Goal: Task Accomplishment & Management: Use online tool/utility

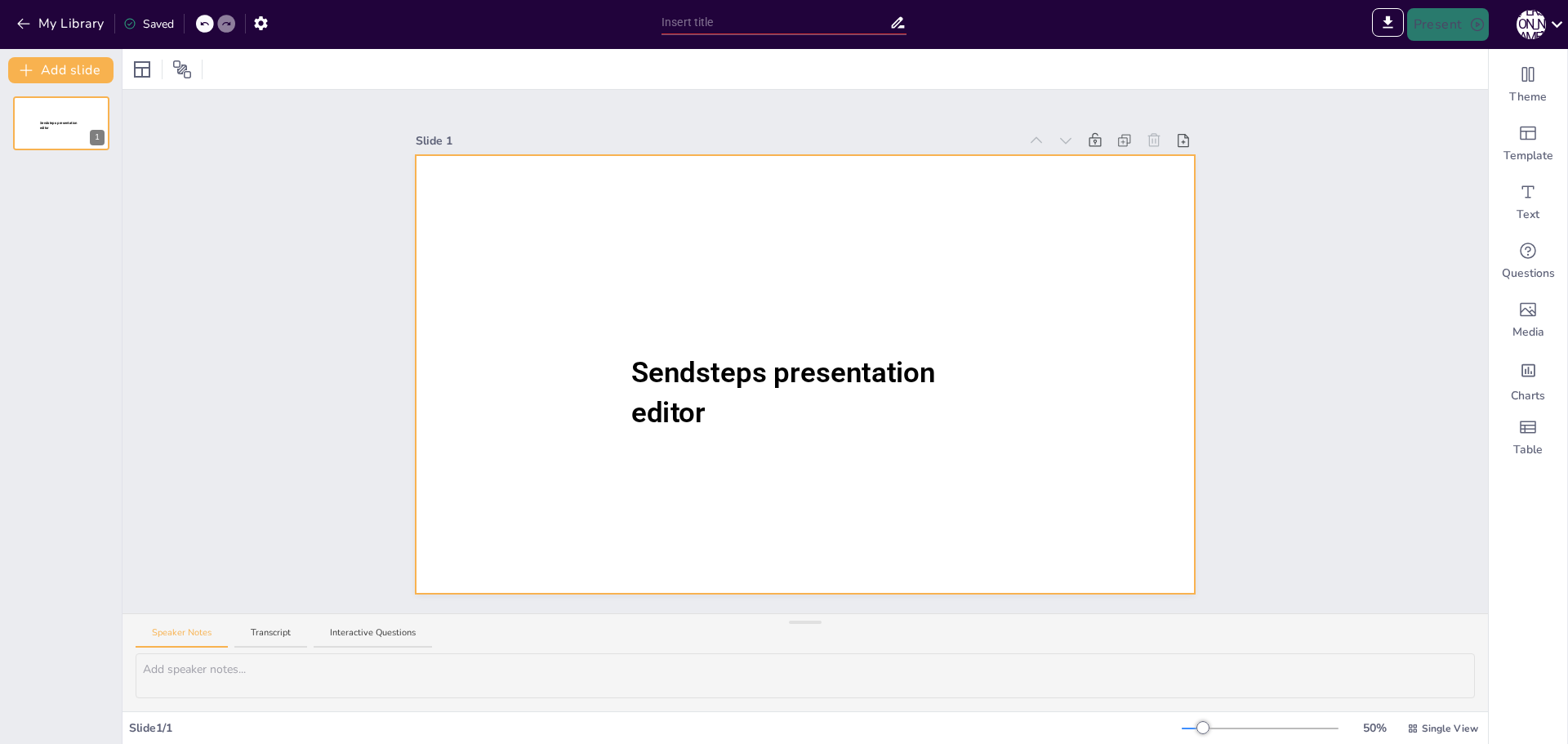
type input "New Sendsteps"
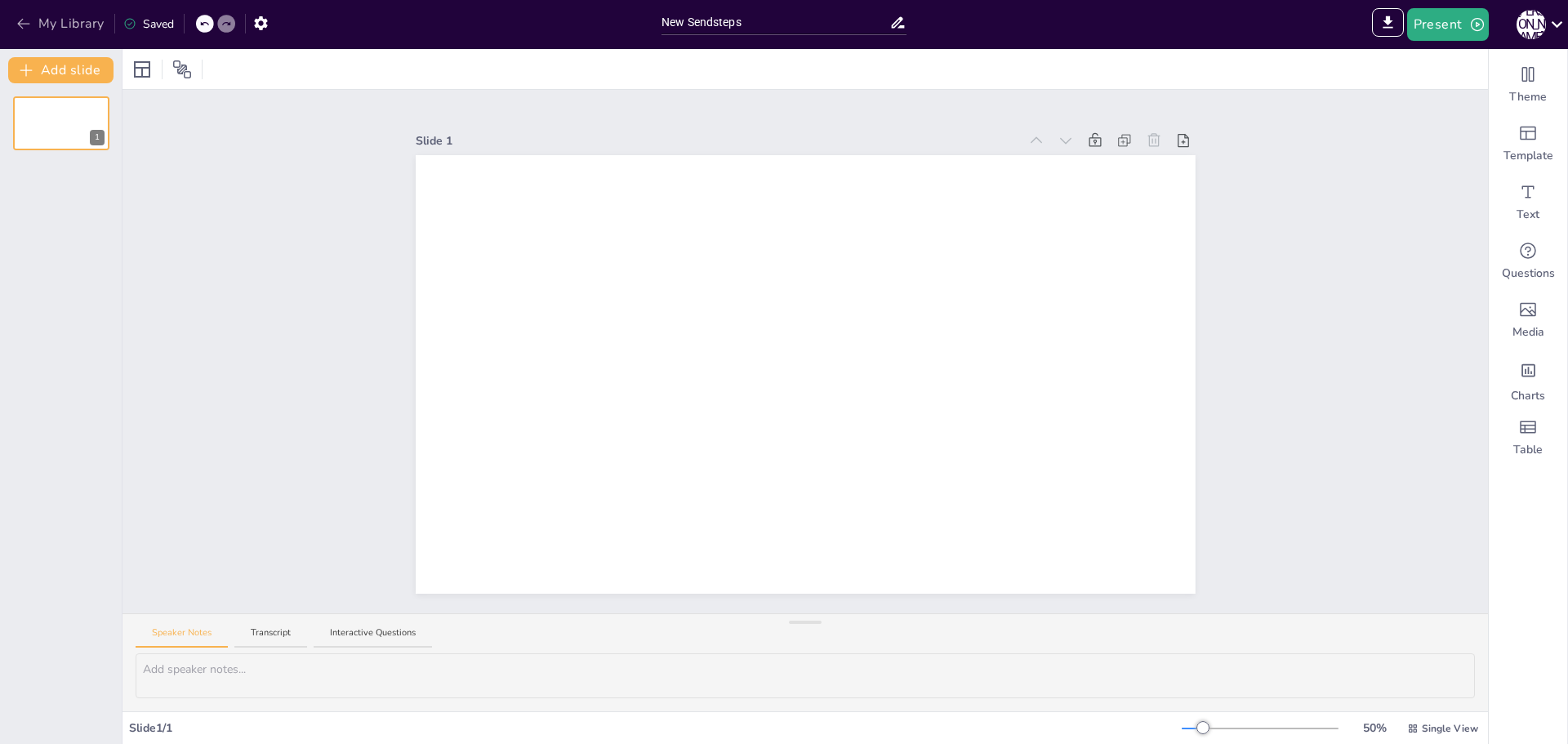
click at [21, 23] on icon "button" at bounding box center [22, 23] width 12 height 10
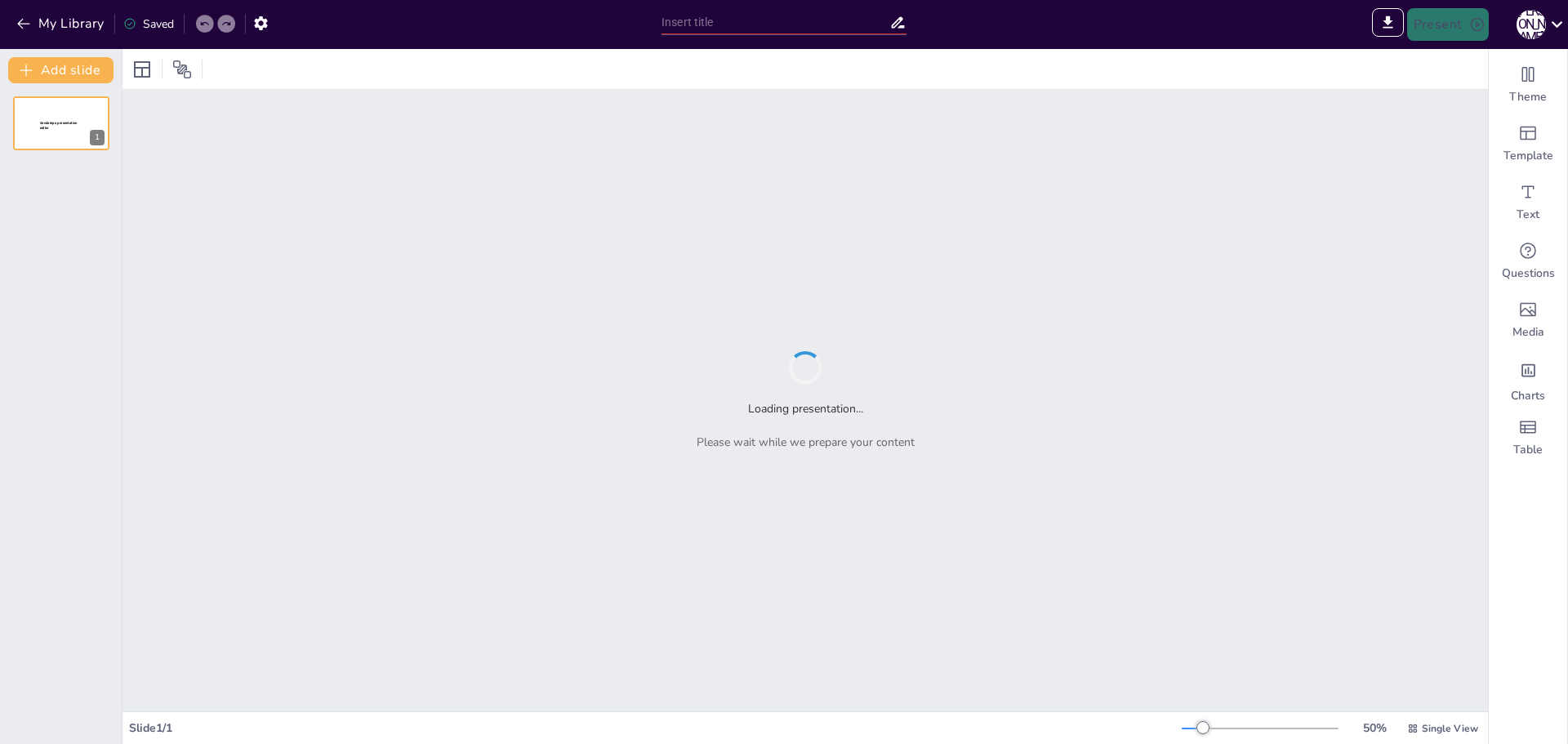
type input "New Sendsteps"
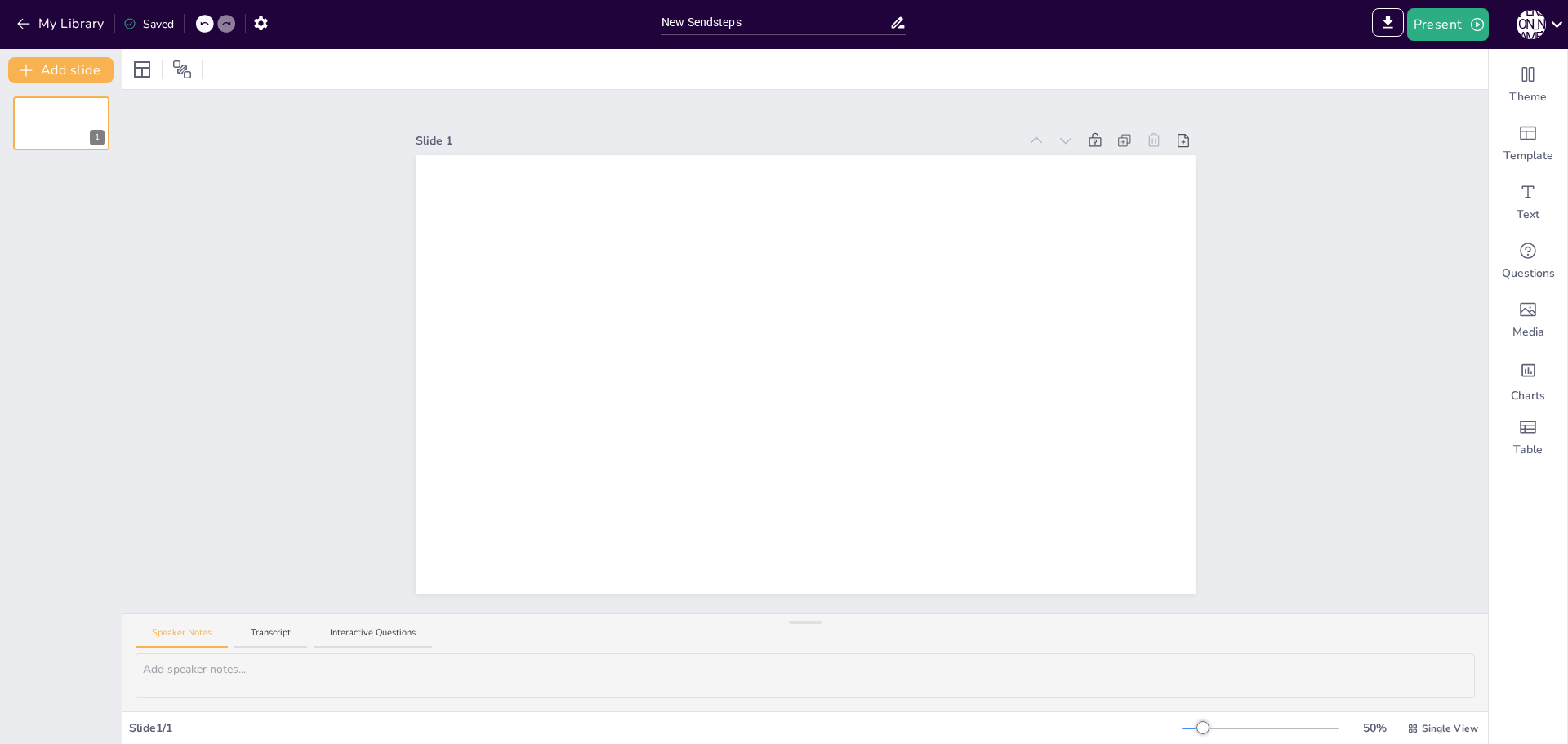
click at [157, 22] on div "Saved" at bounding box center [149, 24] width 51 height 17
click at [187, 73] on icon at bounding box center [182, 69] width 20 height 20
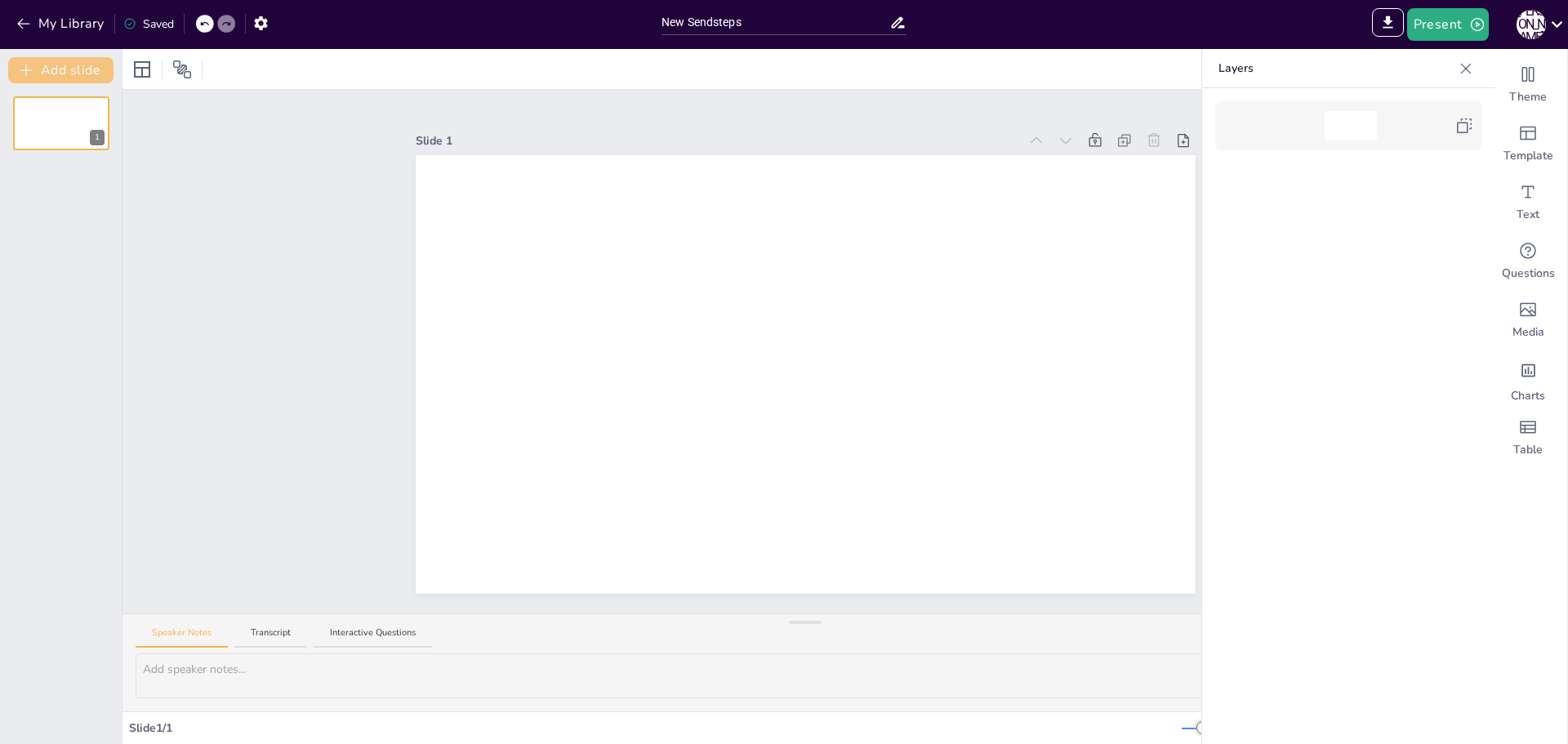
click at [49, 67] on button "Add slide" at bounding box center [61, 70] width 105 height 26
click at [51, 67] on button "Add slide" at bounding box center [61, 70] width 105 height 26
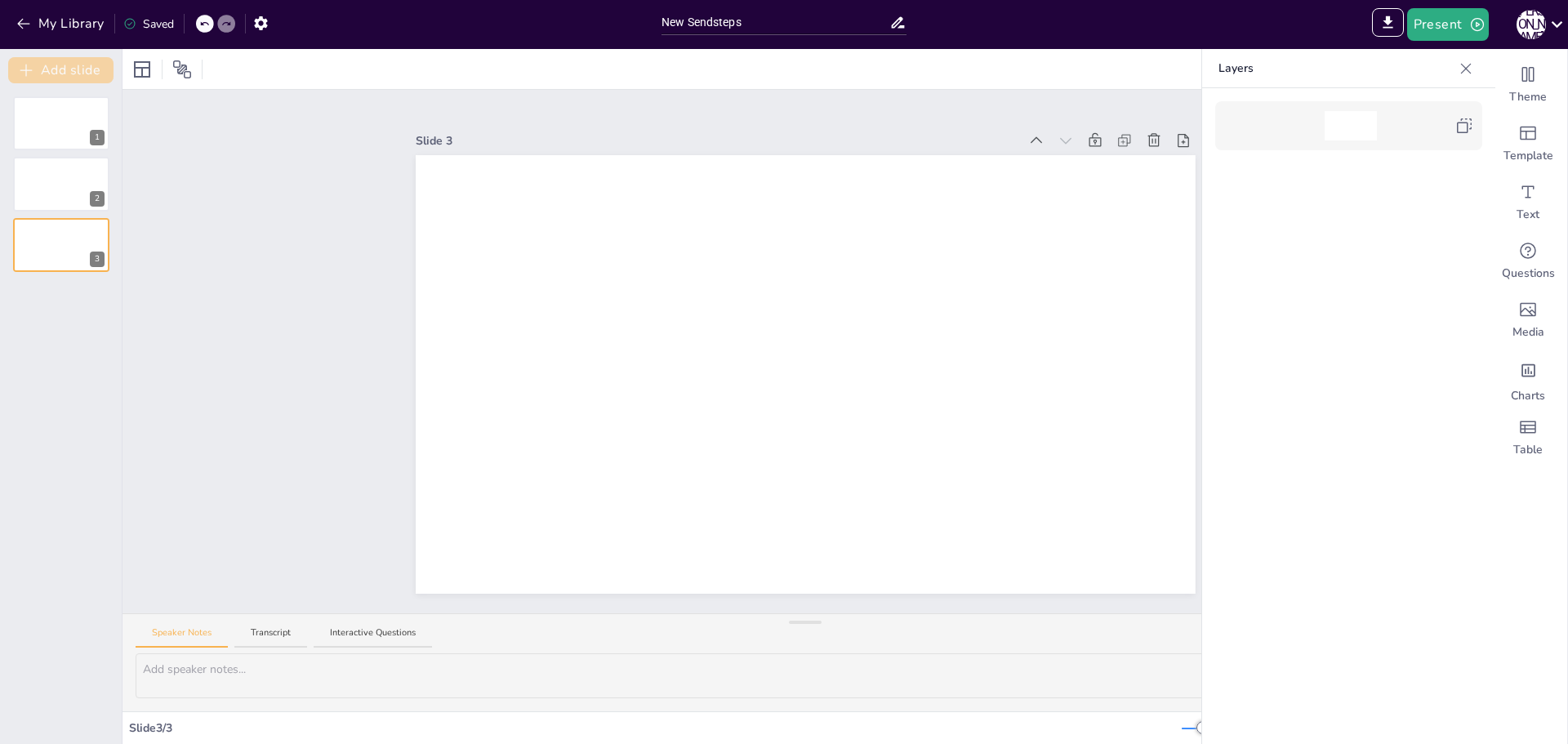
click at [51, 67] on button "Add slide" at bounding box center [61, 70] width 105 height 26
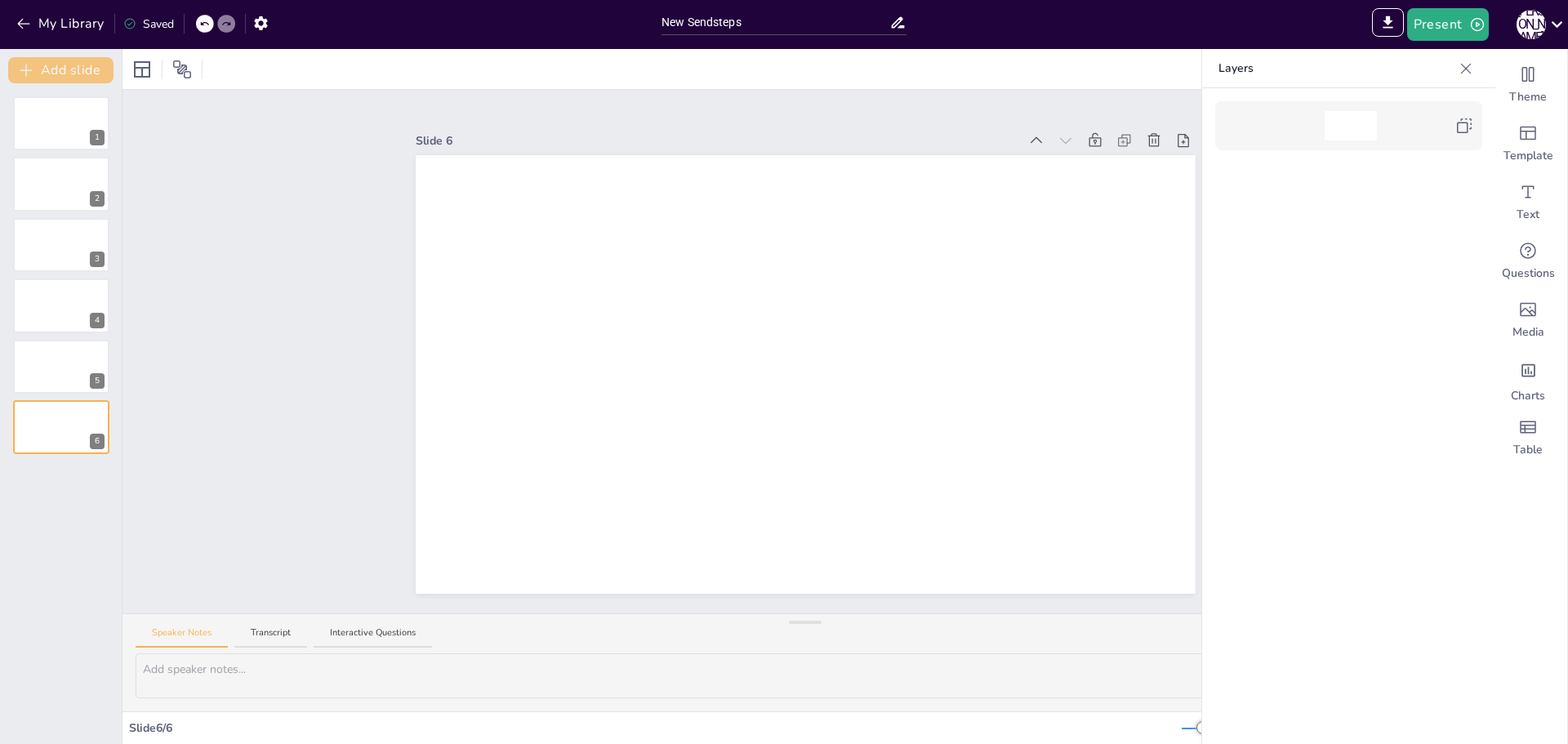
click at [51, 67] on button "Add slide" at bounding box center [61, 70] width 105 height 26
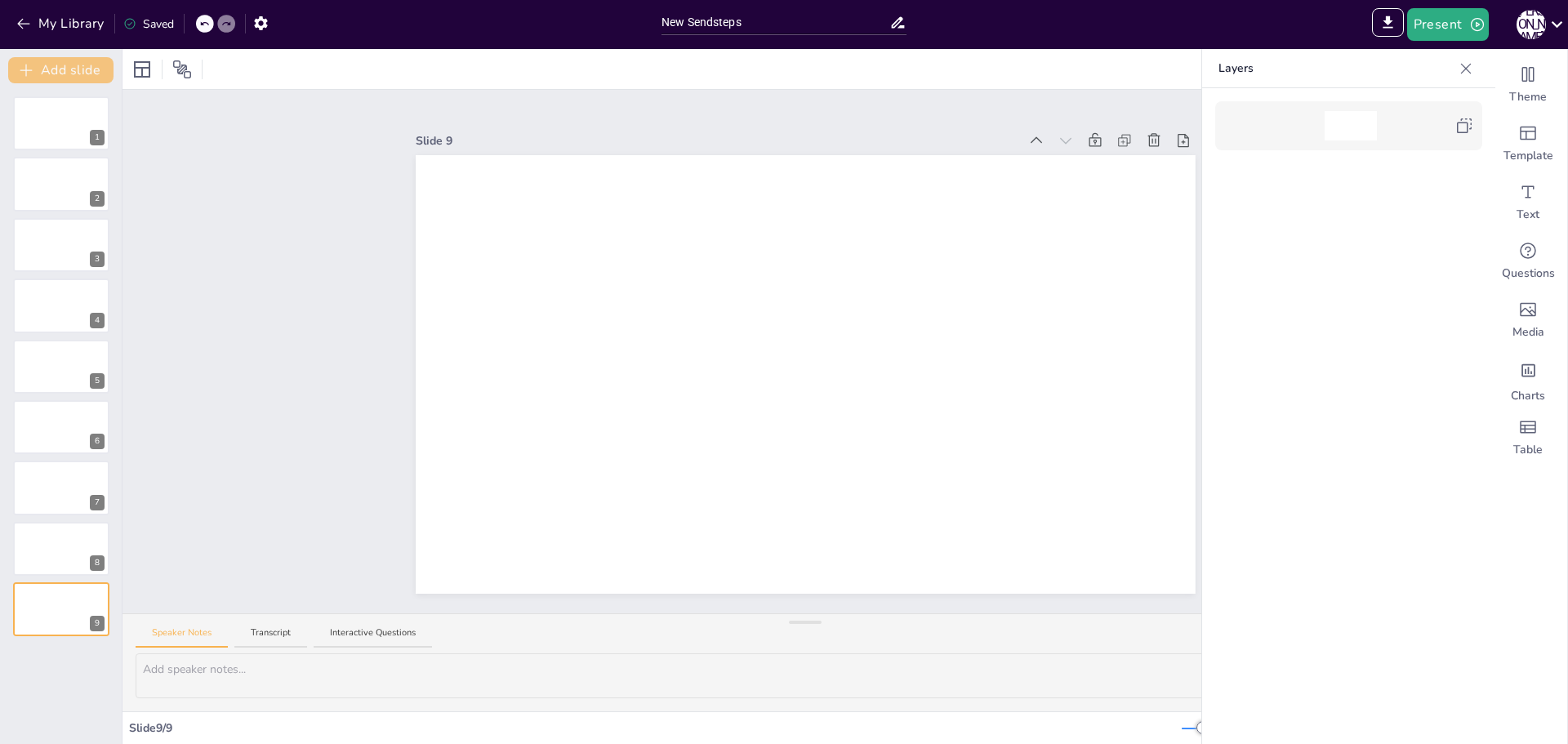
click at [51, 67] on button "Add slide" at bounding box center [61, 70] width 105 height 26
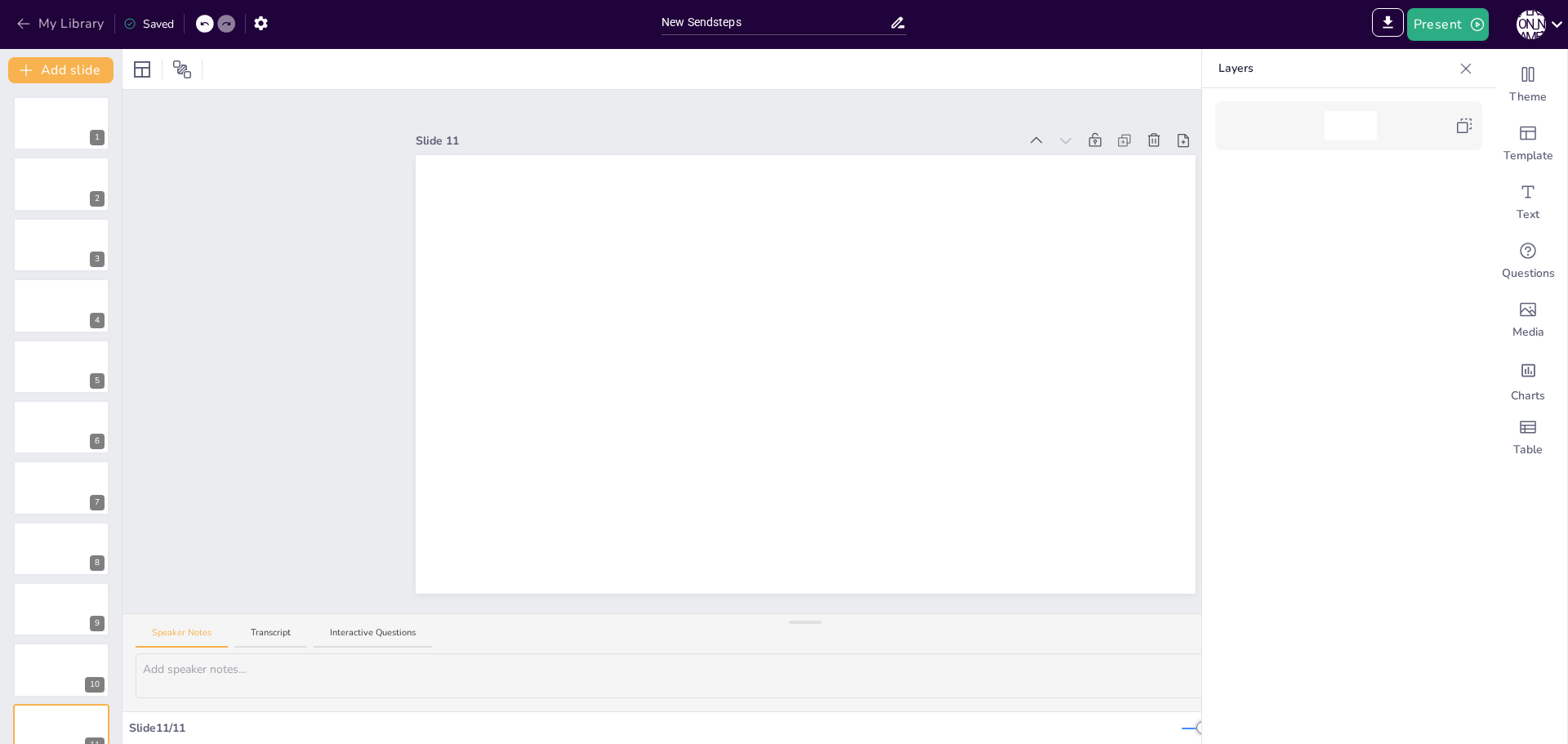
click at [59, 17] on button "My Library" at bounding box center [61, 23] width 98 height 26
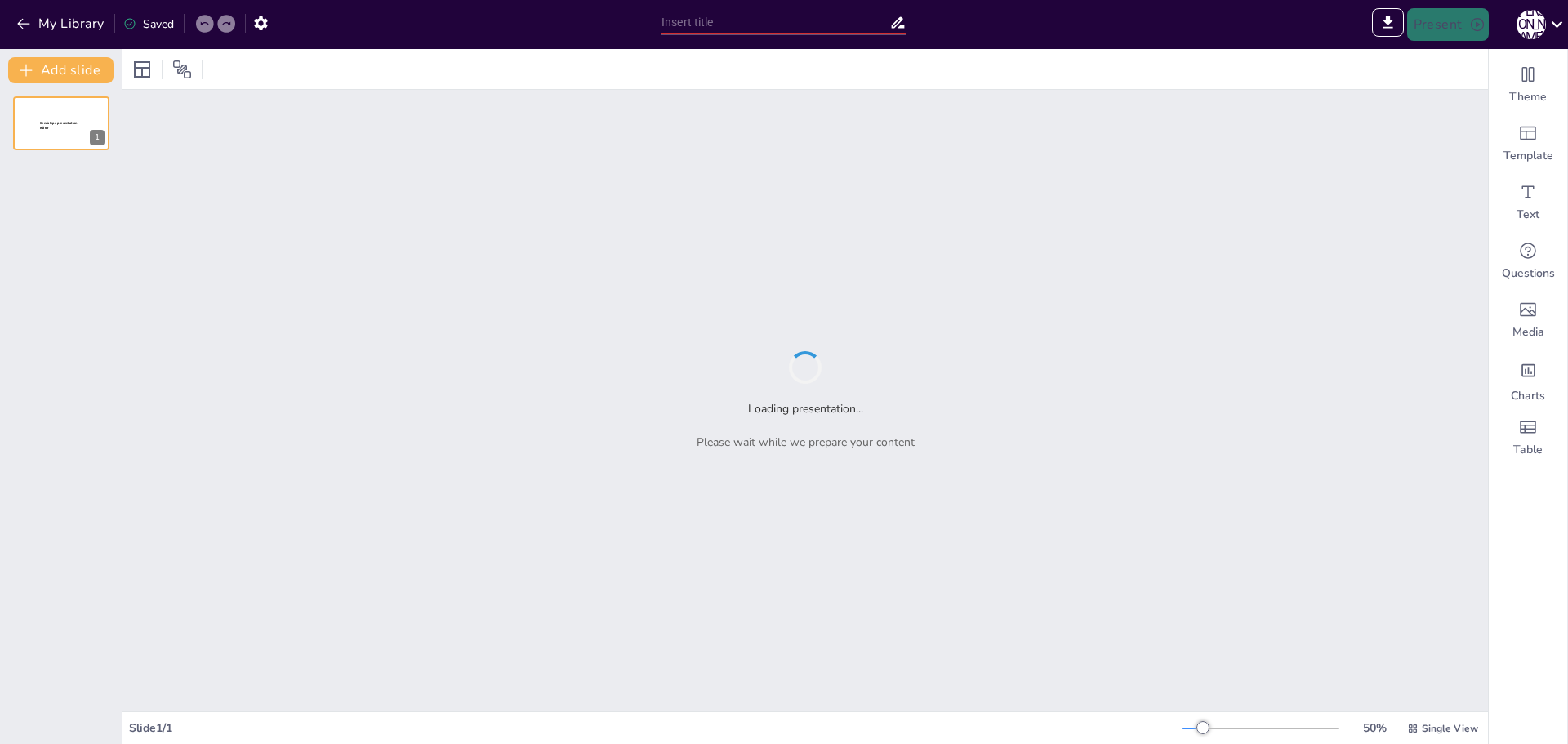
type input "New Sendsteps"
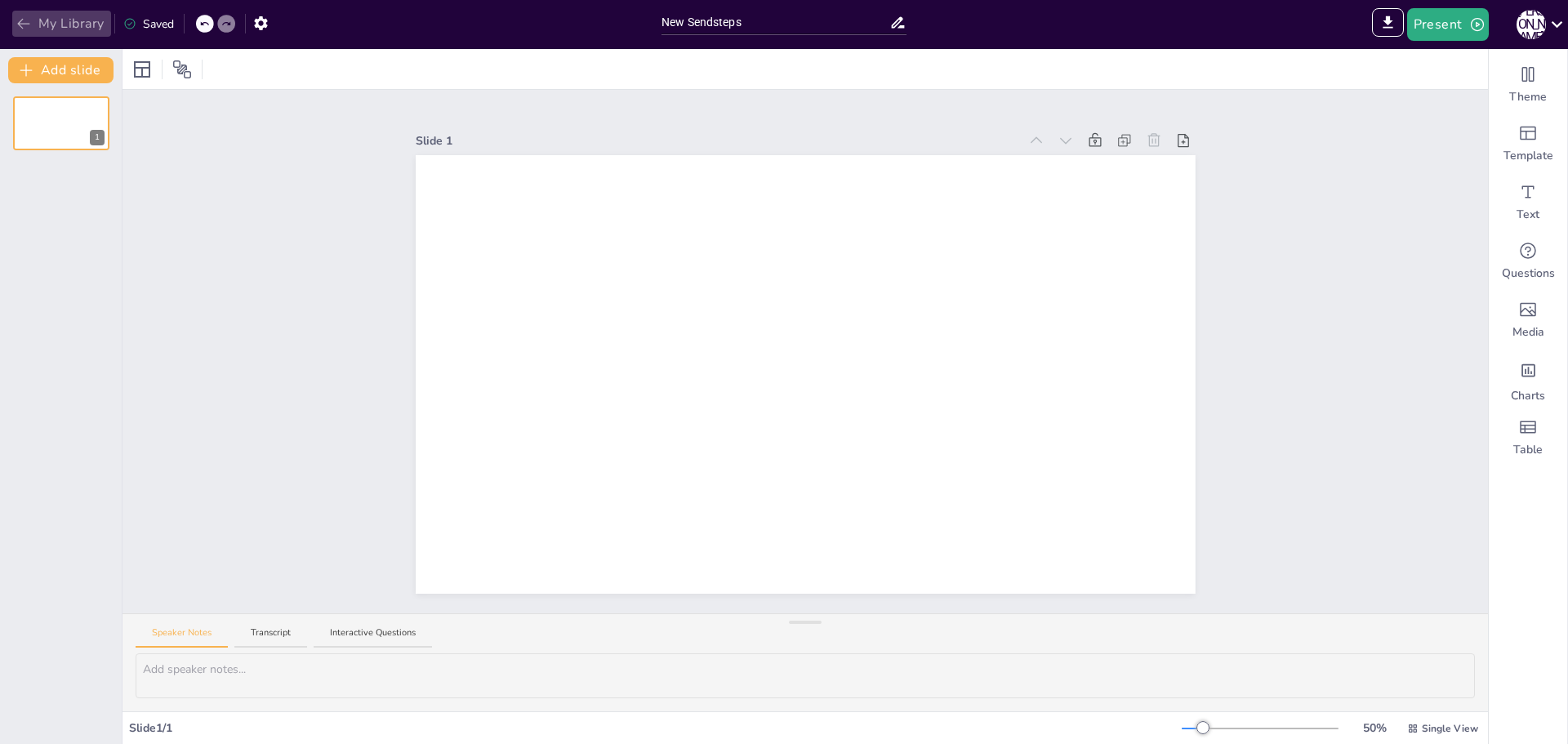
click at [32, 30] on button "My Library" at bounding box center [61, 23] width 98 height 26
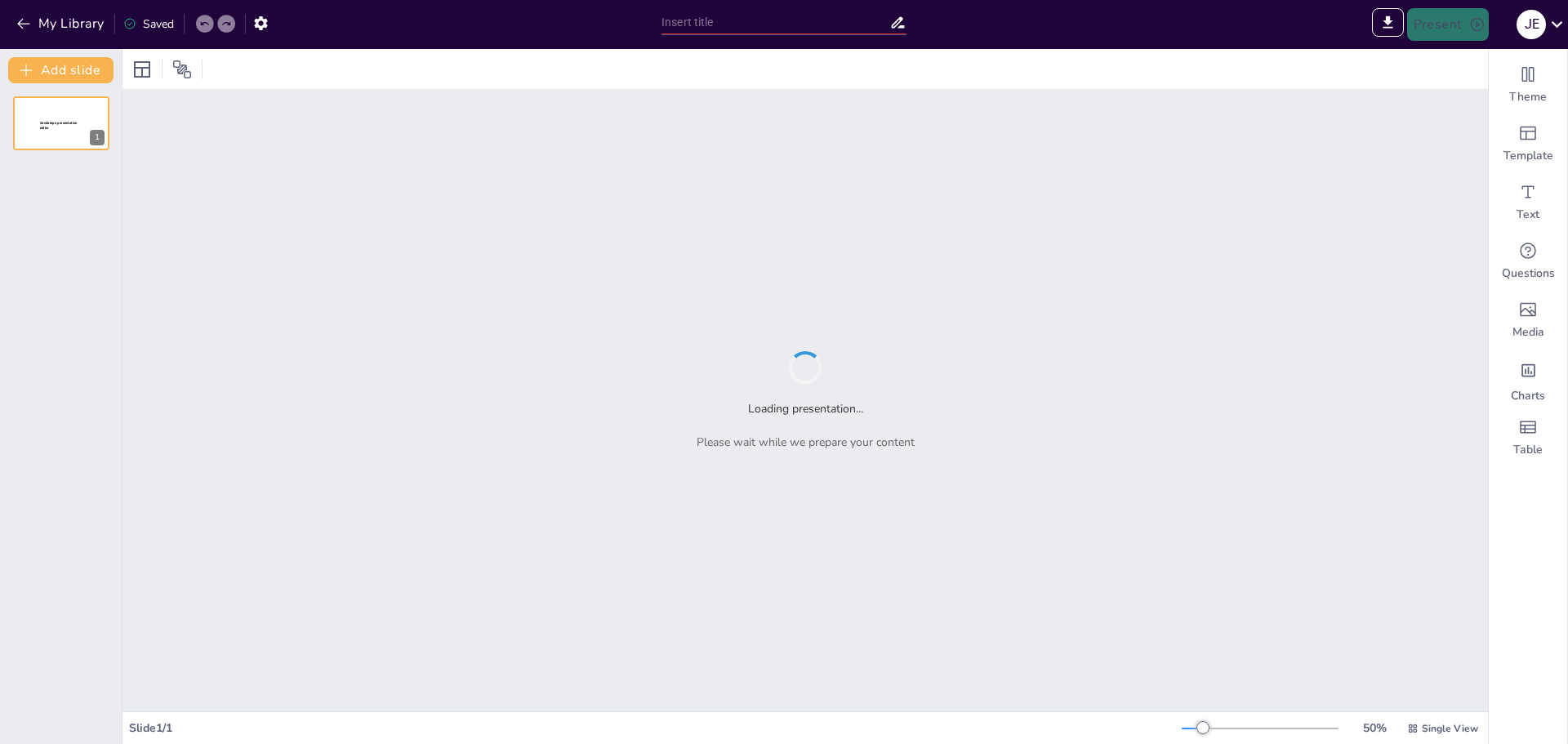
type input "Inteligencia Artificial y Educación: Desafíos y Oportunidades para el Desarroll…"
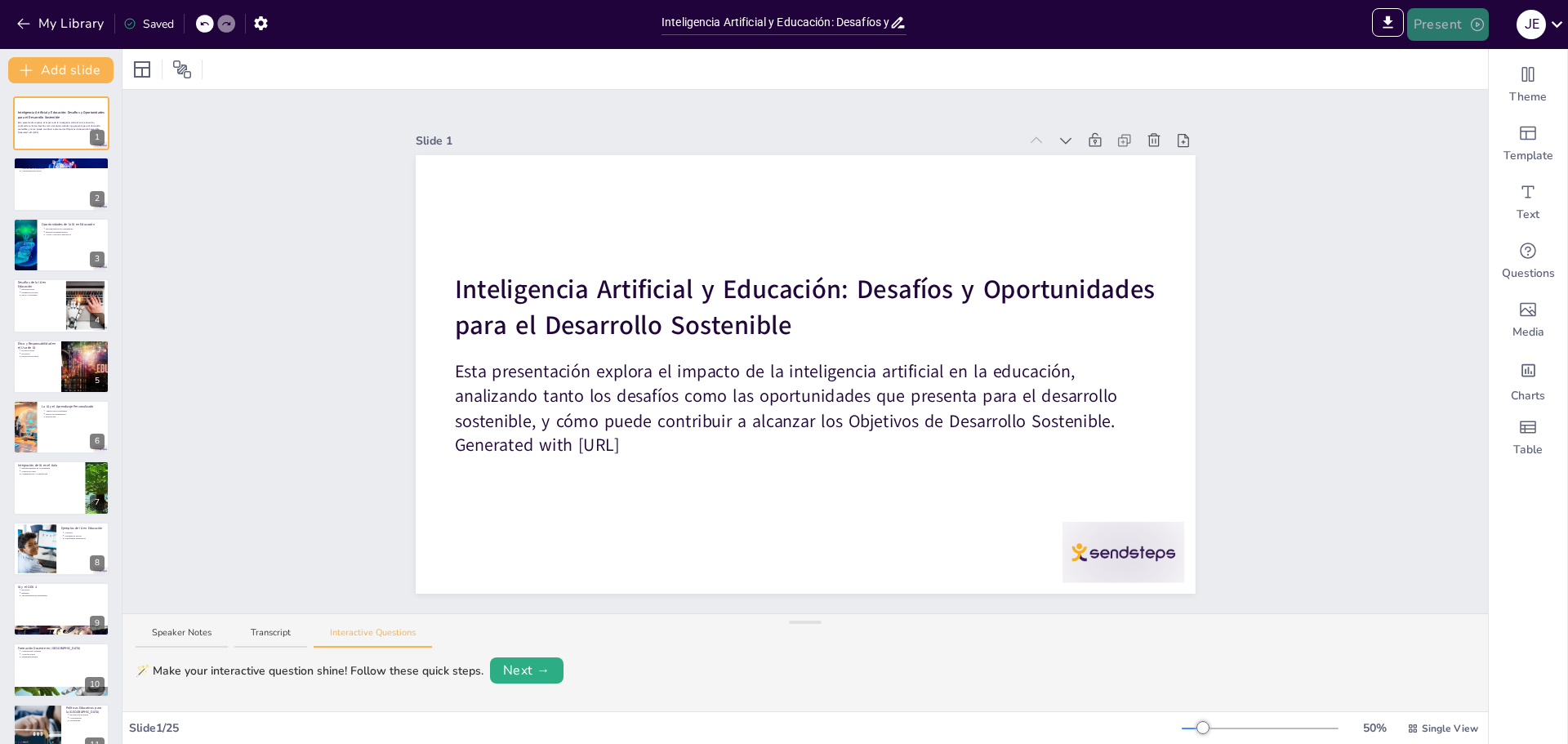
click at [1446, 21] on button "Present" at bounding box center [1448, 24] width 82 height 33
click at [1460, 60] on li "Preview presentation" at bounding box center [1473, 61] width 128 height 26
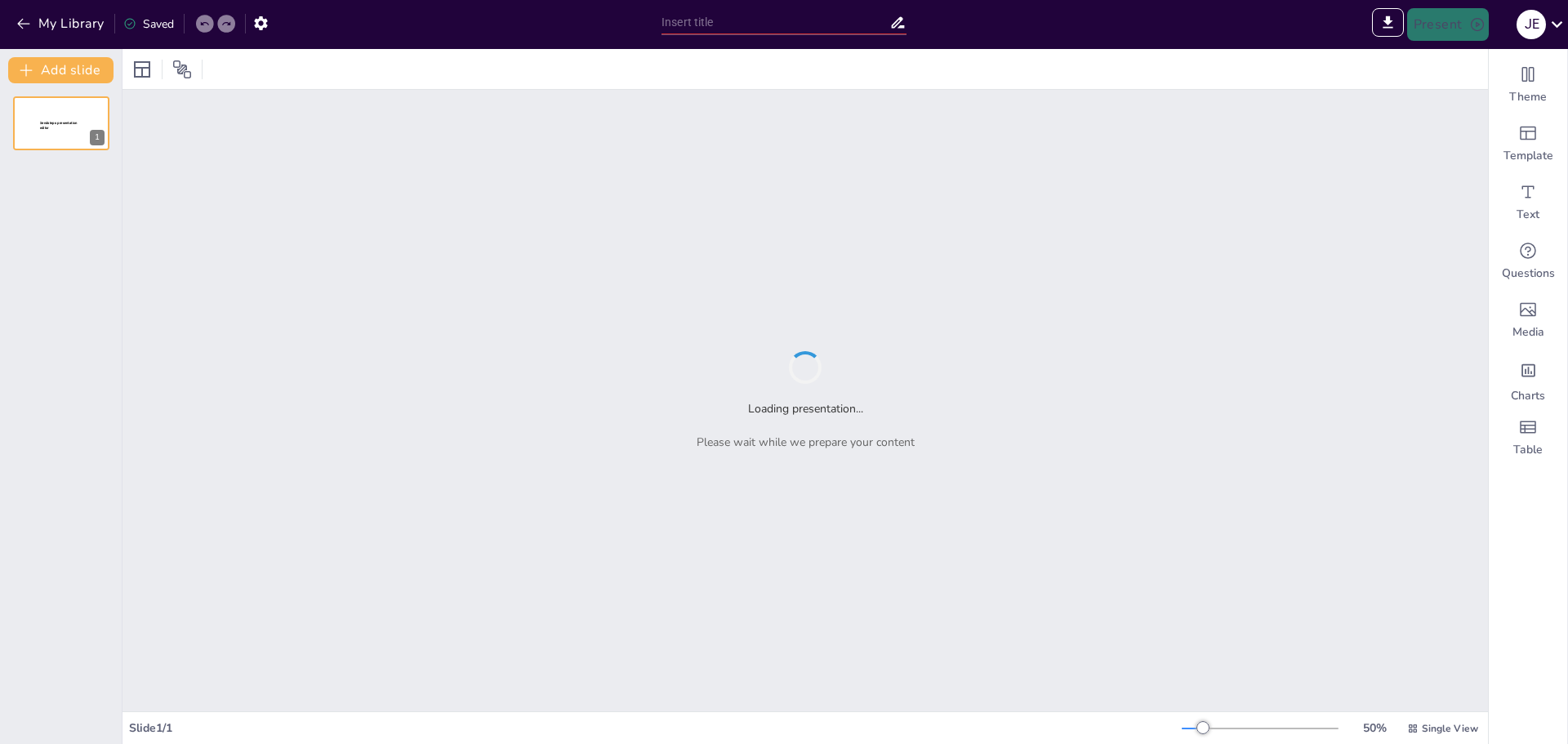
type input "Sendsteps presentation"
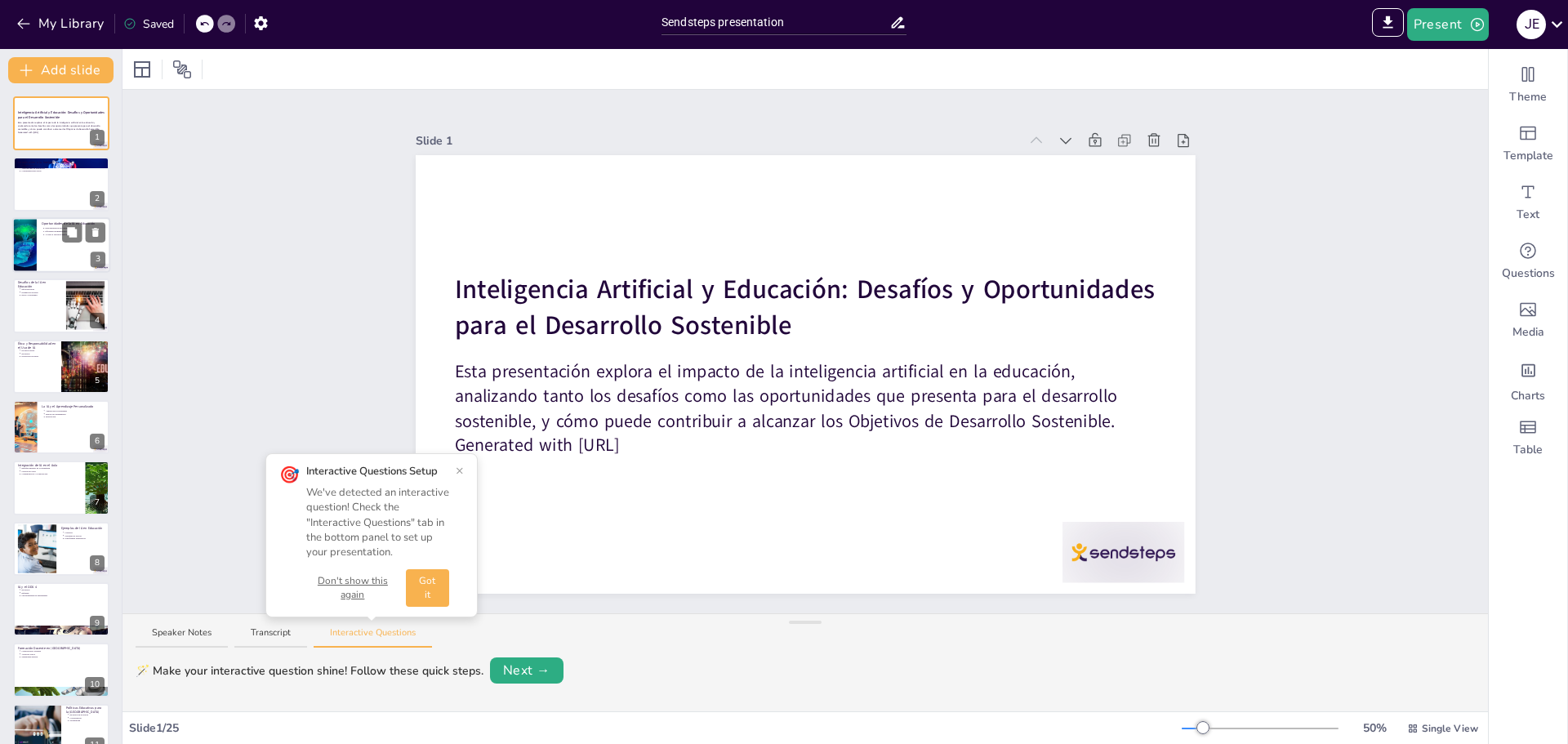
click at [38, 240] on div at bounding box center [61, 245] width 98 height 55
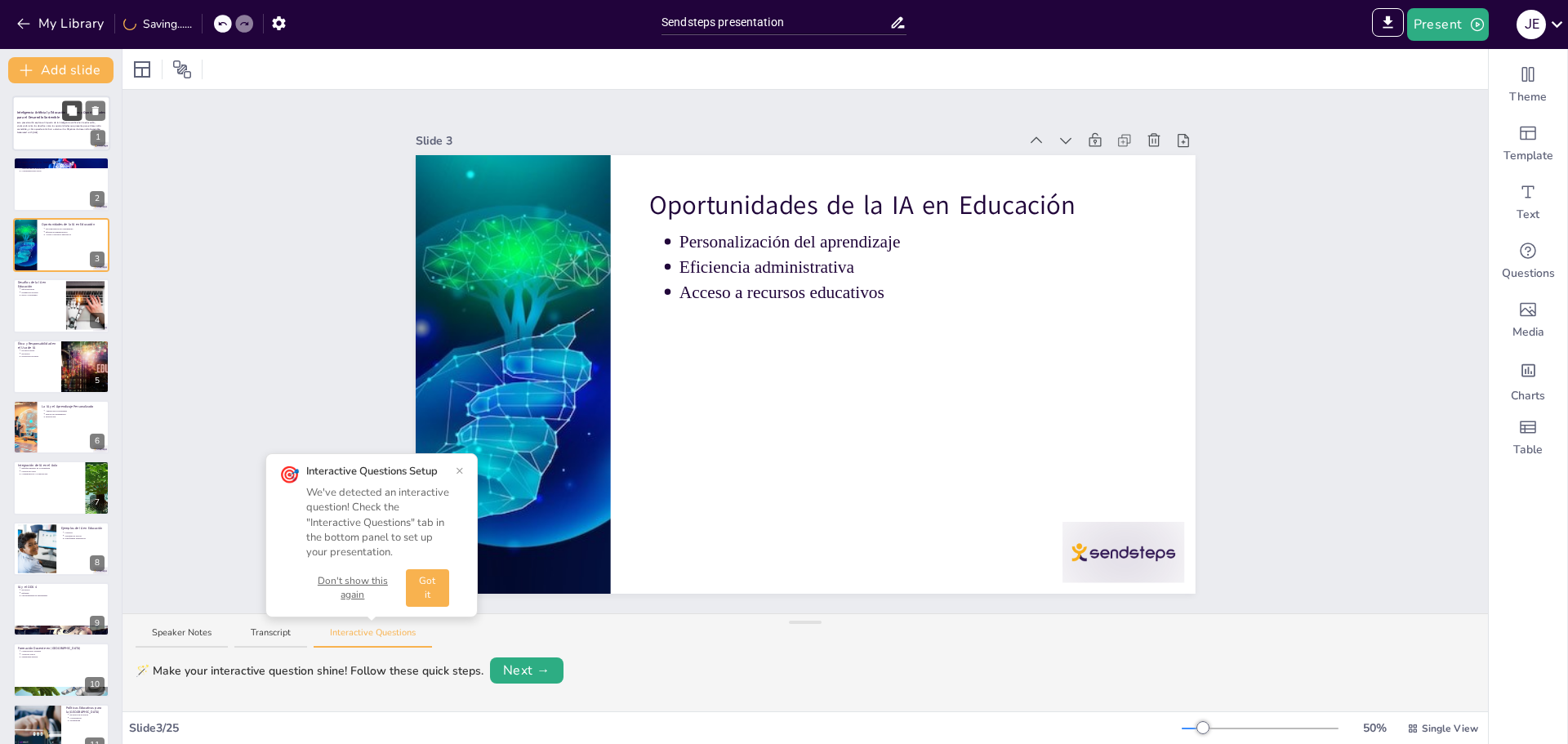
click at [67, 120] on button at bounding box center [71, 110] width 20 height 20
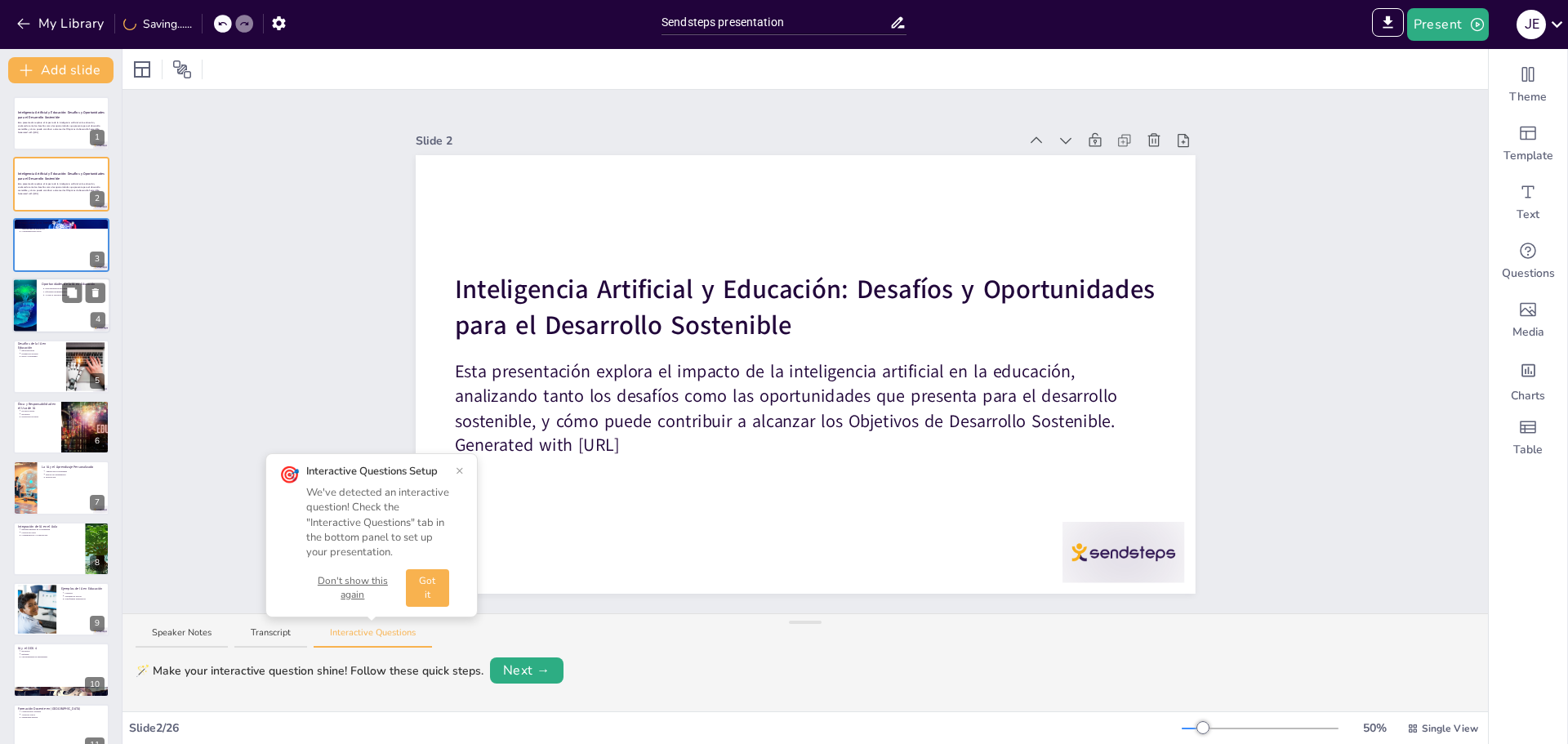
click at [49, 306] on div at bounding box center [61, 305] width 98 height 55
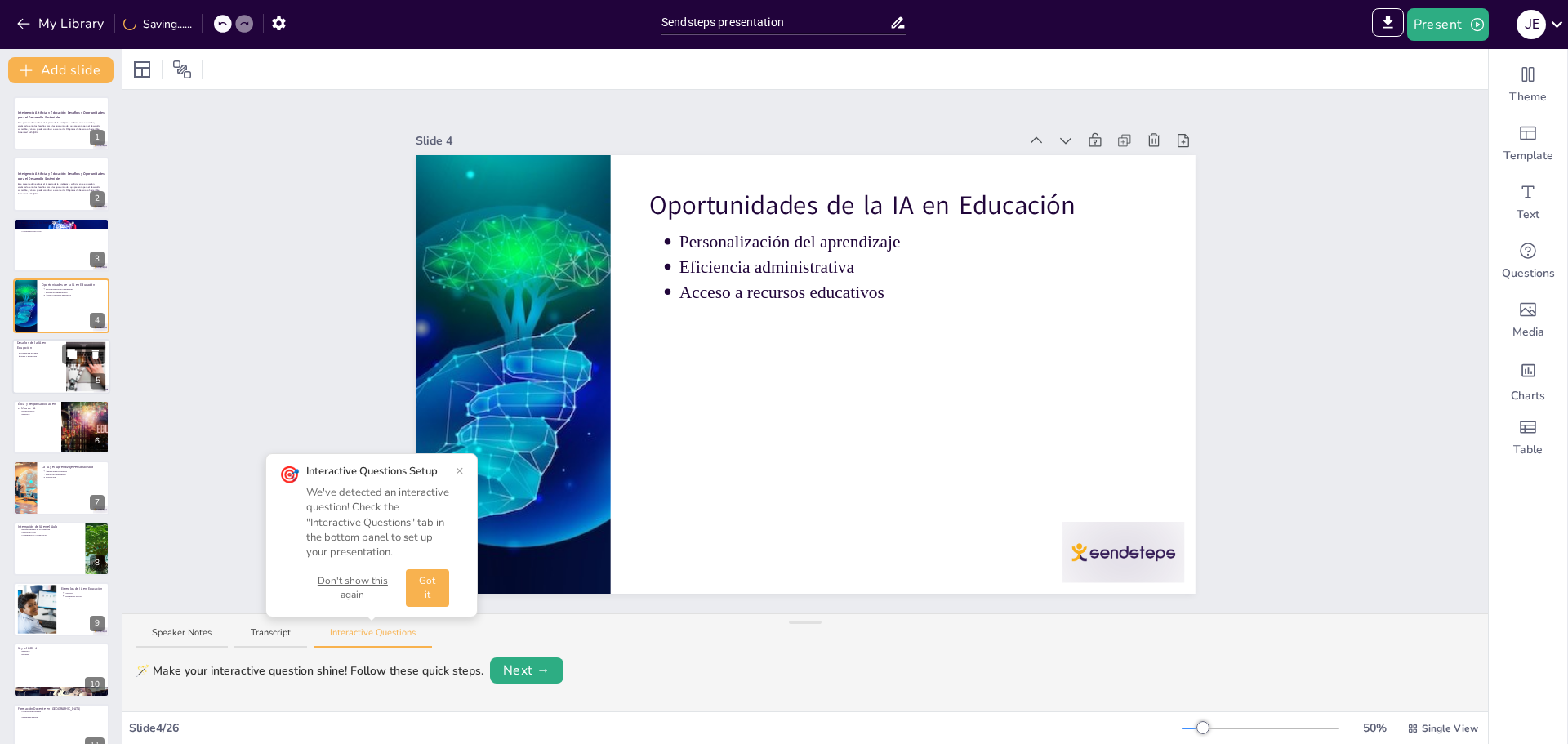
click at [48, 391] on div at bounding box center [61, 366] width 98 height 55
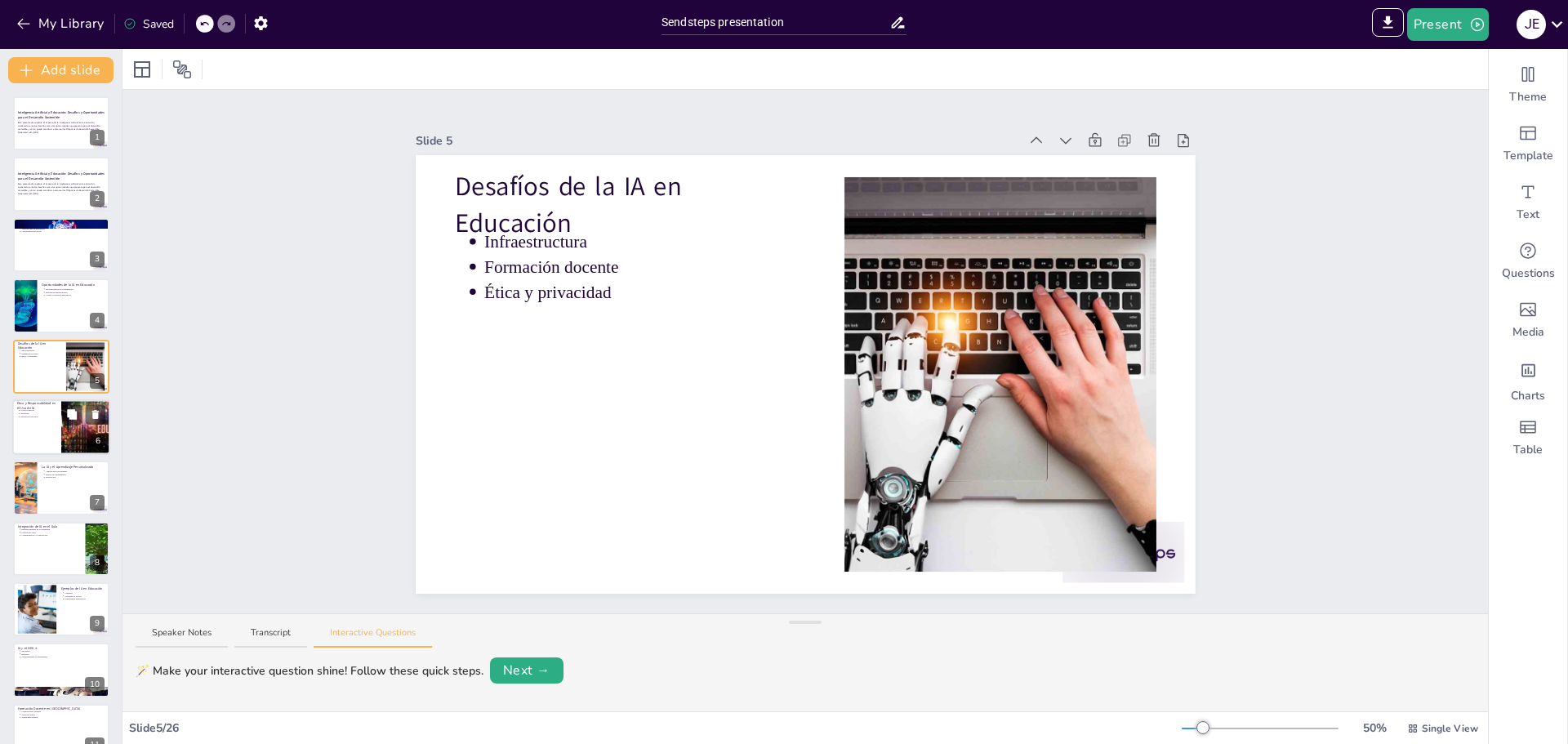
click at [48, 419] on div at bounding box center [61, 426] width 98 height 55
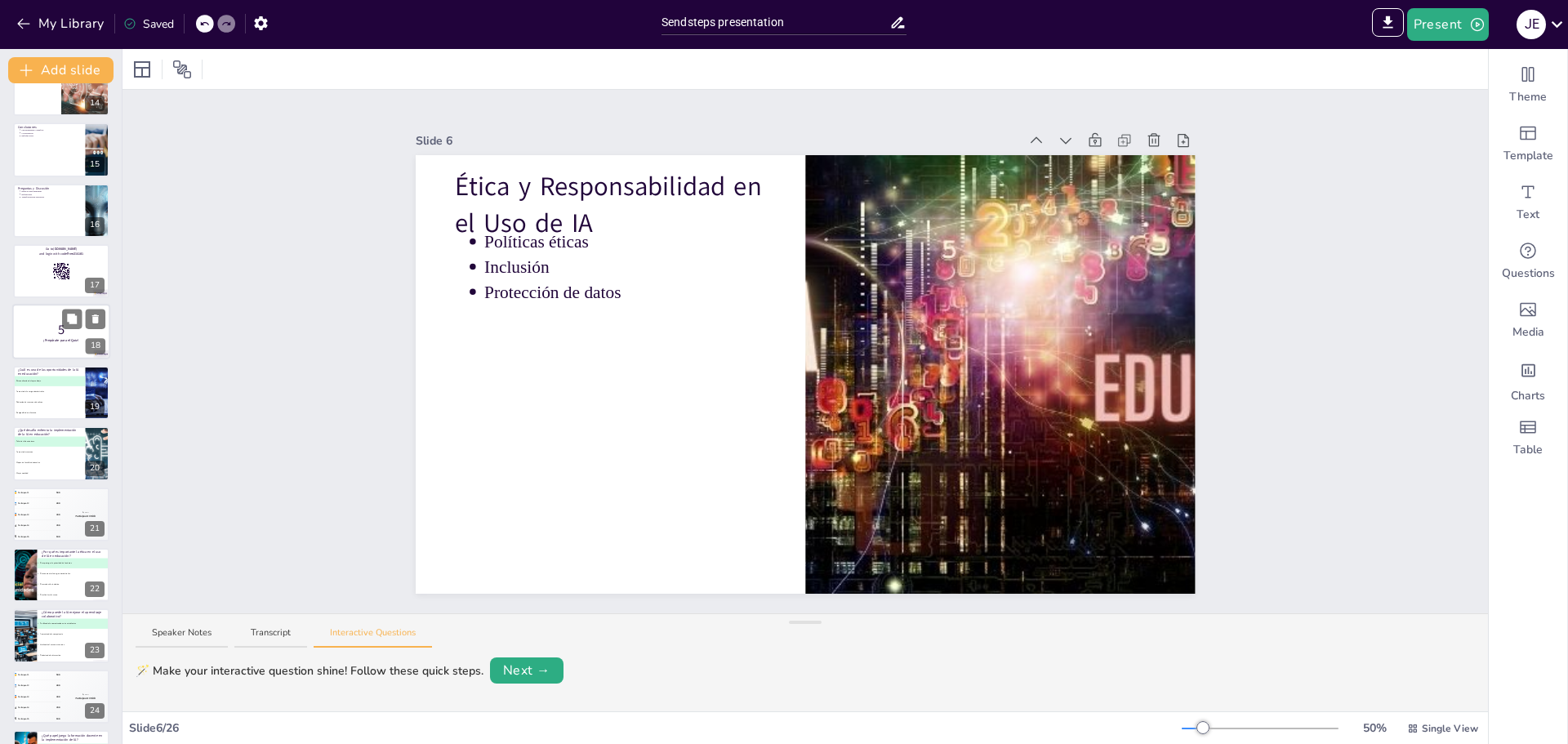
scroll to position [938, 0]
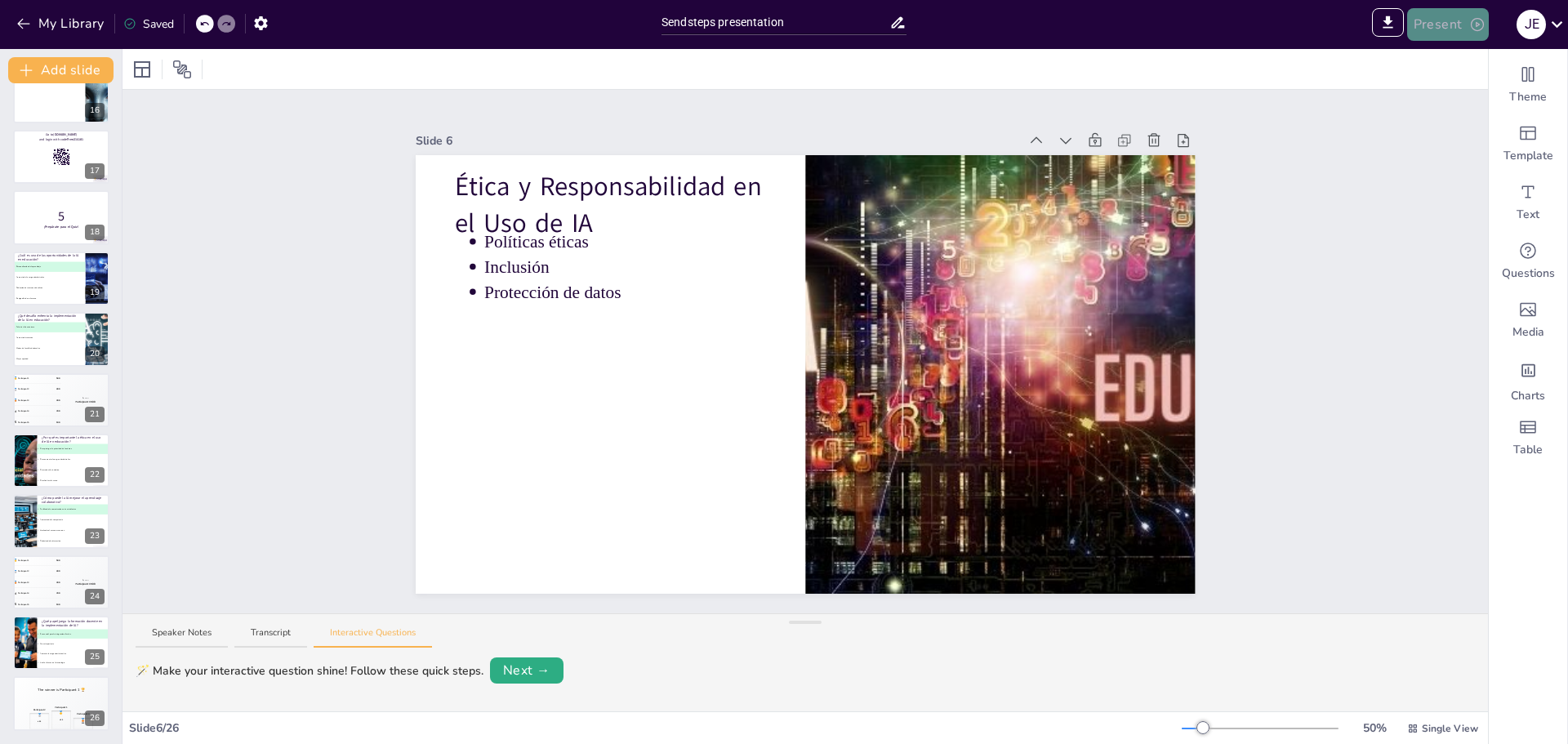
click at [1435, 24] on button "Present" at bounding box center [1448, 24] width 82 height 33
click at [1462, 103] on li "Play presentation" at bounding box center [1473, 100] width 128 height 26
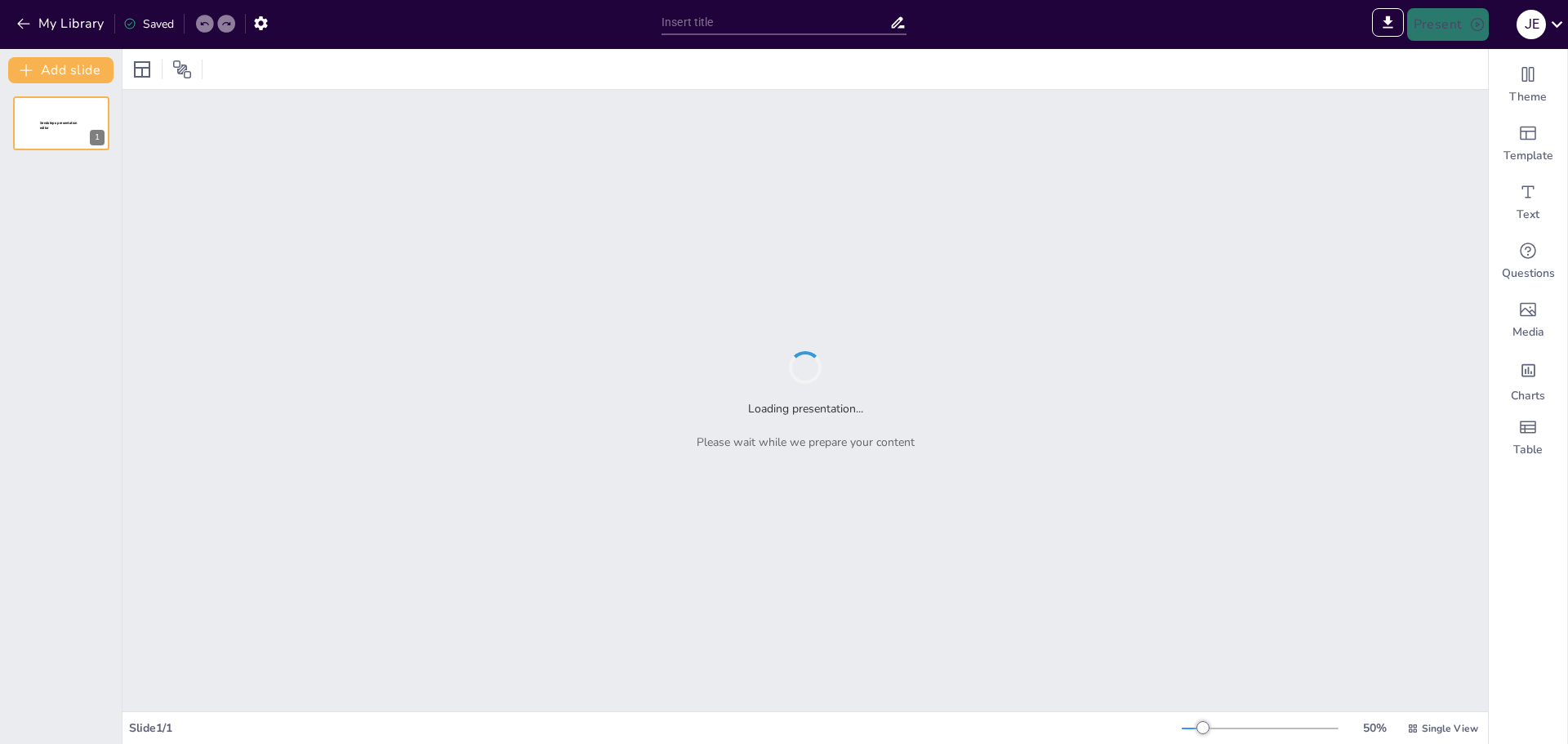
type input "Sendsteps presentation"
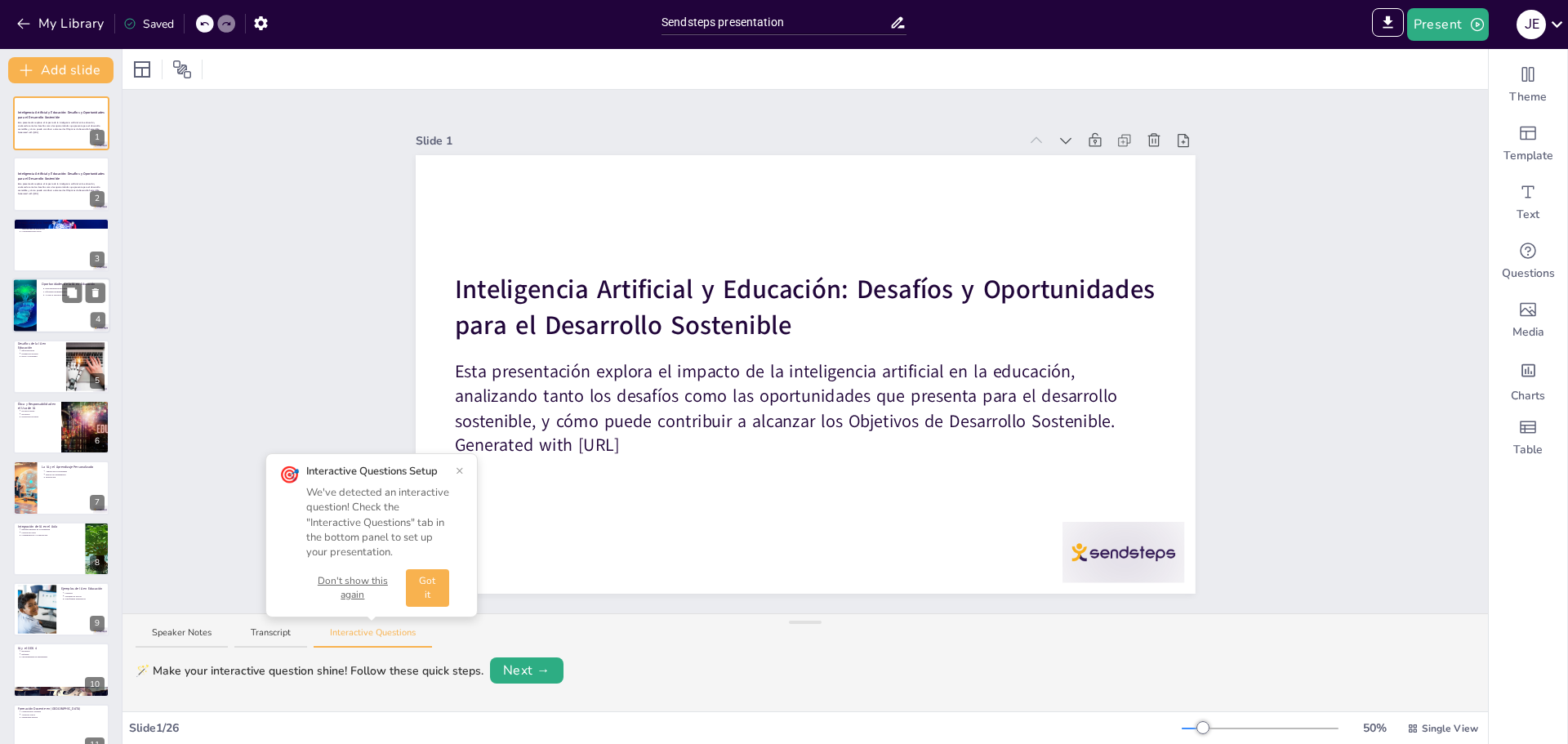
click at [60, 292] on p "Eficiencia administrativa" at bounding box center [76, 291] width 60 height 3
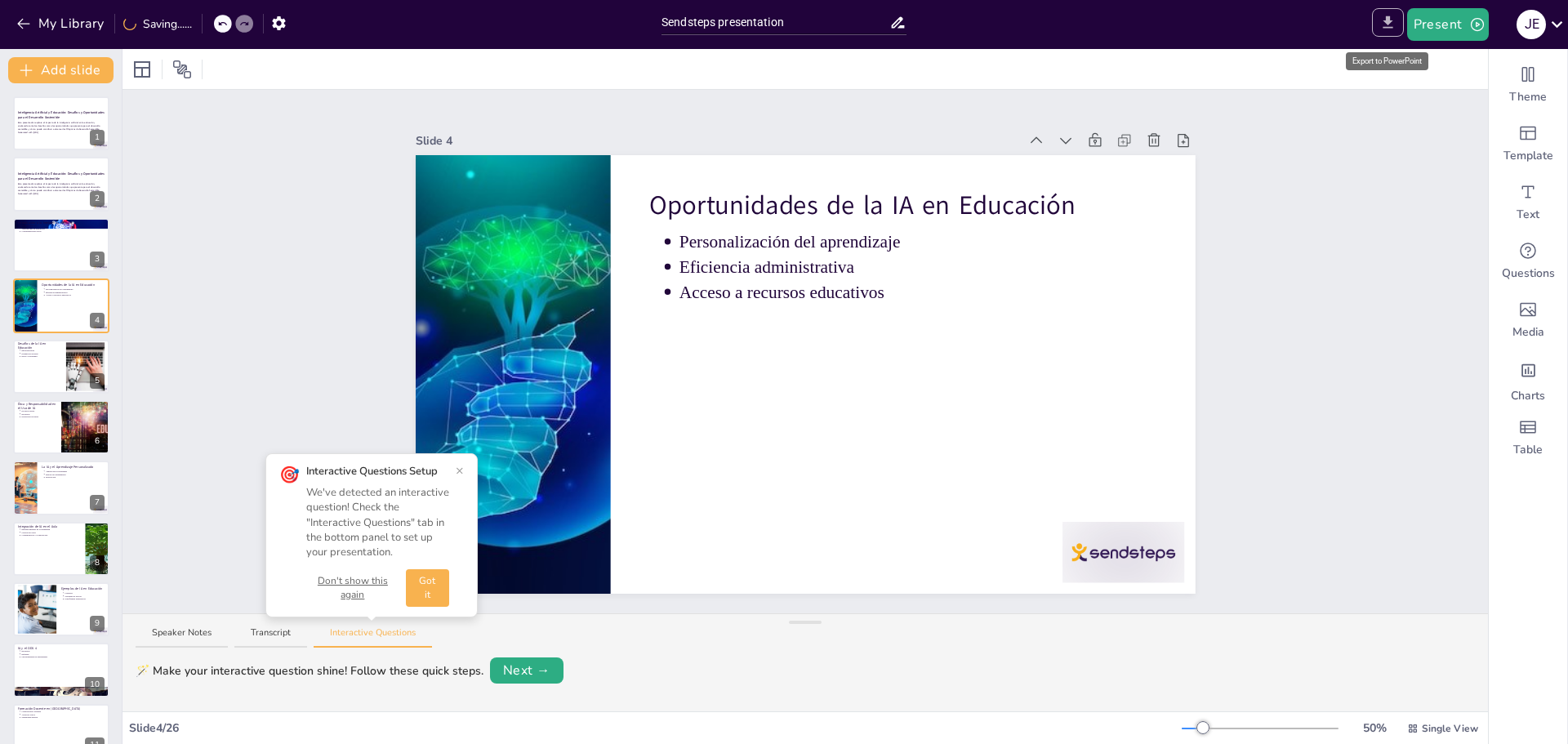
click at [1386, 25] on icon "Export to PowerPoint" at bounding box center [1388, 22] width 17 height 17
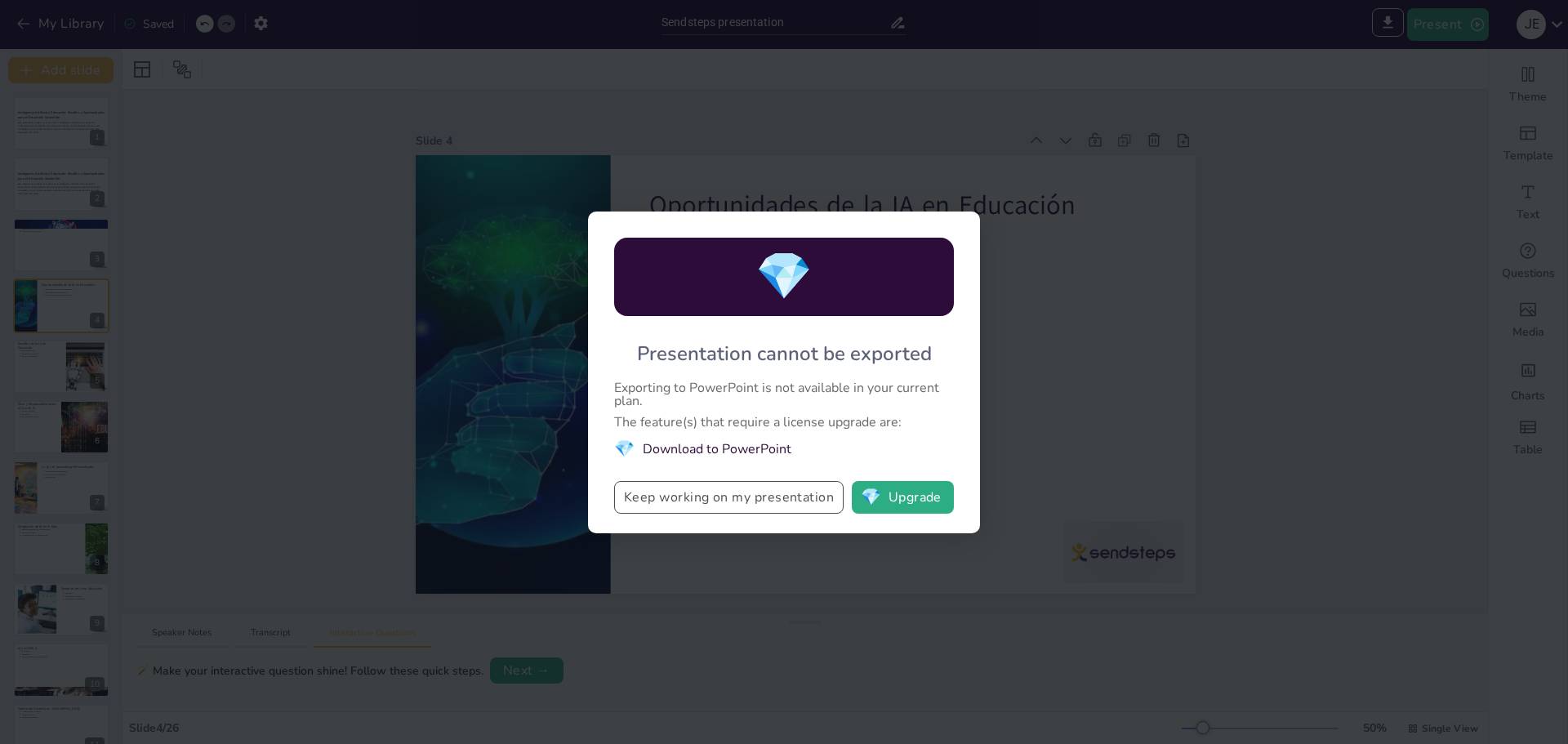
click at [804, 499] on button "Keep working on my presentation" at bounding box center [728, 497] width 230 height 33
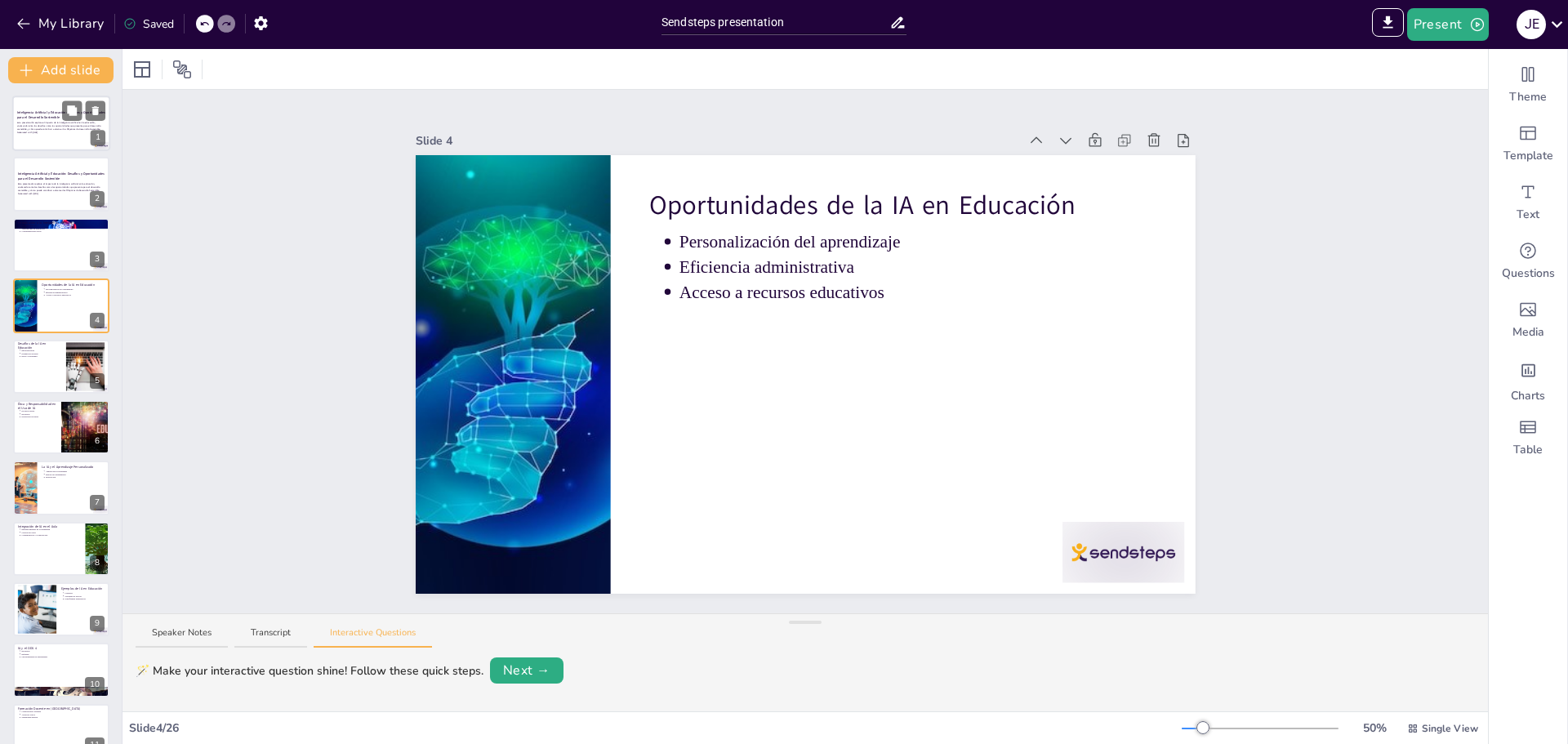
click at [40, 119] on div "Esta presentación explora el impacto de la inteligencia artificial en la educac…" at bounding box center [61, 127] width 88 height 17
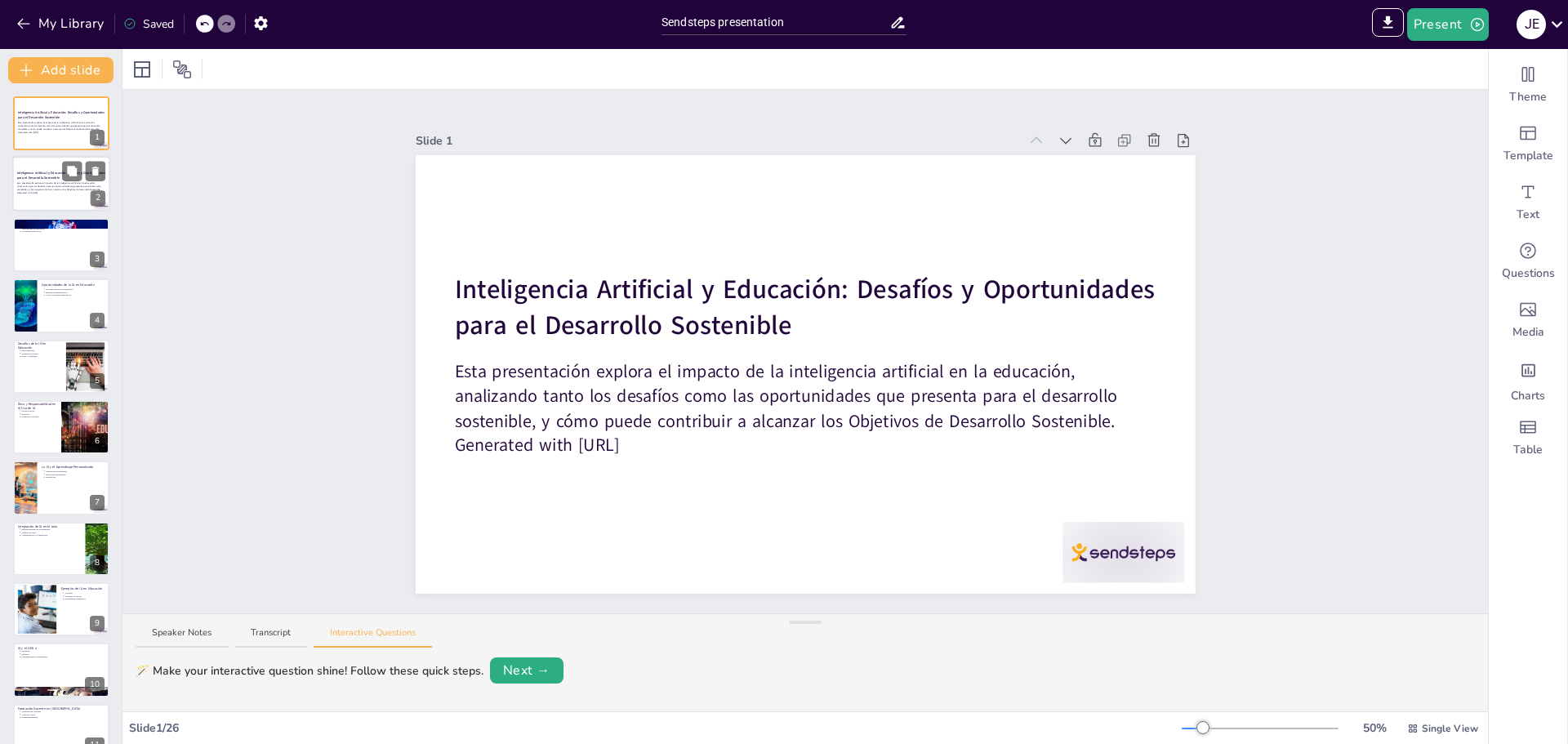
click at [48, 211] on div "Inteligencia Artificial y Educación: Desafíos y Oportunidades para el Desarroll…" at bounding box center [61, 184] width 98 height 55
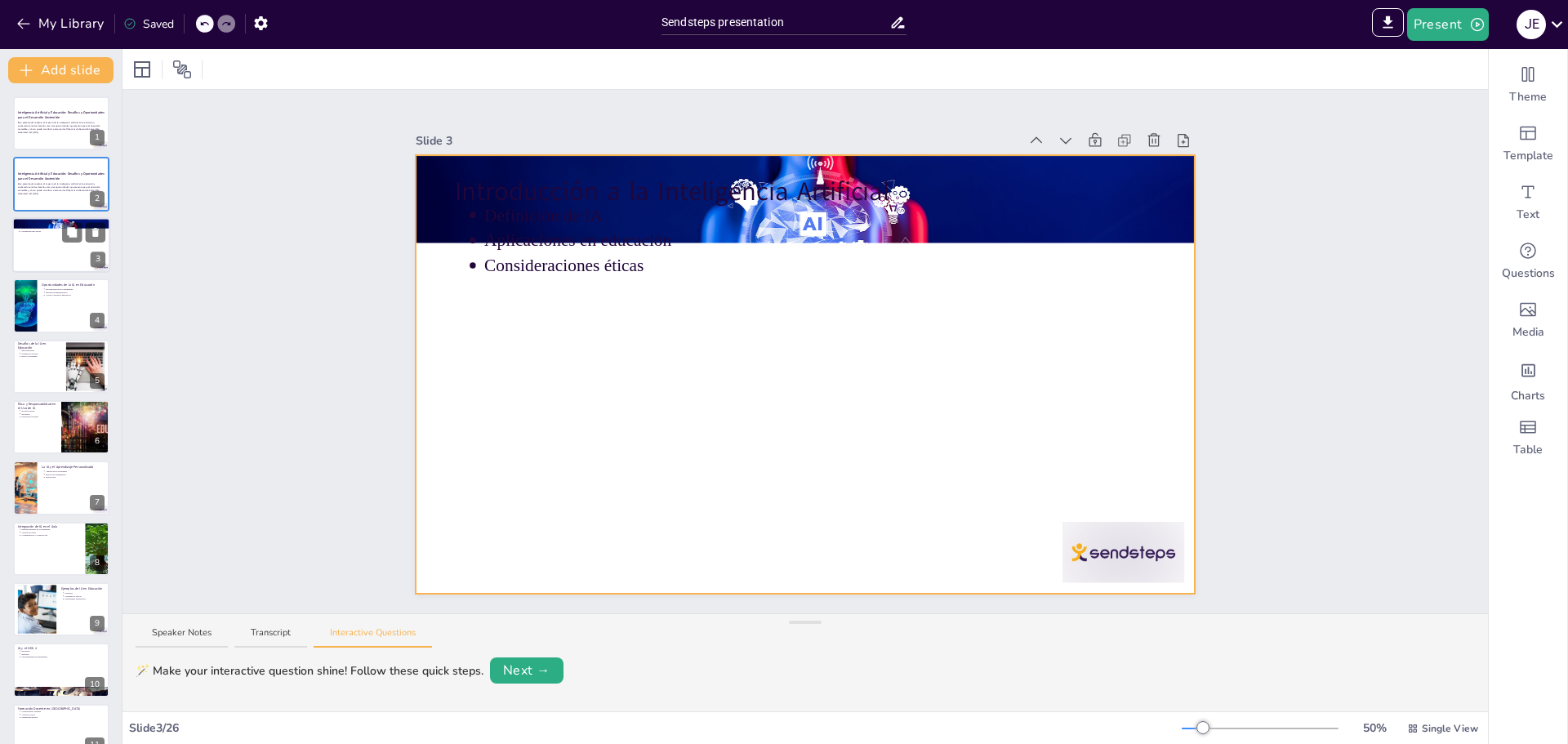
click at [54, 244] on div at bounding box center [61, 245] width 98 height 55
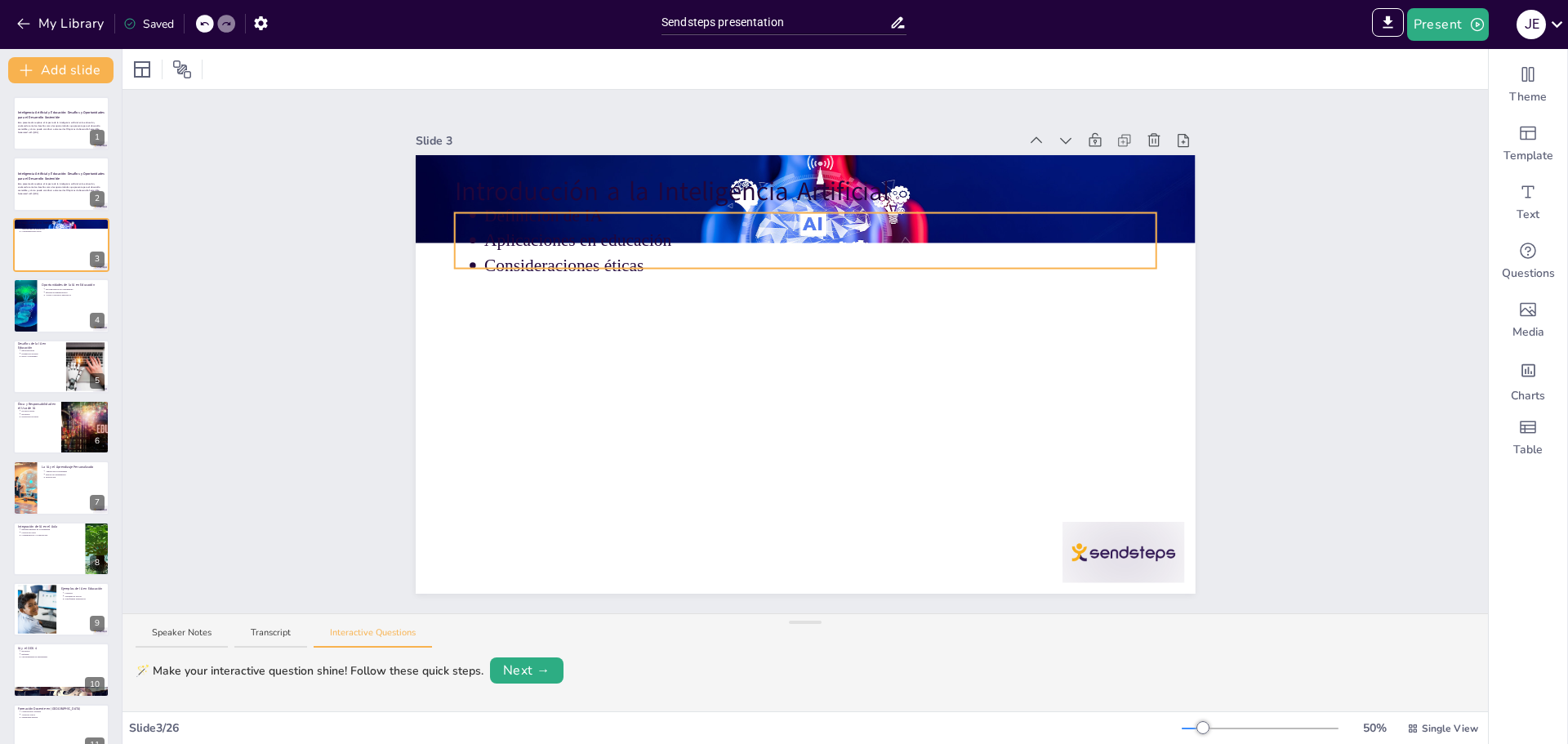
click at [620, 213] on p "Definición de IA" at bounding box center [820, 216] width 672 height 24
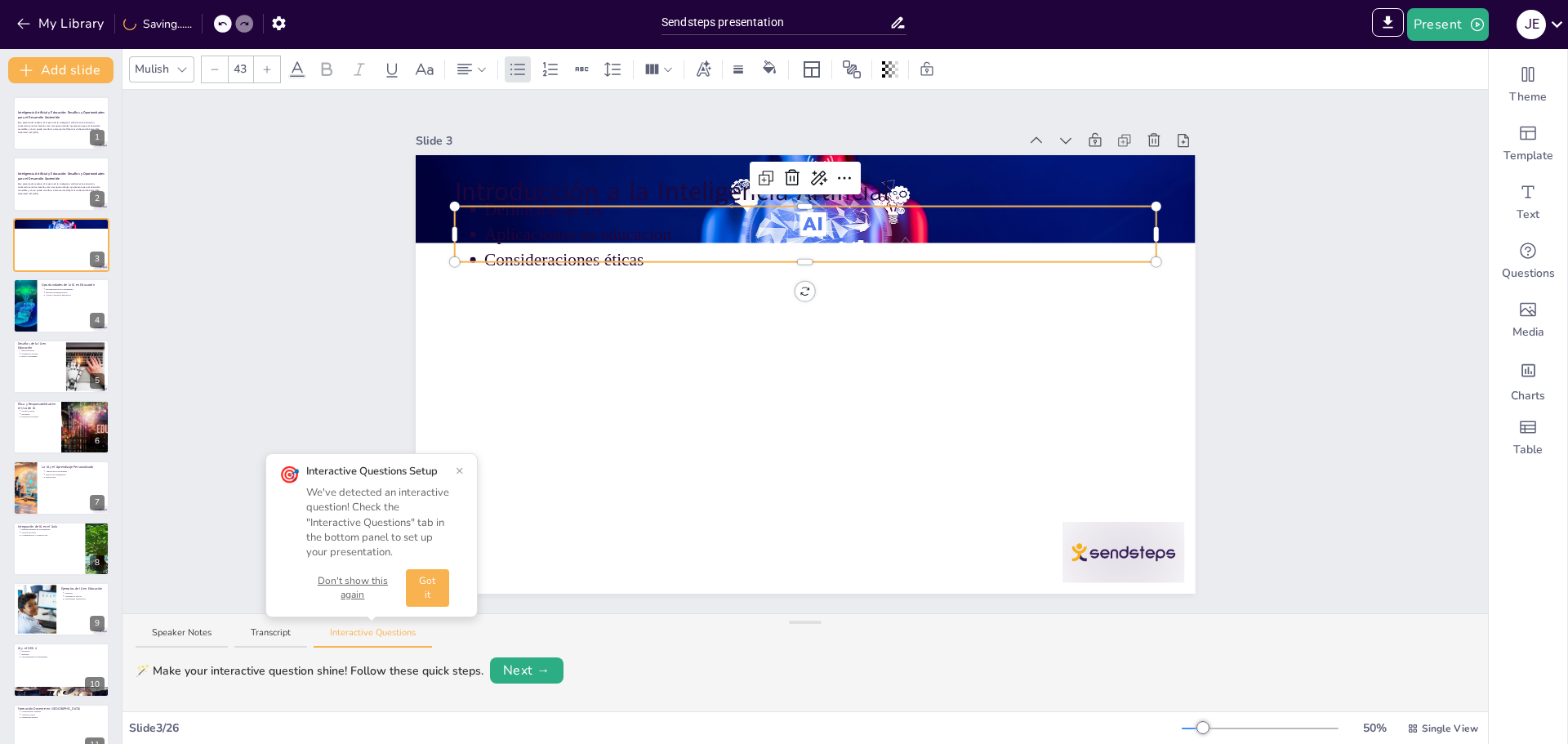
click at [512, 232] on p "Aplicaciones en educación" at bounding box center [820, 234] width 672 height 24
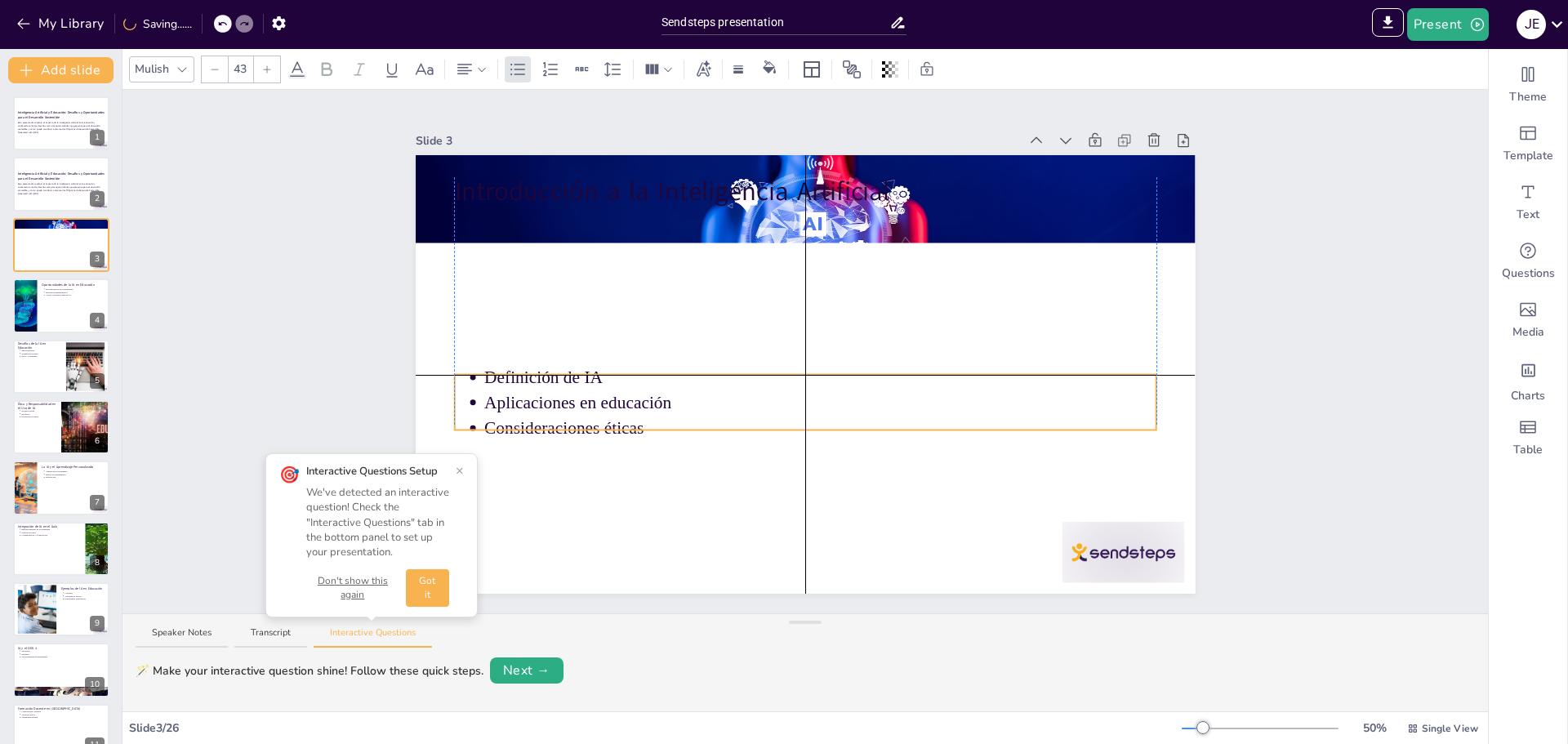
drag, startPoint x: 474, startPoint y: 201, endPoint x: 475, endPoint y: 365, distance: 164.0
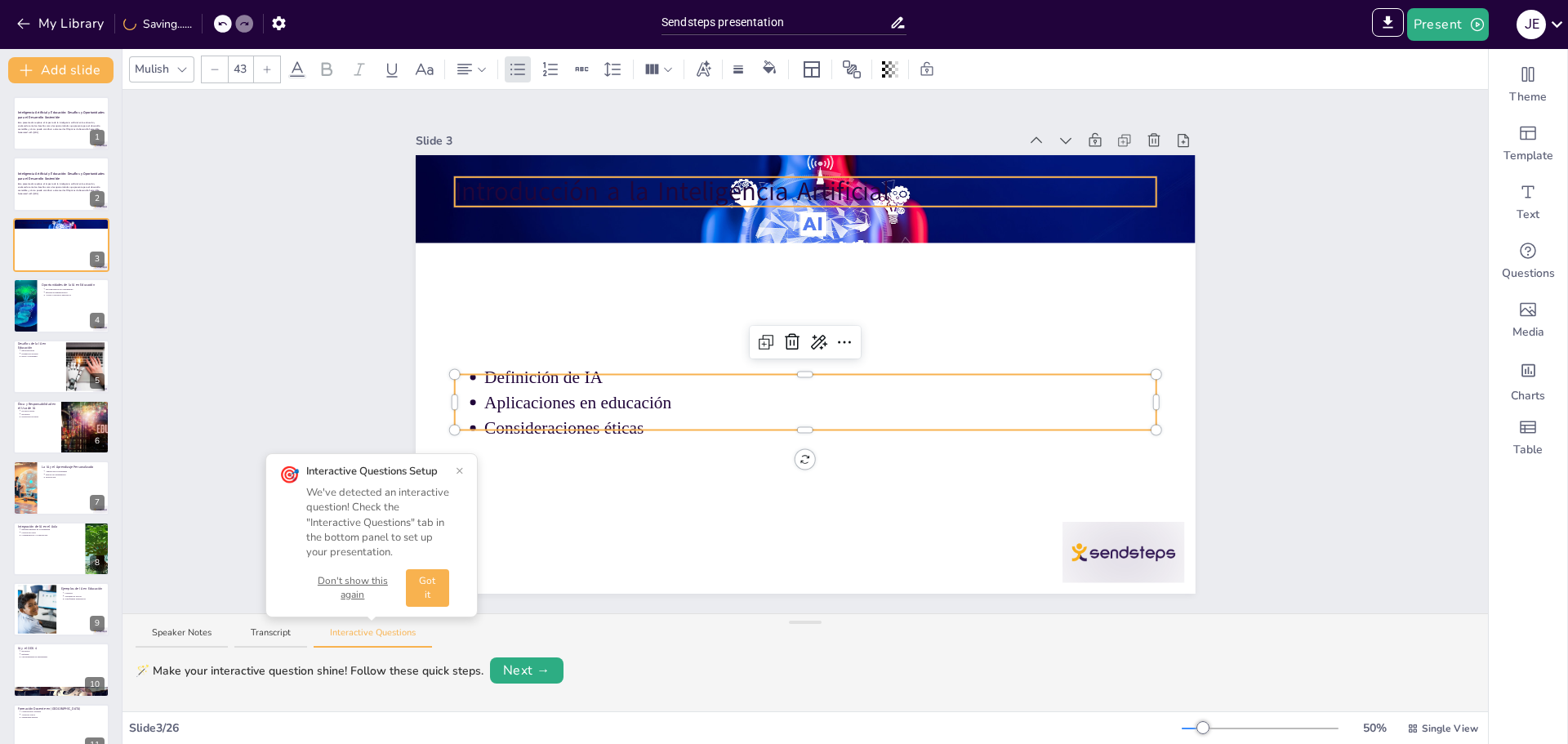
click at [517, 167] on div at bounding box center [806, 200] width 780 height 409
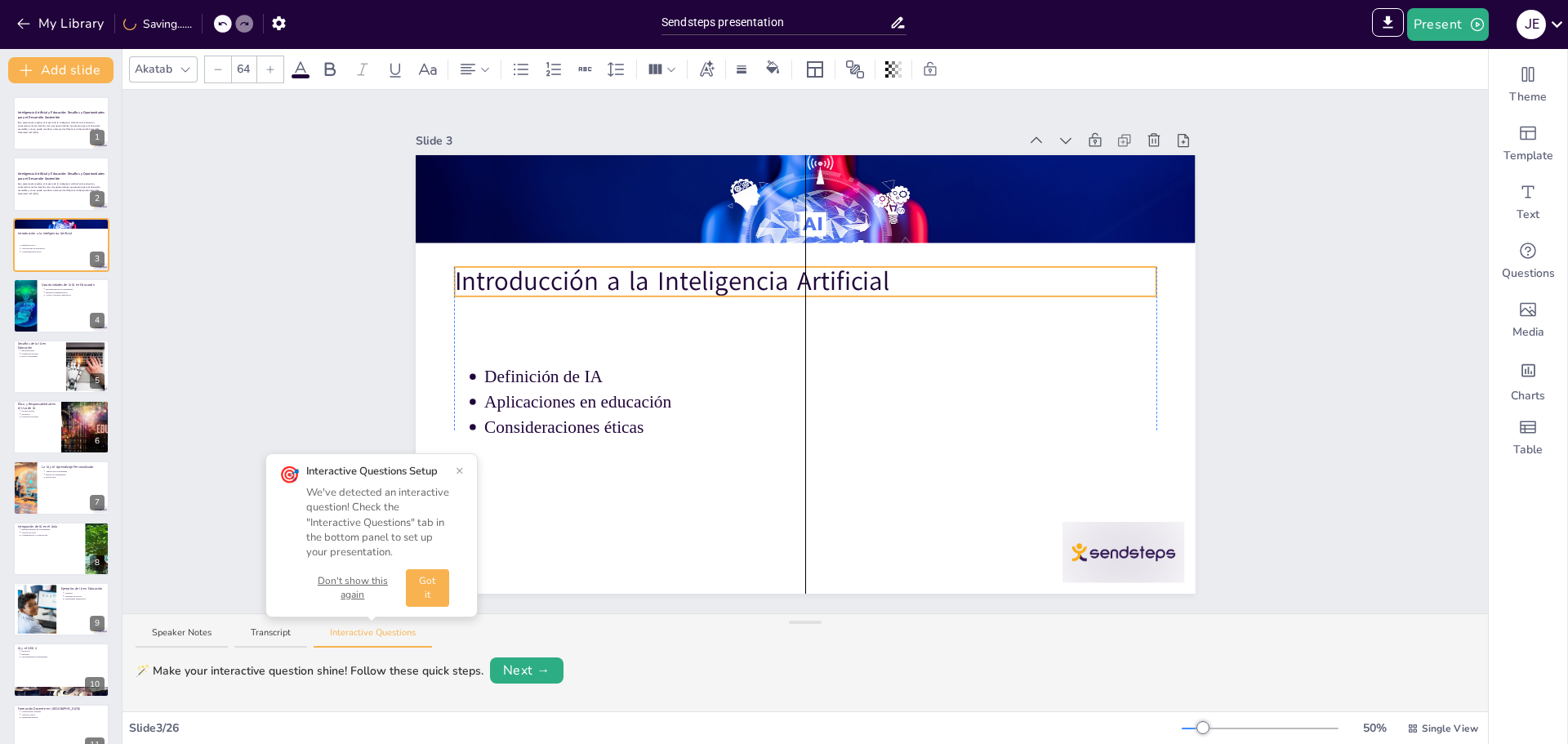
drag, startPoint x: 516, startPoint y: 169, endPoint x: 520, endPoint y: 259, distance: 90.1
click at [520, 263] on p "Introducción a la Inteligencia Artificial" at bounding box center [805, 281] width 702 height 37
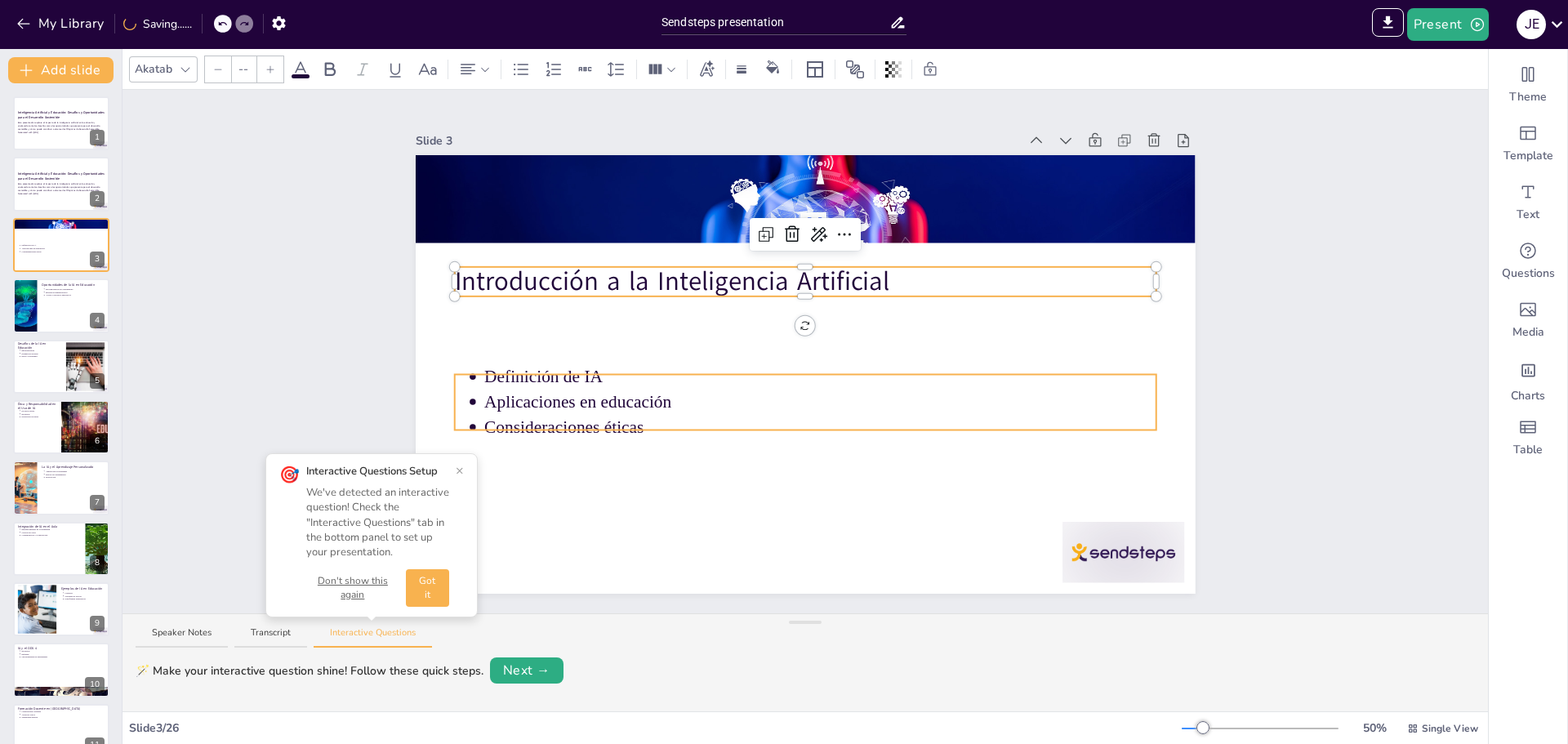
type input "43"
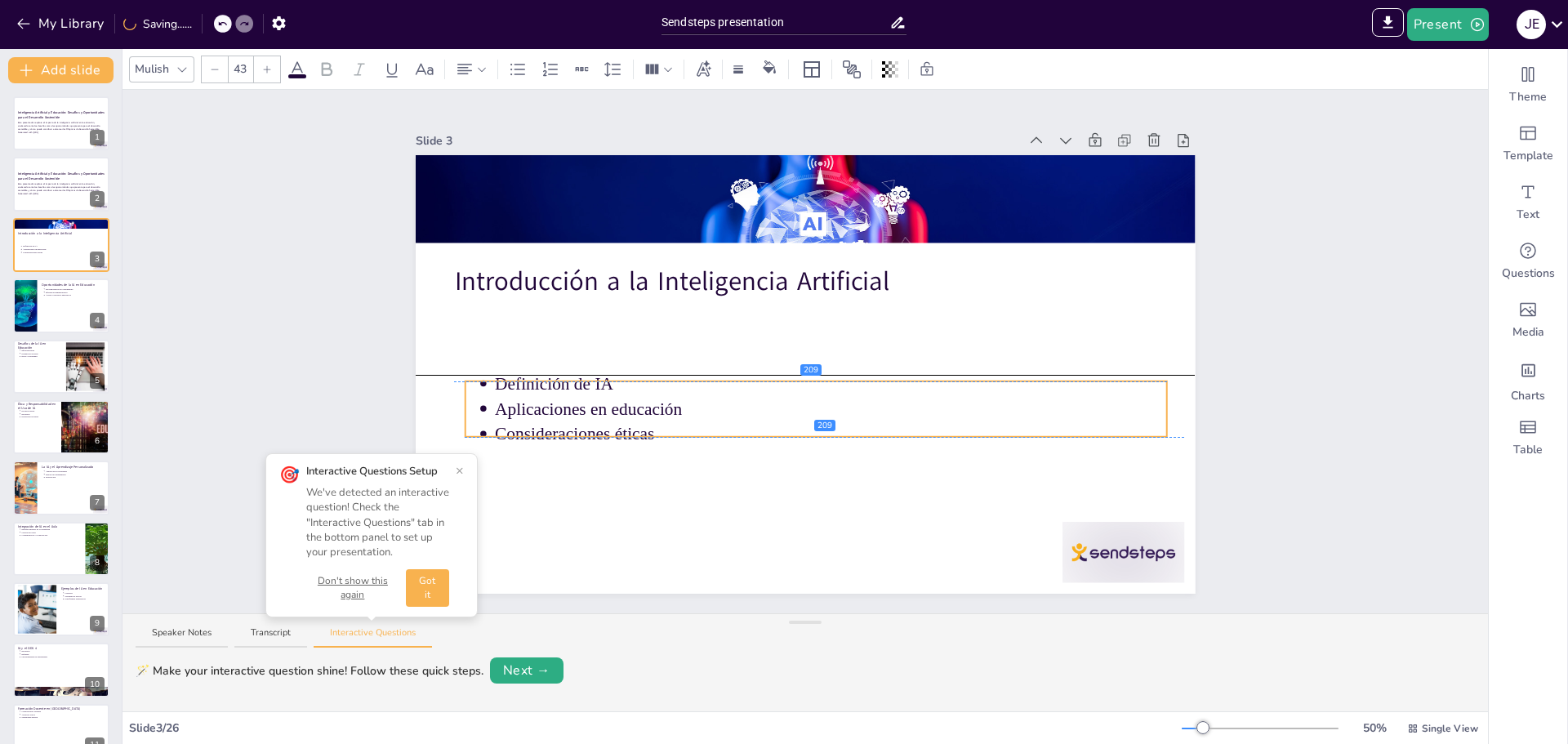
click at [680, 372] on p "Definición de IA" at bounding box center [830, 384] width 672 height 24
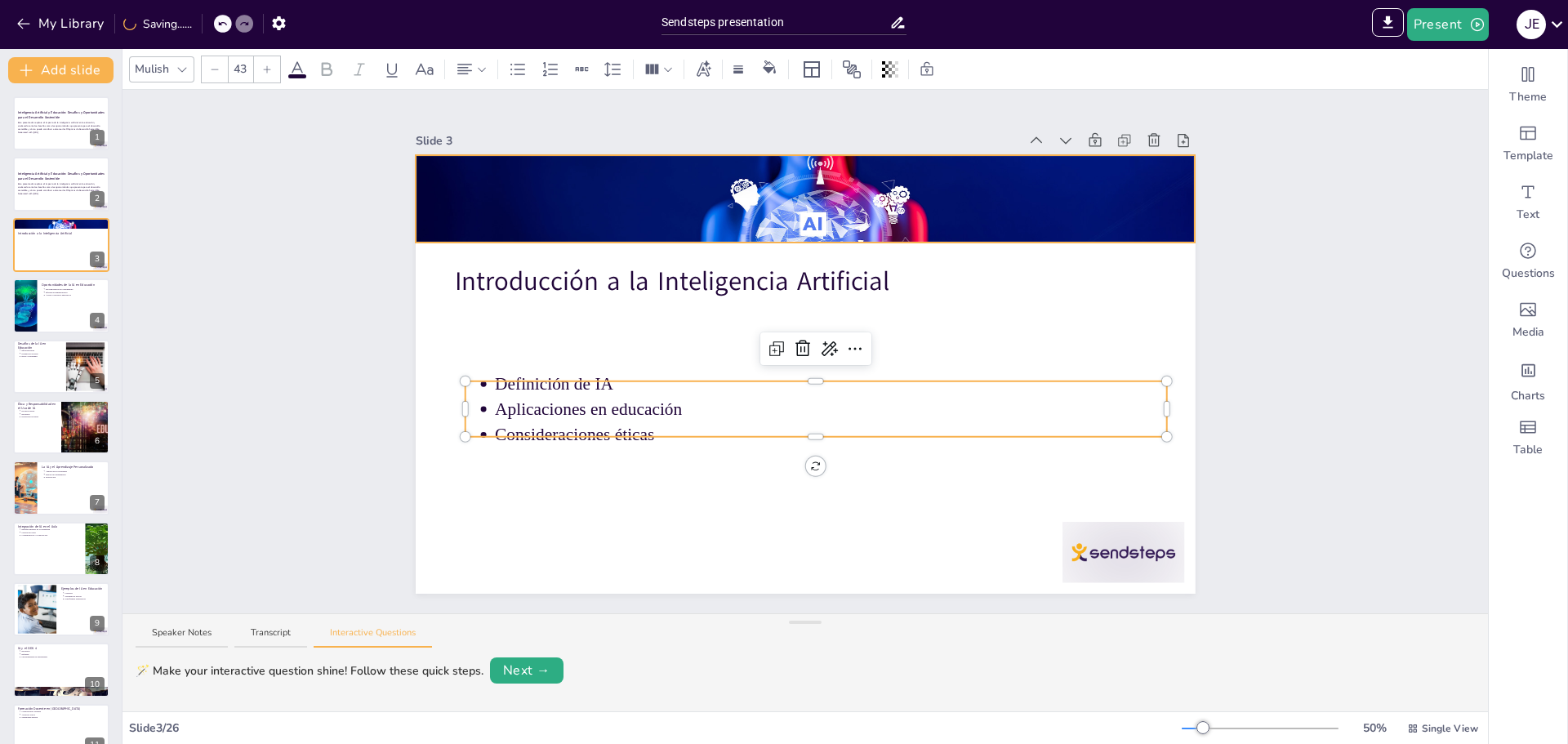
click at [859, 201] on div at bounding box center [806, 200] width 780 height 409
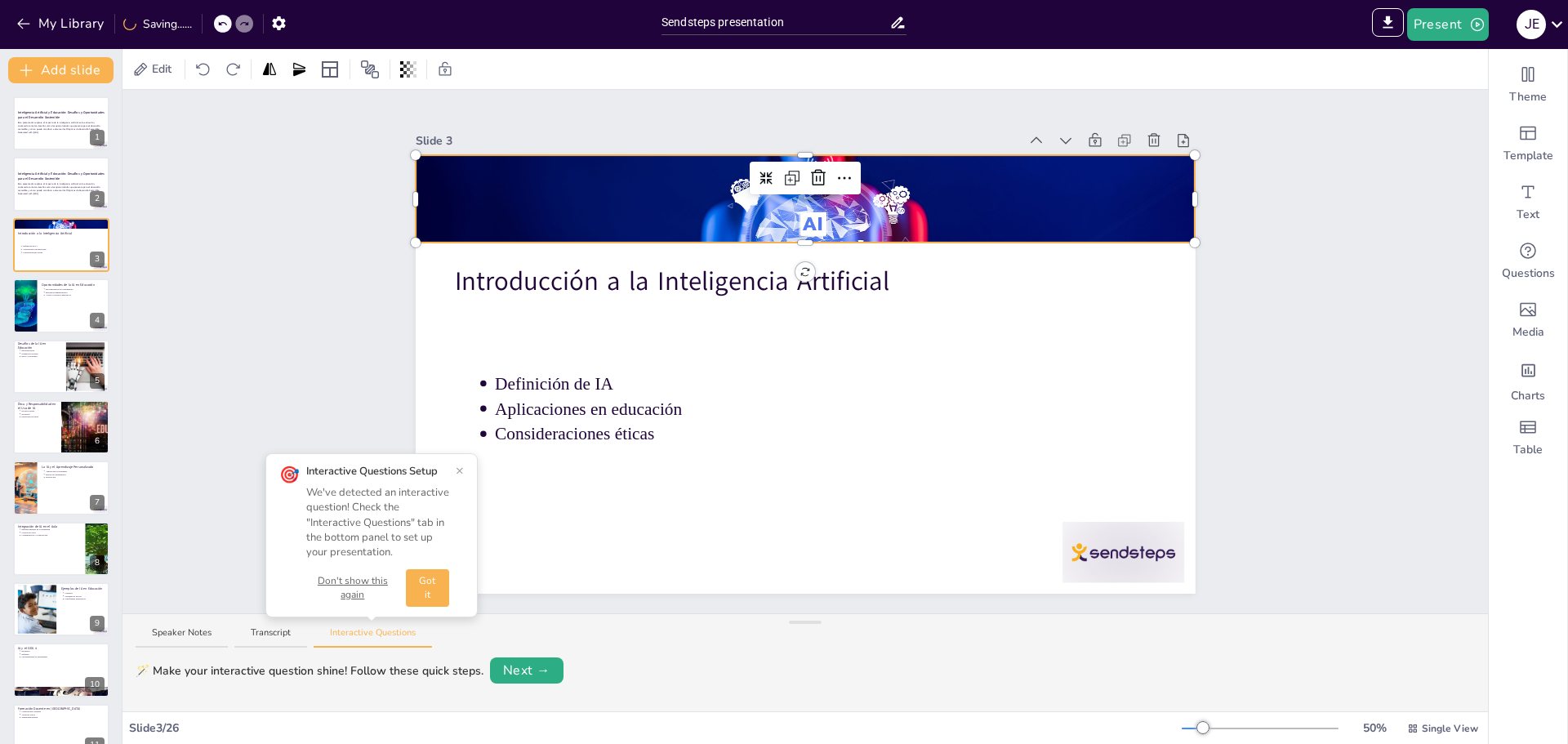
click at [362, 585] on button "Don't show this again" at bounding box center [352, 588] width 93 height 28
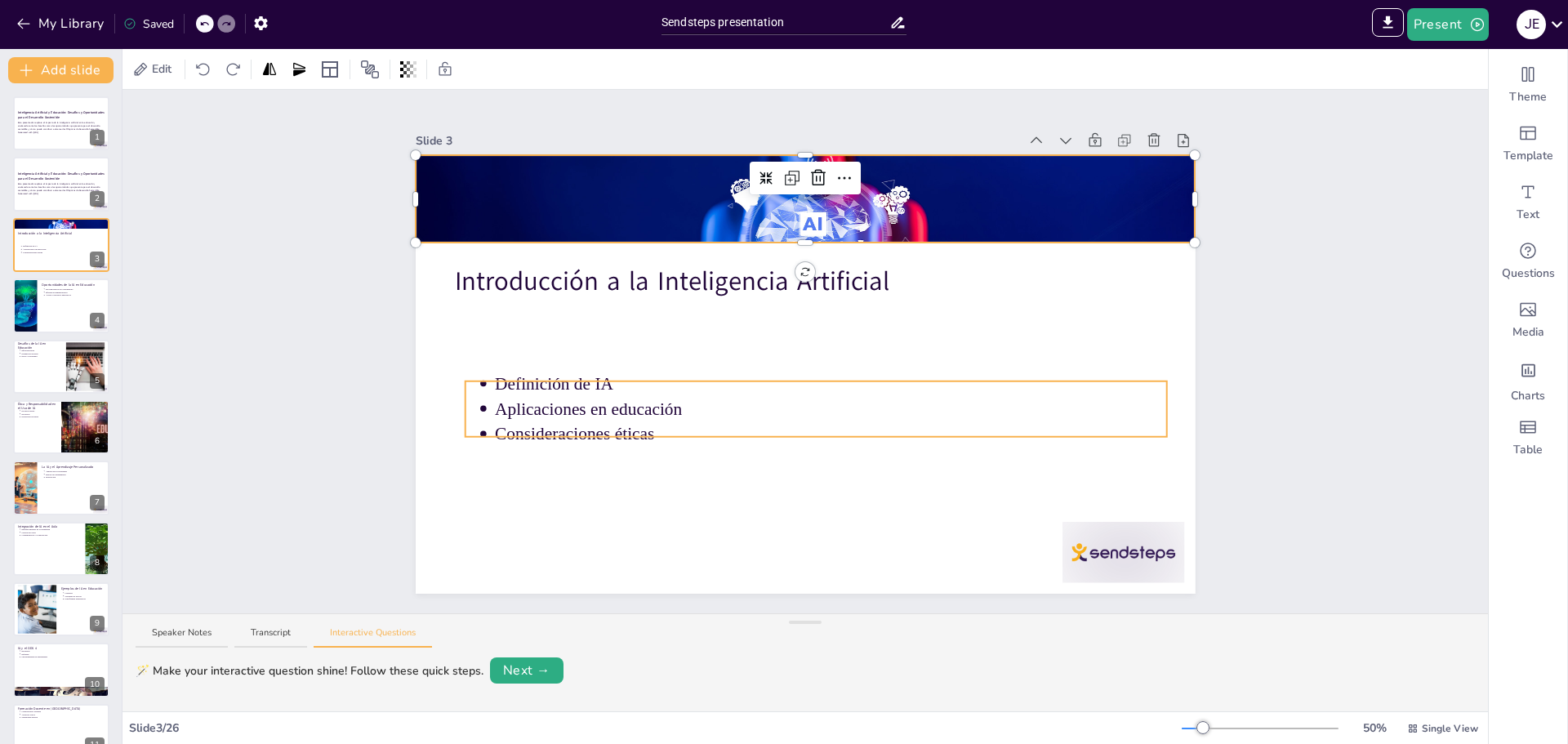
click at [731, 409] on p "Aplicaciones en educación" at bounding box center [830, 409] width 672 height 24
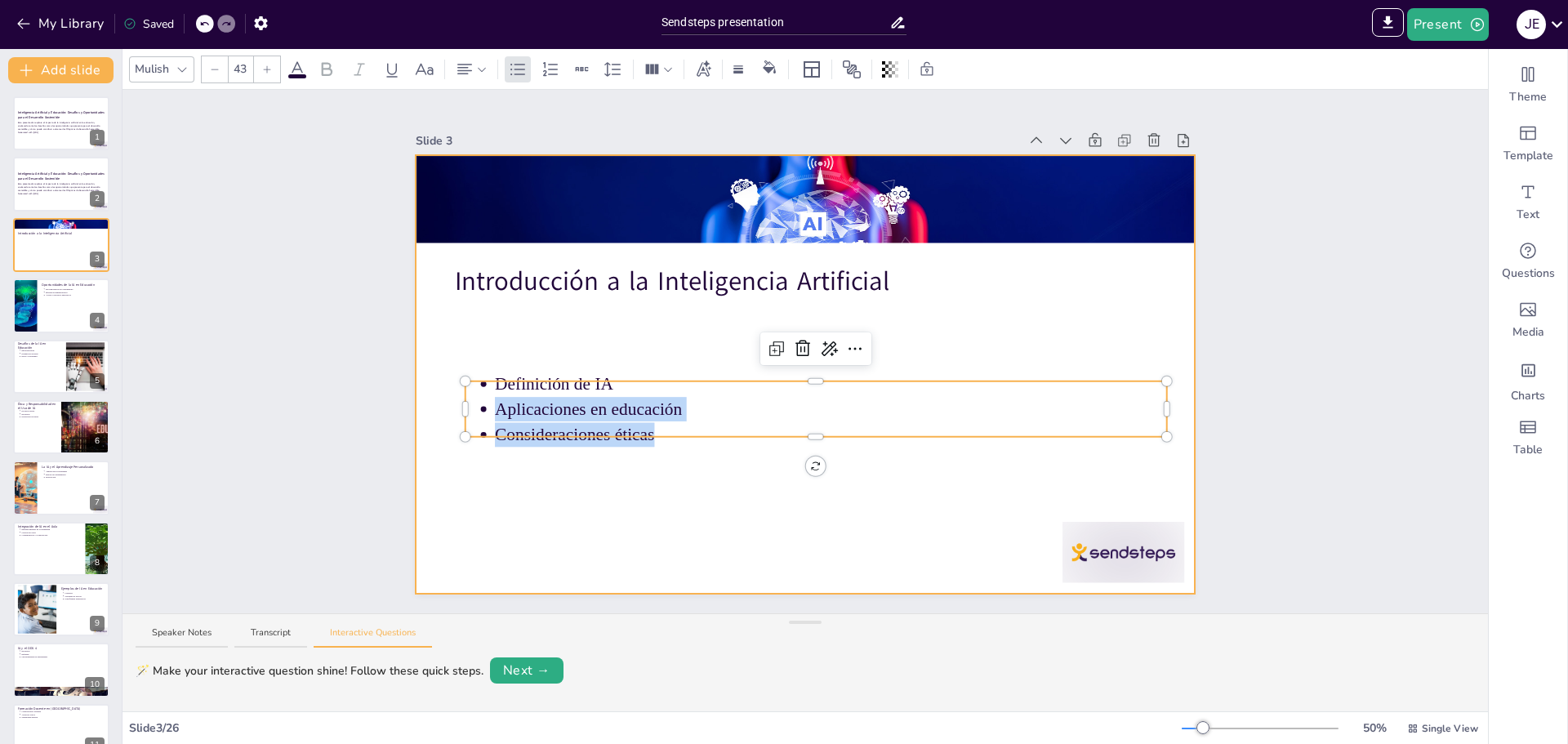
drag, startPoint x: 805, startPoint y: 372, endPoint x: 811, endPoint y: 320, distance: 52.3
click at [811, 320] on div "Introducción a la Inteligencia Artificial Definición de IA Aplicaciones en educ…" at bounding box center [806, 375] width 780 height 439
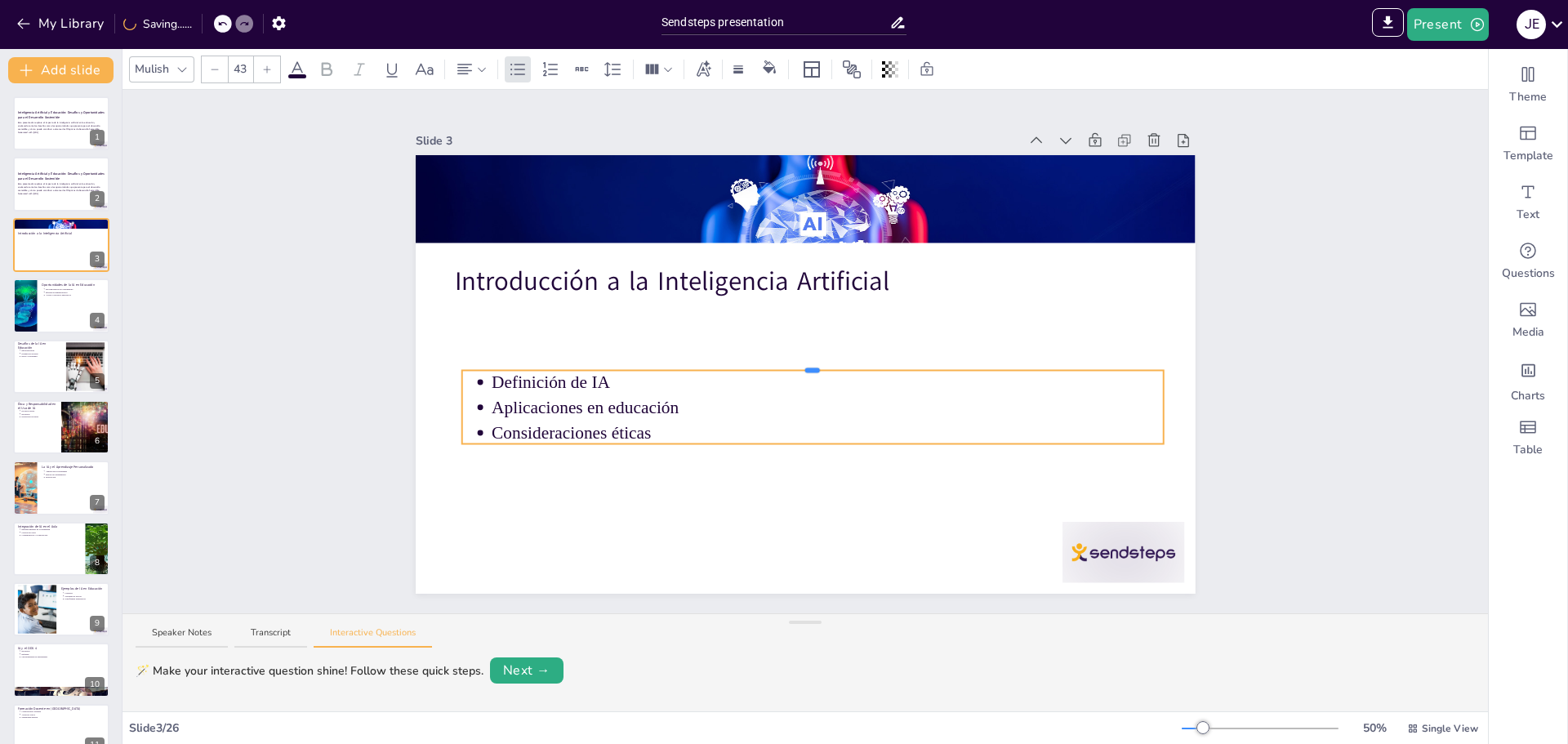
click at [805, 368] on div at bounding box center [813, 370] width 15 height 5
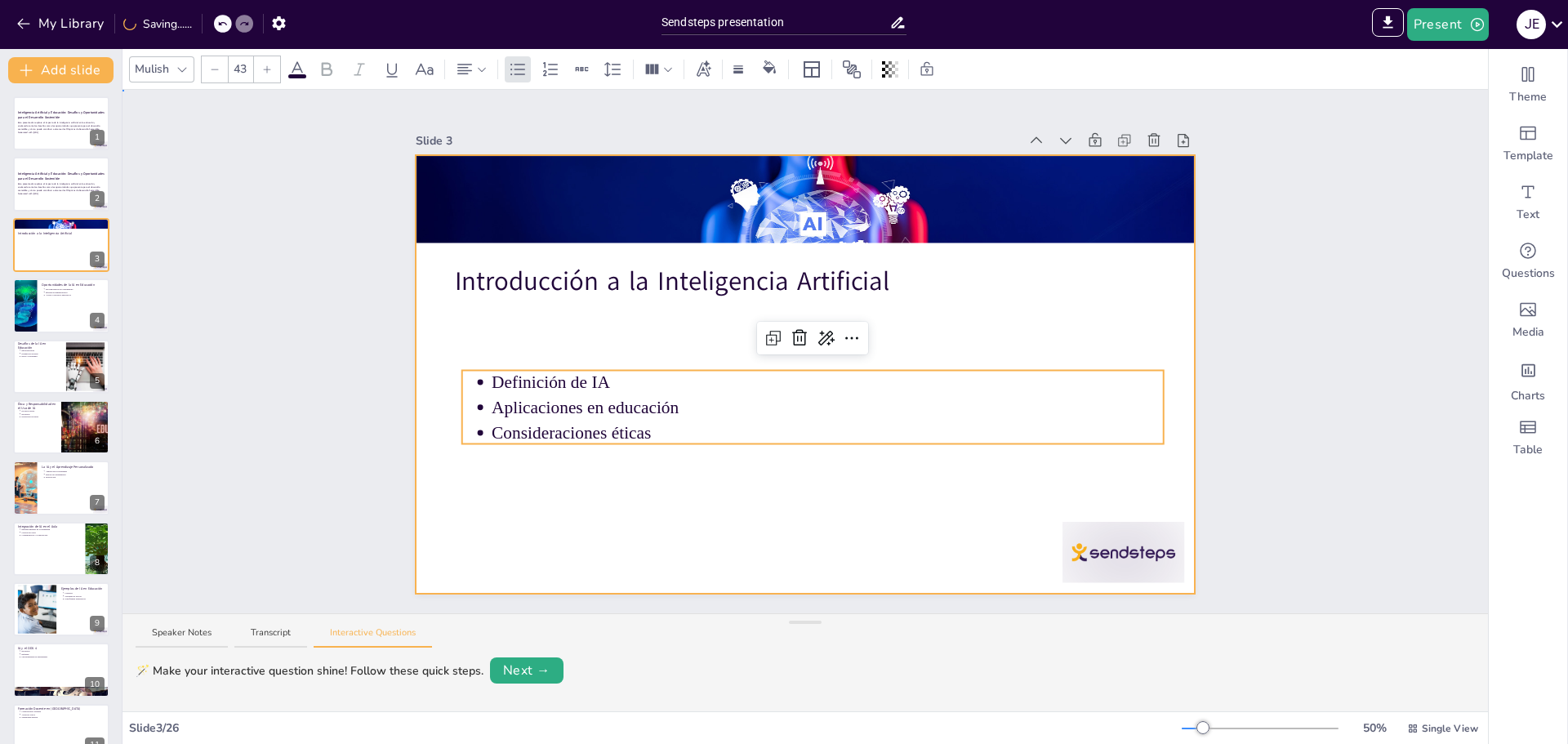
click at [887, 320] on div at bounding box center [806, 375] width 780 height 439
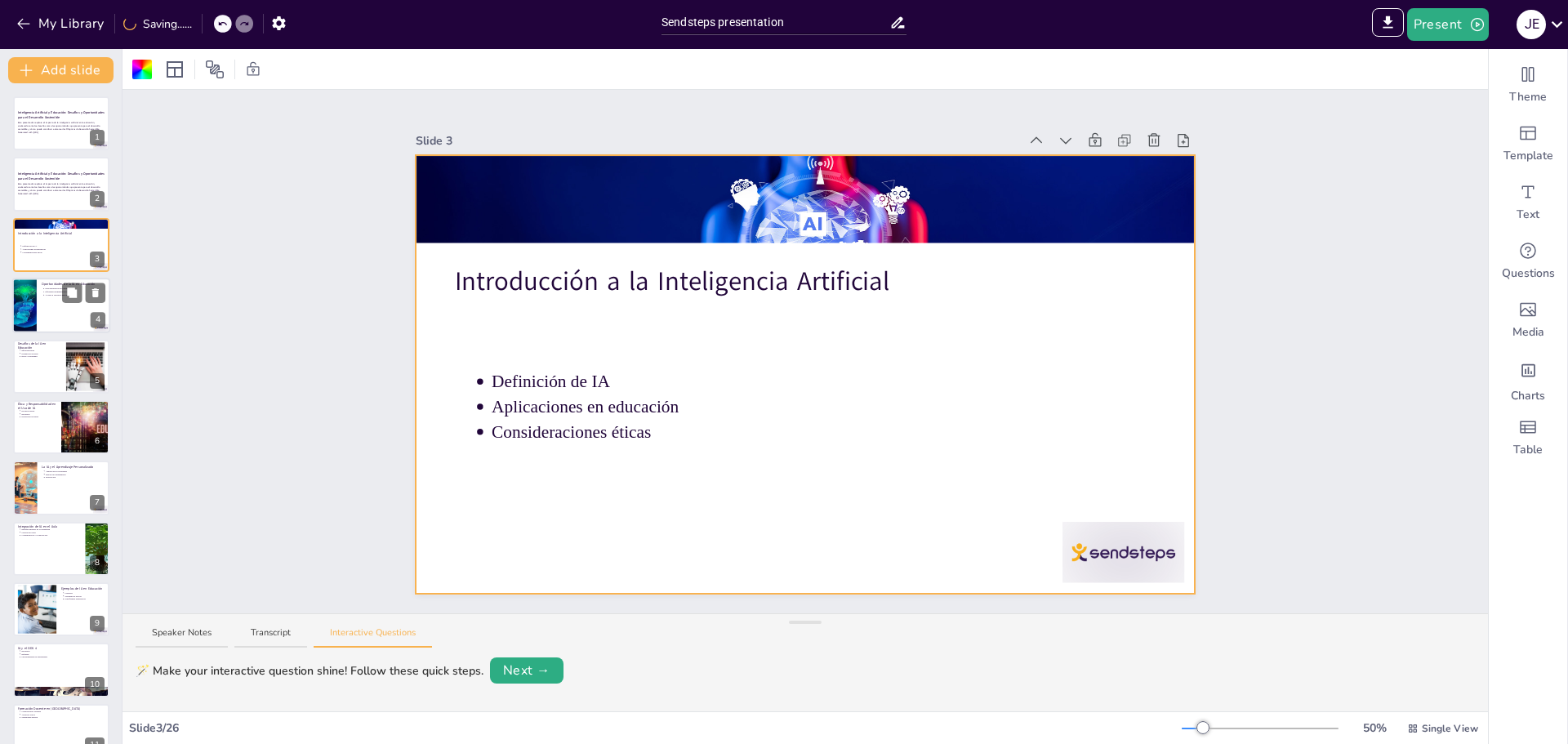
click at [74, 317] on div at bounding box center [61, 305] width 98 height 55
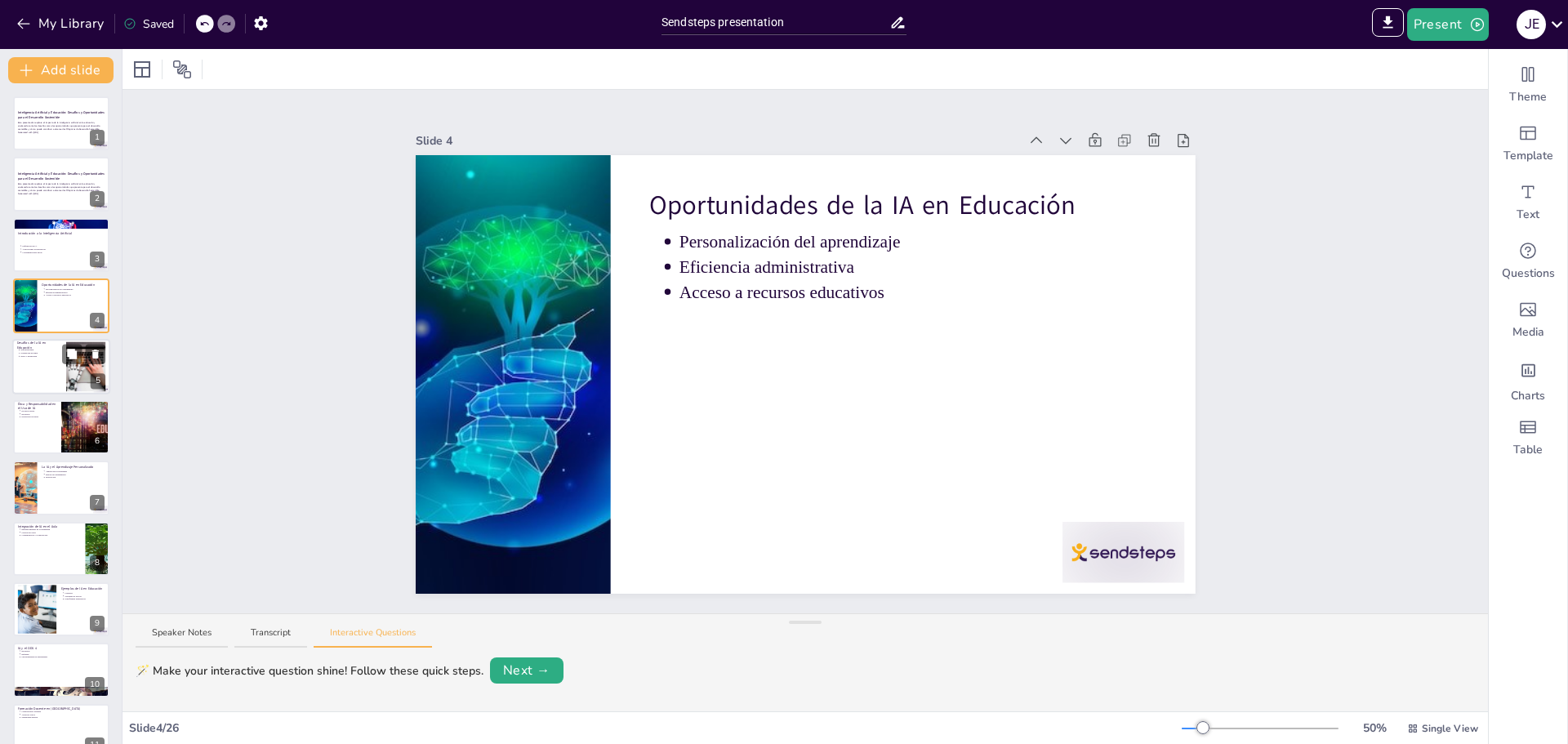
click at [56, 377] on div at bounding box center [61, 366] width 98 height 55
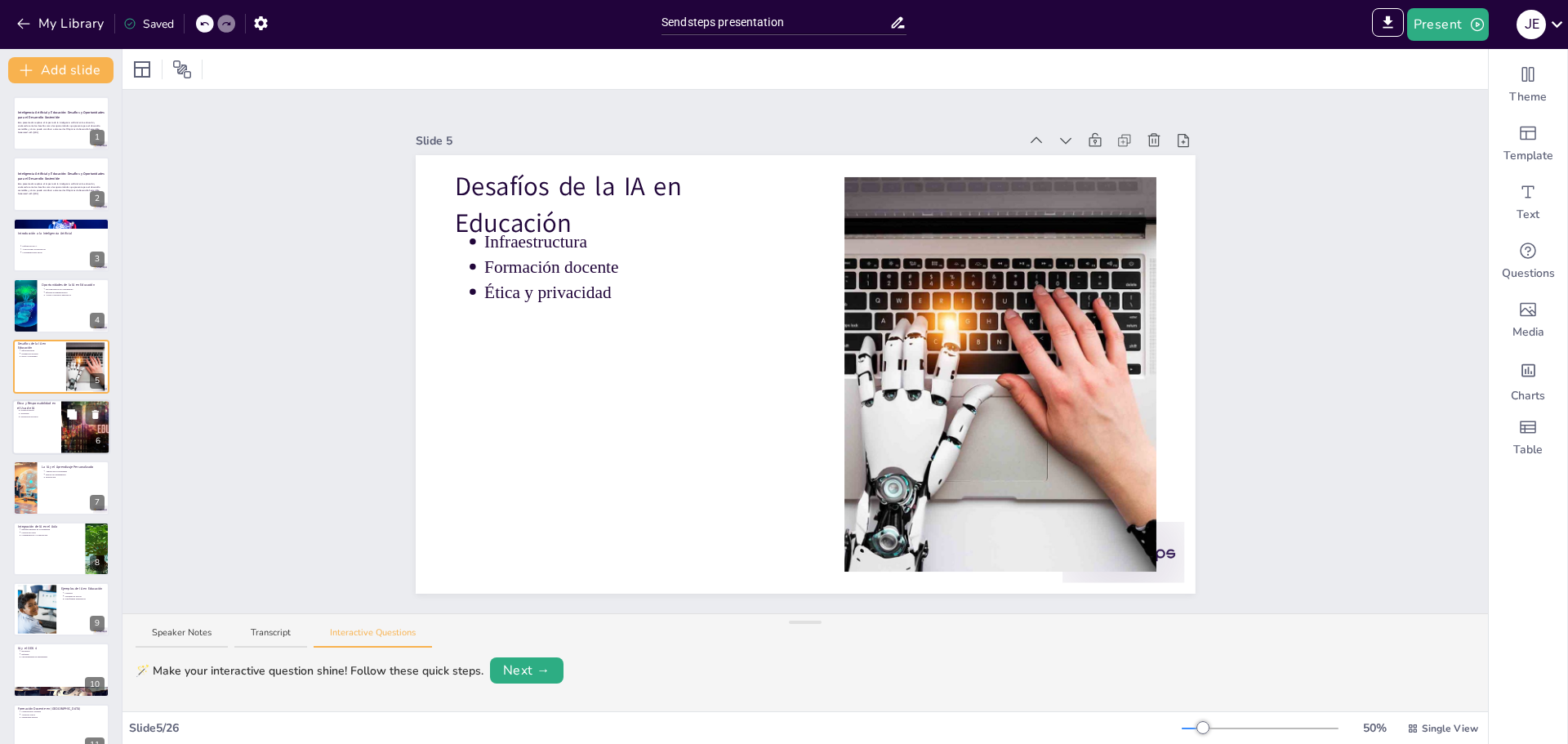
click at [52, 431] on div at bounding box center [61, 426] width 98 height 55
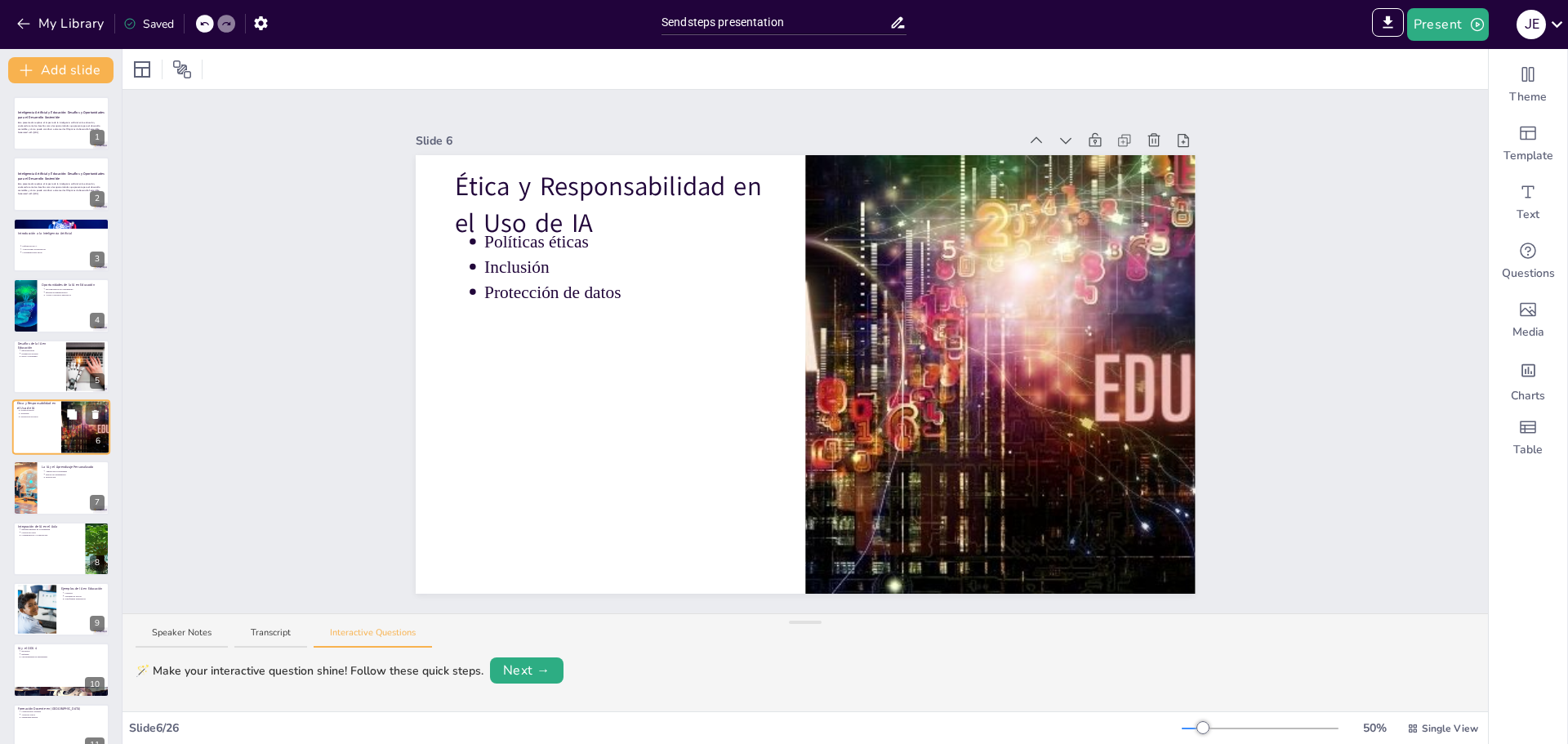
scroll to position [14, 0]
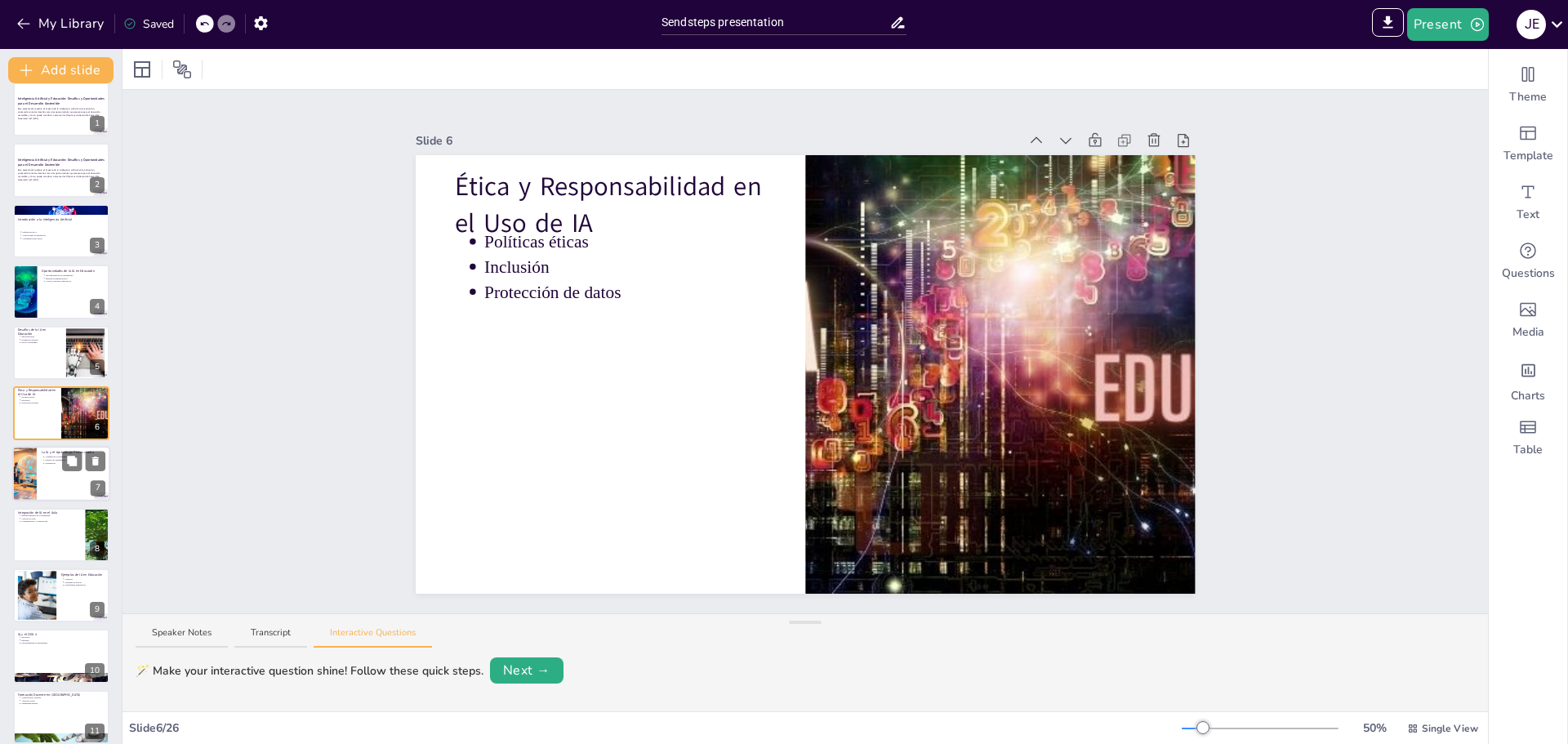
click at [49, 490] on div at bounding box center [61, 474] width 98 height 55
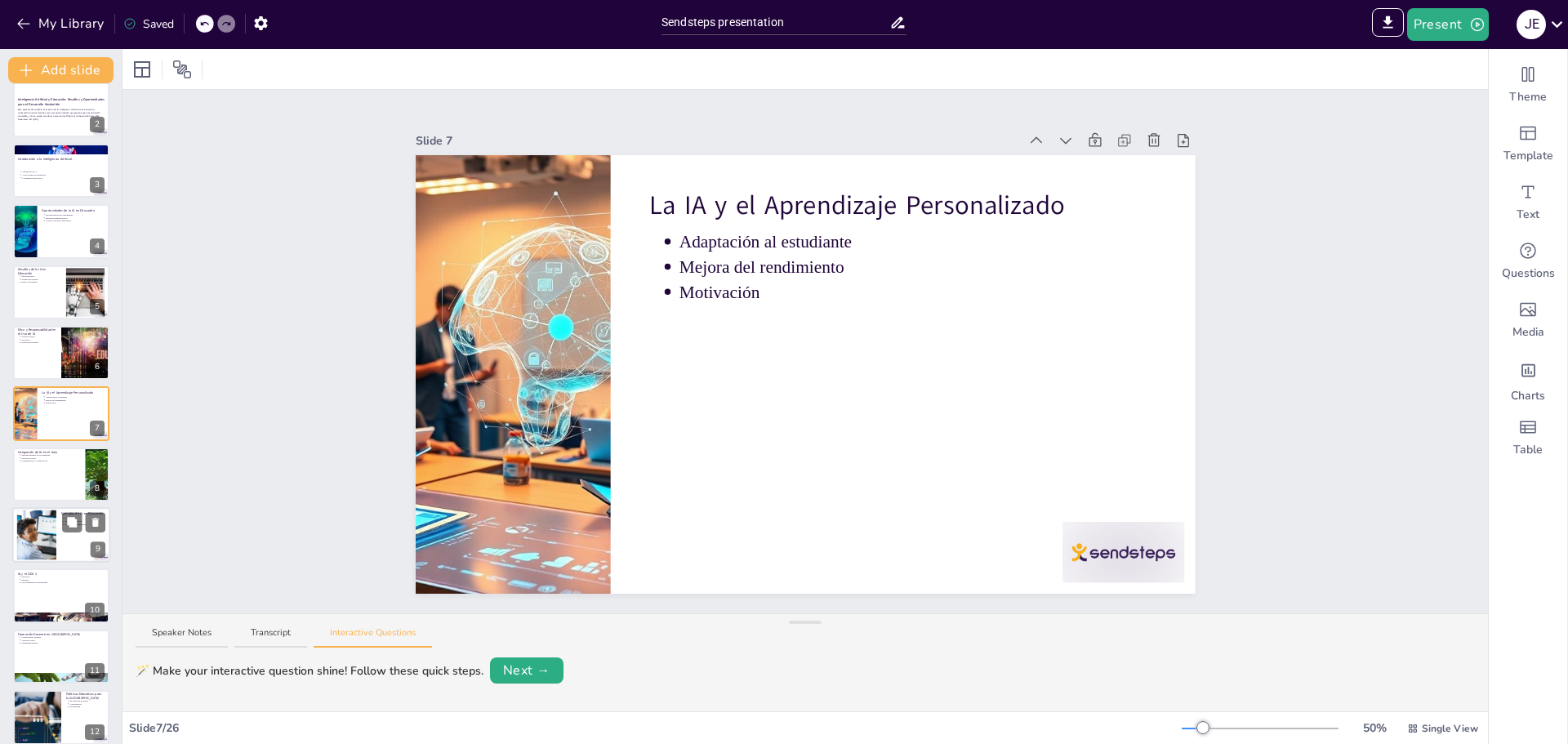
click at [45, 528] on div at bounding box center [37, 535] width 75 height 50
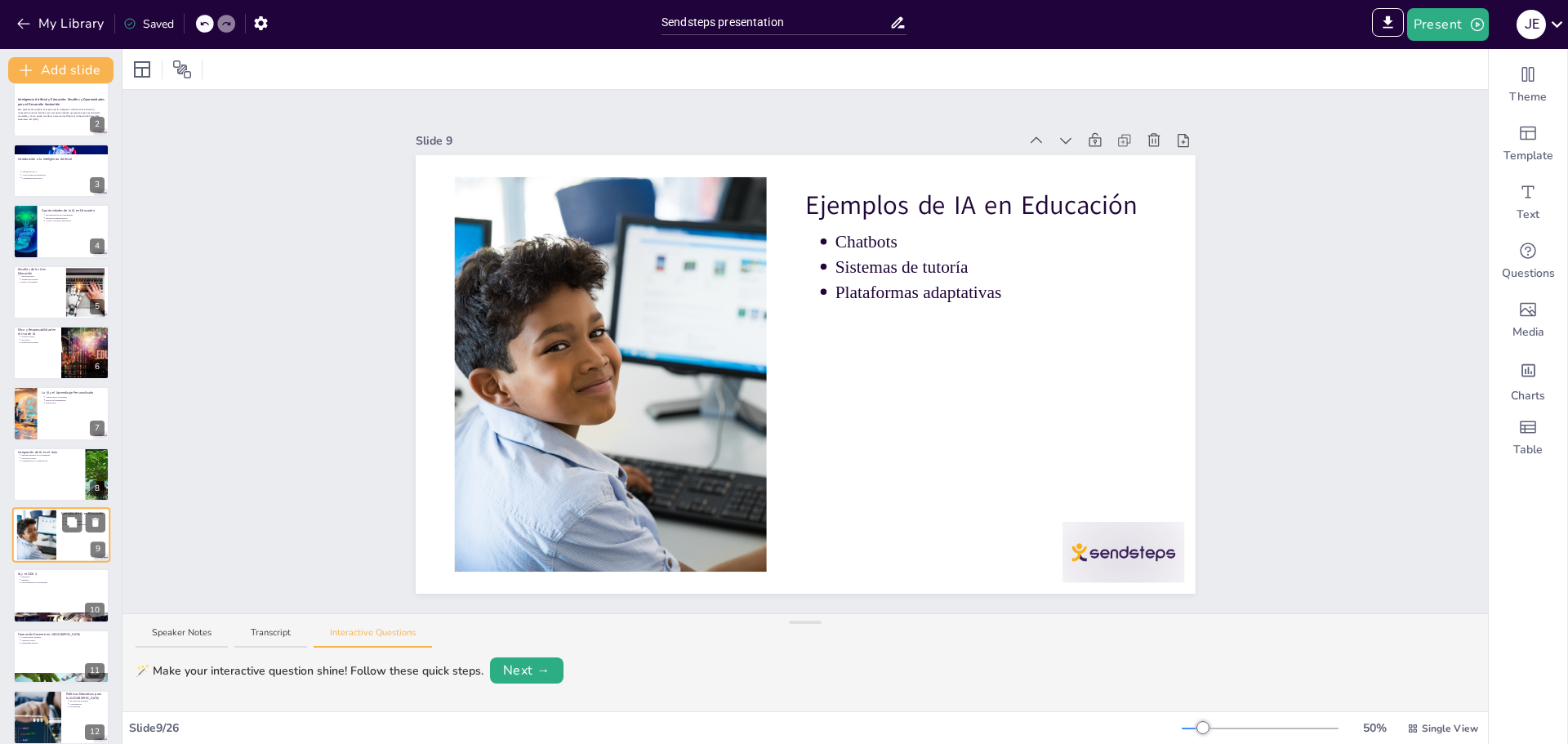
scroll to position [196, 0]
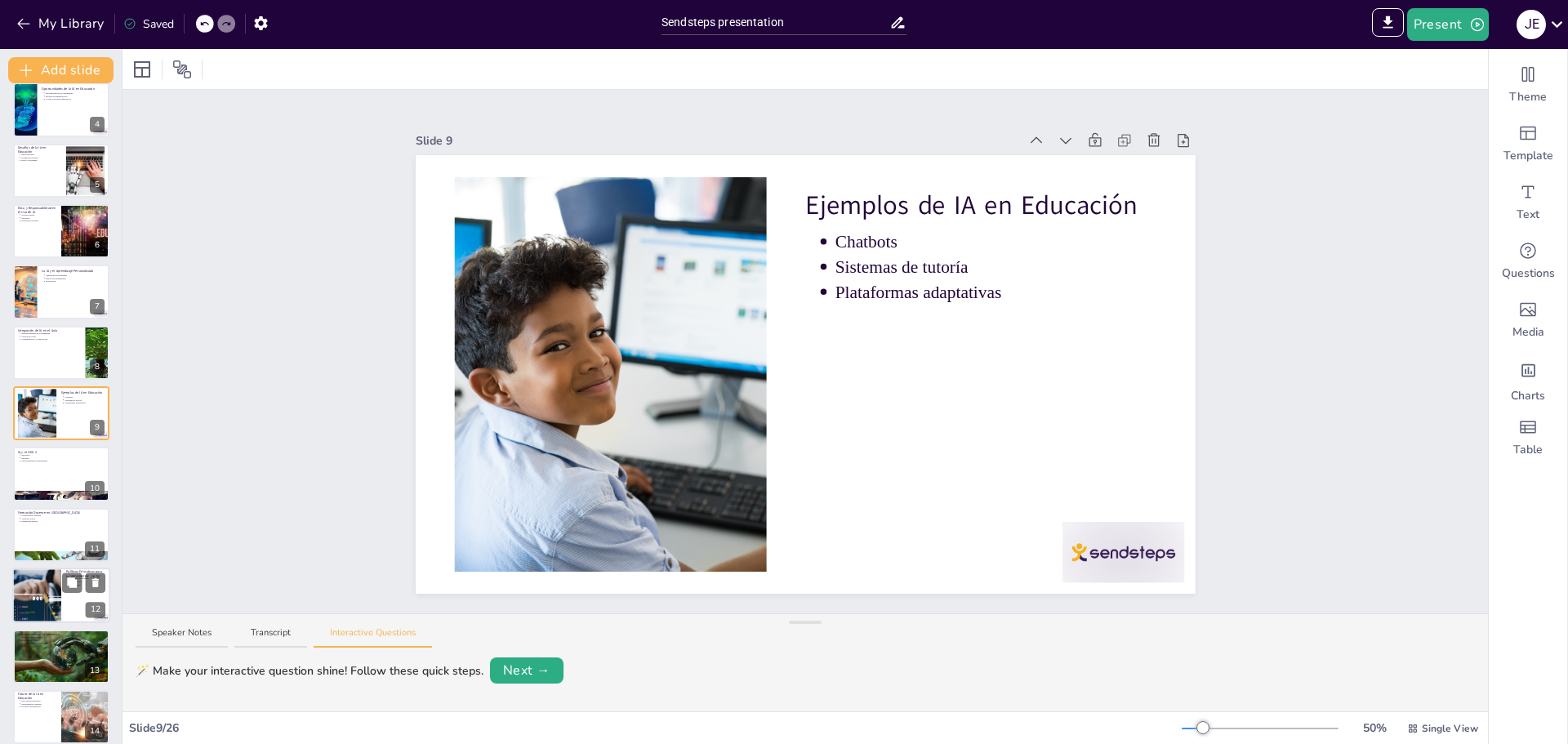
click at [51, 599] on div at bounding box center [37, 595] width 111 height 55
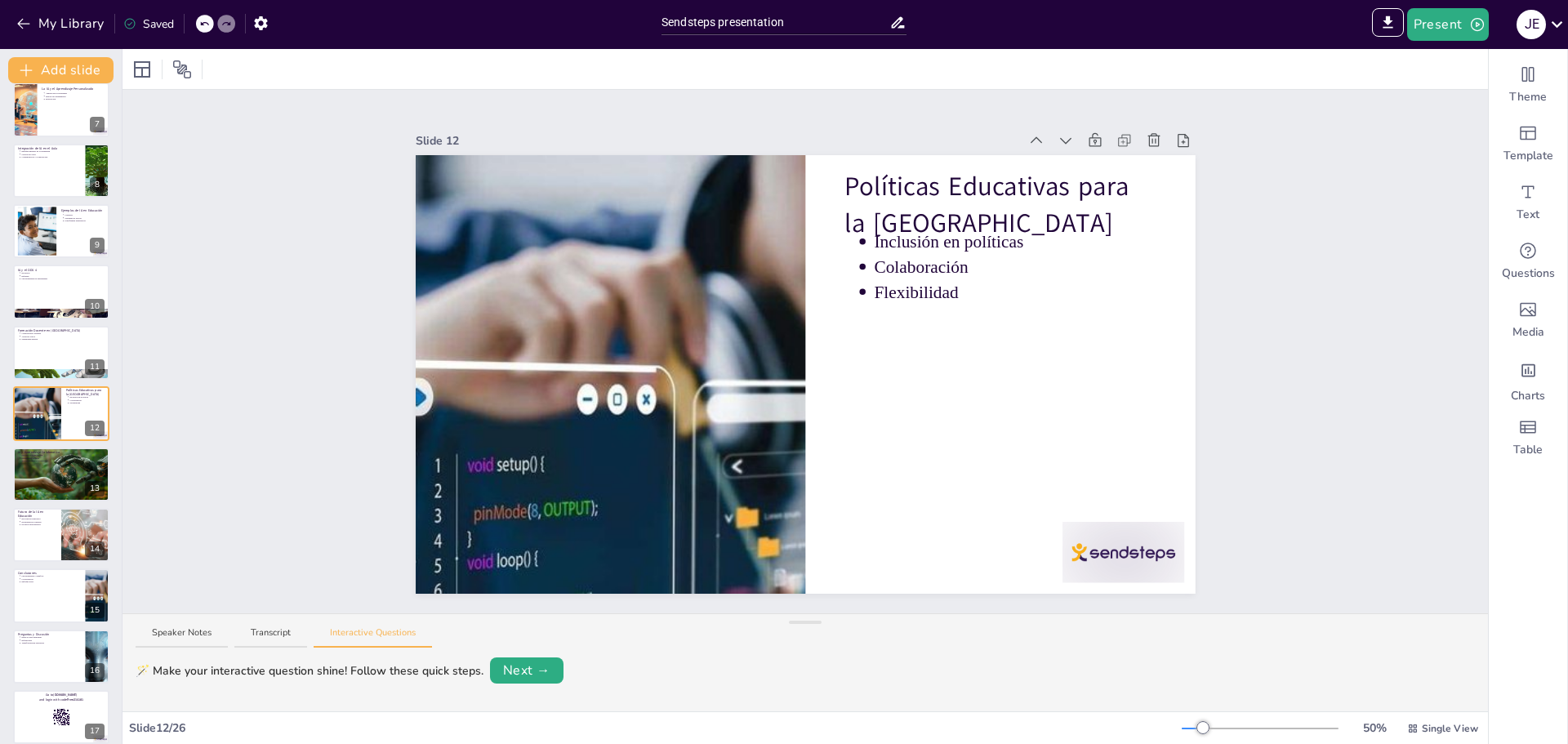
click at [38, 648] on div at bounding box center [61, 657] width 97 height 54
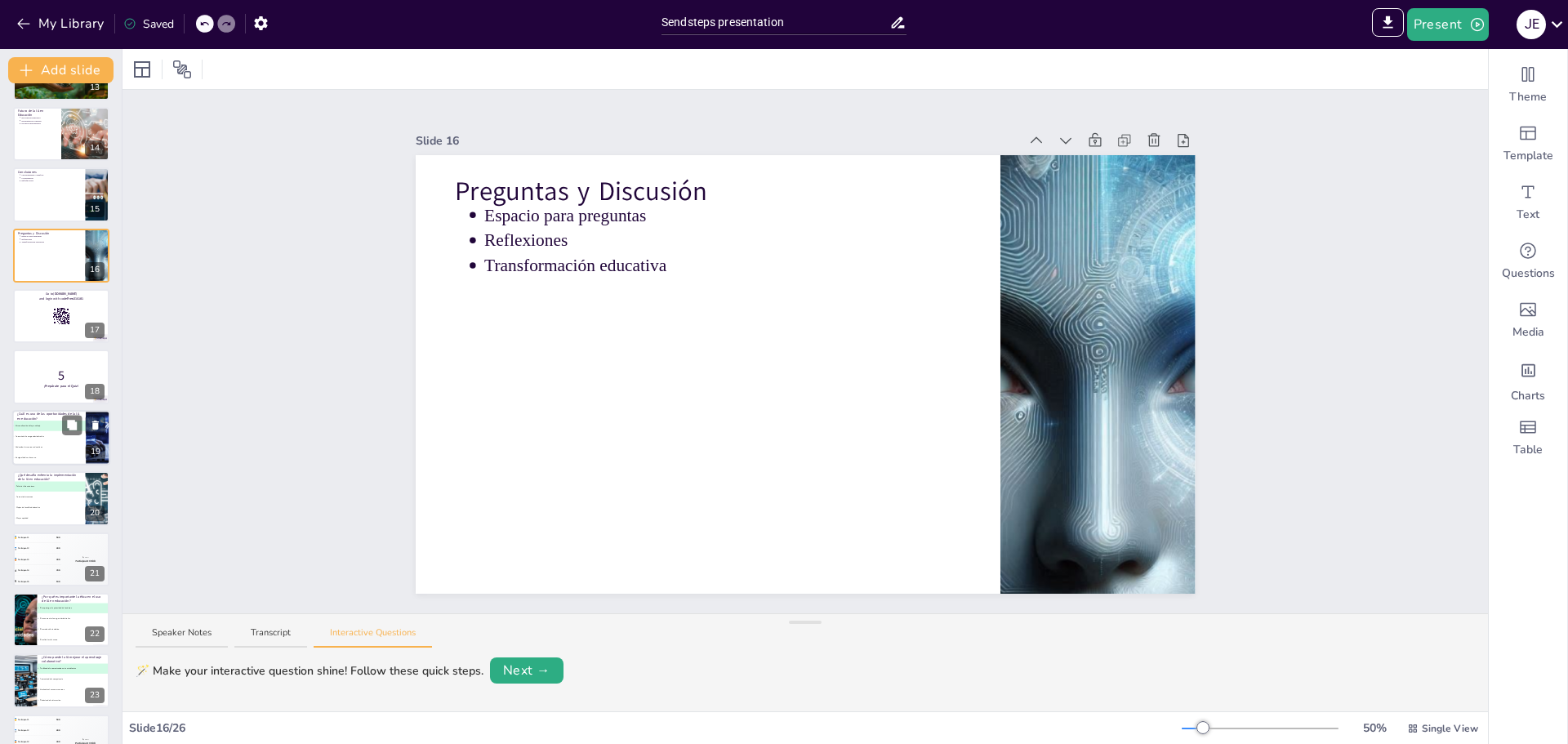
scroll to position [938, 0]
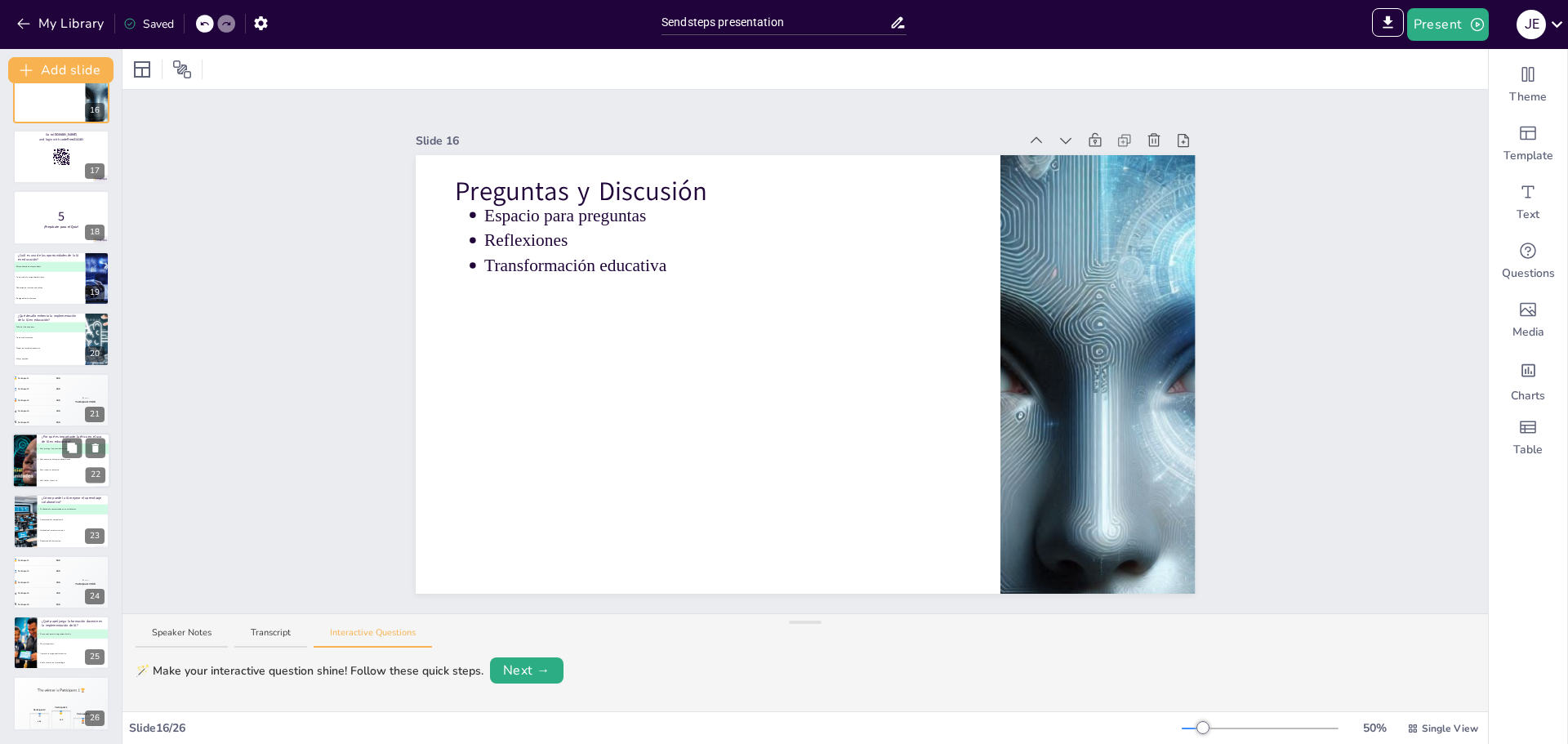
click at [53, 468] on li "C Para reducir la inclusión" at bounding box center [73, 469] width 73 height 10
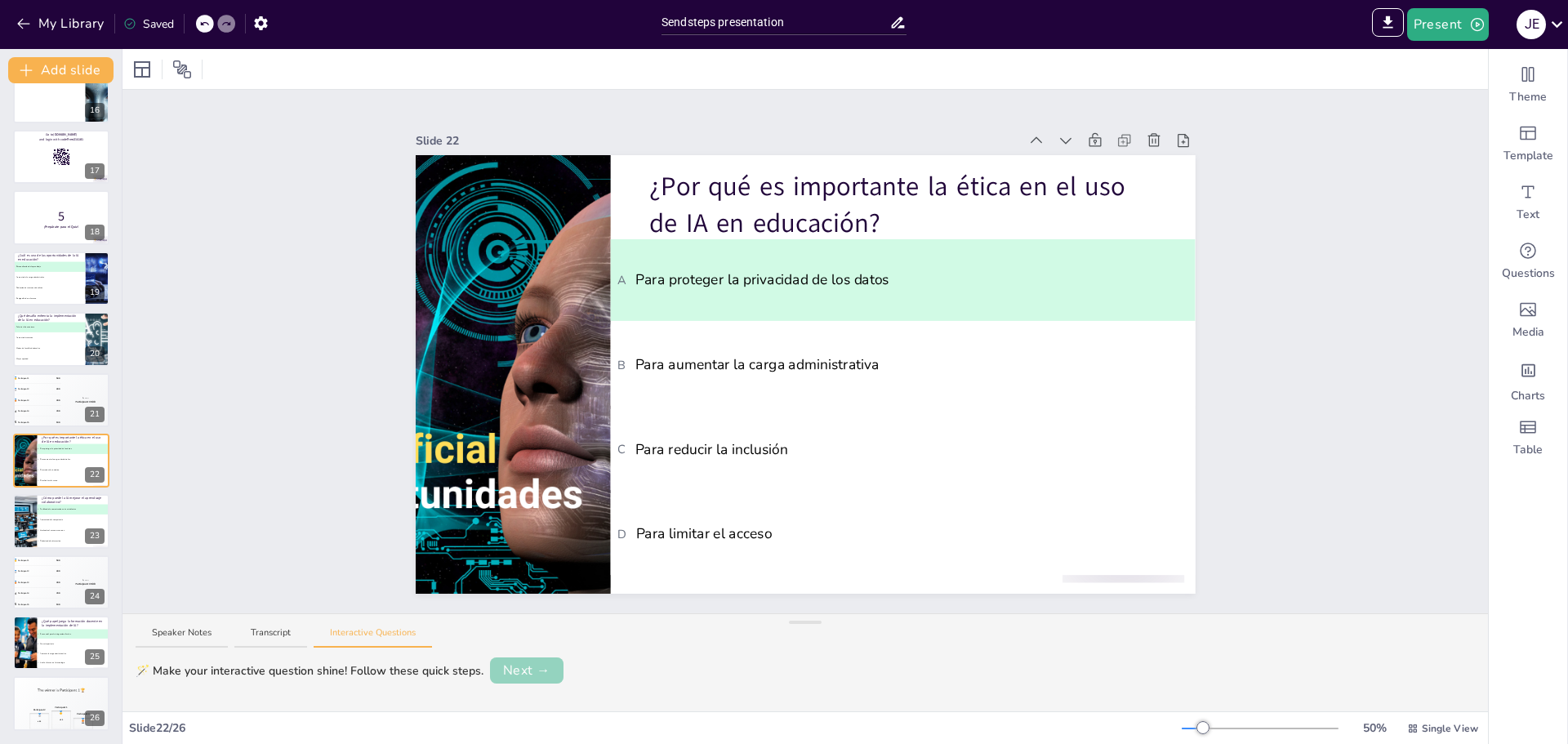
click at [526, 671] on button "Next →" at bounding box center [527, 671] width 73 height 26
click at [566, 664] on button "Next →" at bounding box center [573, 670] width 67 height 22
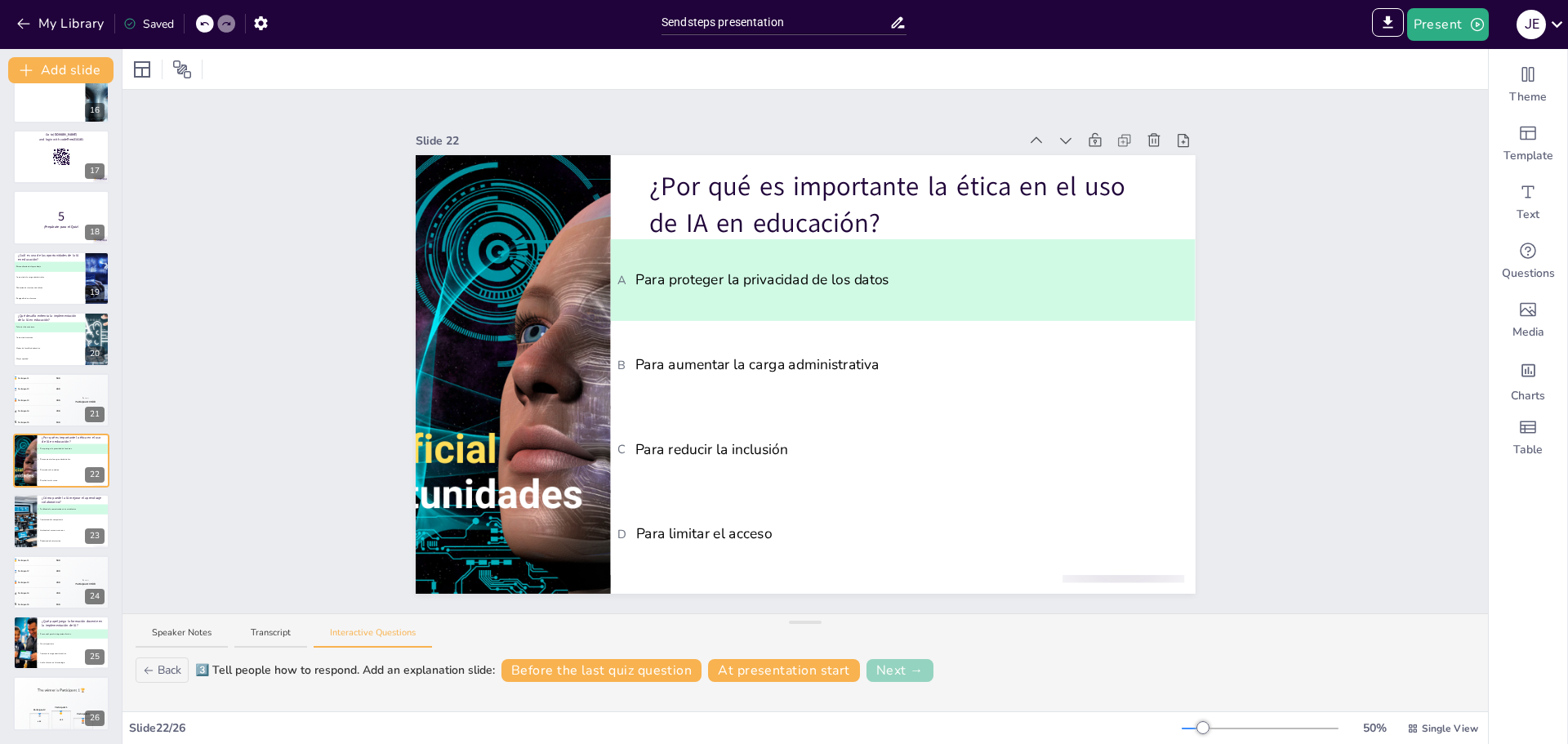
click at [903, 665] on button "Next →" at bounding box center [900, 670] width 67 height 22
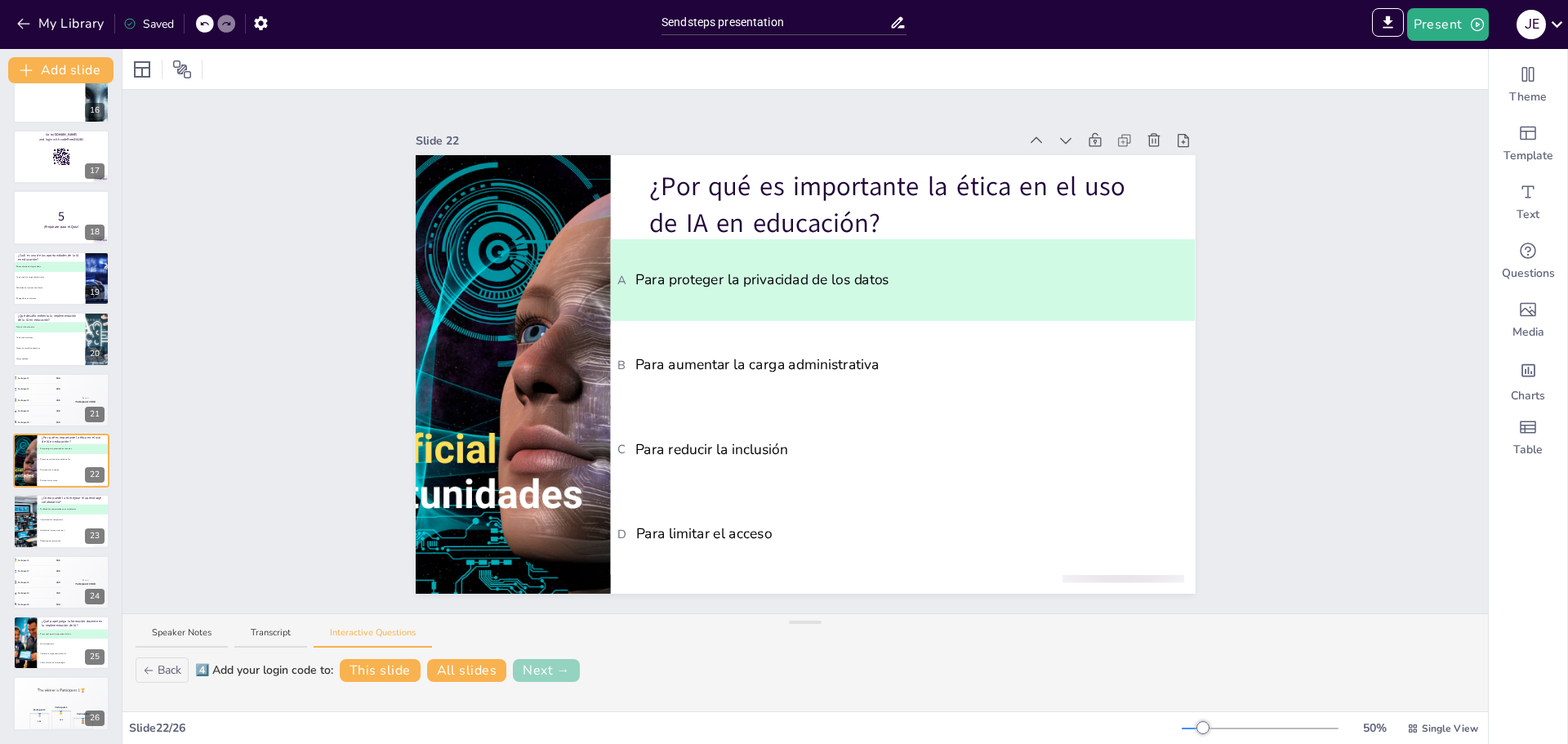
click at [557, 671] on button "Next →" at bounding box center [545, 670] width 67 height 22
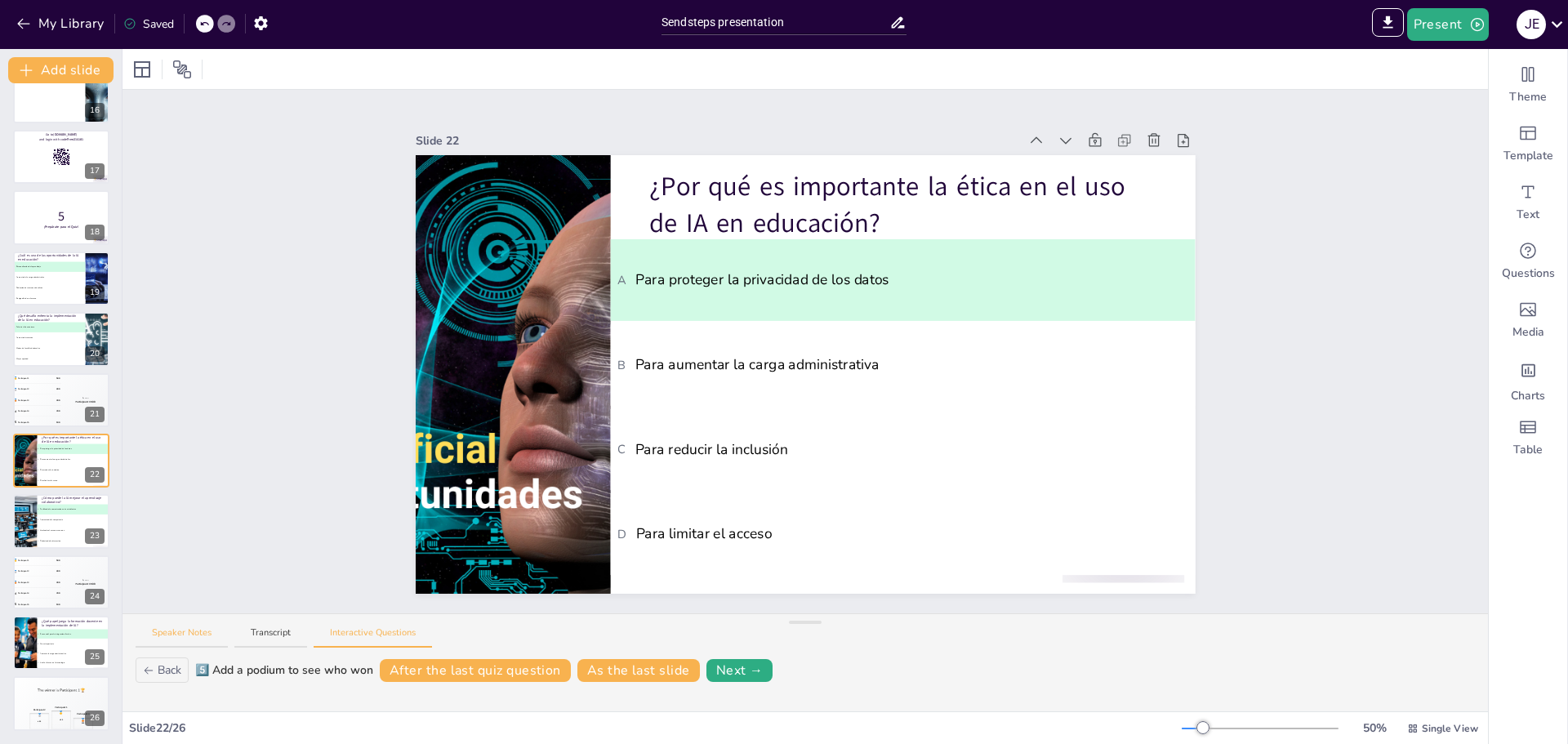
click at [201, 632] on button "Speaker Notes" at bounding box center [182, 638] width 92 height 22
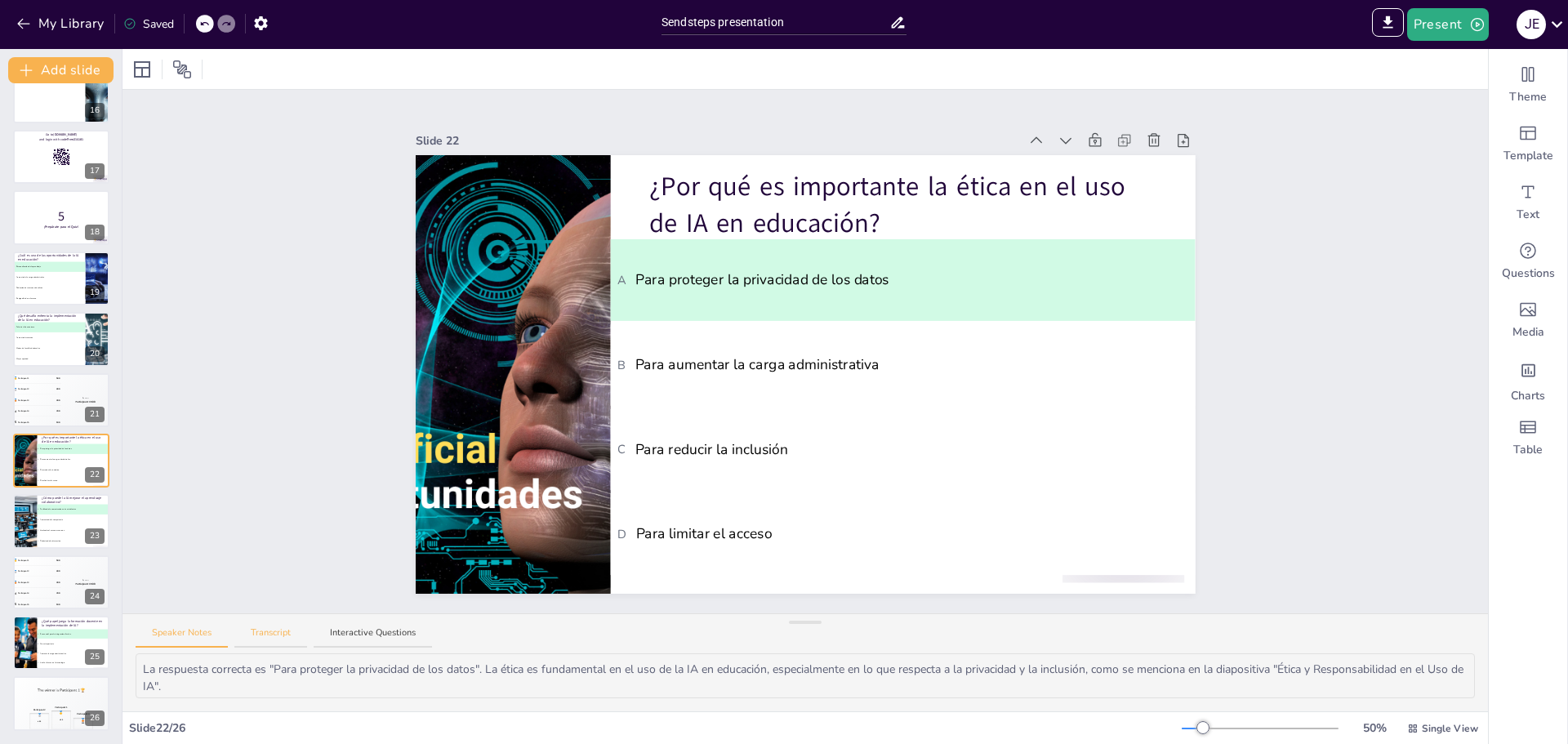
click at [277, 632] on button "Transcript" at bounding box center [271, 638] width 73 height 22
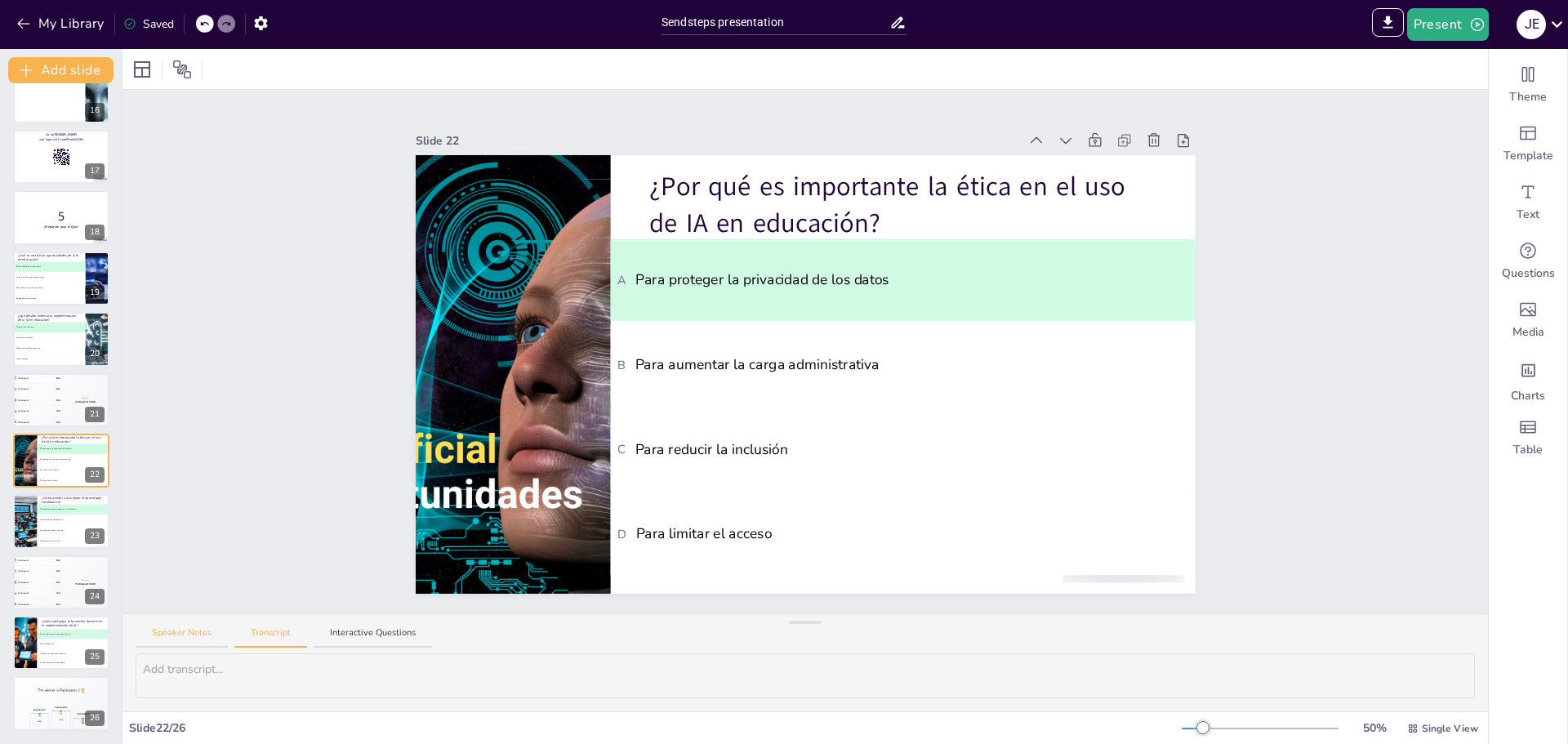
click at [201, 631] on button "Speaker Notes" at bounding box center [182, 638] width 92 height 22
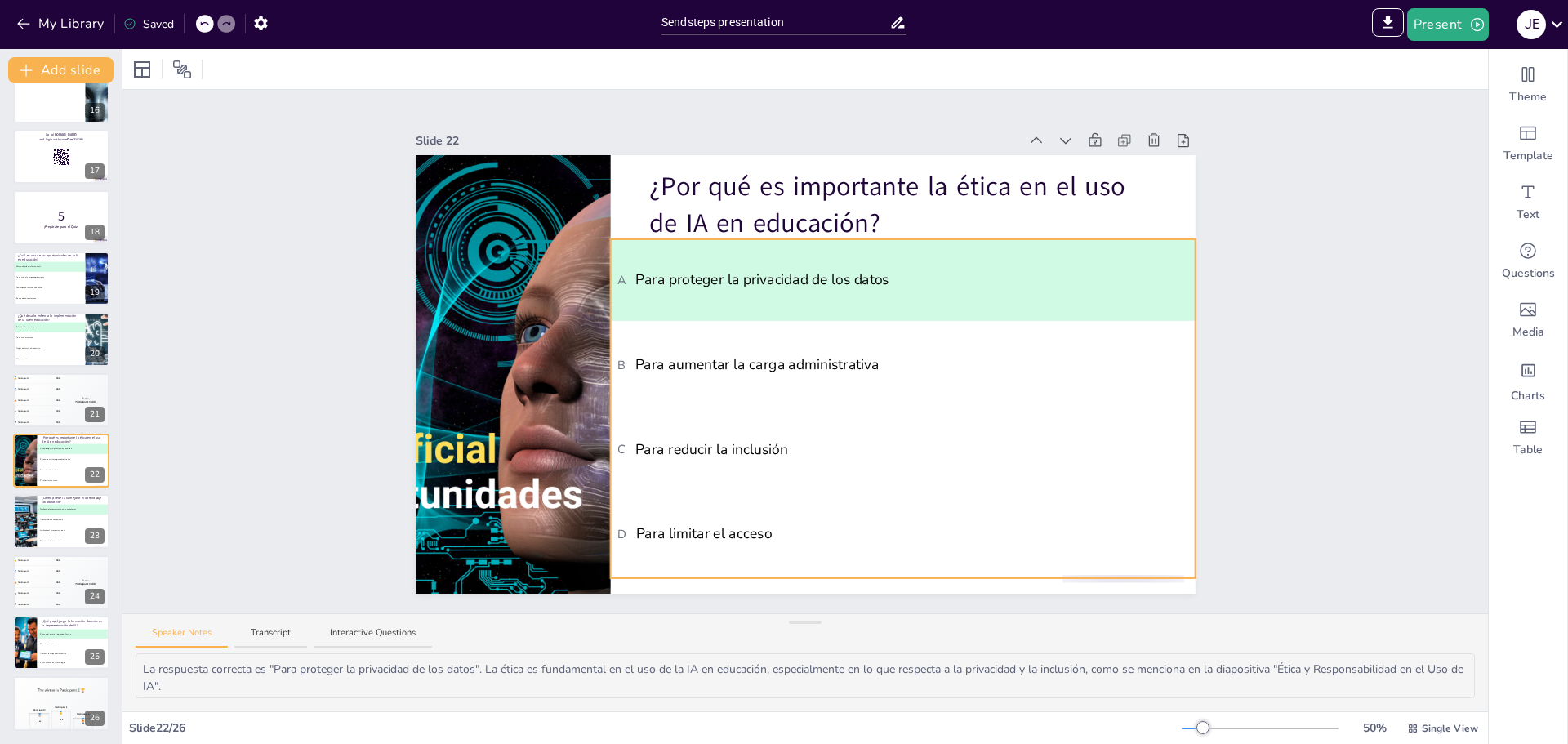
click at [754, 354] on span "B Para aumentar la carga administrativa" at bounding box center [903, 365] width 572 height 22
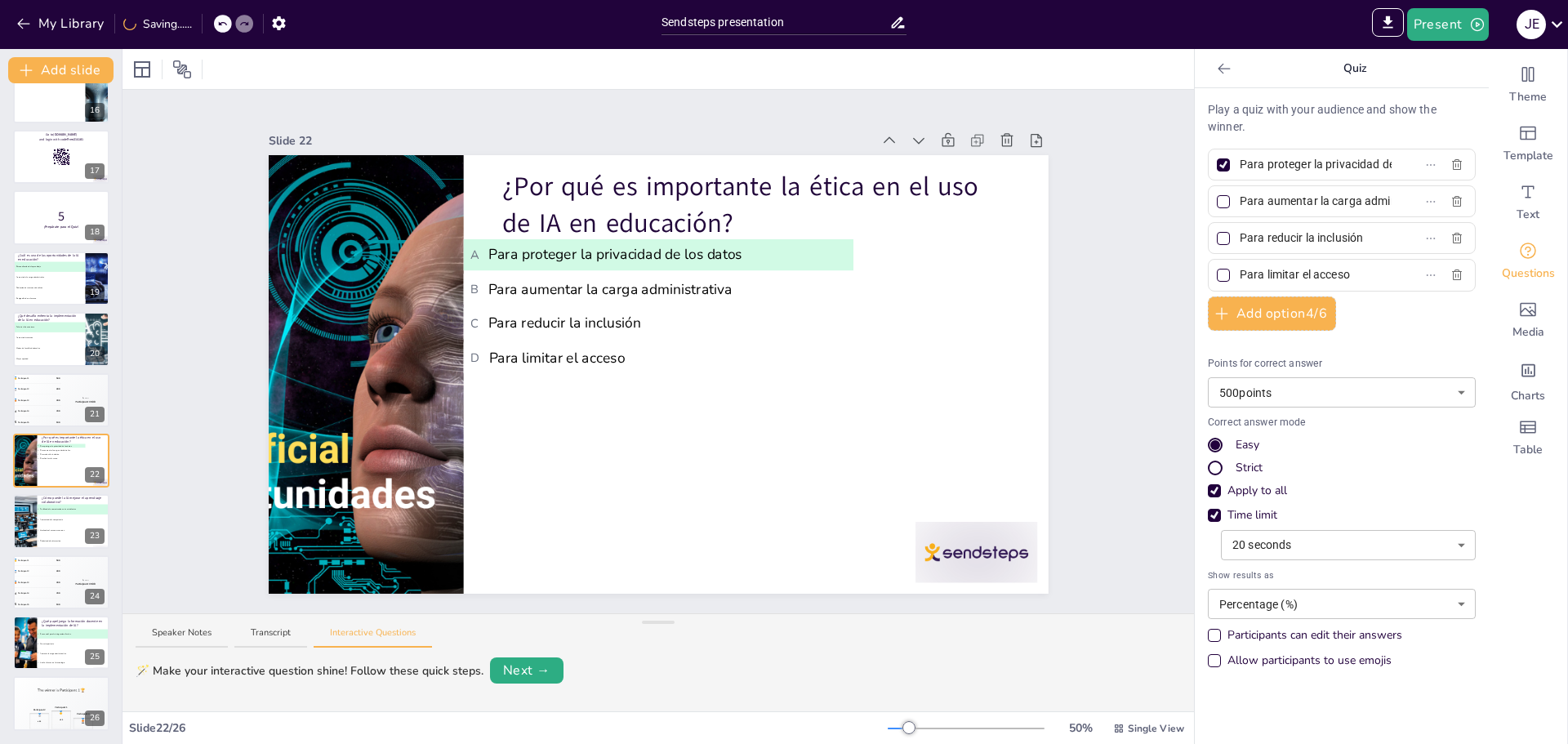
click at [1217, 73] on icon at bounding box center [1224, 67] width 16 height 16
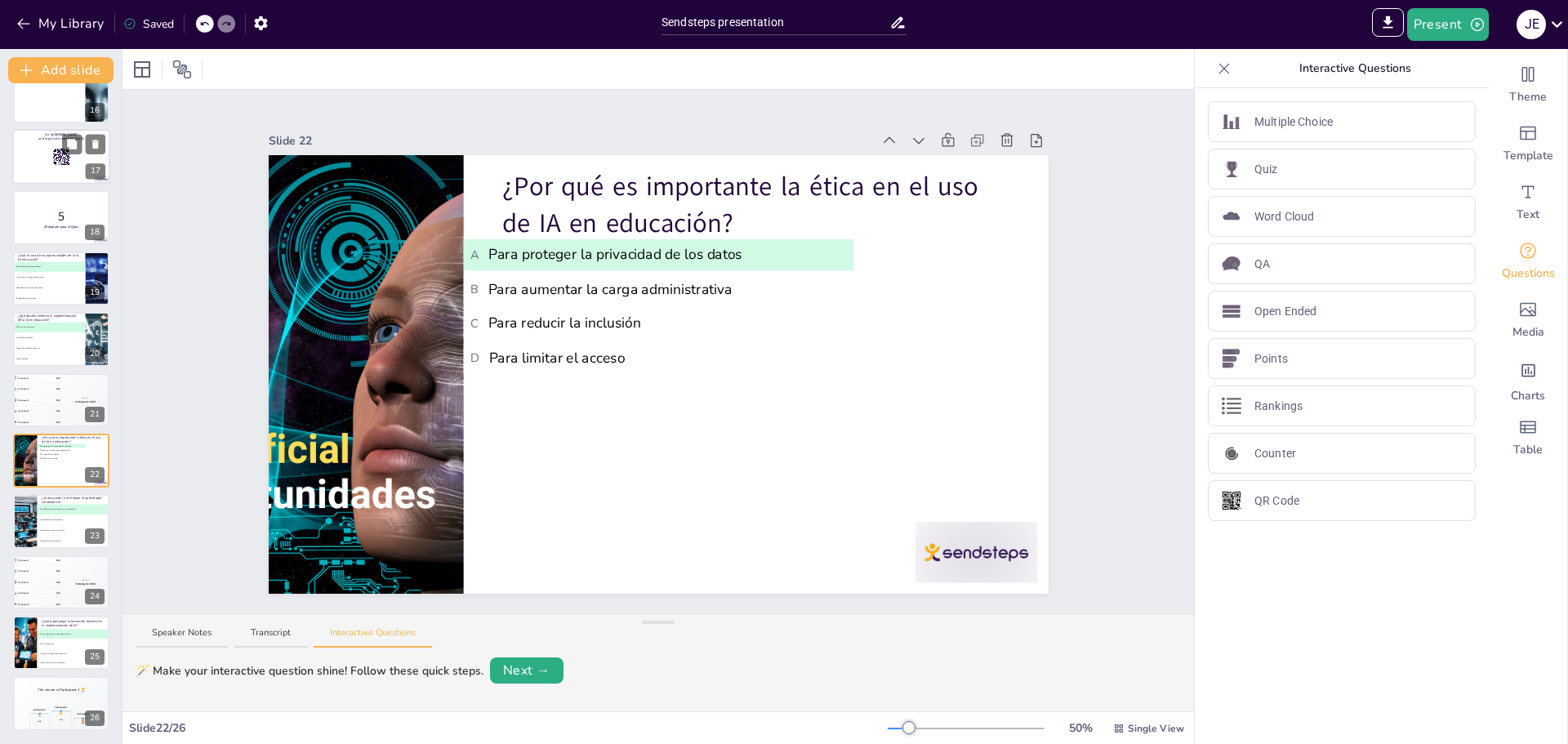
click at [29, 148] on div at bounding box center [61, 156] width 98 height 55
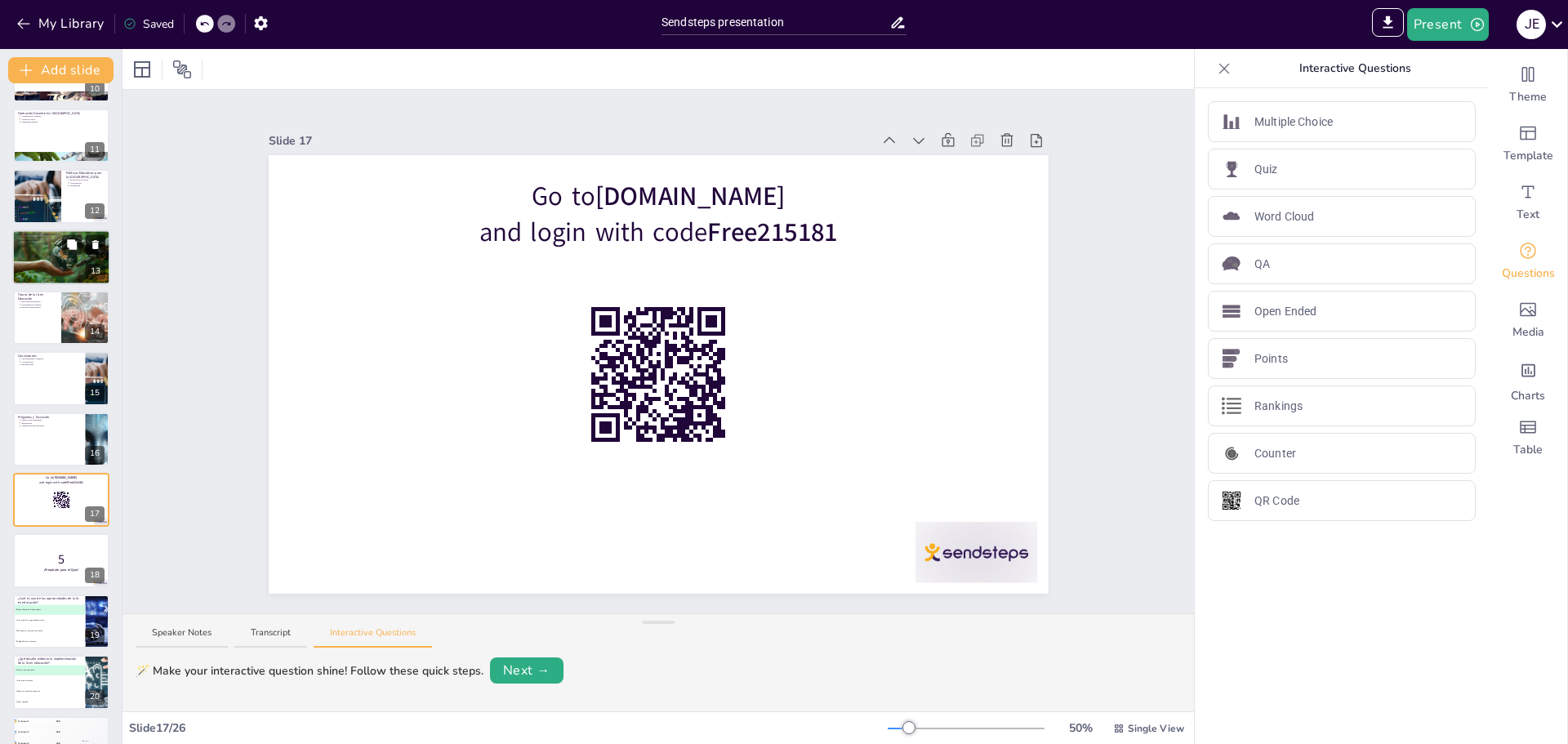
scroll to position [437, 0]
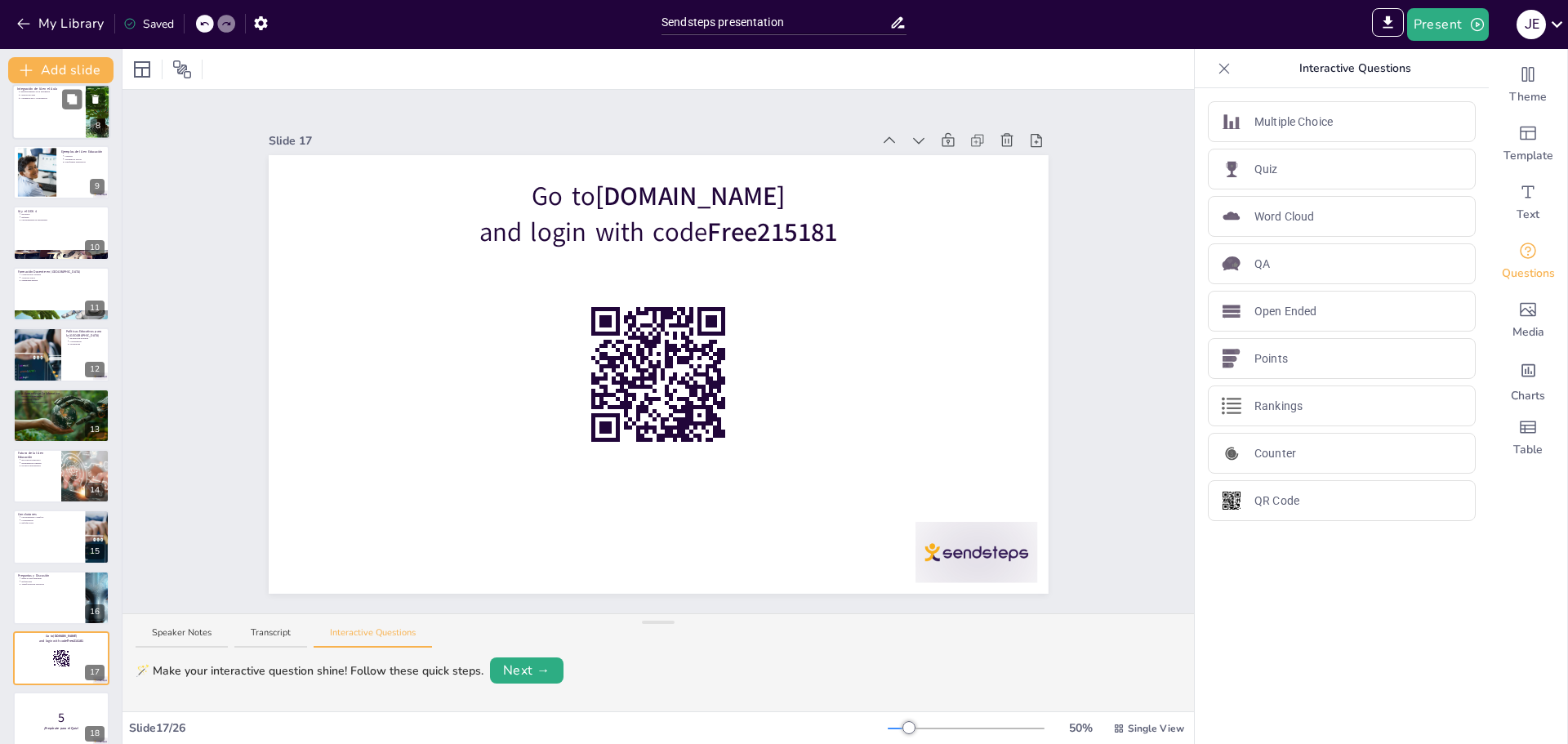
click at [60, 101] on div at bounding box center [61, 112] width 98 height 55
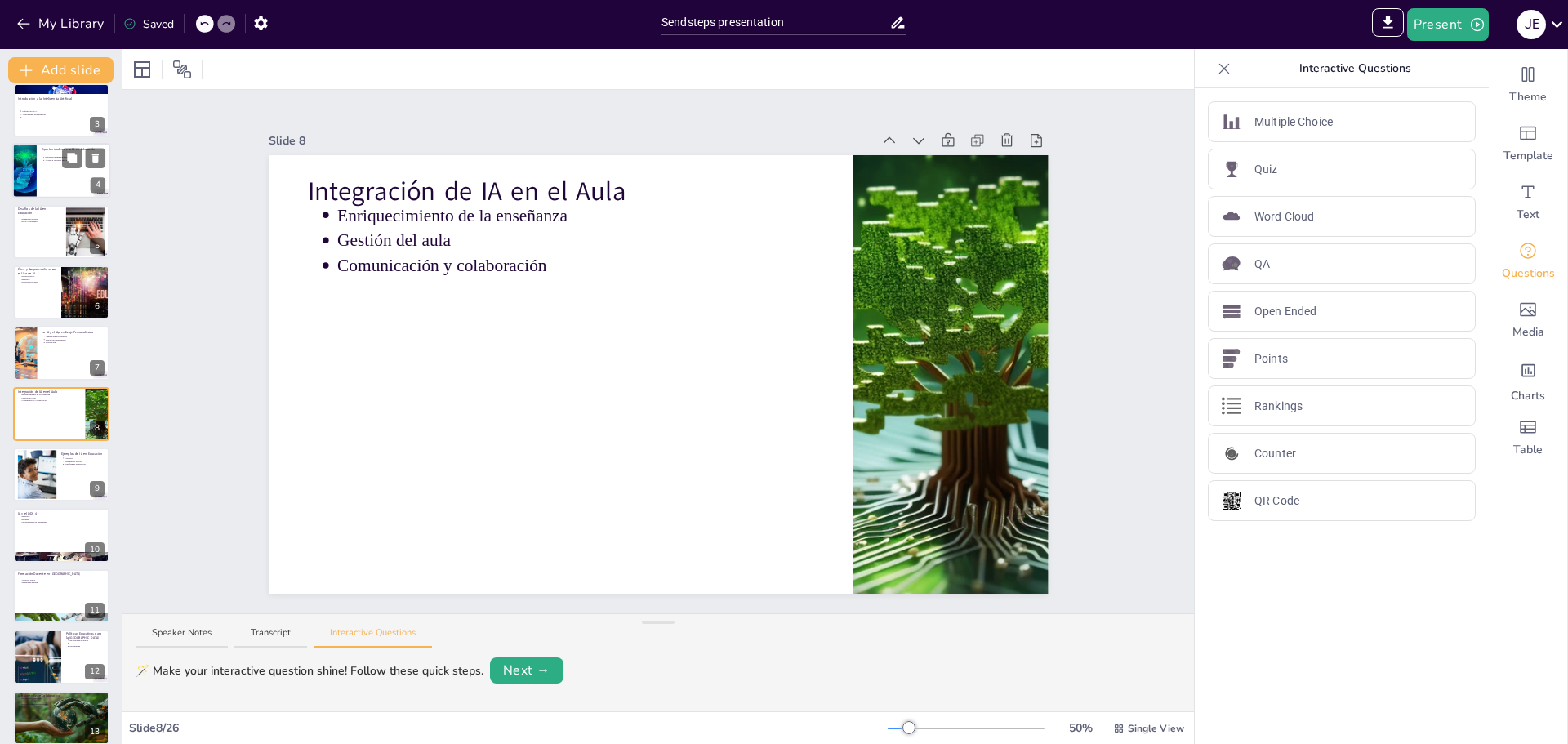
scroll to position [0, 0]
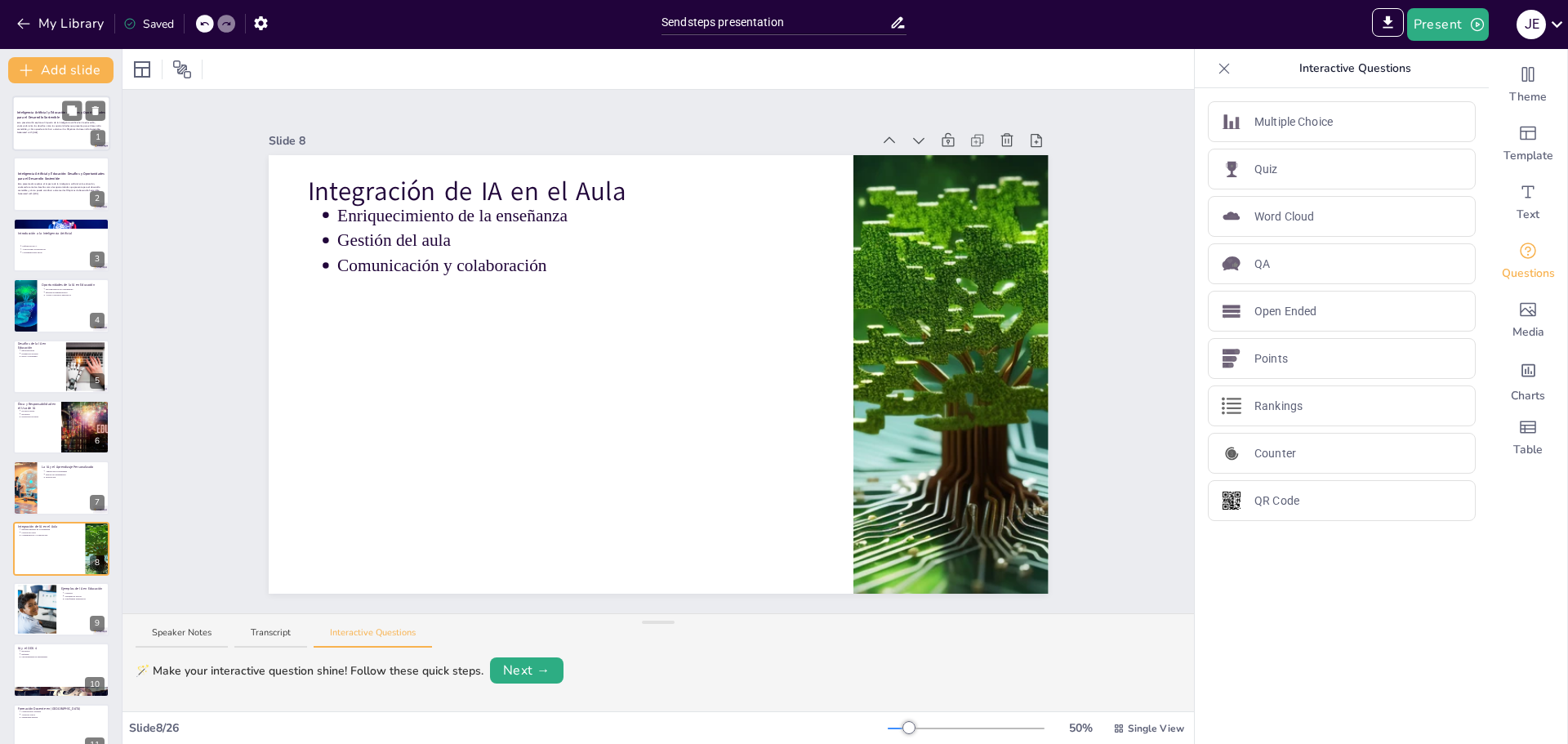
click at [37, 124] on p "Esta presentación explora el impacto de la inteligencia artificial en la educac…" at bounding box center [61, 126] width 88 height 9
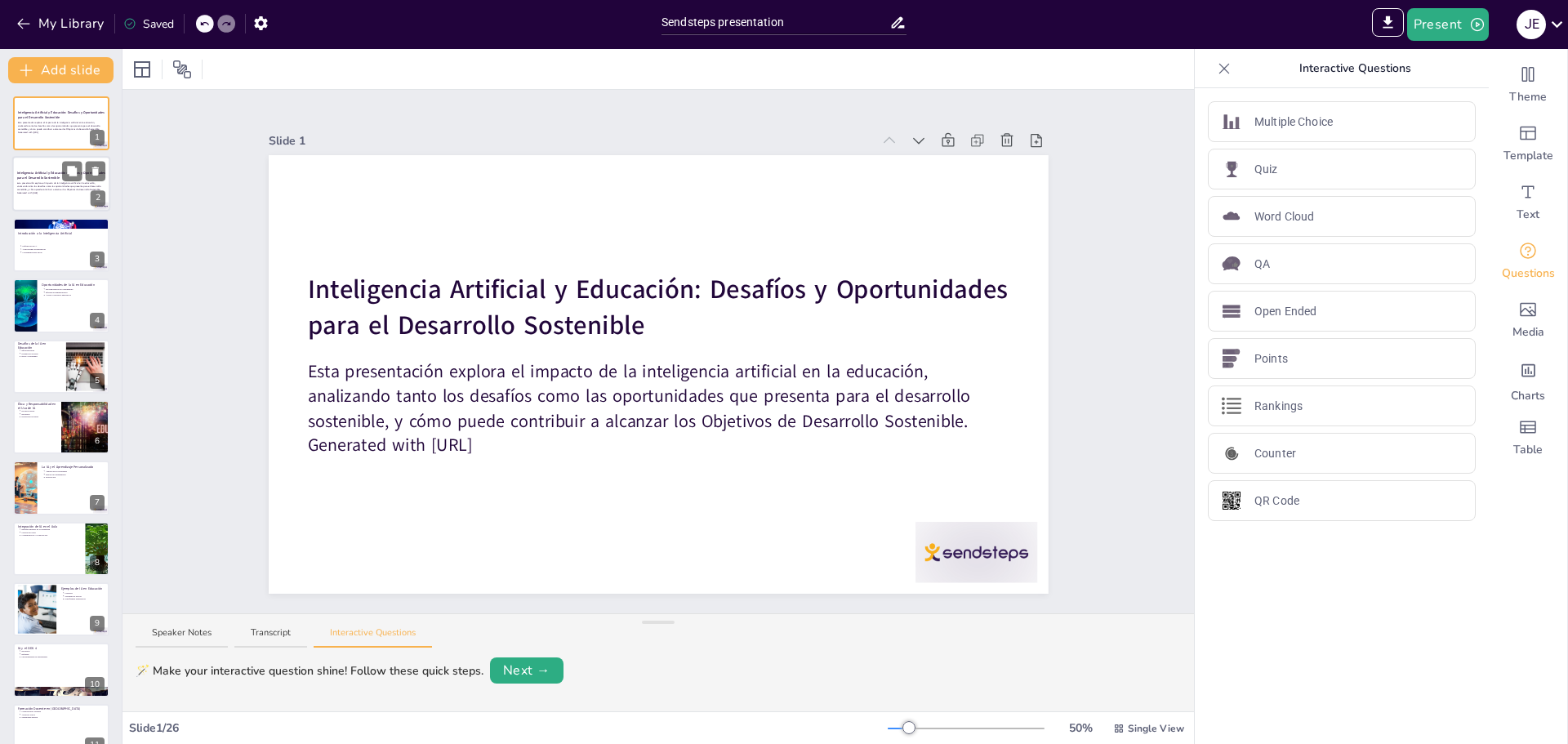
click at [32, 201] on div at bounding box center [61, 184] width 98 height 55
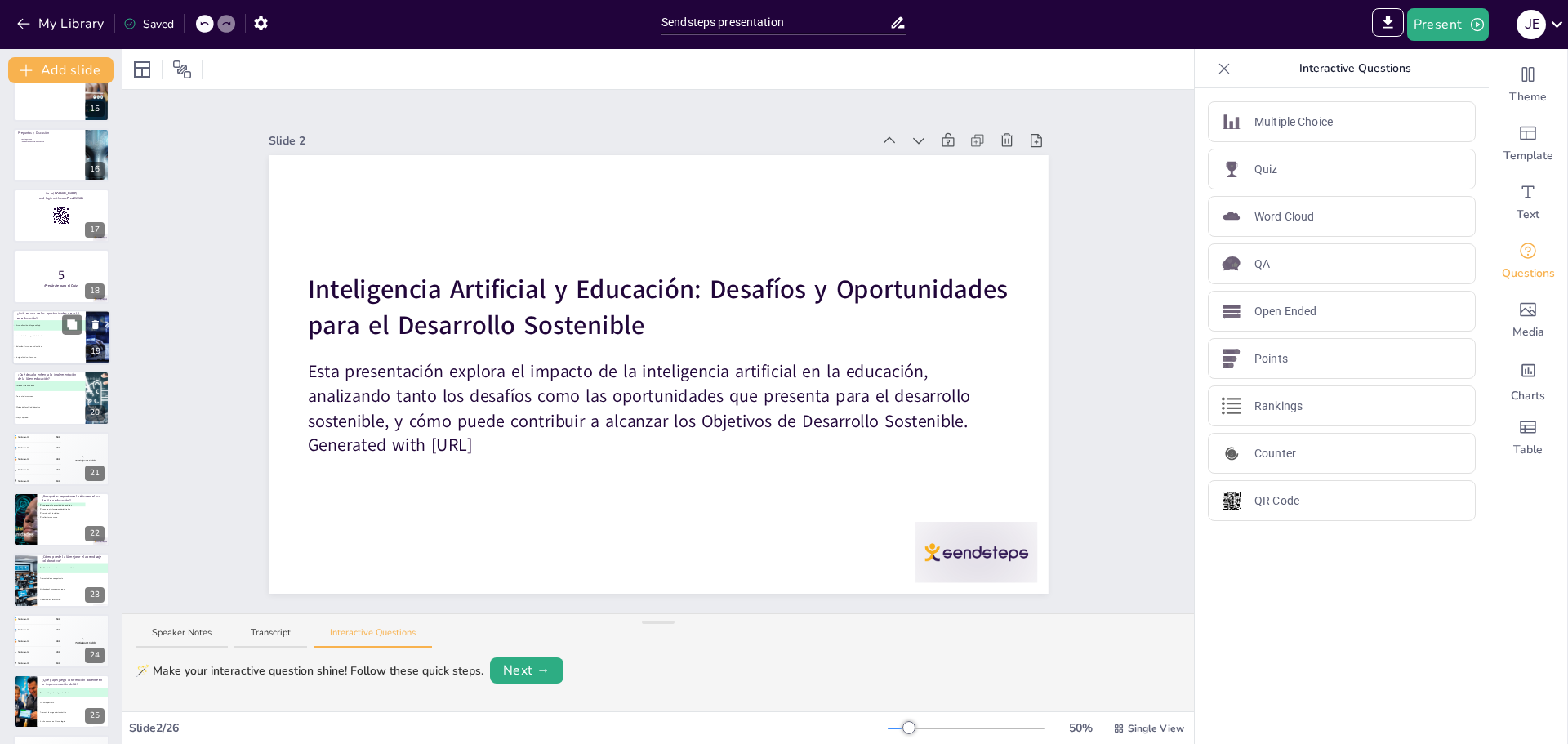
scroll to position [938, 0]
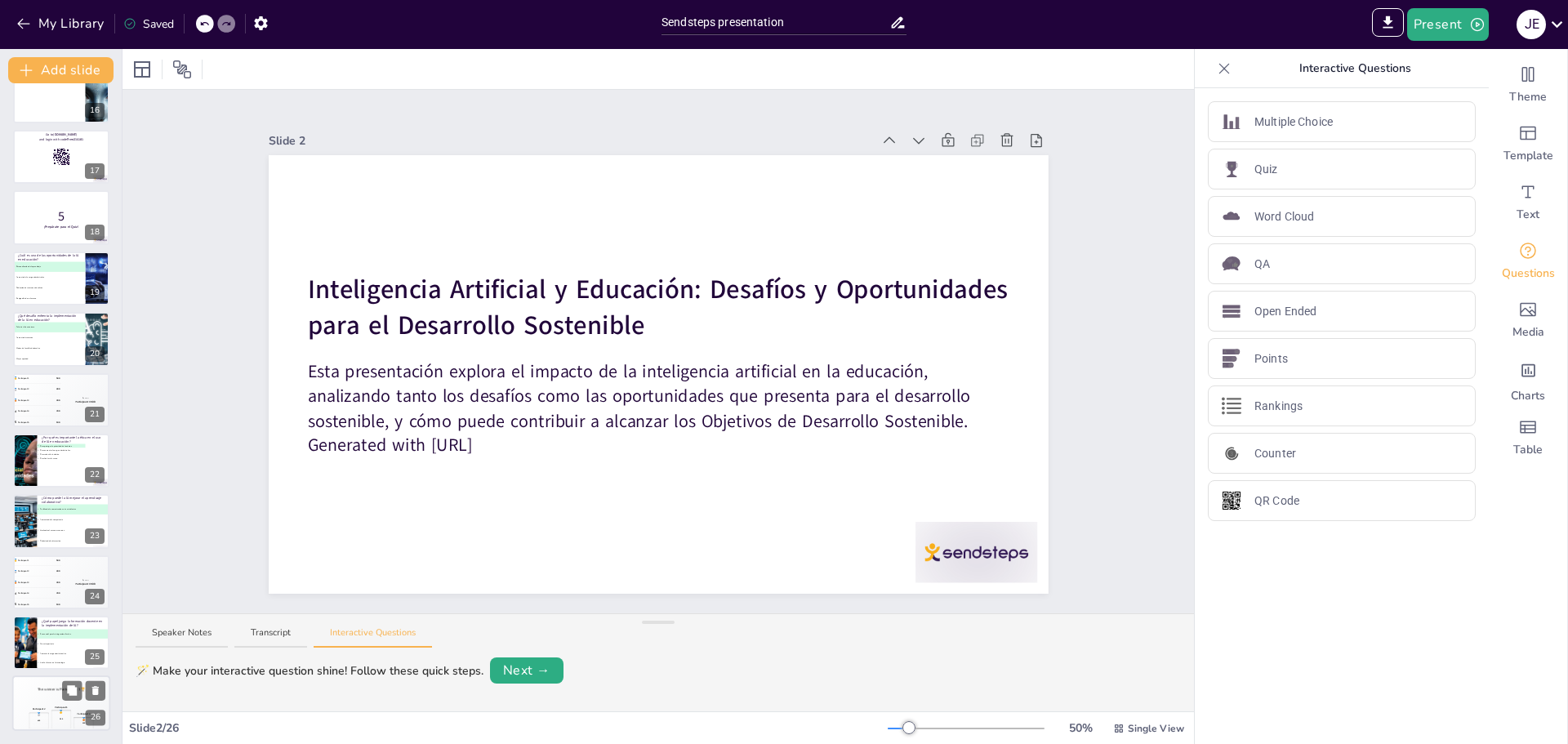
click at [66, 710] on div "🥇 500" at bounding box center [62, 720] width 21 height 19
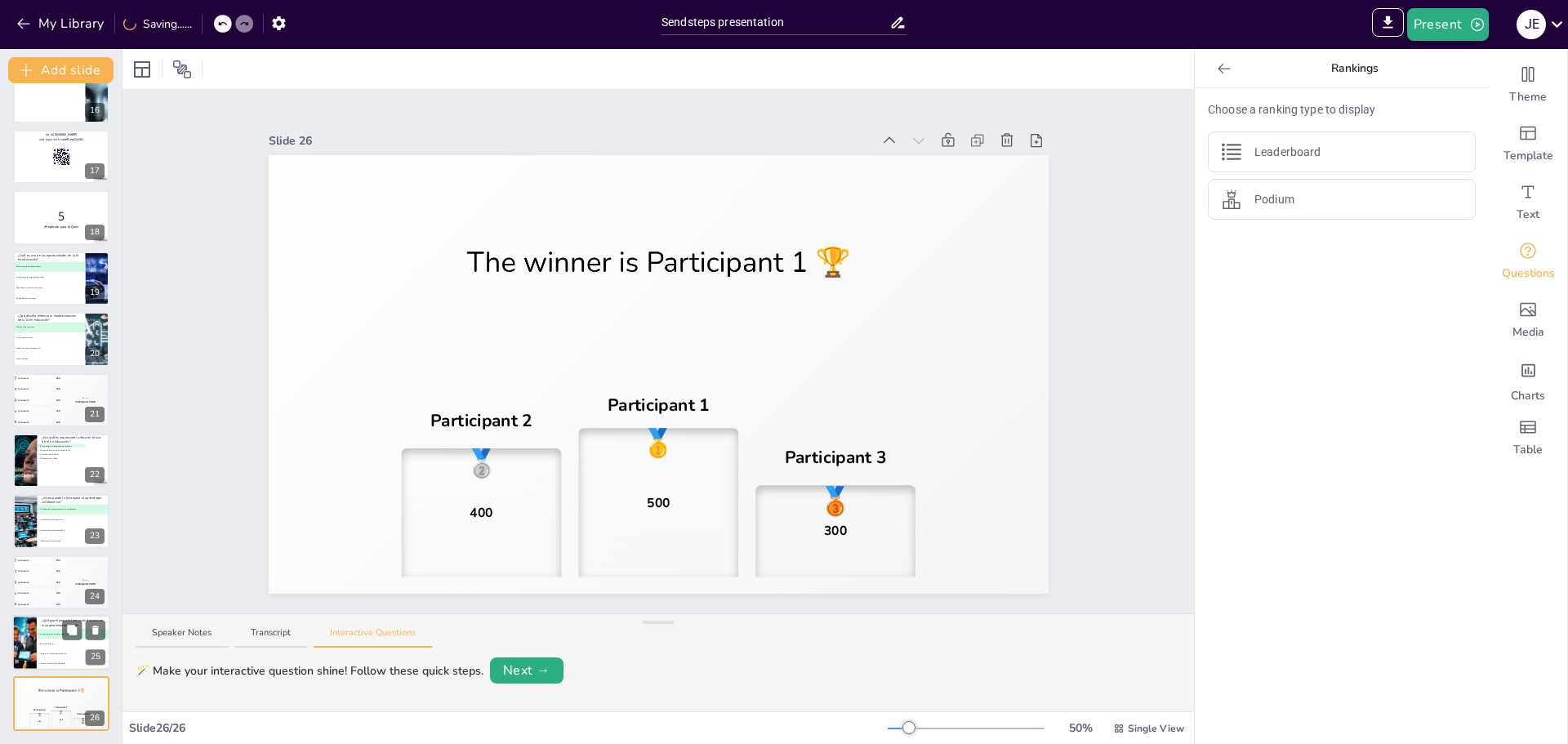
click at [44, 643] on span "B No es importante" at bounding box center [73, 644] width 72 height 3
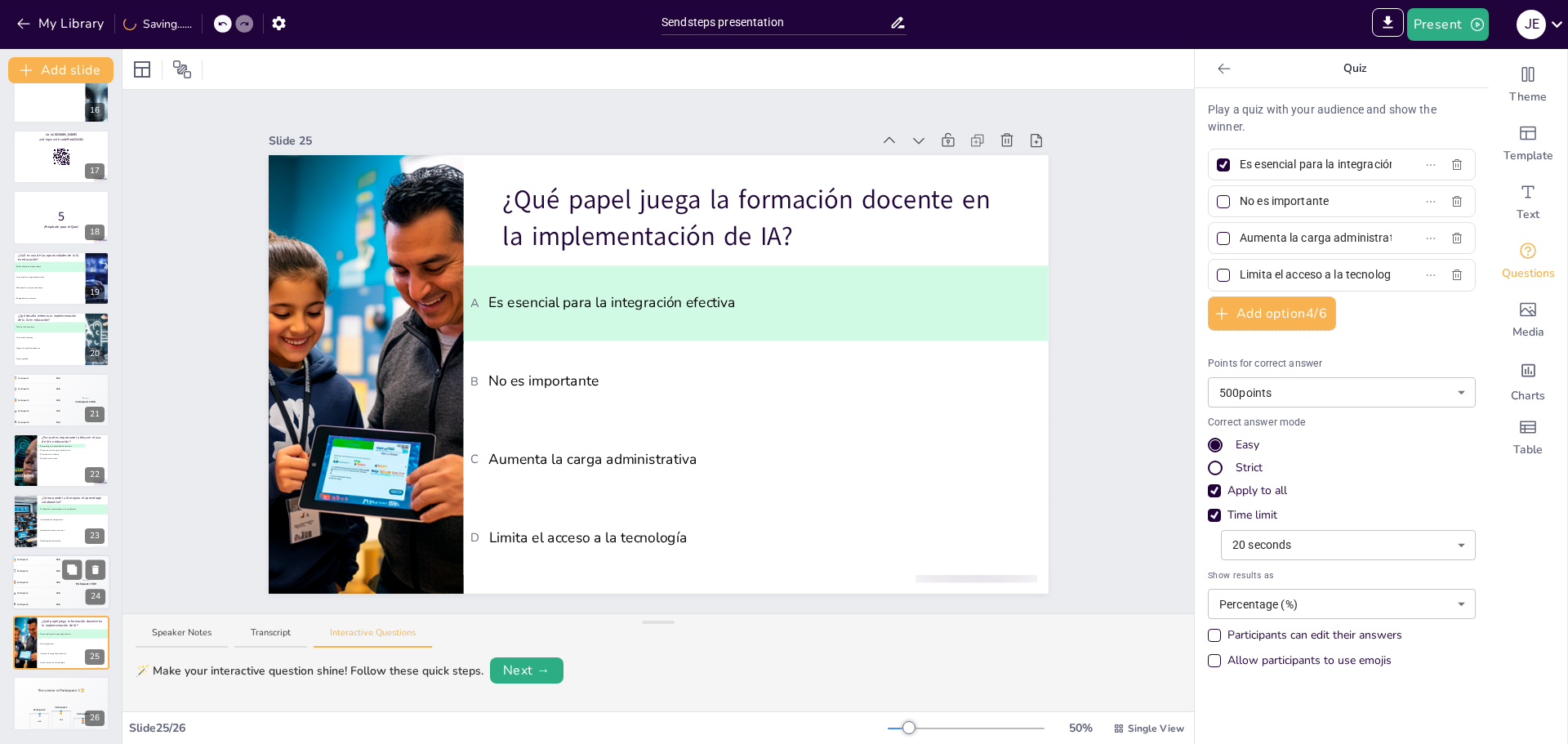
drag, startPoint x: 48, startPoint y: 585, endPoint x: 48, endPoint y: 575, distance: 10.0
click at [48, 579] on div "🥉 Participant 3 300" at bounding box center [37, 581] width 49 height 10
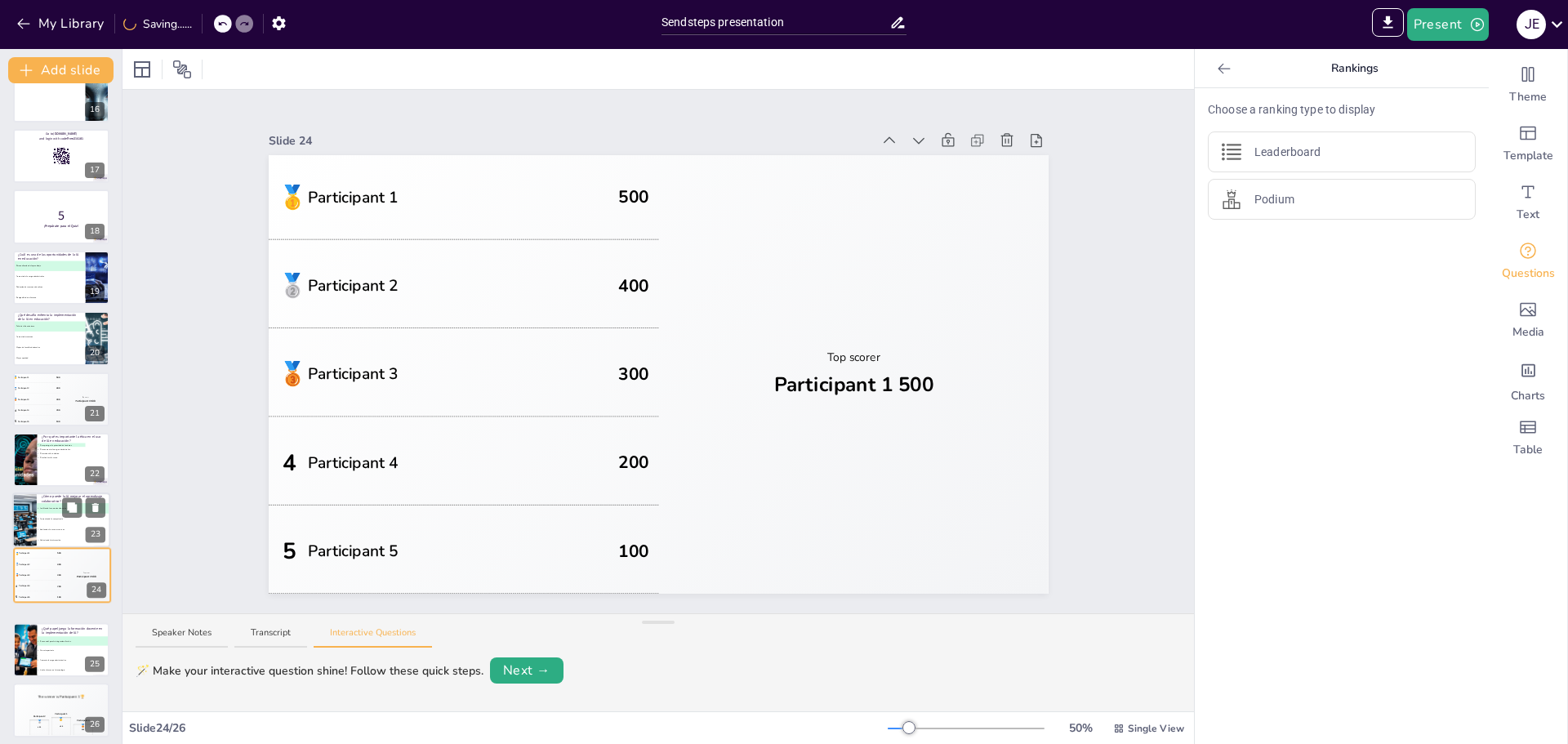
click at [41, 507] on span "A Facilitando la comunicación entre estudiantes" at bounding box center [73, 508] width 72 height 3
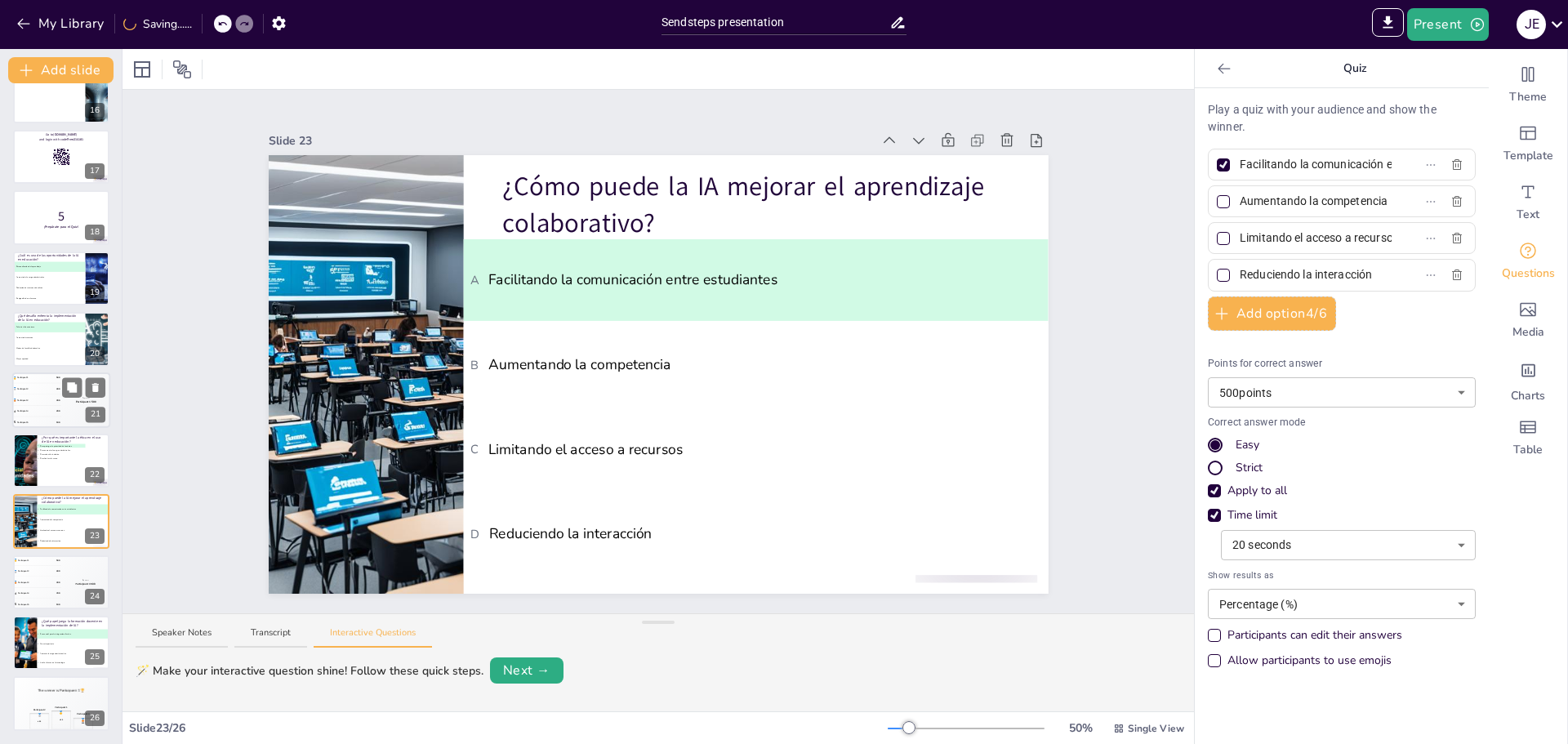
click at [48, 424] on div "5 Participant 5 100" at bounding box center [37, 422] width 49 height 10
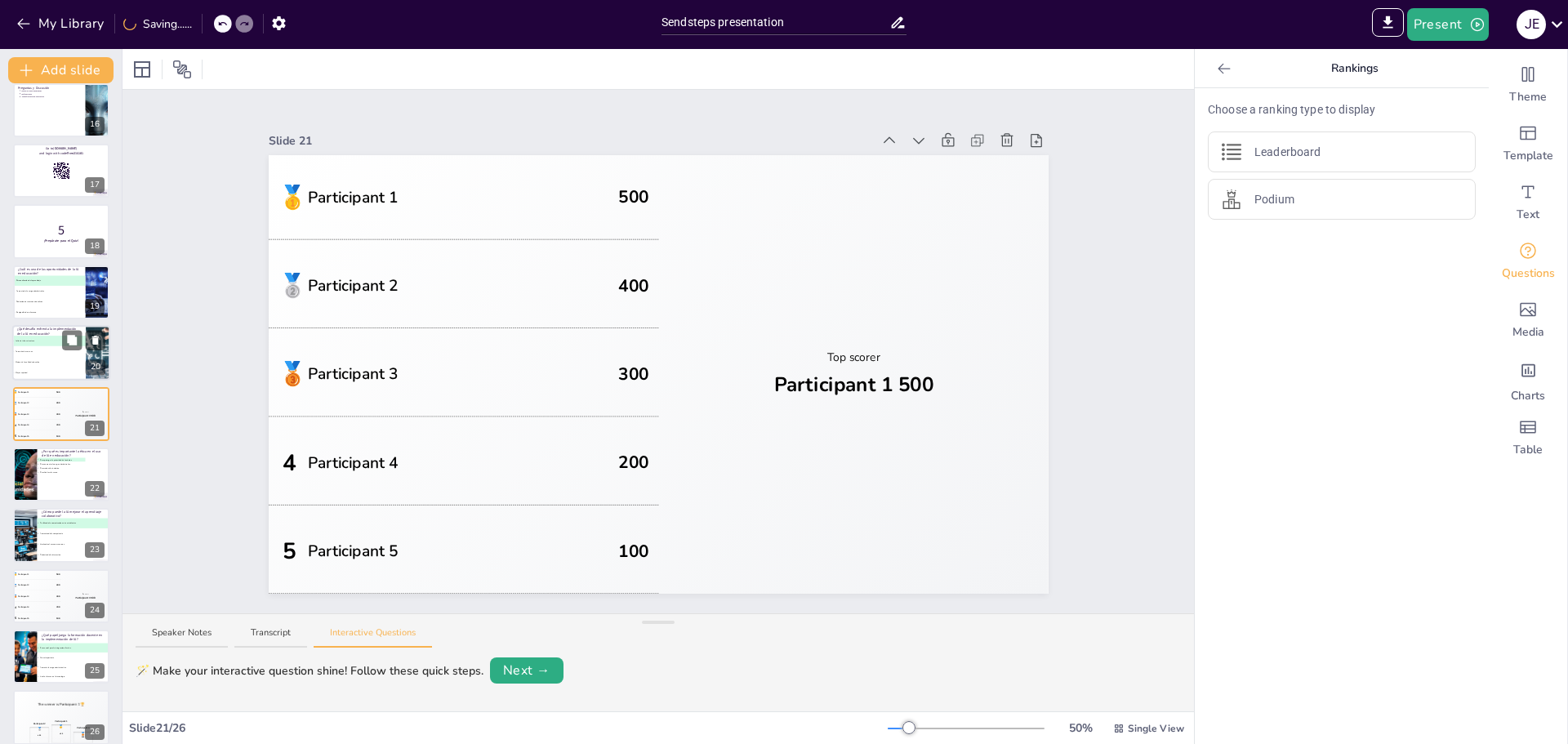
click at [42, 336] on li "A Falta de infraestructura" at bounding box center [49, 340] width 73 height 10
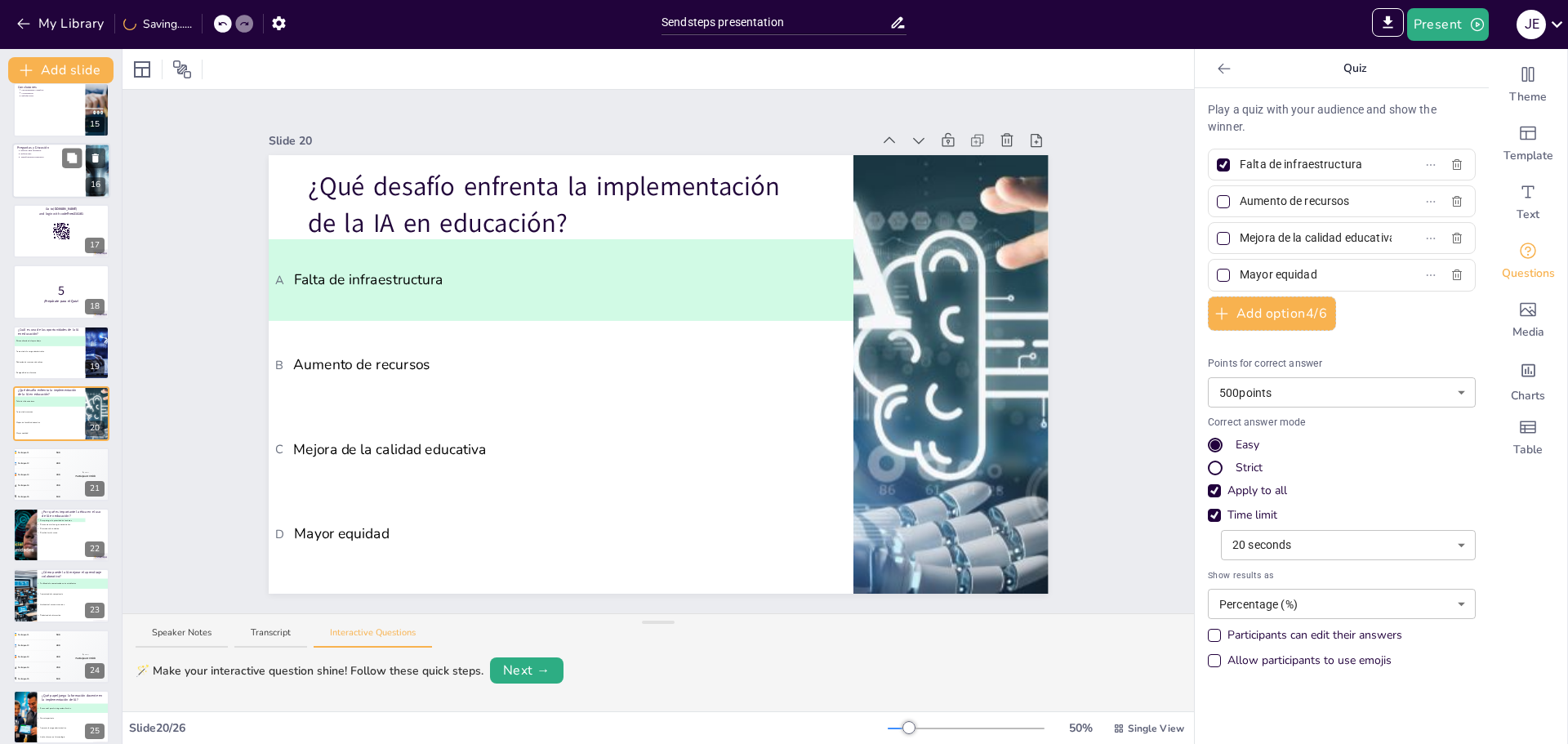
click at [35, 291] on p "5" at bounding box center [61, 290] width 86 height 18
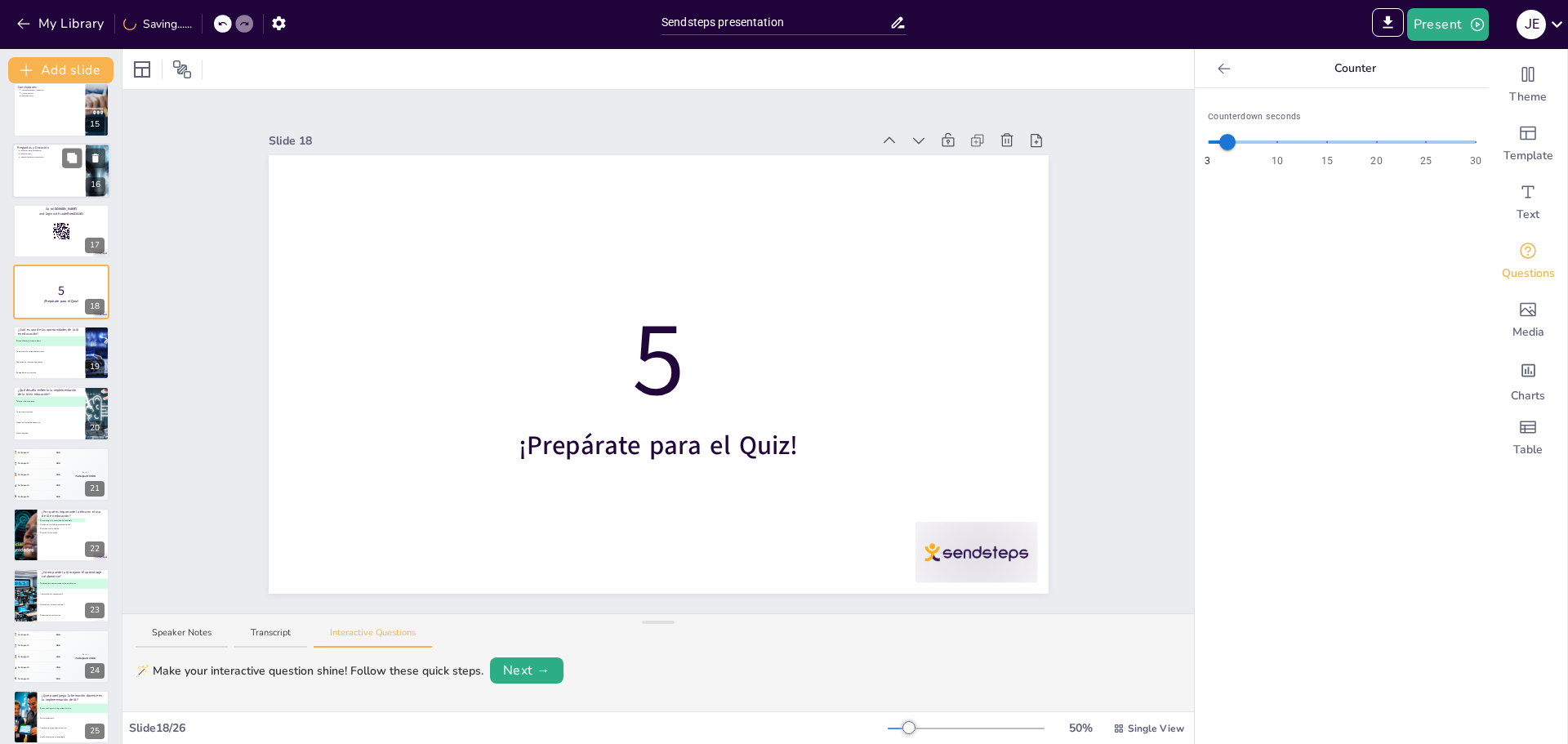
scroll to position [742, 0]
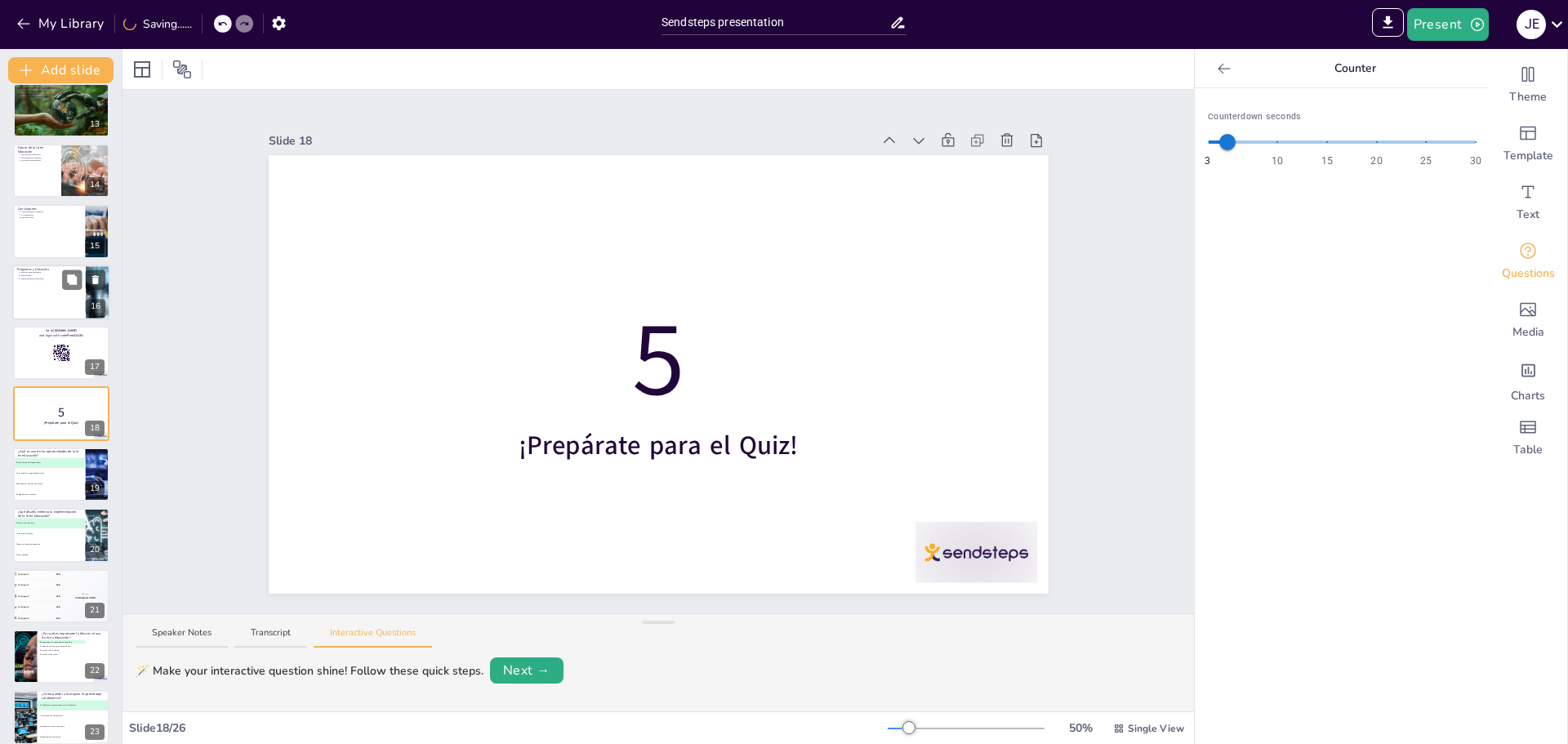
click at [29, 278] on p "Transformación educativa" at bounding box center [51, 277] width 60 height 3
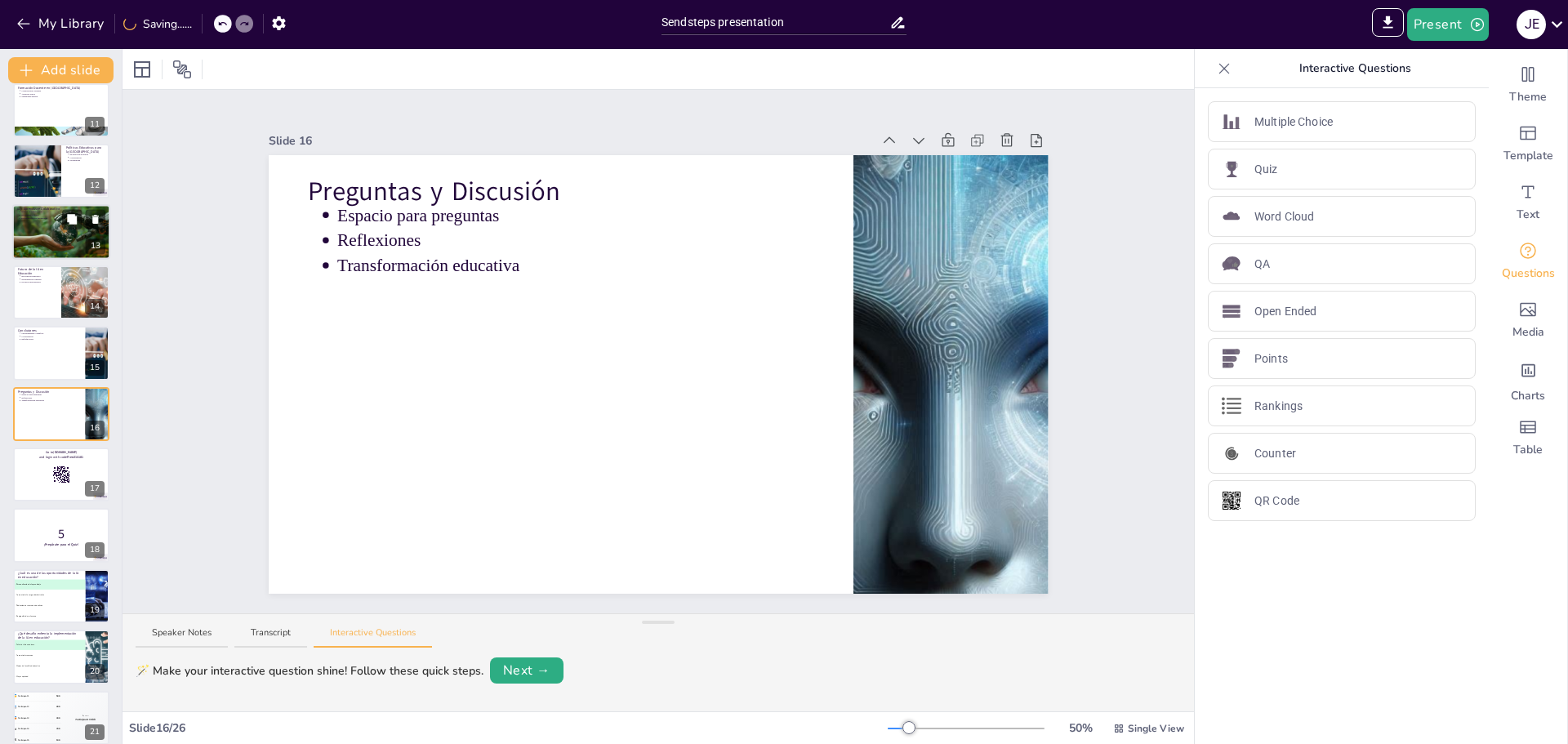
click at [36, 239] on div at bounding box center [61, 232] width 98 height 66
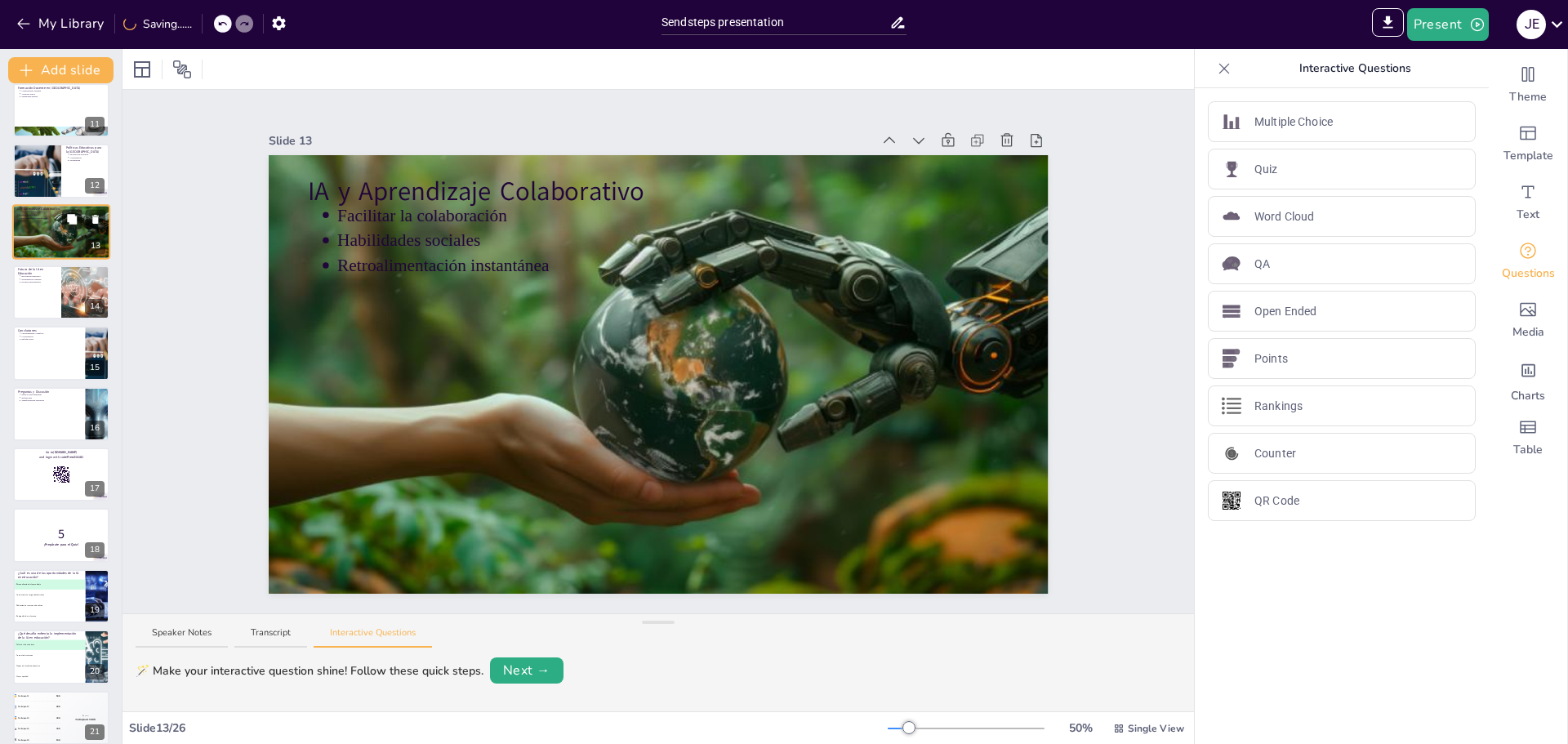
scroll to position [439, 0]
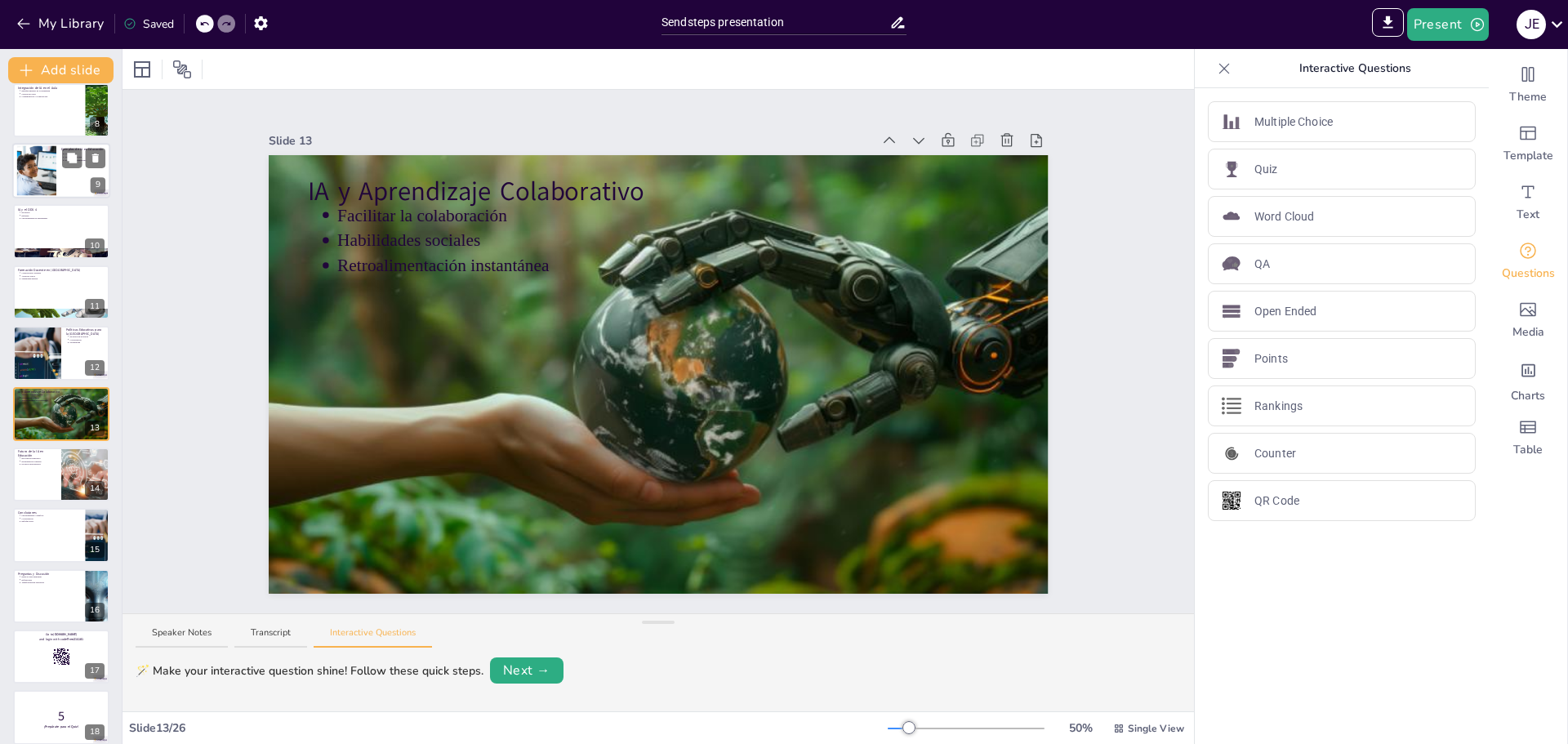
click at [49, 168] on div at bounding box center [37, 171] width 75 height 50
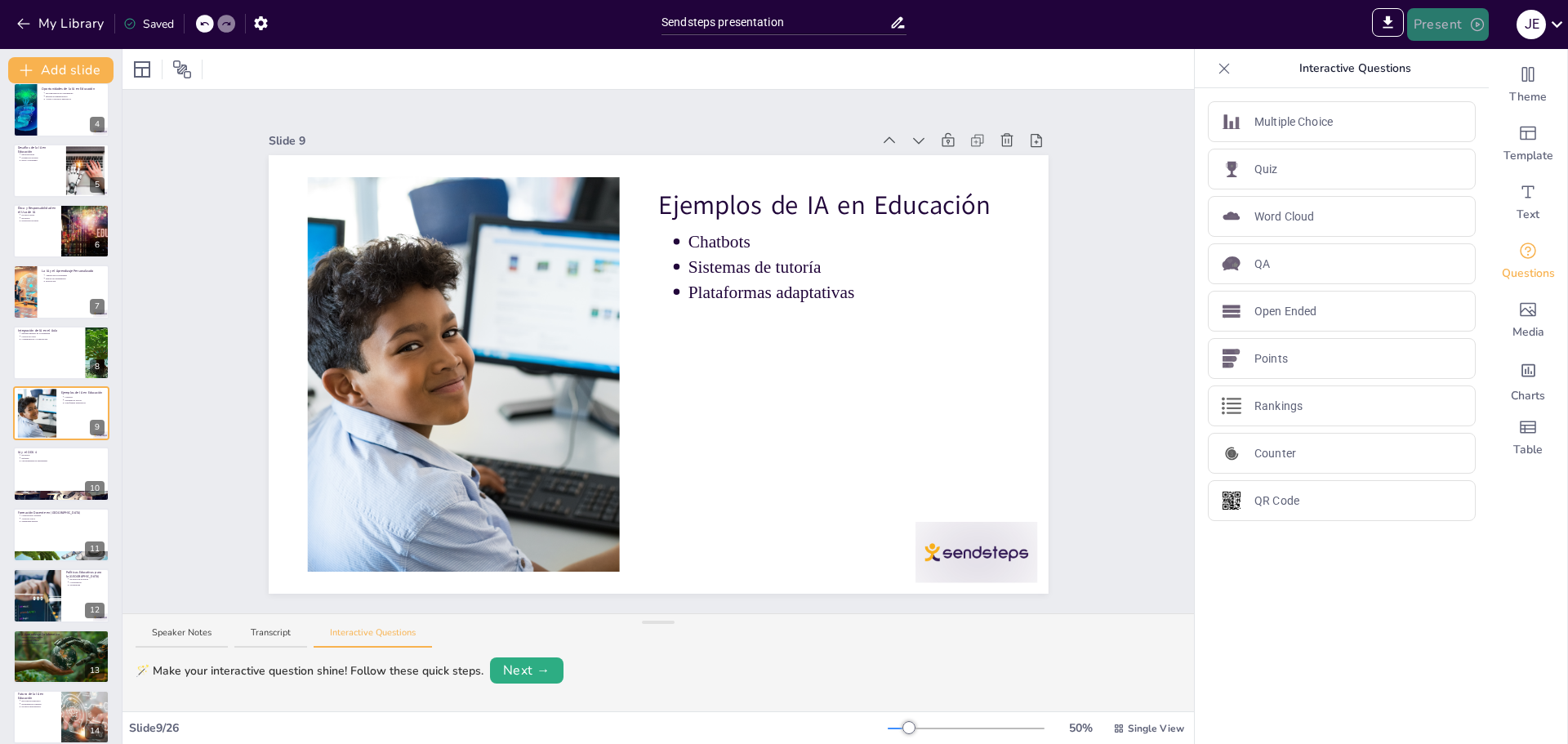
click at [1426, 30] on button "Present" at bounding box center [1448, 24] width 82 height 33
click at [1460, 96] on li "Play presentation" at bounding box center [1473, 100] width 128 height 26
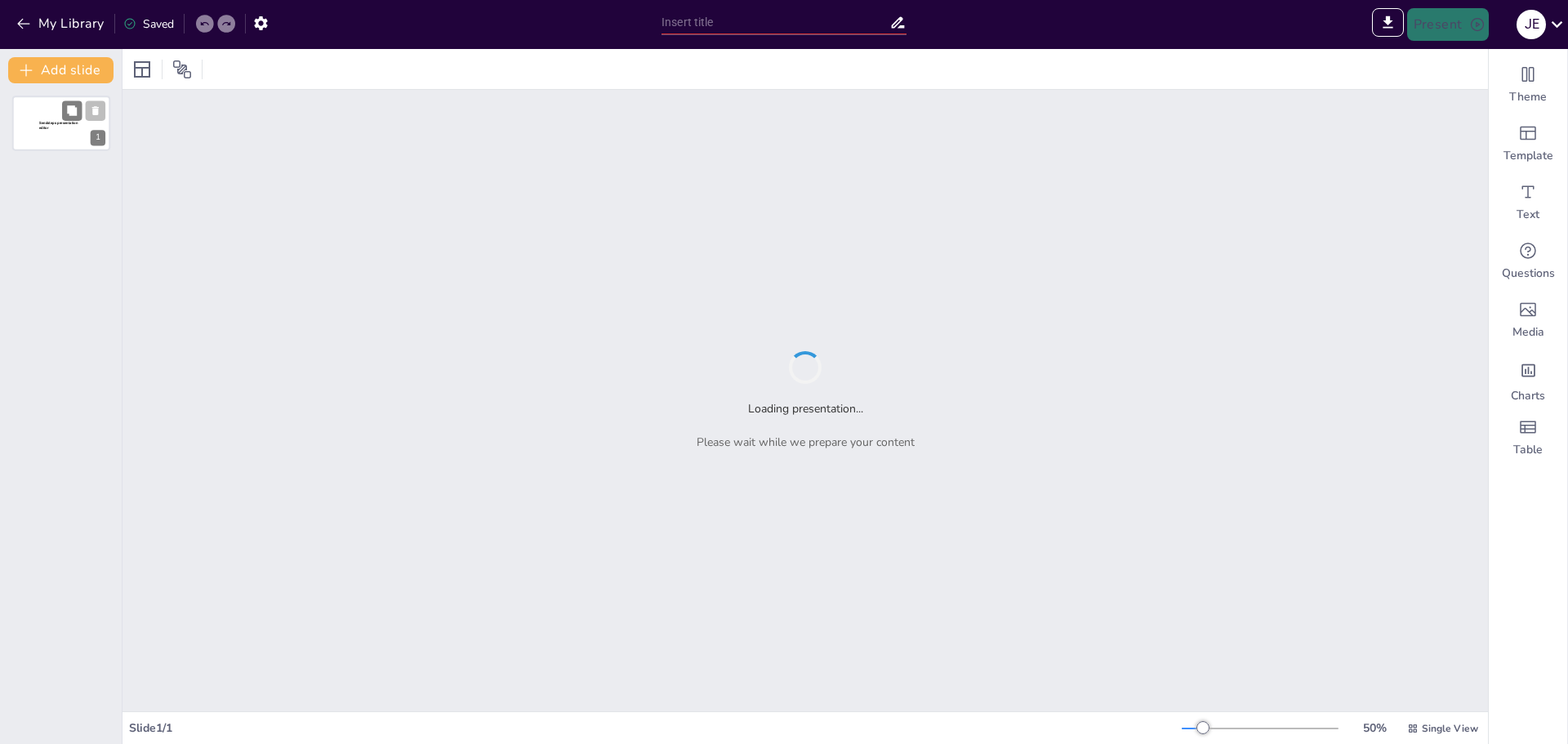
type input "Sendsteps presentation"
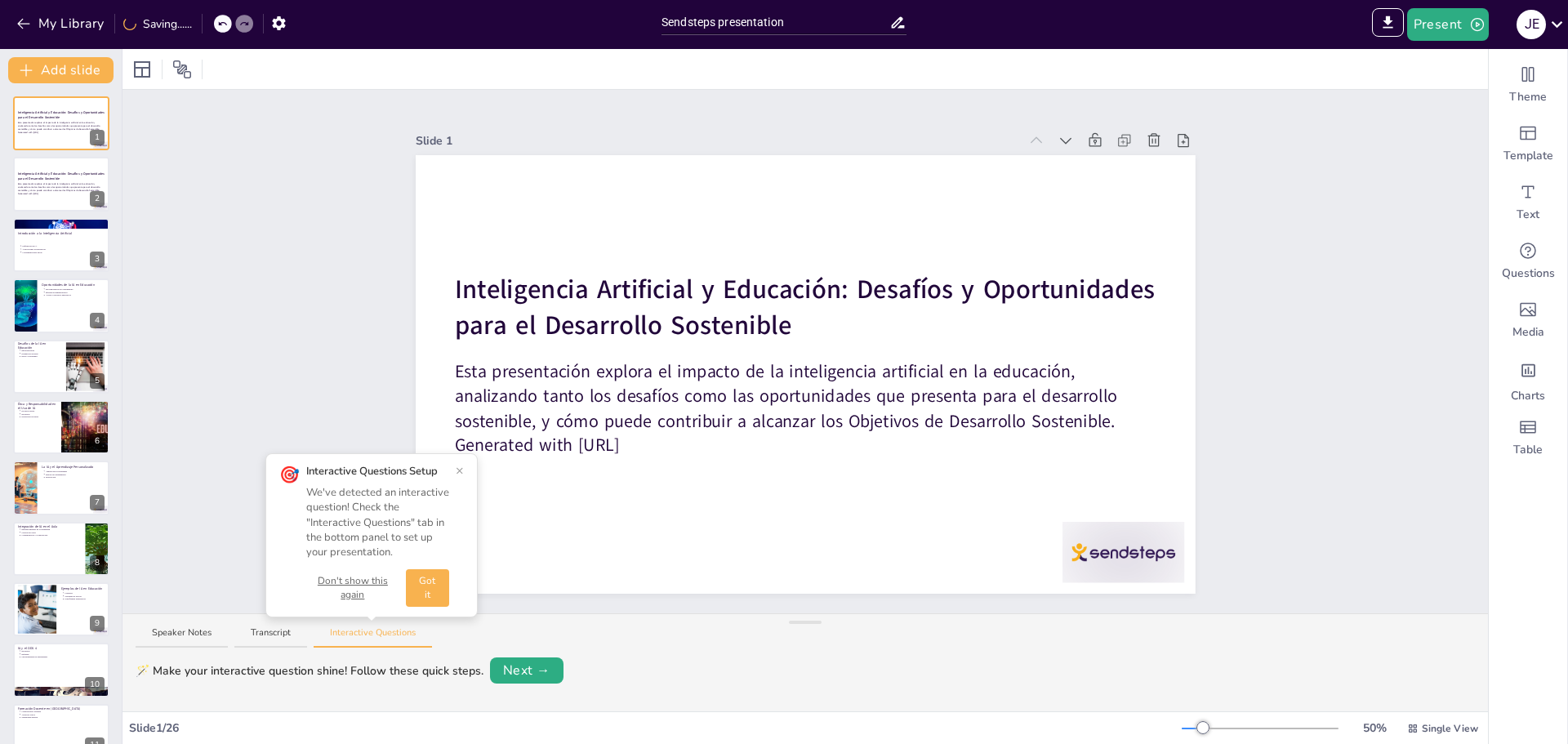
click at [1255, 80] on div at bounding box center [805, 68] width 1366 height 40
click at [38, 373] on div at bounding box center [61, 366] width 98 height 55
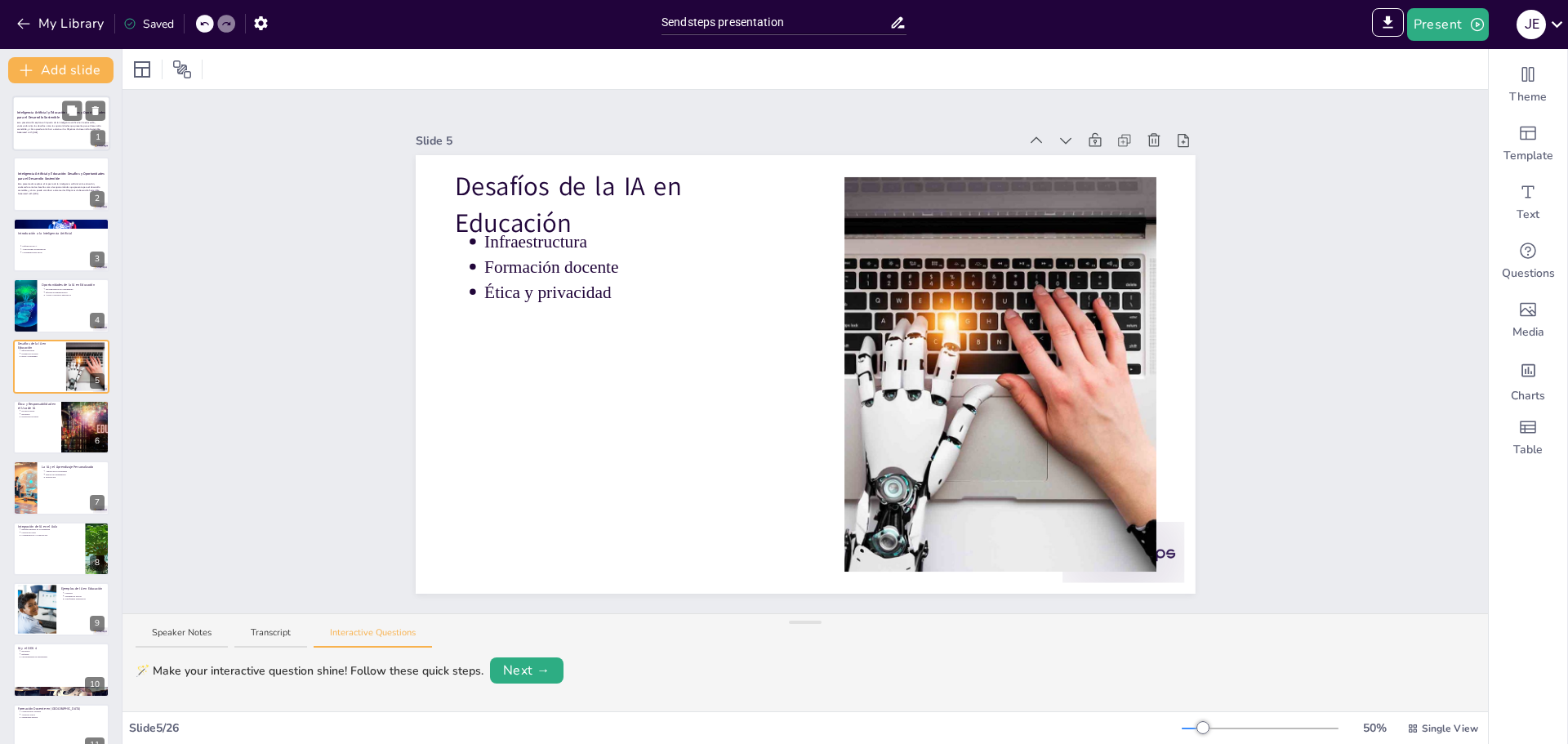
click at [63, 135] on div "Esta presentación explora el impacto de la inteligencia artificial en la educac…" at bounding box center [61, 127] width 88 height 17
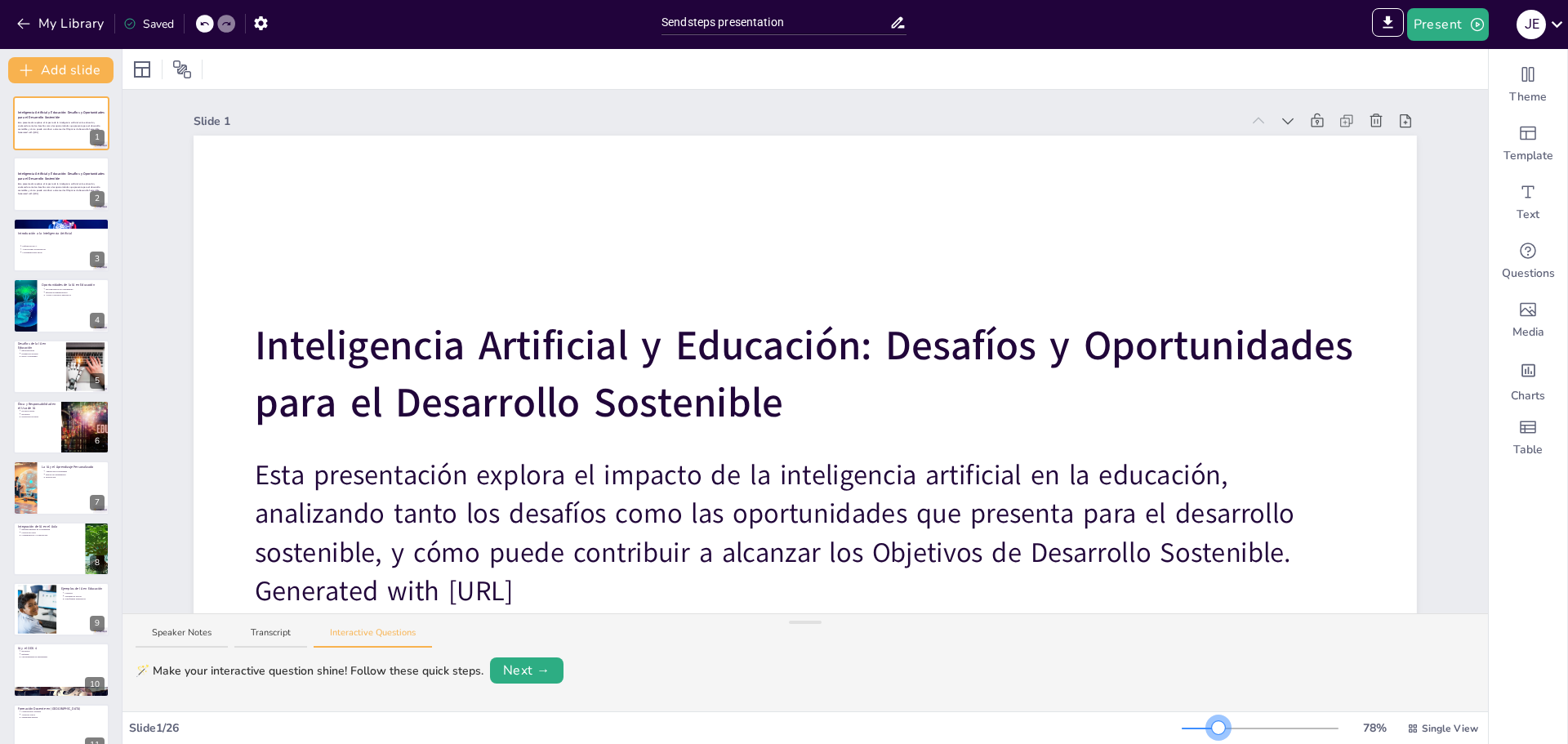
drag, startPoint x: 1193, startPoint y: 734, endPoint x: 1210, endPoint y: 728, distance: 18.0
click at [1212, 728] on div at bounding box center [1218, 728] width 13 height 13
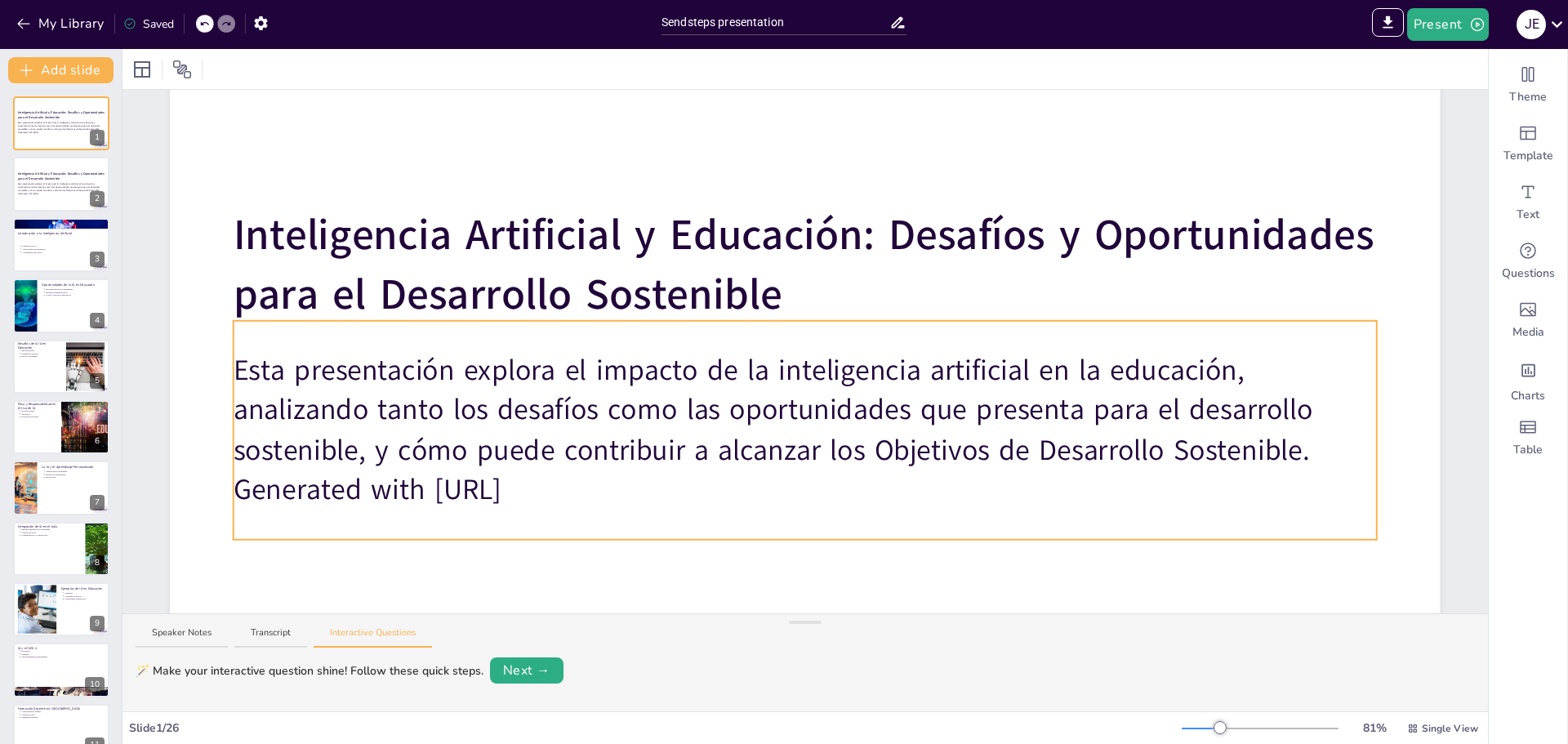
scroll to position [245, 0]
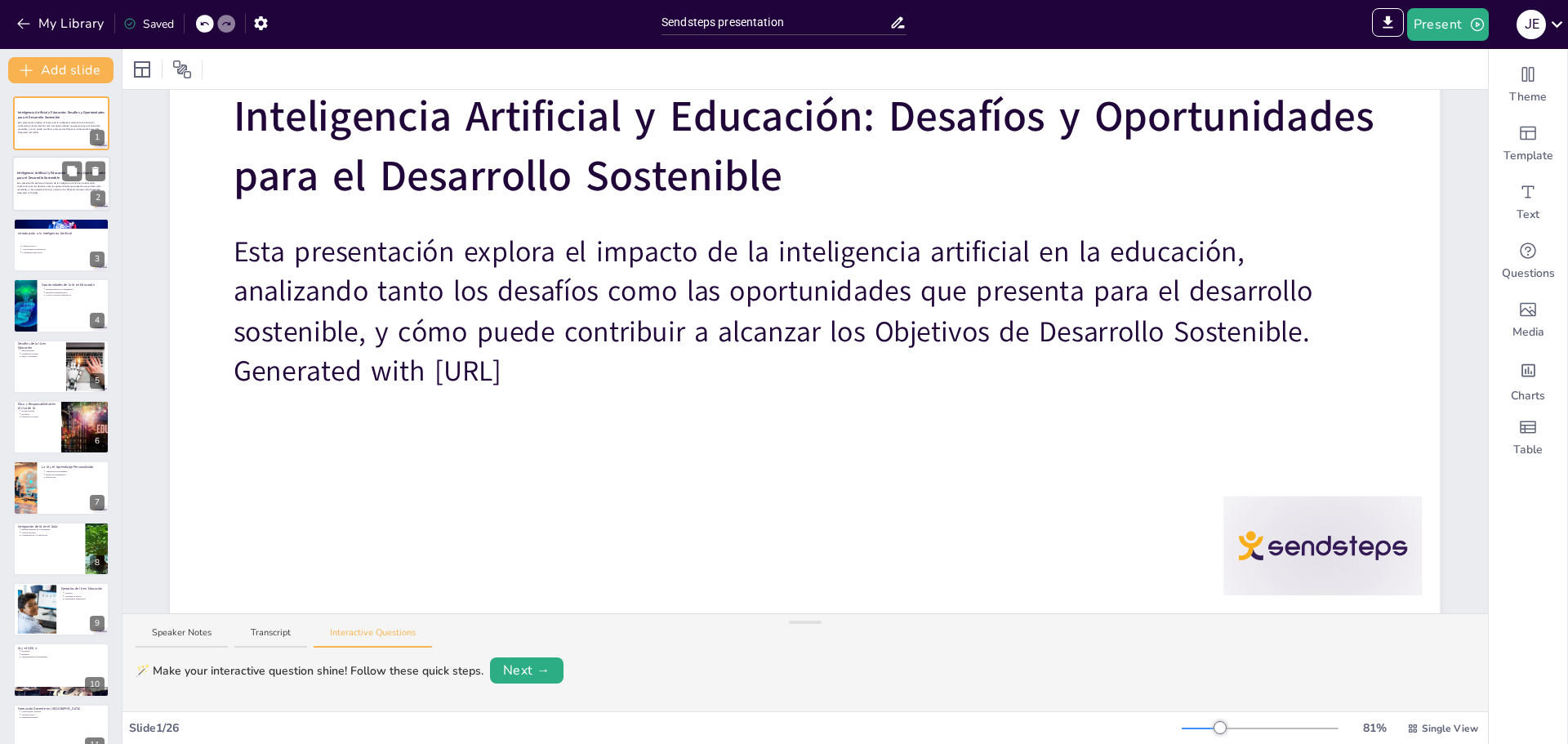
click at [27, 184] on p "Esta presentación explora el impacto de la inteligencia artificial en la educac…" at bounding box center [61, 186] width 88 height 9
click at [49, 252] on p "Consideraciones éticas" at bounding box center [65, 252] width 85 height 3
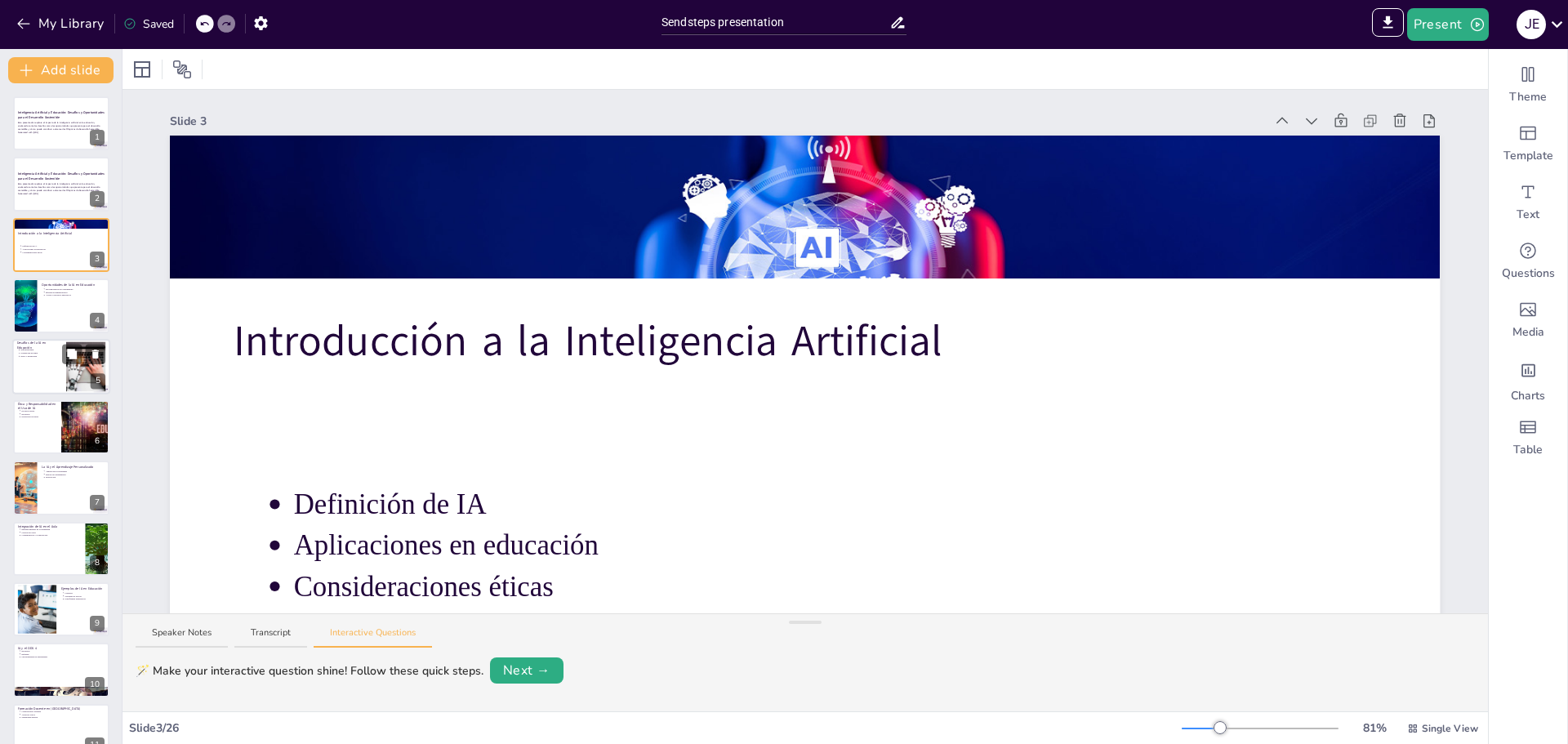
click at [52, 385] on div at bounding box center [61, 366] width 98 height 55
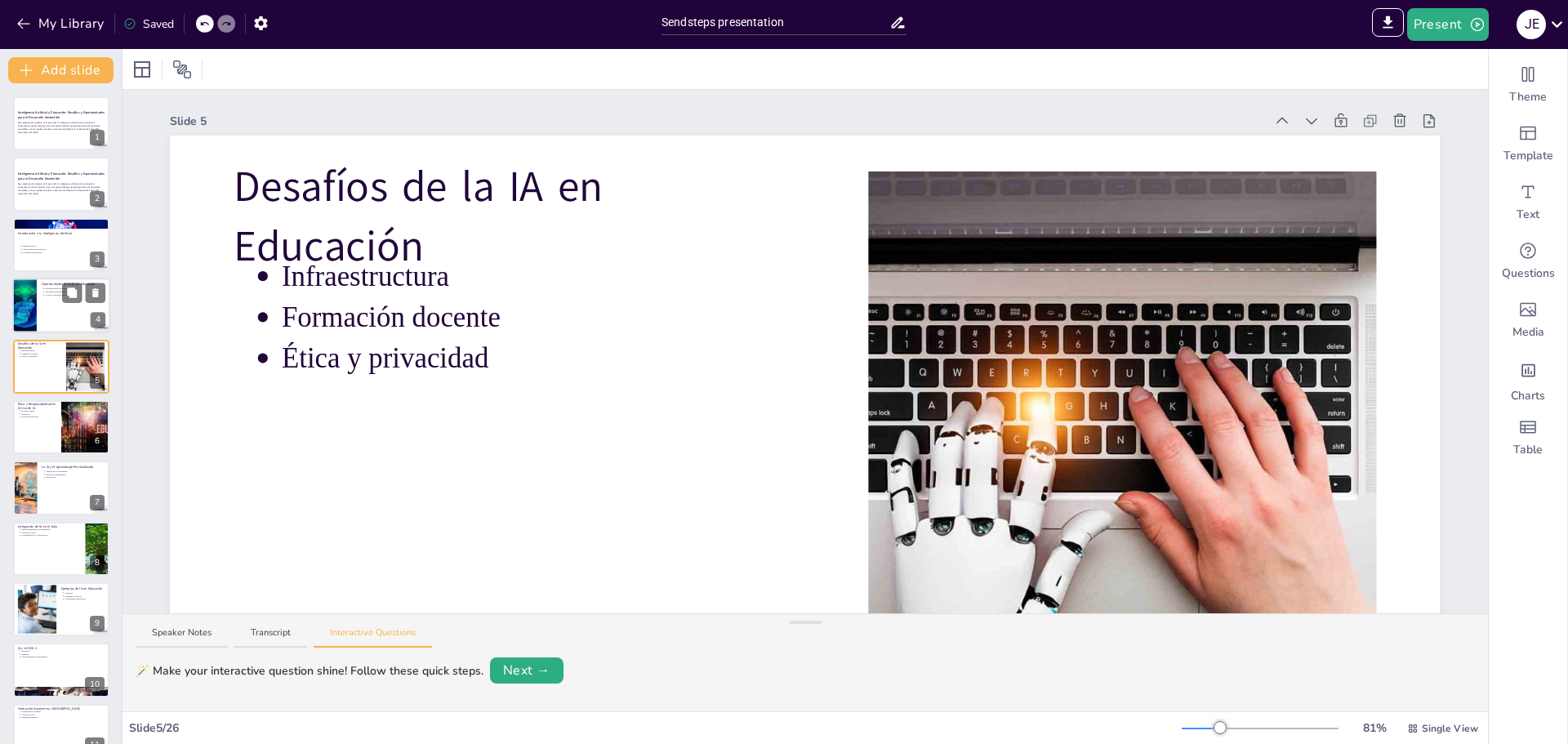
click at [60, 312] on div at bounding box center [61, 305] width 98 height 55
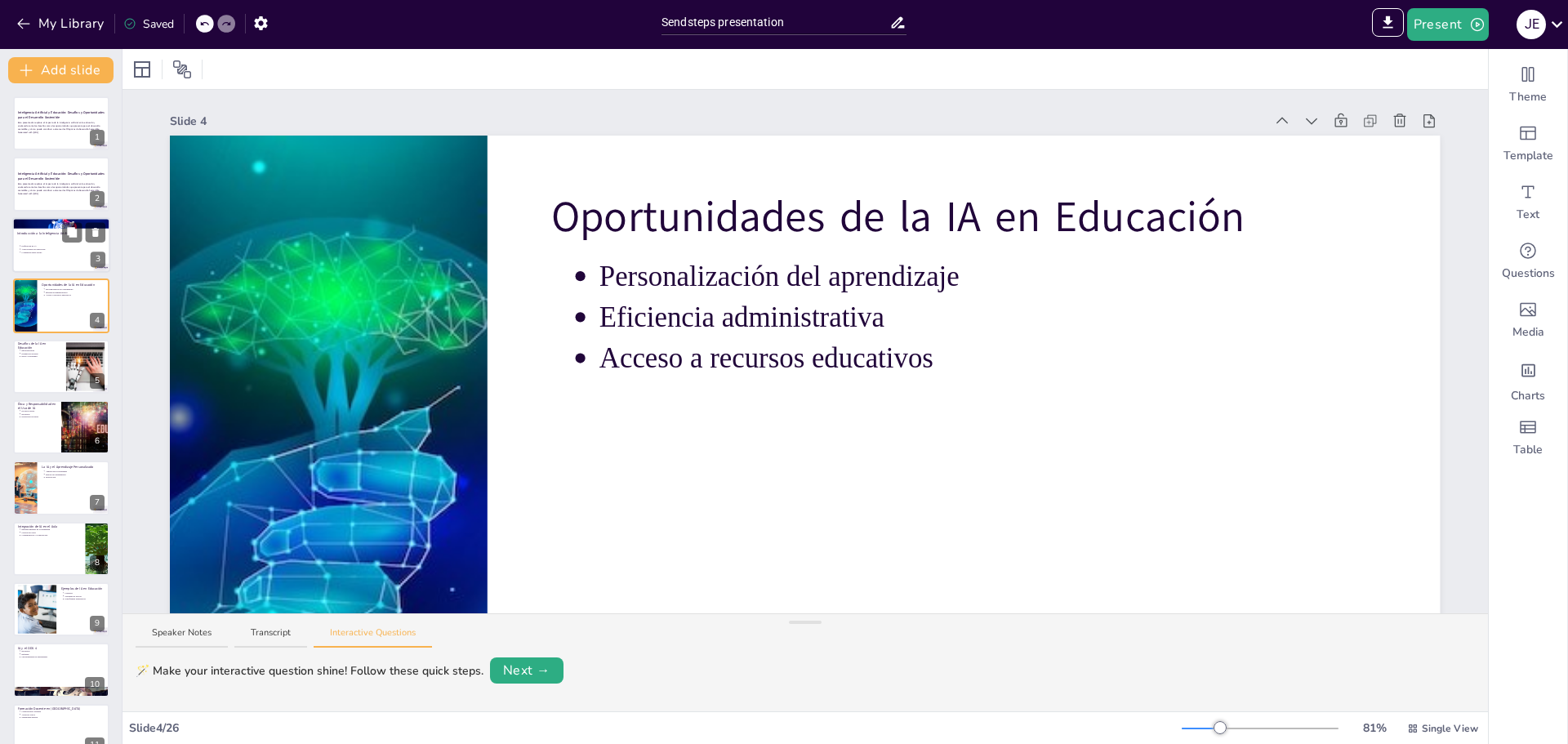
click at [54, 257] on div at bounding box center [61, 245] width 98 height 55
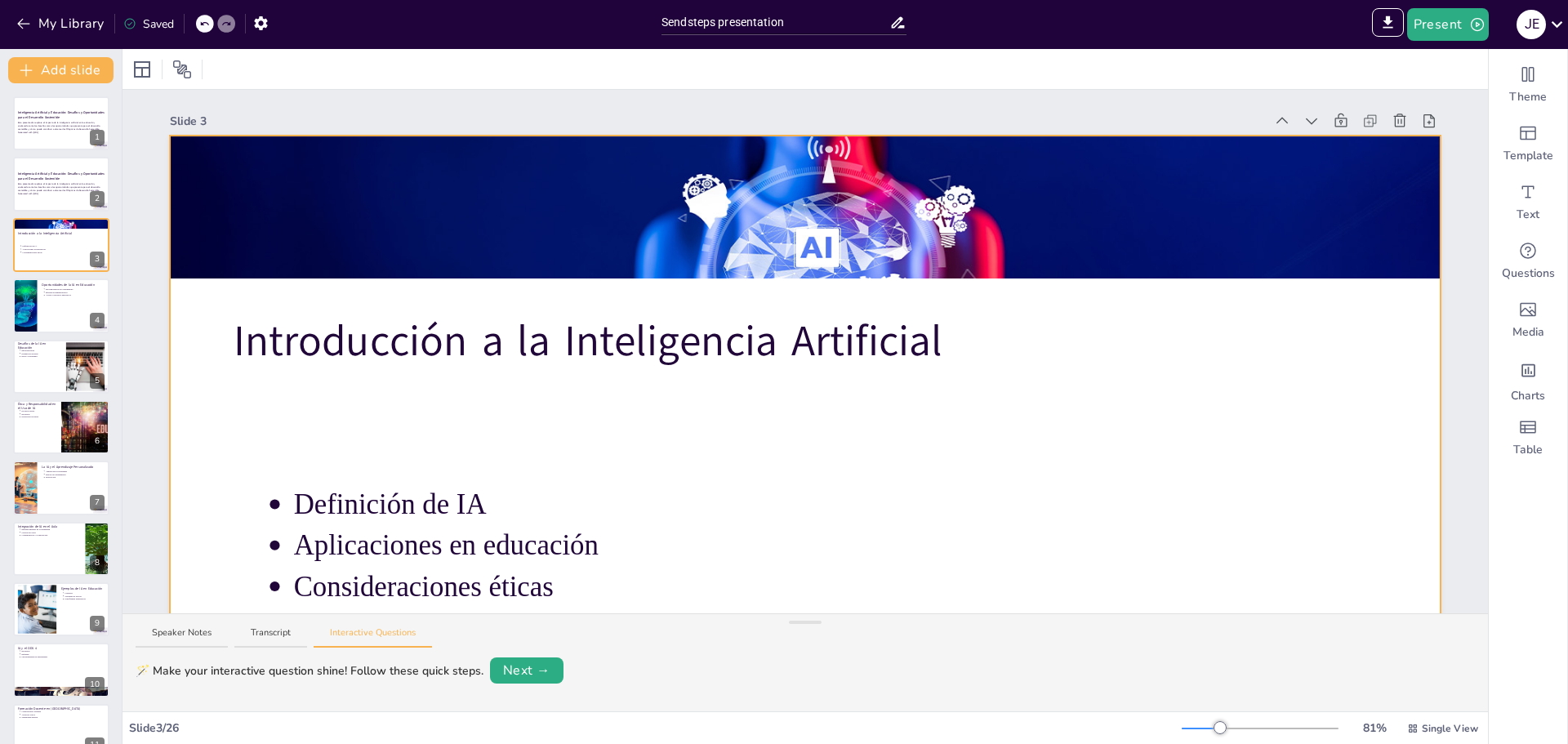
click at [270, 503] on div "Slide 1 Inteligencia Artificial y Educación: Desafíos y Oportunidades para el D…" at bounding box center [805, 351] width 1366 height 524
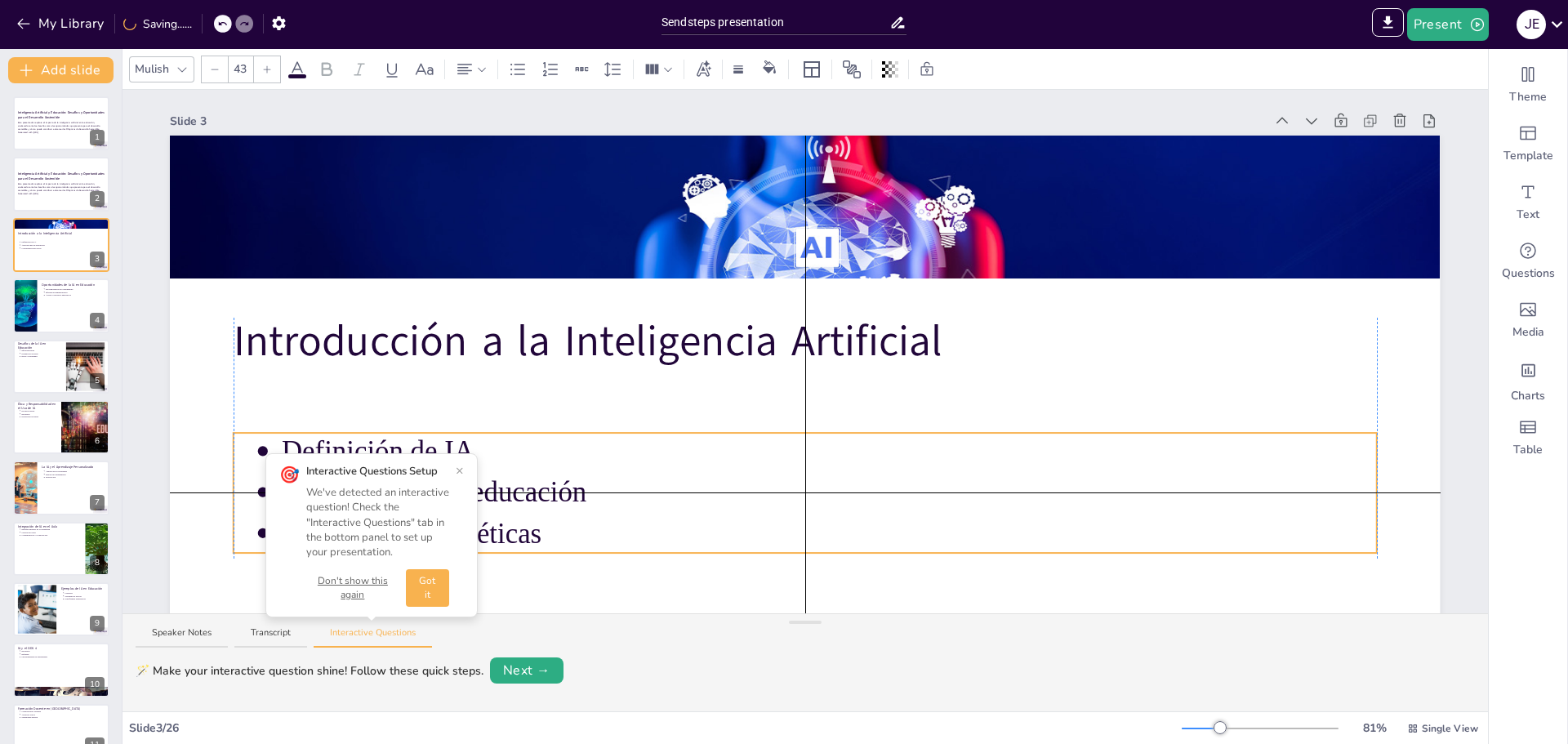
drag, startPoint x: 546, startPoint y: 493, endPoint x: 538, endPoint y: 442, distance: 51.6
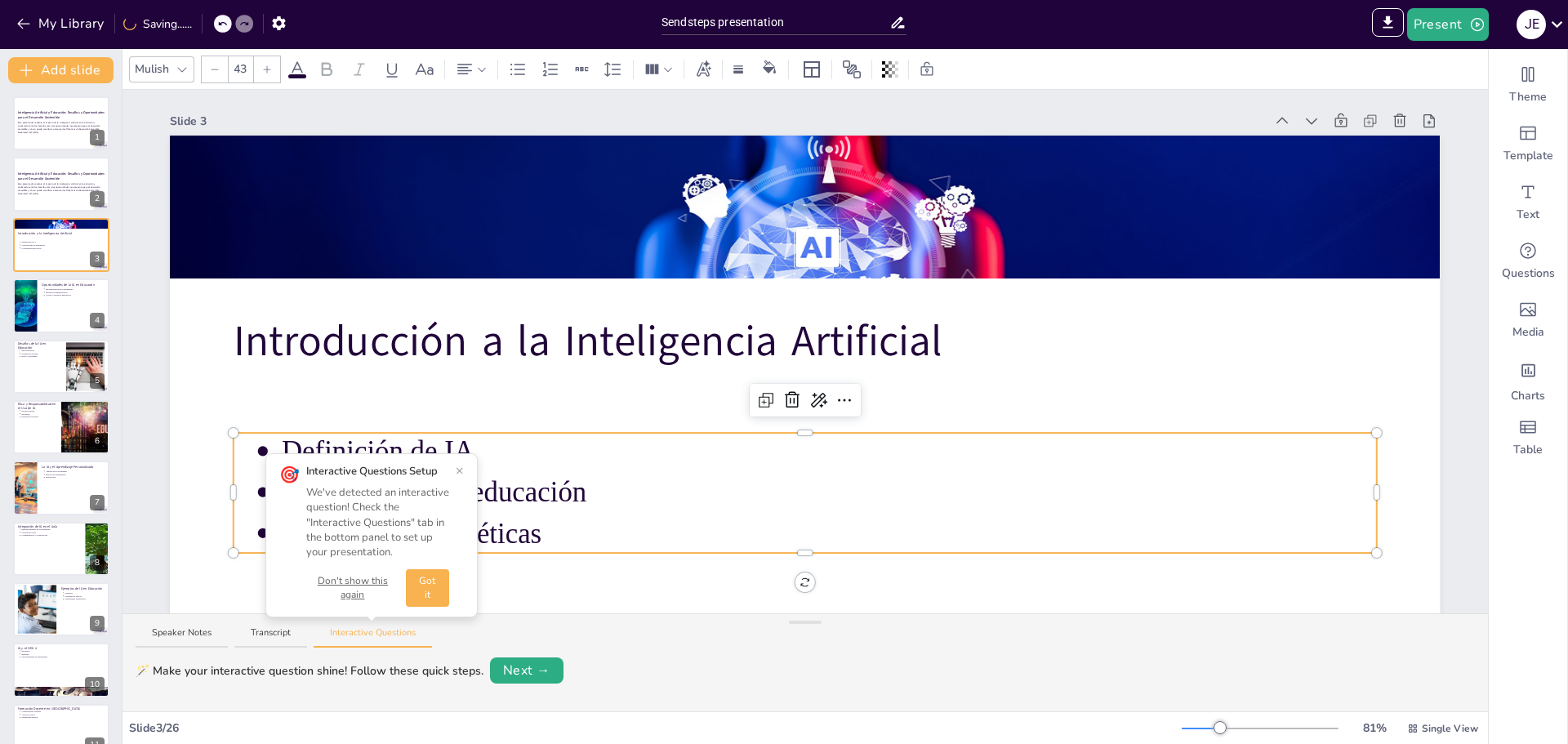
click at [435, 578] on button "Got it" at bounding box center [427, 588] width 43 height 37
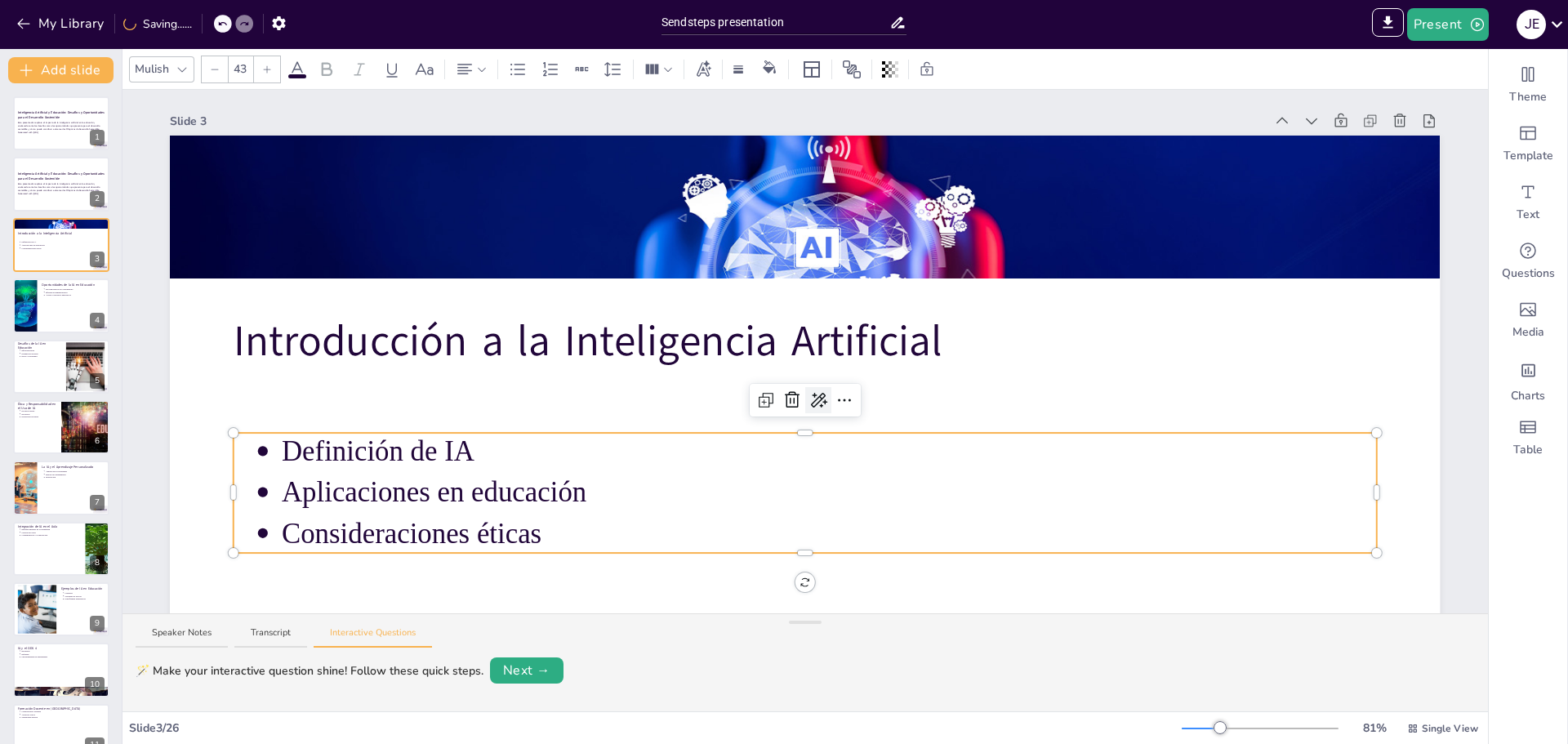
click at [814, 404] on icon at bounding box center [818, 400] width 20 height 20
click at [866, 491] on div "Extend" at bounding box center [886, 489] width 150 height 30
type input "--"
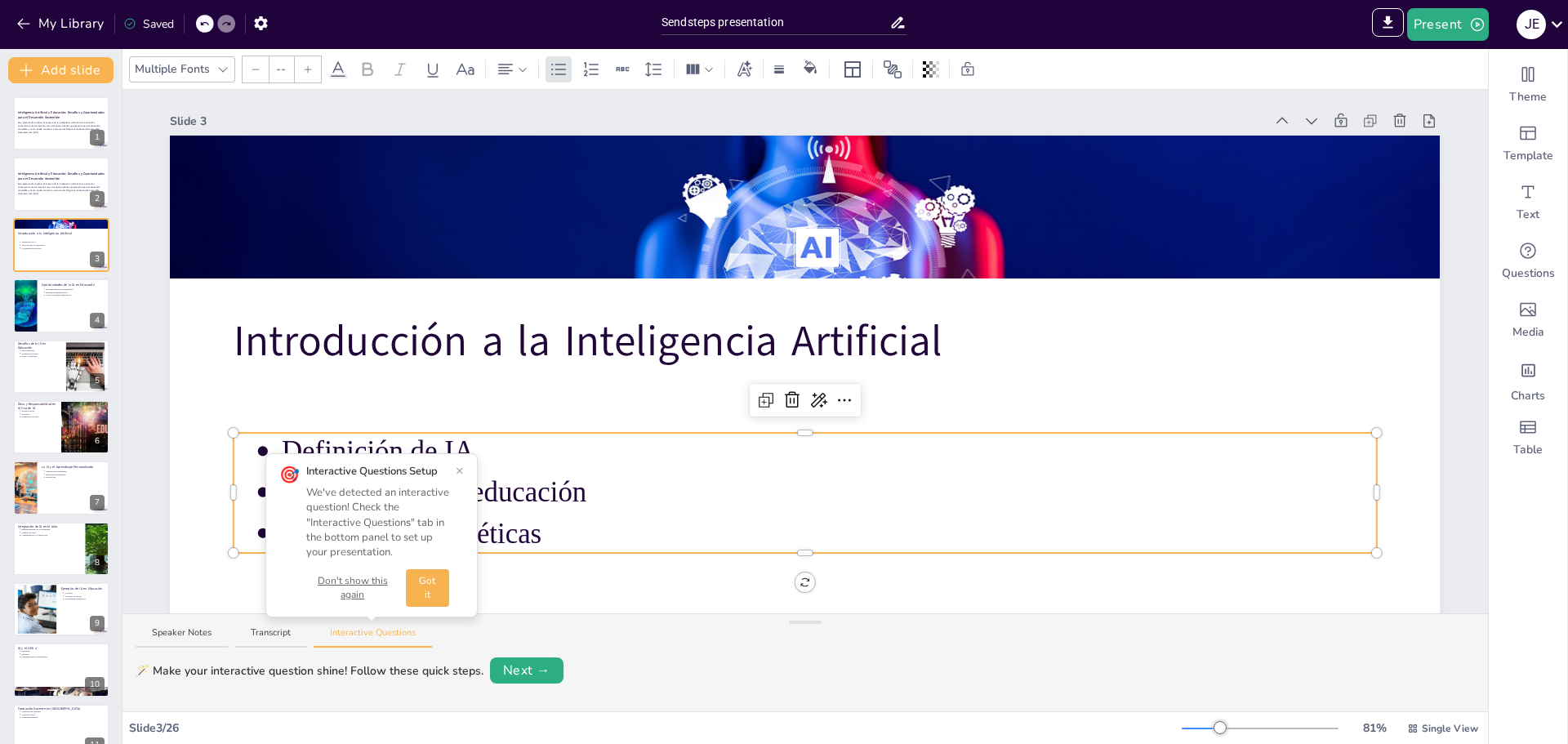
click at [428, 582] on button "Got it" at bounding box center [427, 588] width 43 height 37
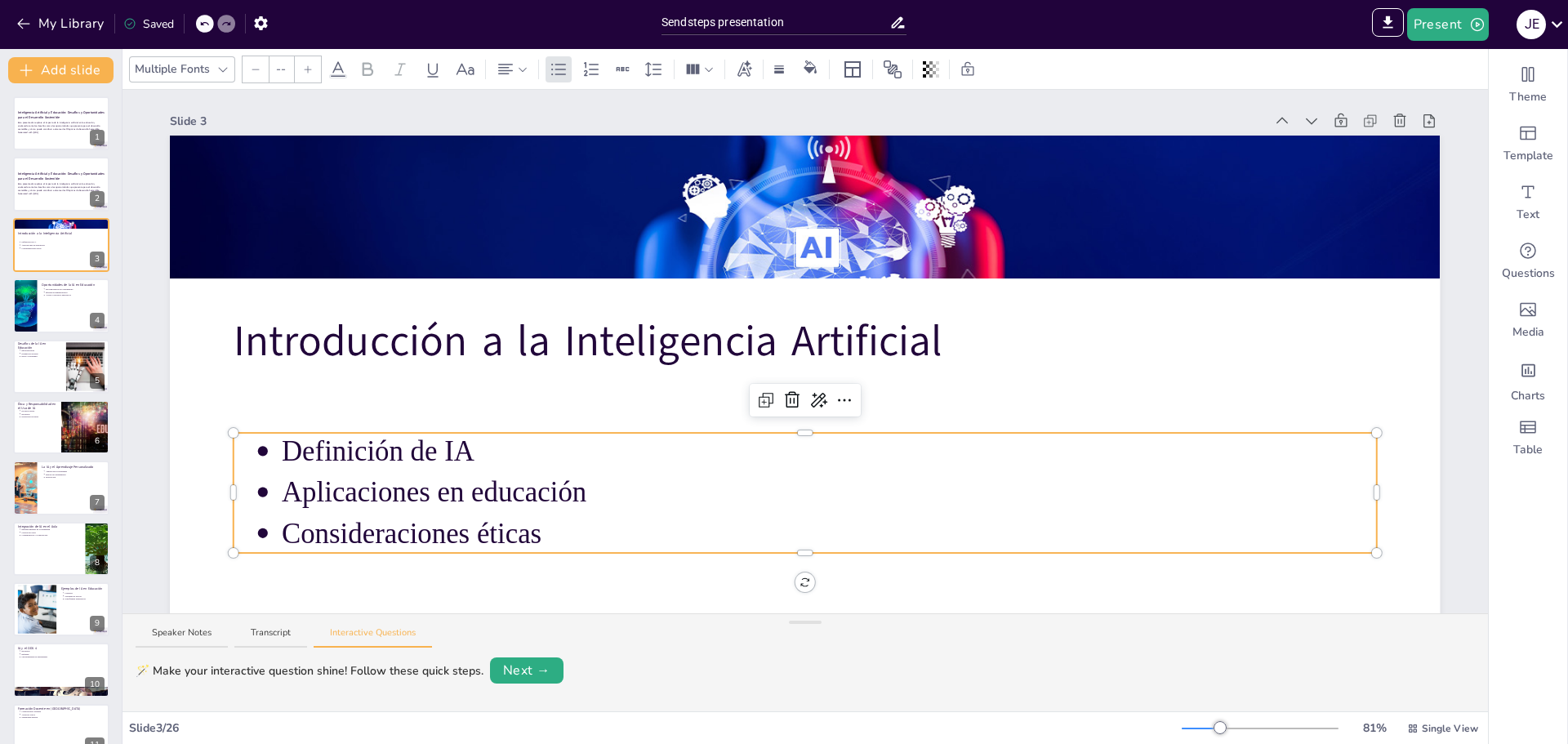
click at [555, 438] on div at bounding box center [805, 436] width 1143 height 7
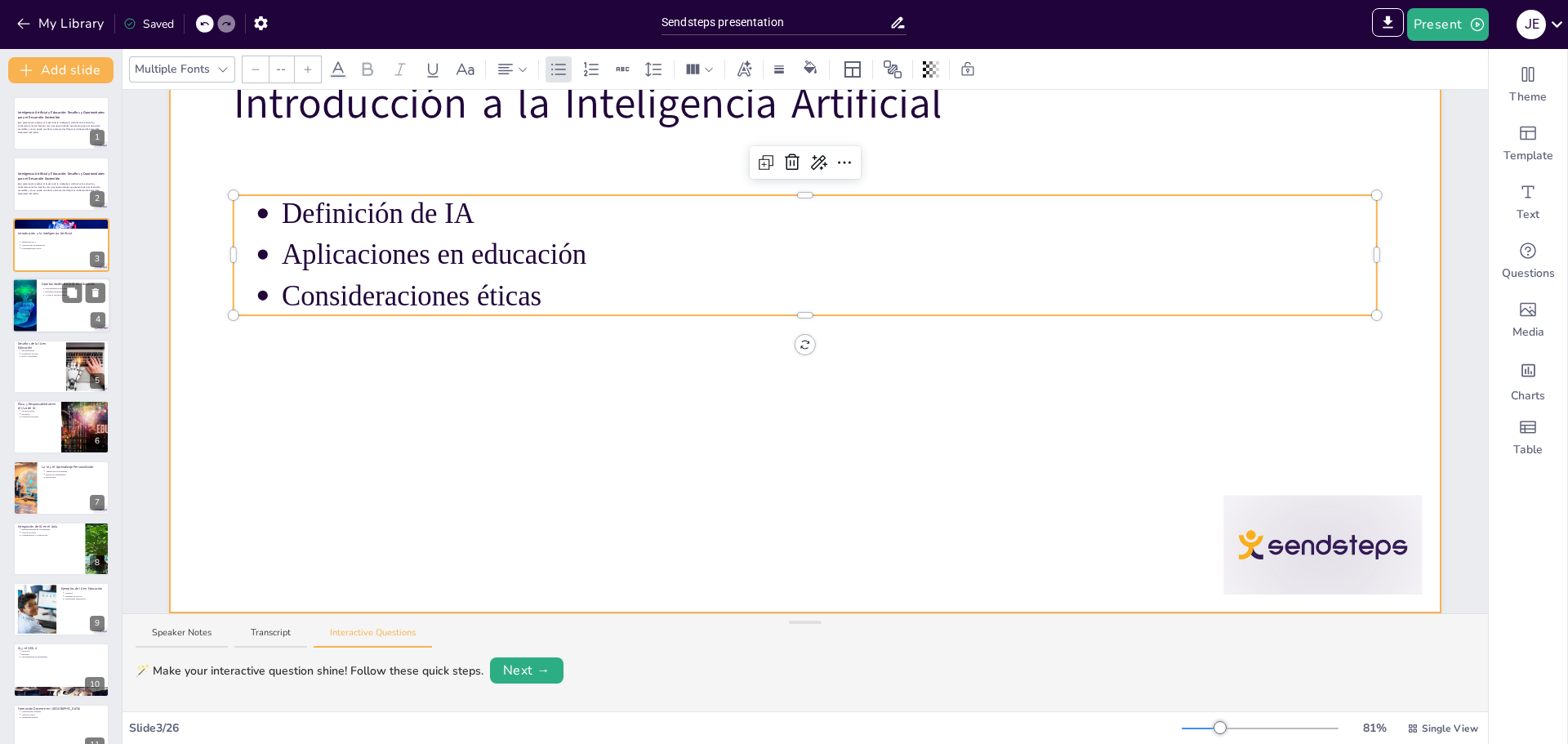
scroll to position [249, 0]
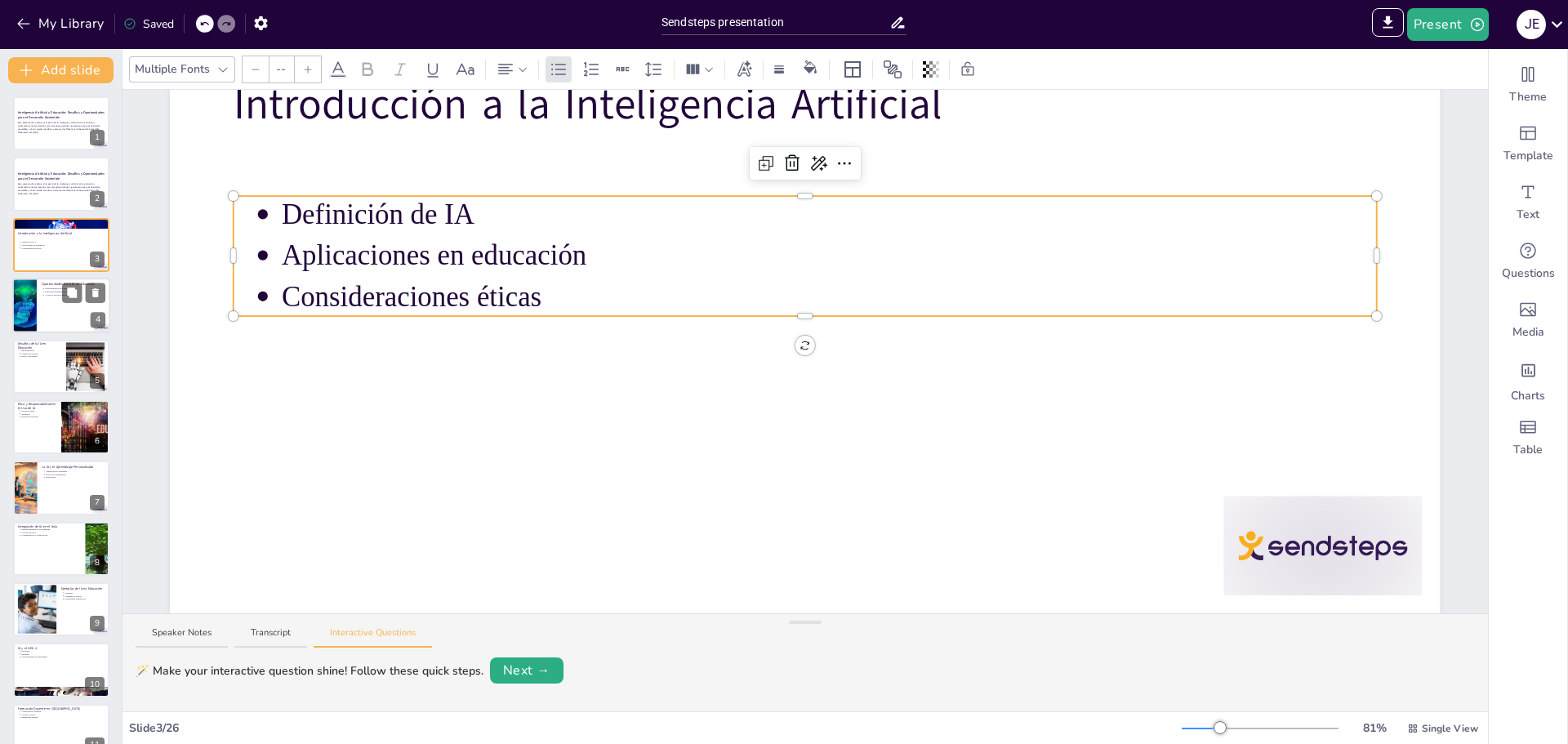
click at [30, 290] on div at bounding box center [24, 305] width 83 height 55
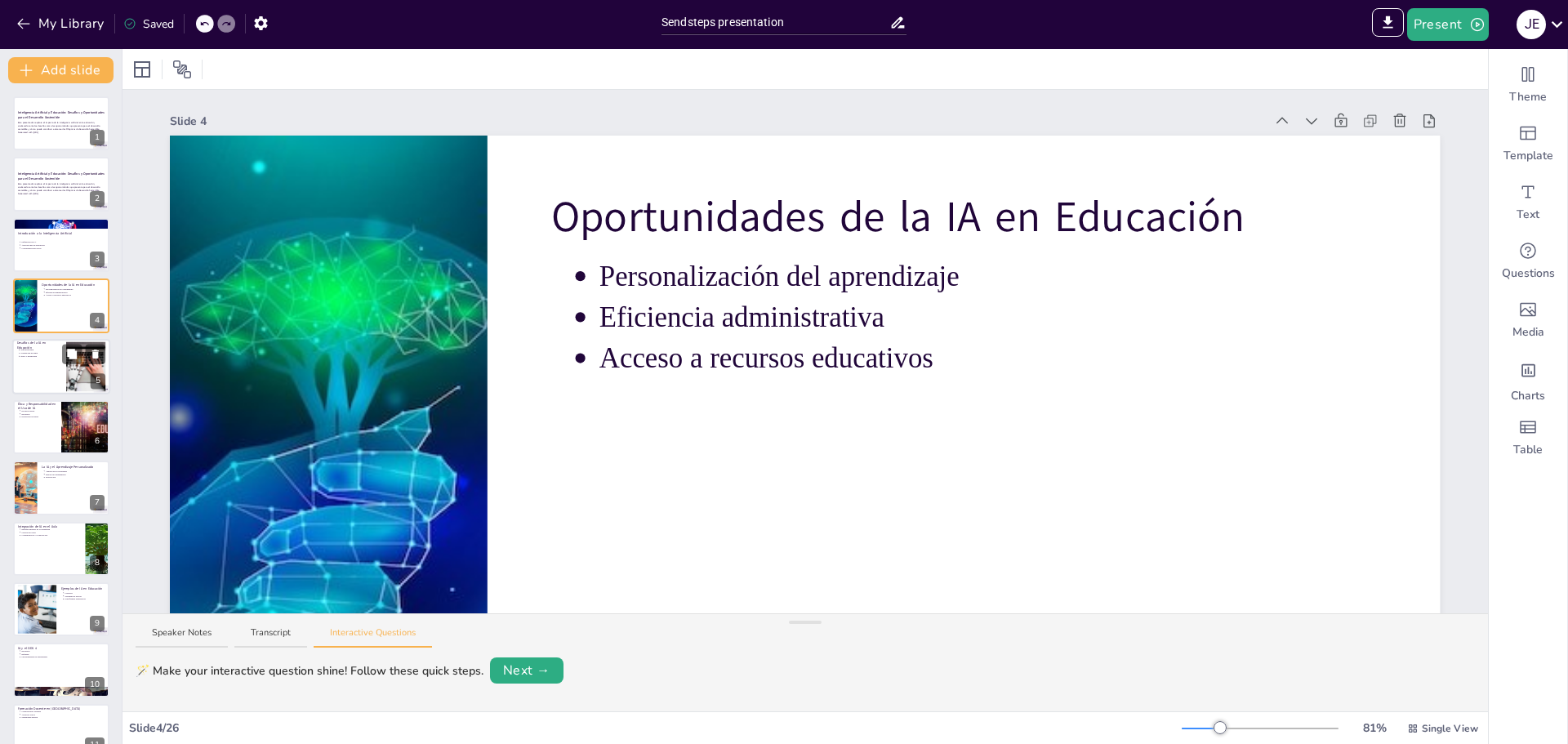
click at [78, 365] on div at bounding box center [84, 365] width 74 height 50
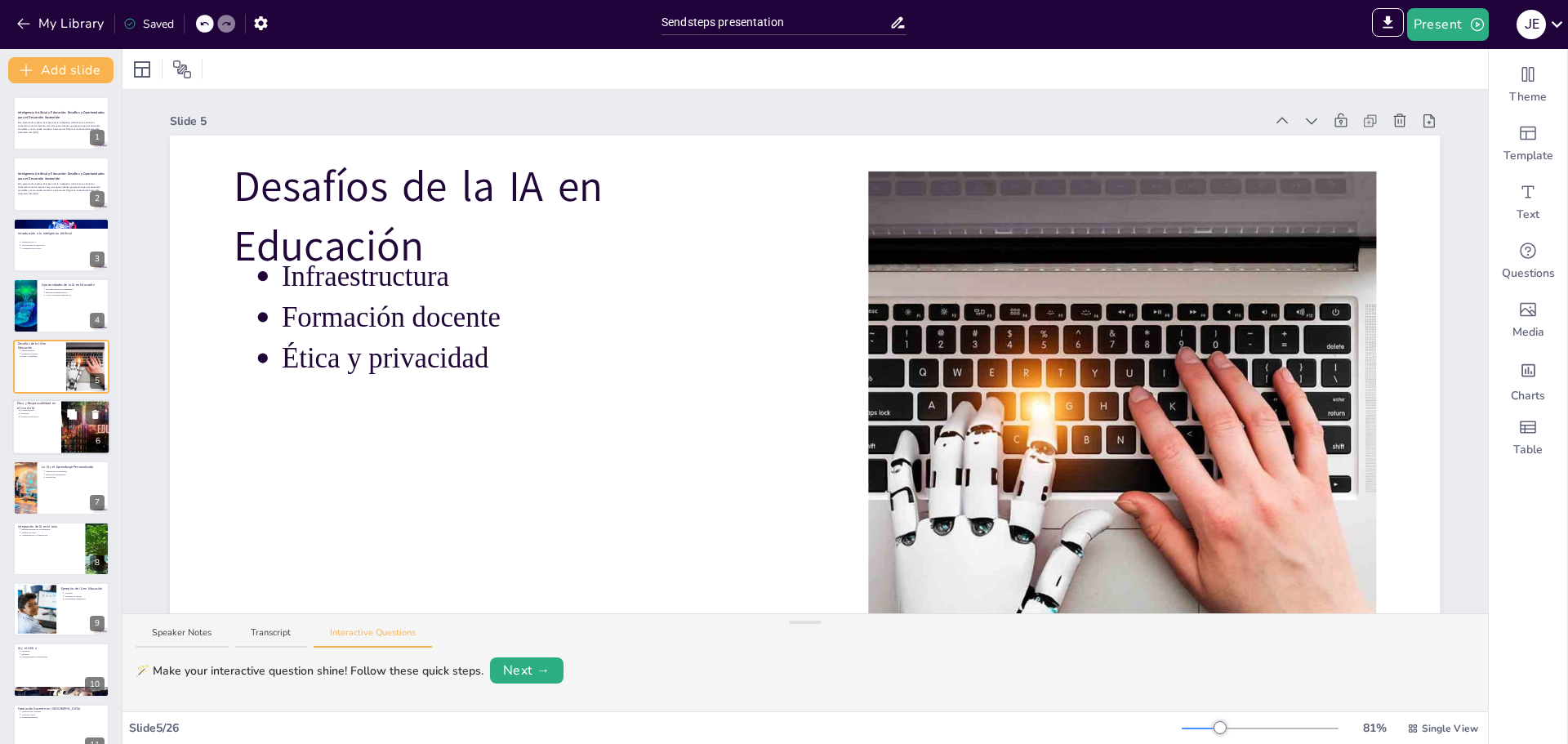
click at [70, 427] on div at bounding box center [85, 426] width 130 height 55
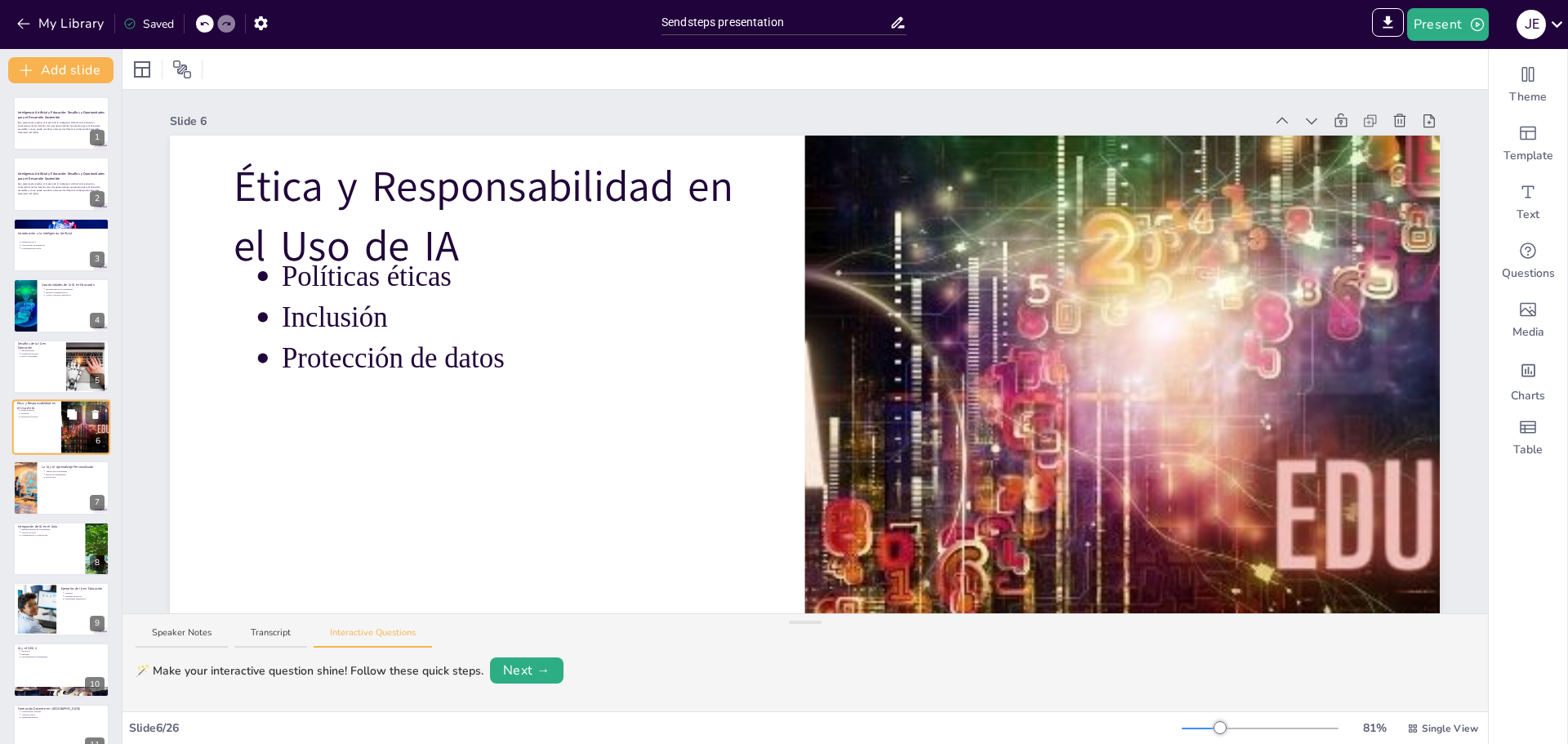
scroll to position [14, 0]
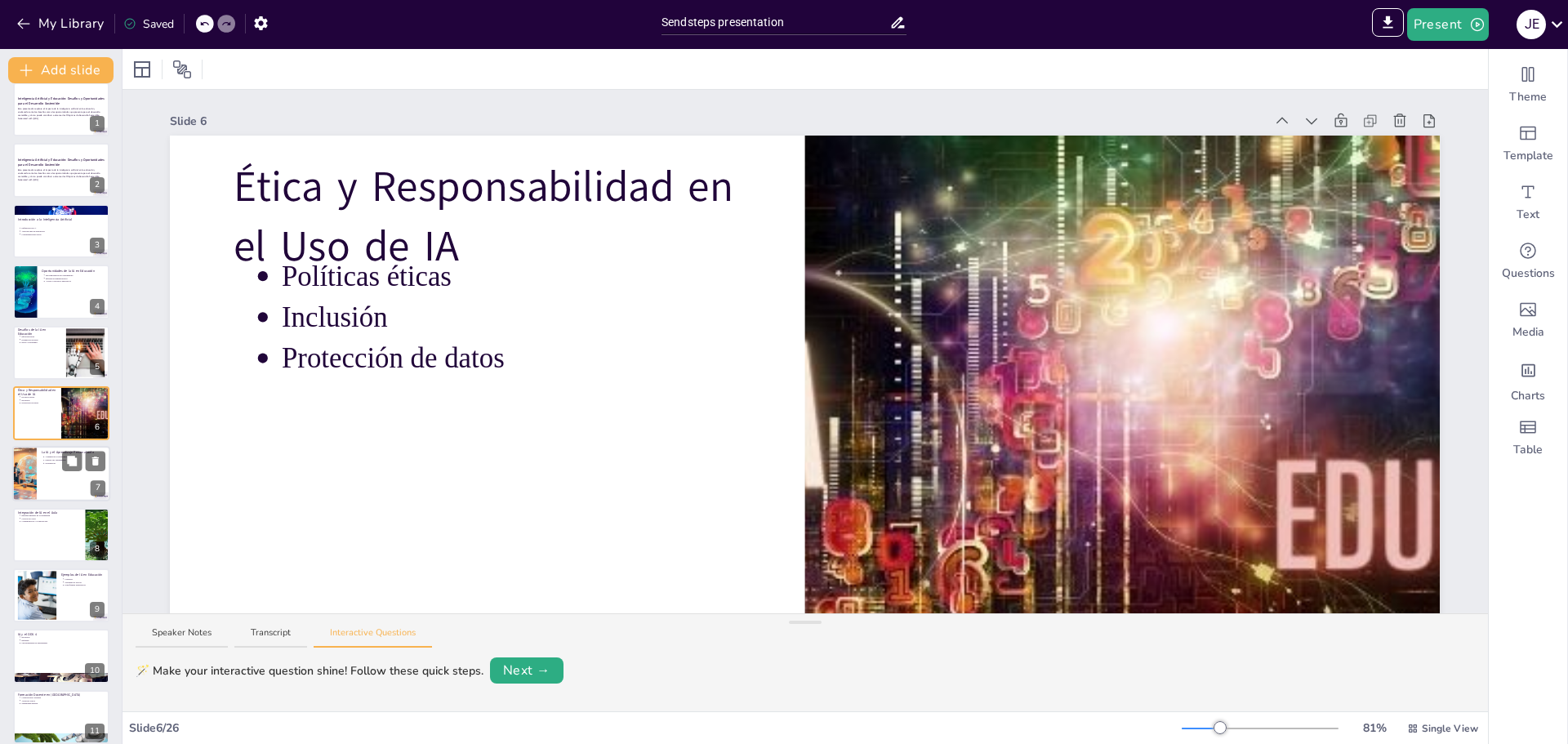
click at [61, 468] on div at bounding box center [61, 474] width 98 height 55
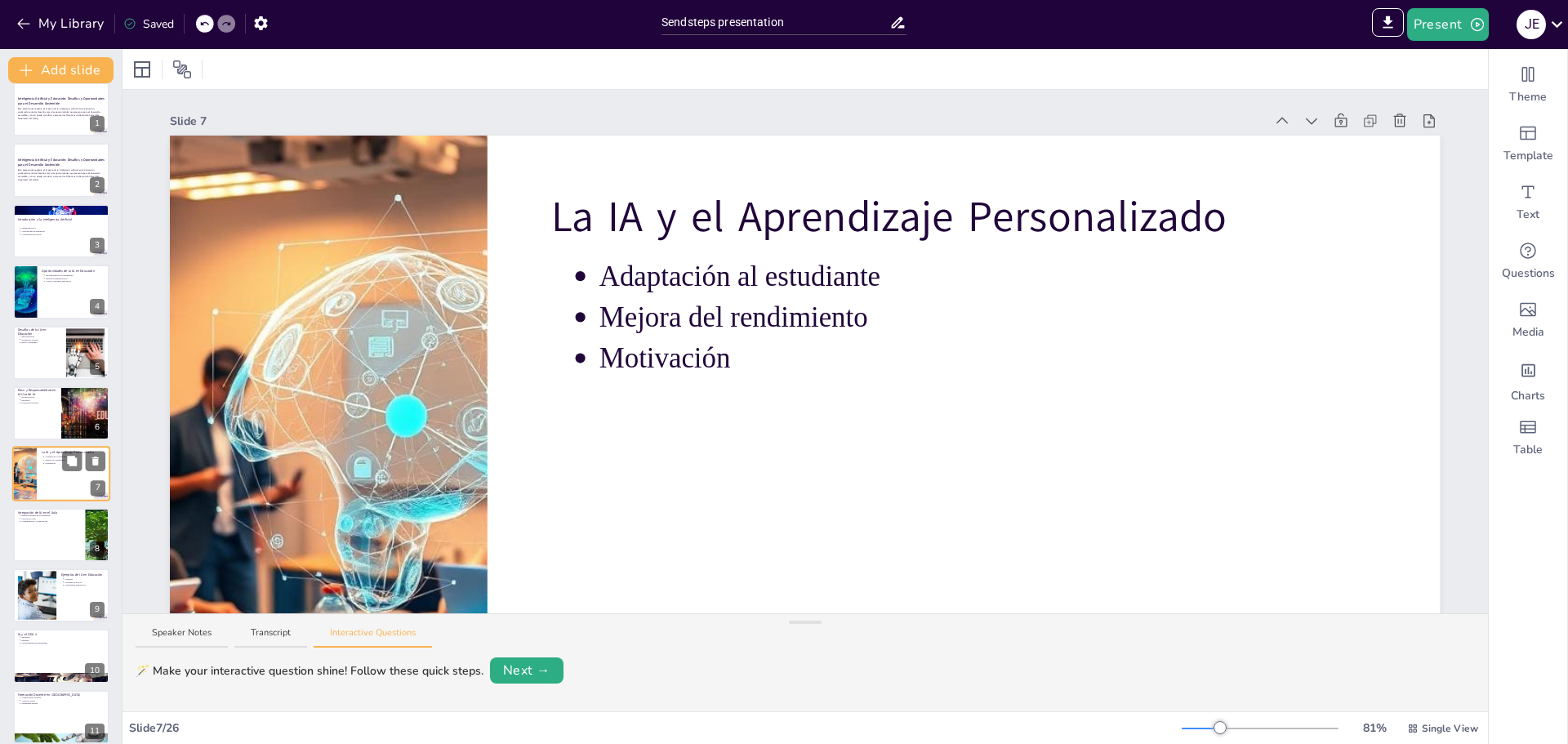
scroll to position [74, 0]
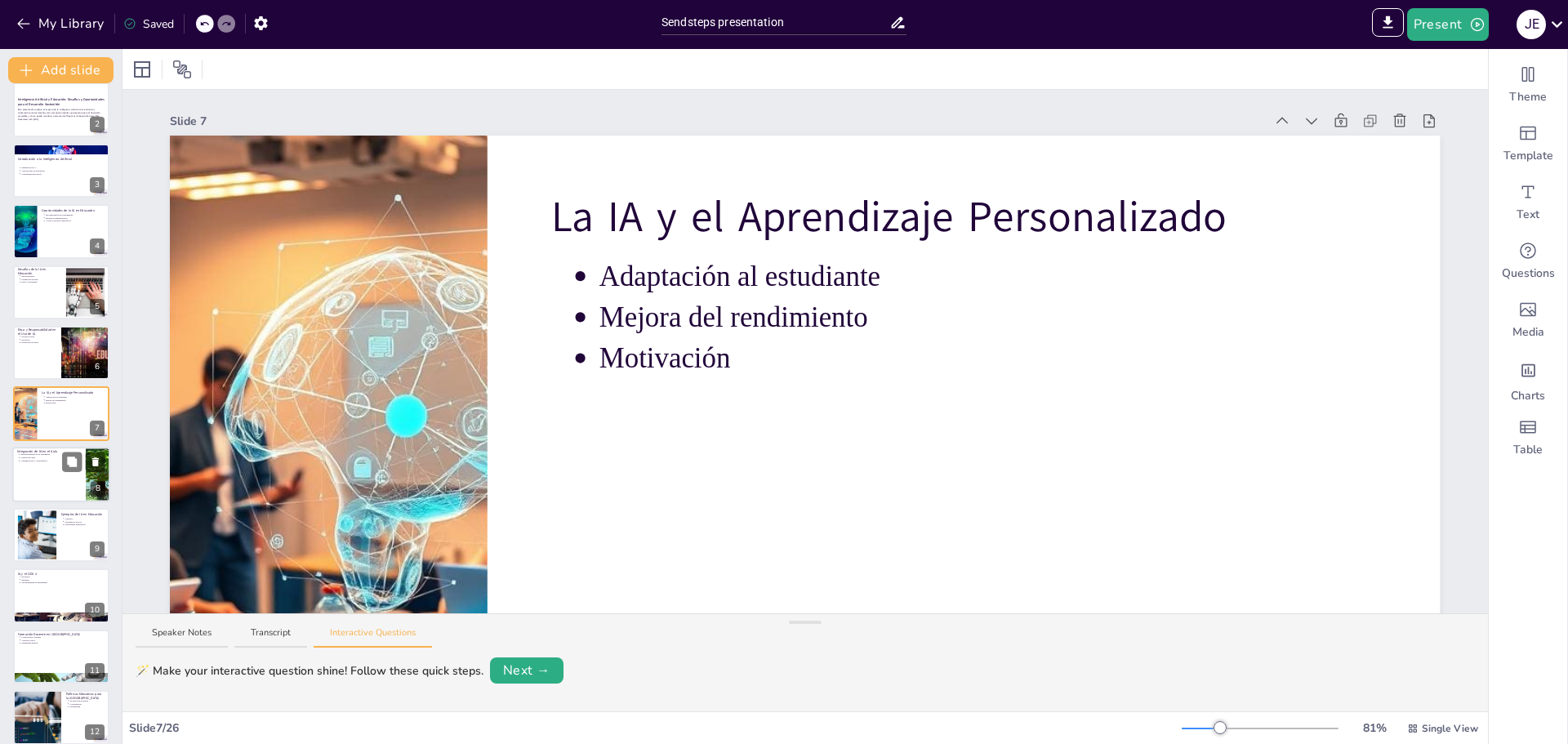
click at [48, 486] on div at bounding box center [61, 474] width 98 height 55
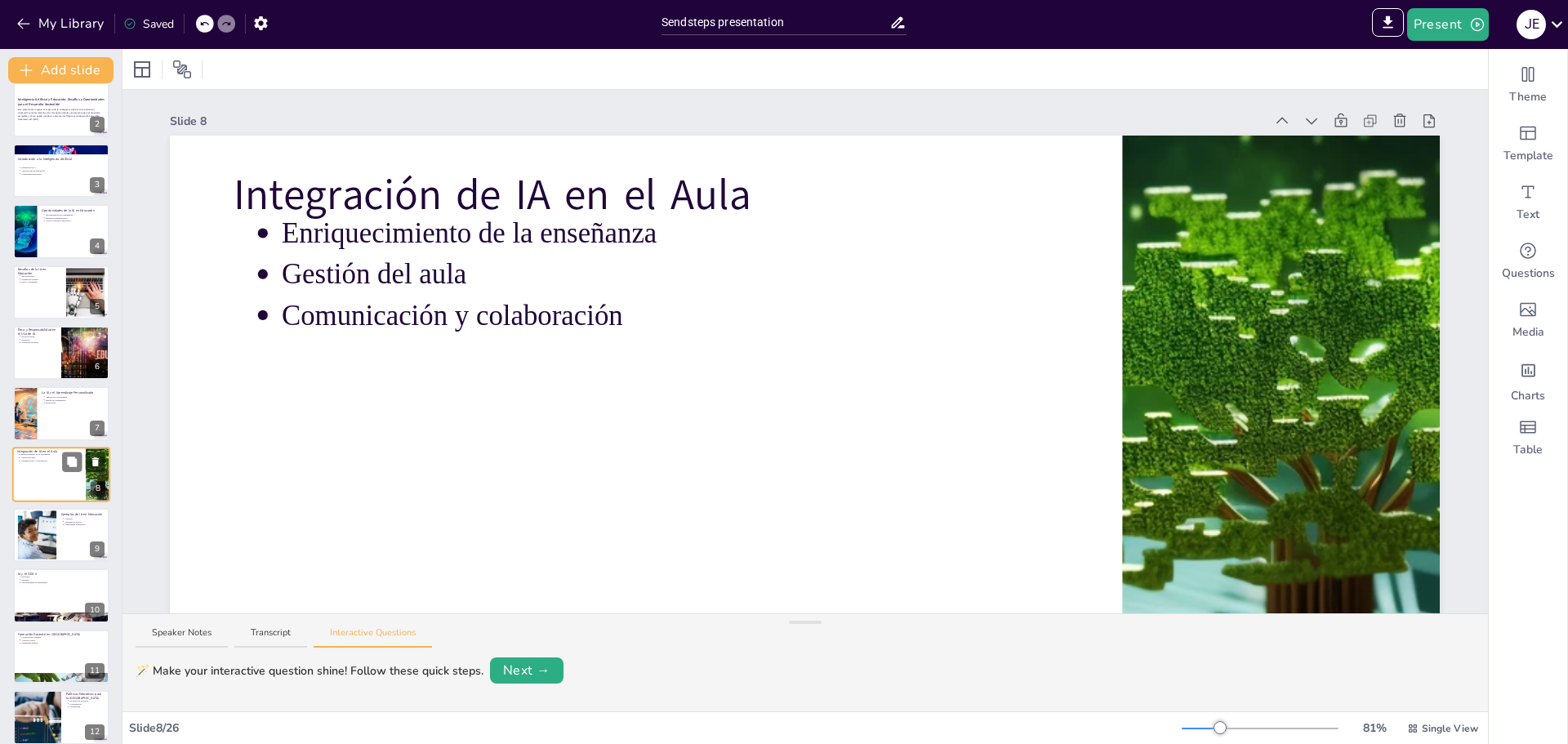
scroll to position [135, 0]
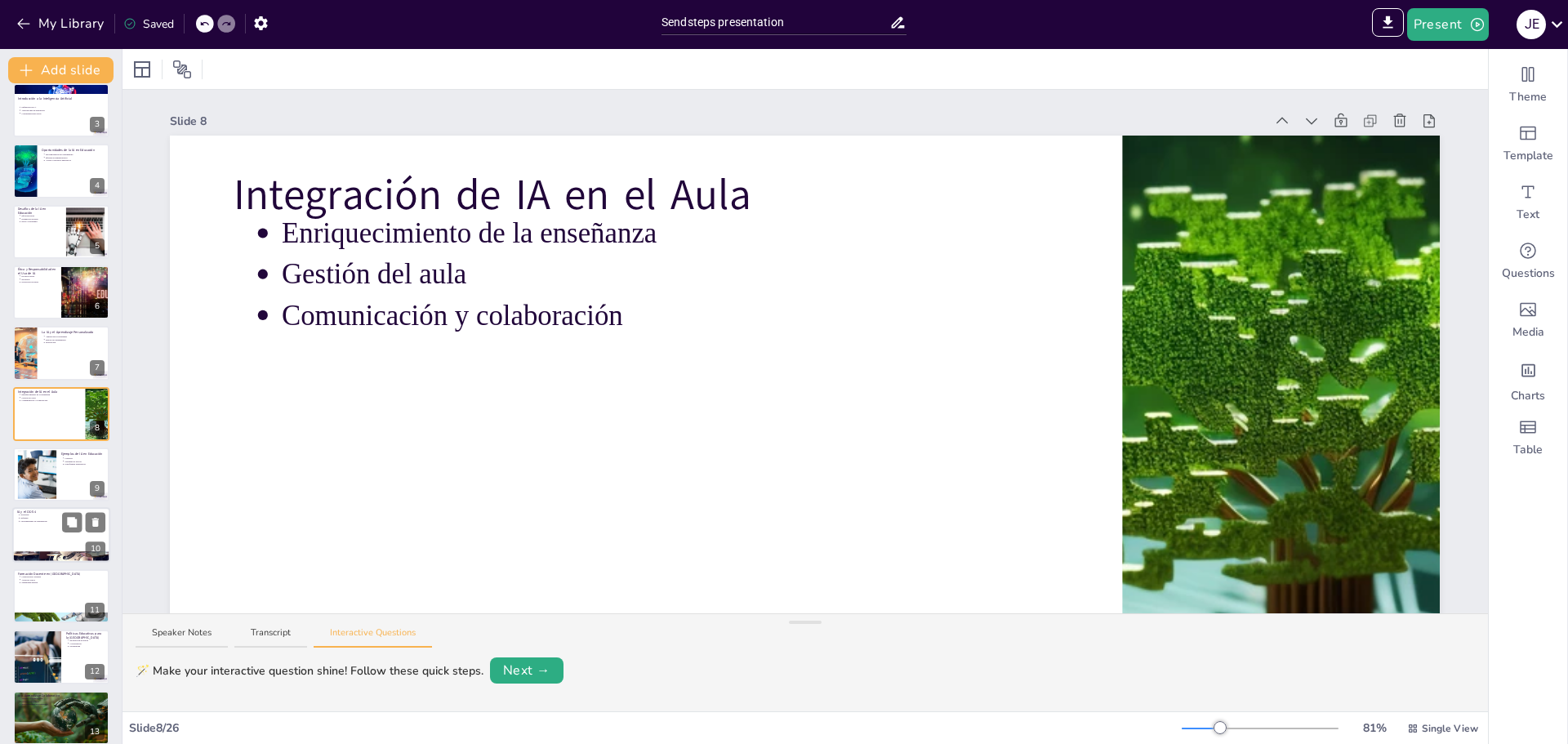
click at [43, 527] on div at bounding box center [61, 535] width 98 height 55
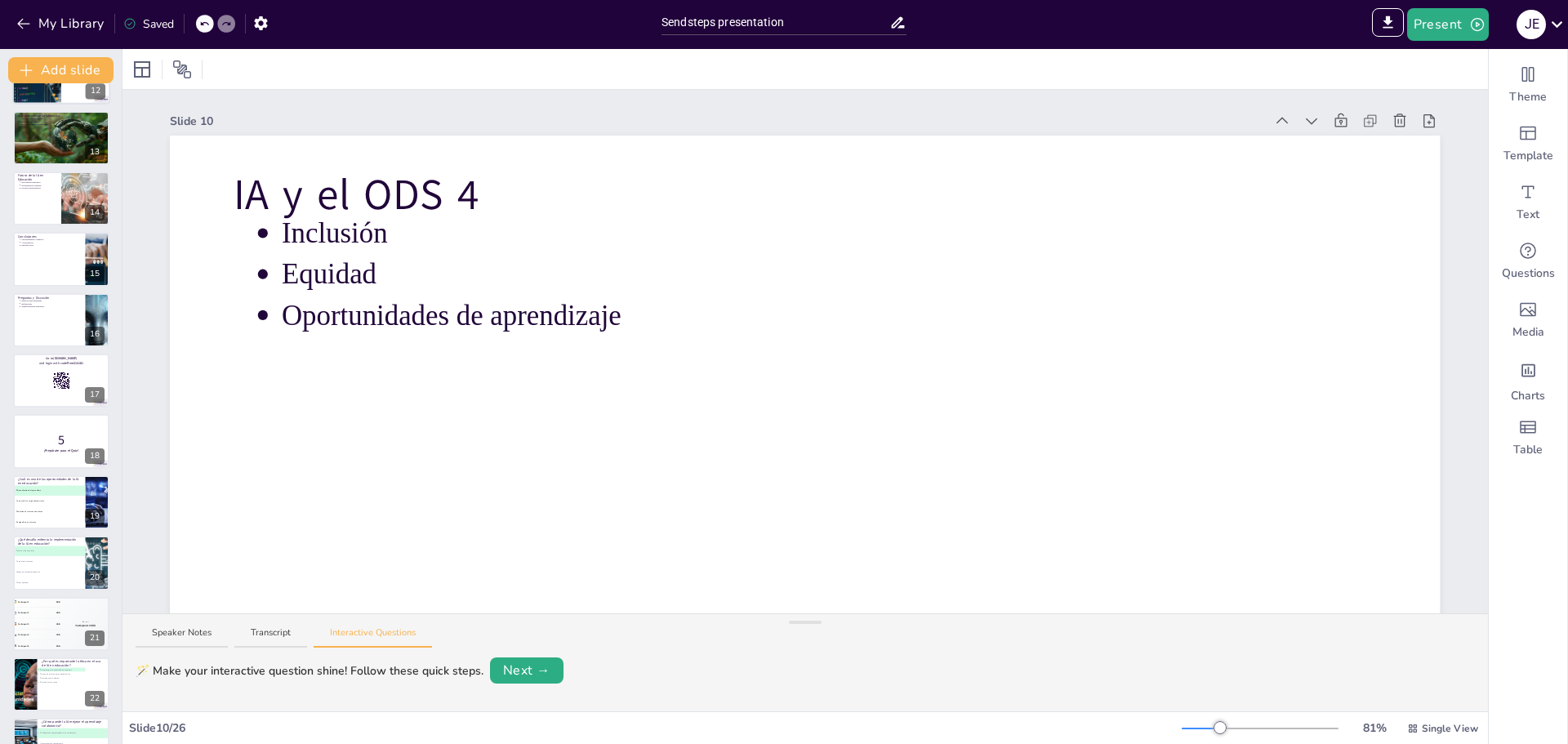
scroll to position [747, 0]
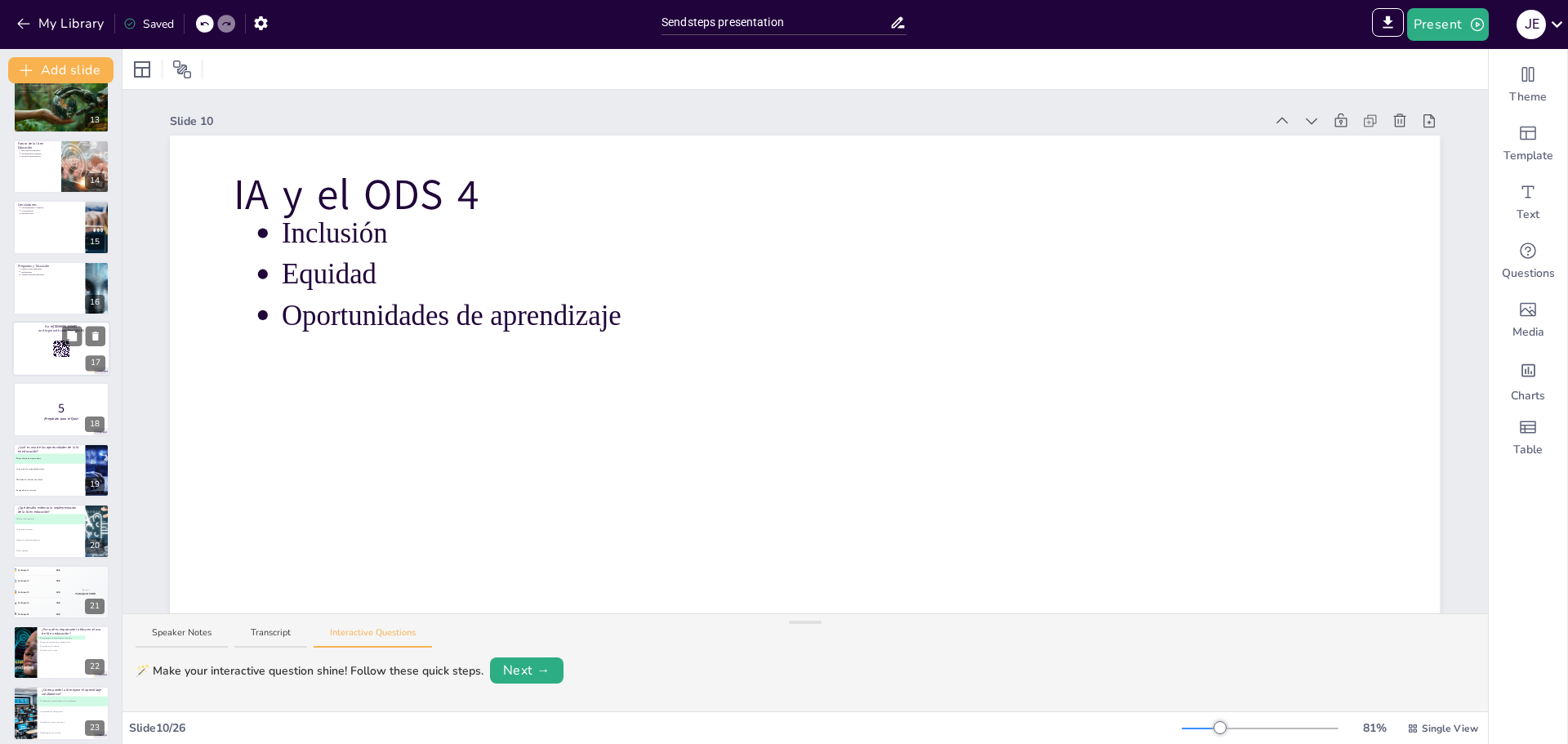
click at [38, 348] on div at bounding box center [61, 349] width 98 height 55
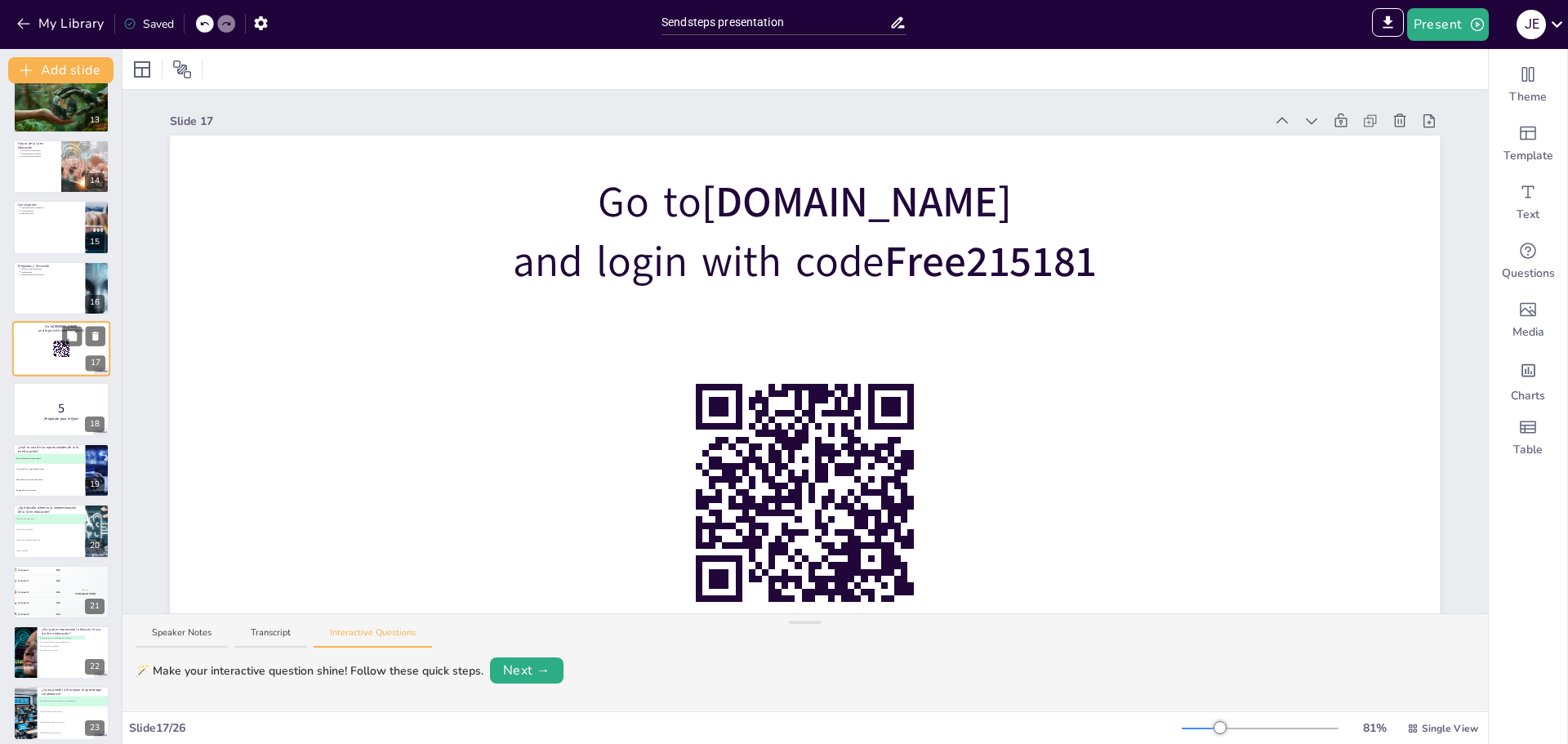
scroll to position [682, 0]
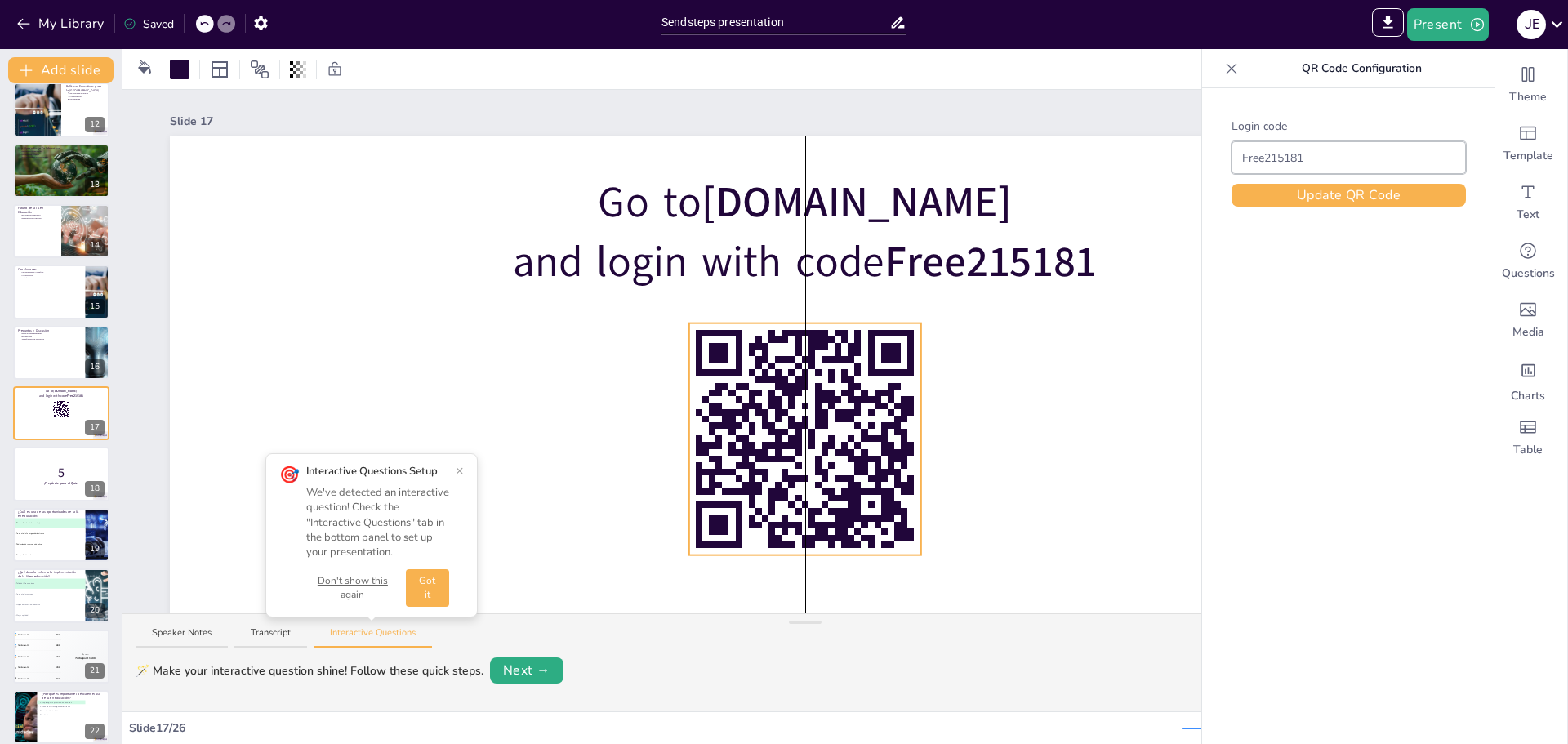
drag, startPoint x: 777, startPoint y: 427, endPoint x: 774, endPoint y: 372, distance: 55.1
click at [776, 372] on rect at bounding box center [779, 379] width 7 height 20
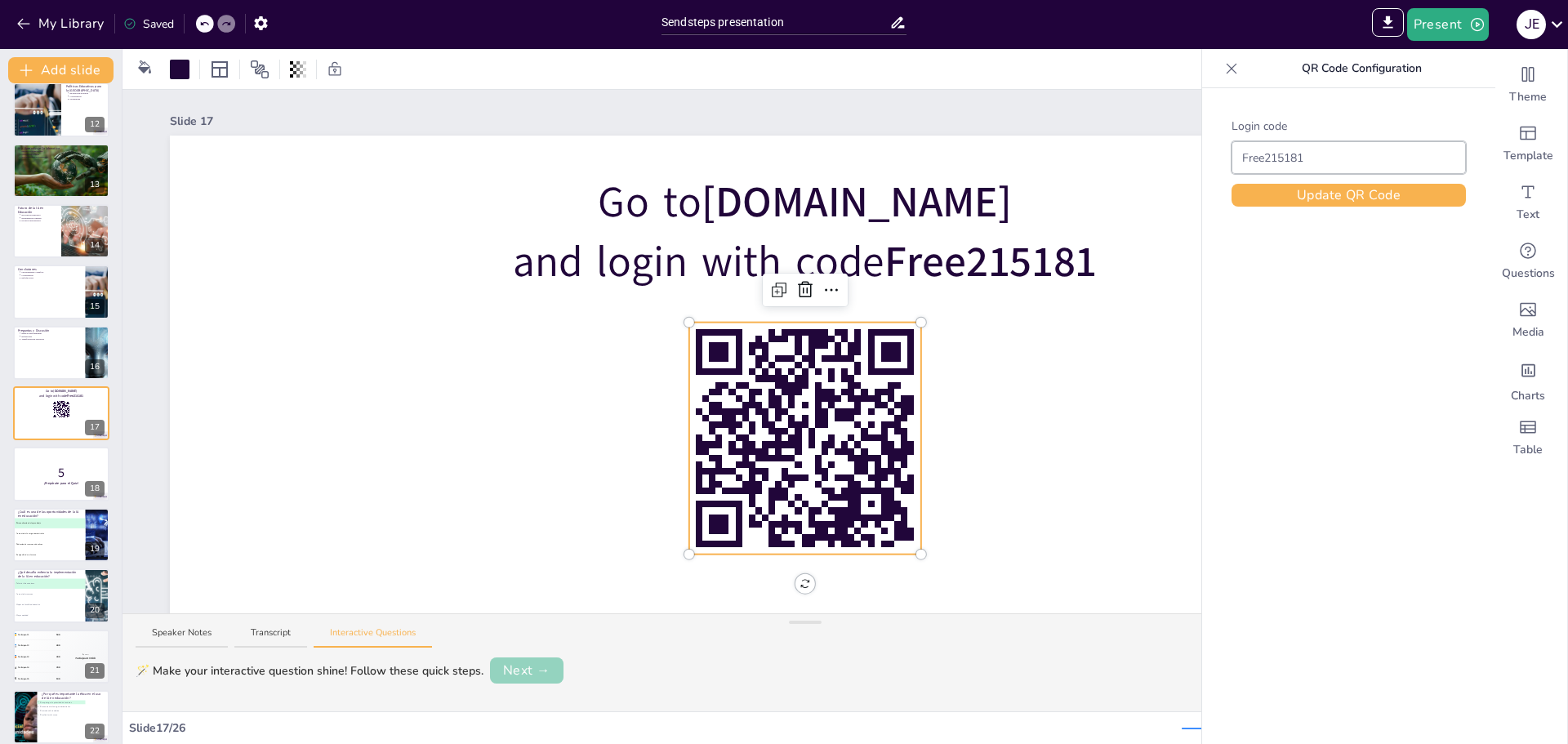
click at [525, 671] on button "Next →" at bounding box center [527, 671] width 73 height 26
click at [568, 665] on button "Next →" at bounding box center [573, 670] width 67 height 22
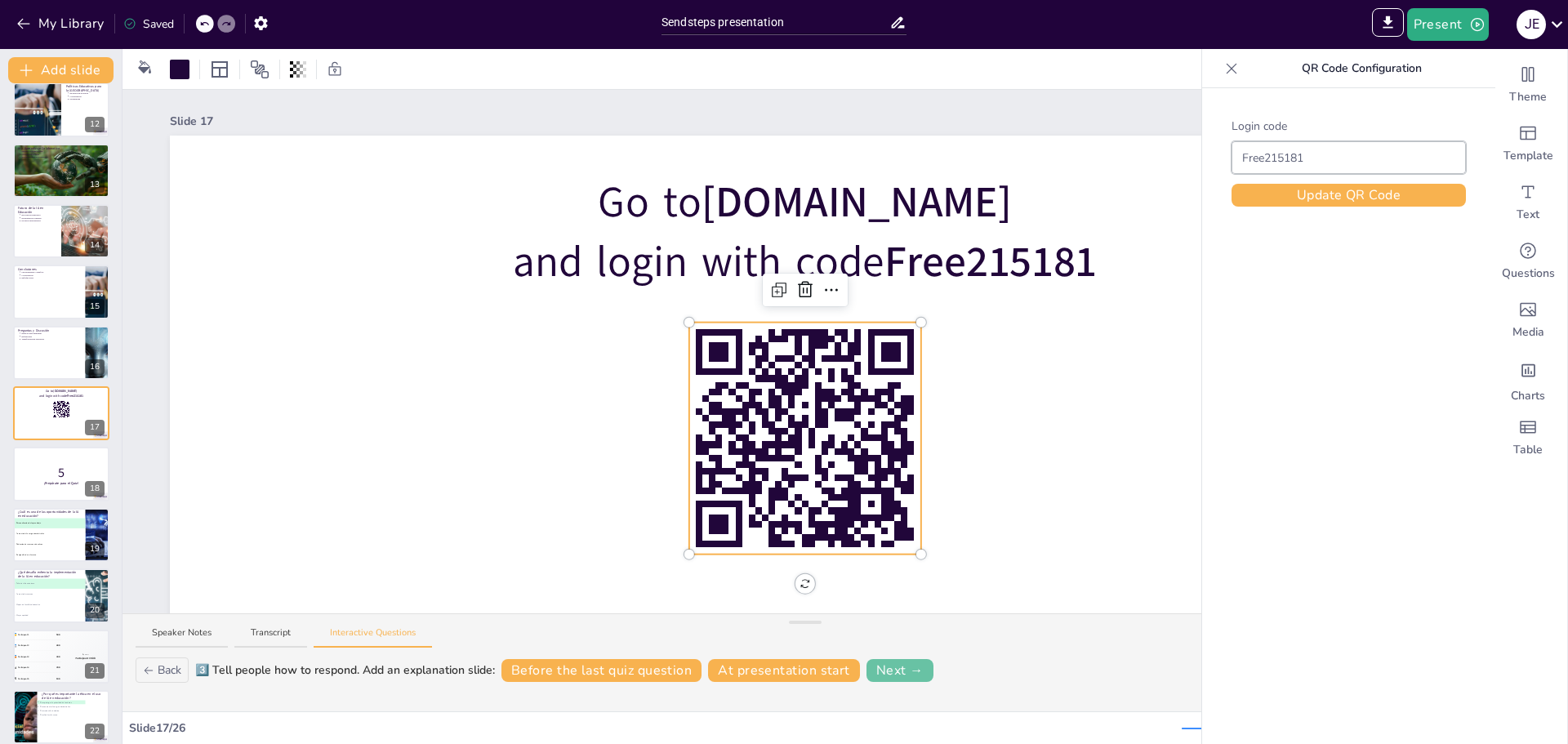
click at [901, 664] on button "Next →" at bounding box center [900, 670] width 67 height 22
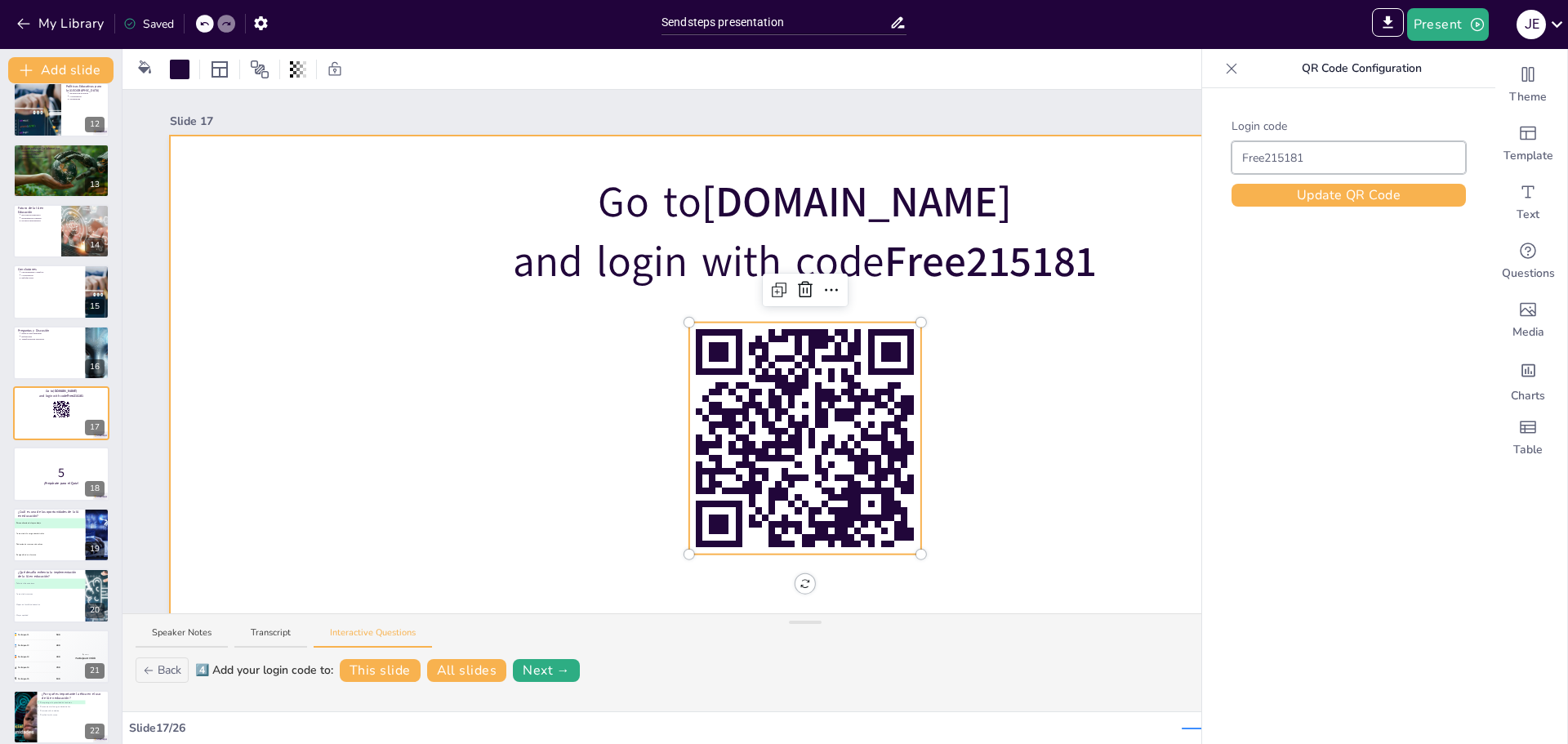
click at [466, 434] on div at bounding box center [804, 493] width 1270 height 715
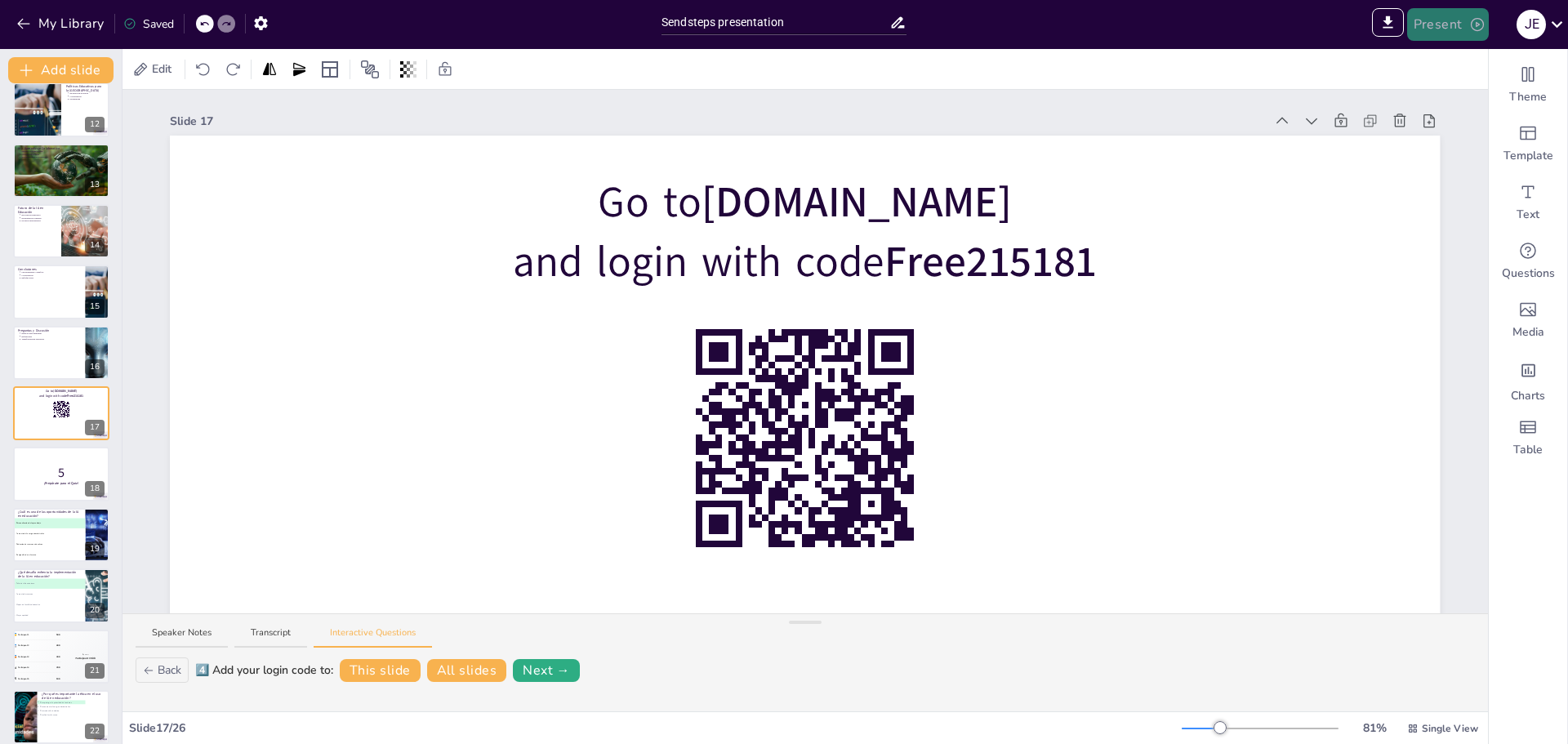
click at [1434, 29] on button "Present" at bounding box center [1448, 24] width 82 height 33
click at [1447, 98] on li "Play presentation" at bounding box center [1473, 100] width 128 height 26
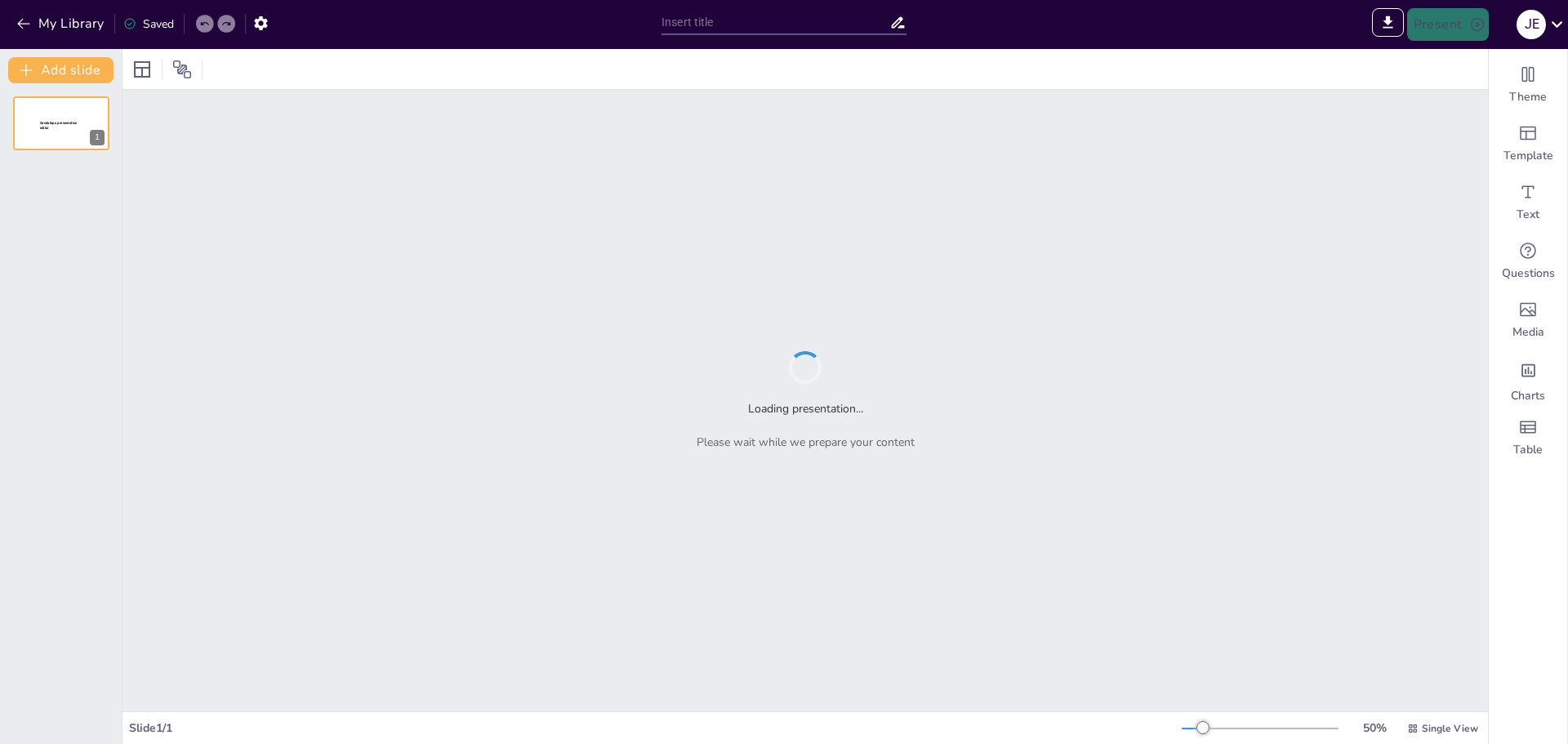
type input "Sendsteps presentation"
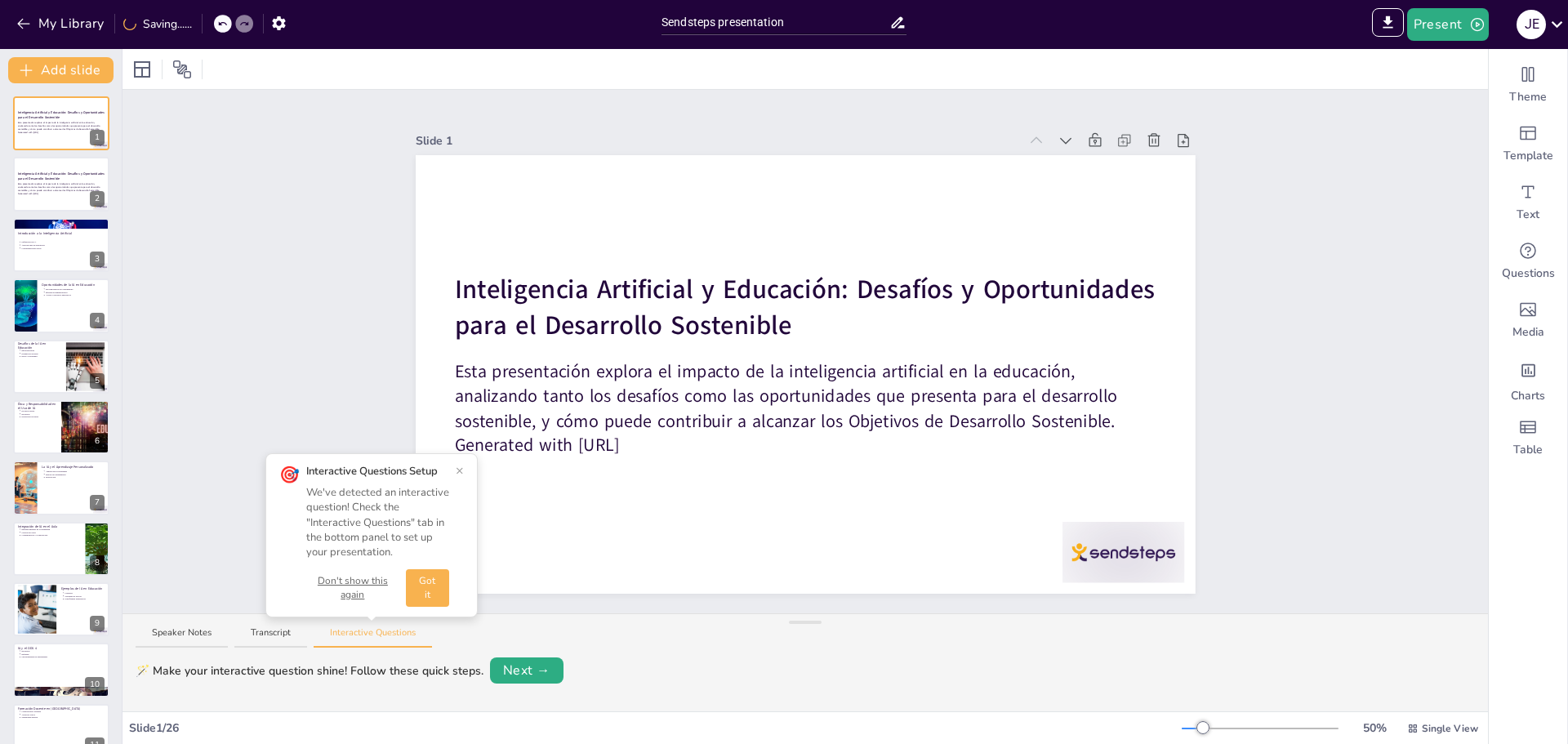
click at [460, 467] on button "×" at bounding box center [459, 470] width 8 height 13
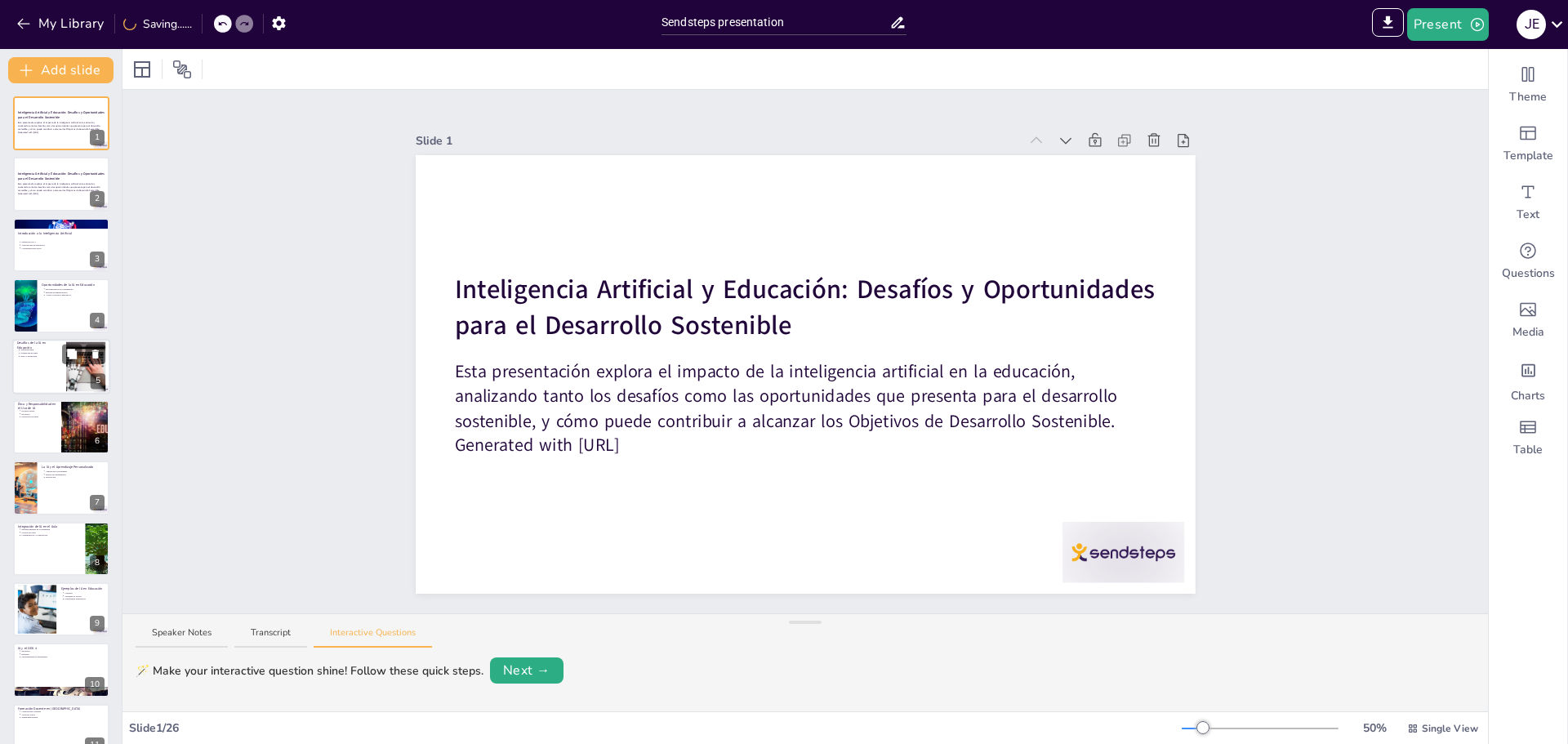
click at [29, 369] on div at bounding box center [61, 366] width 98 height 55
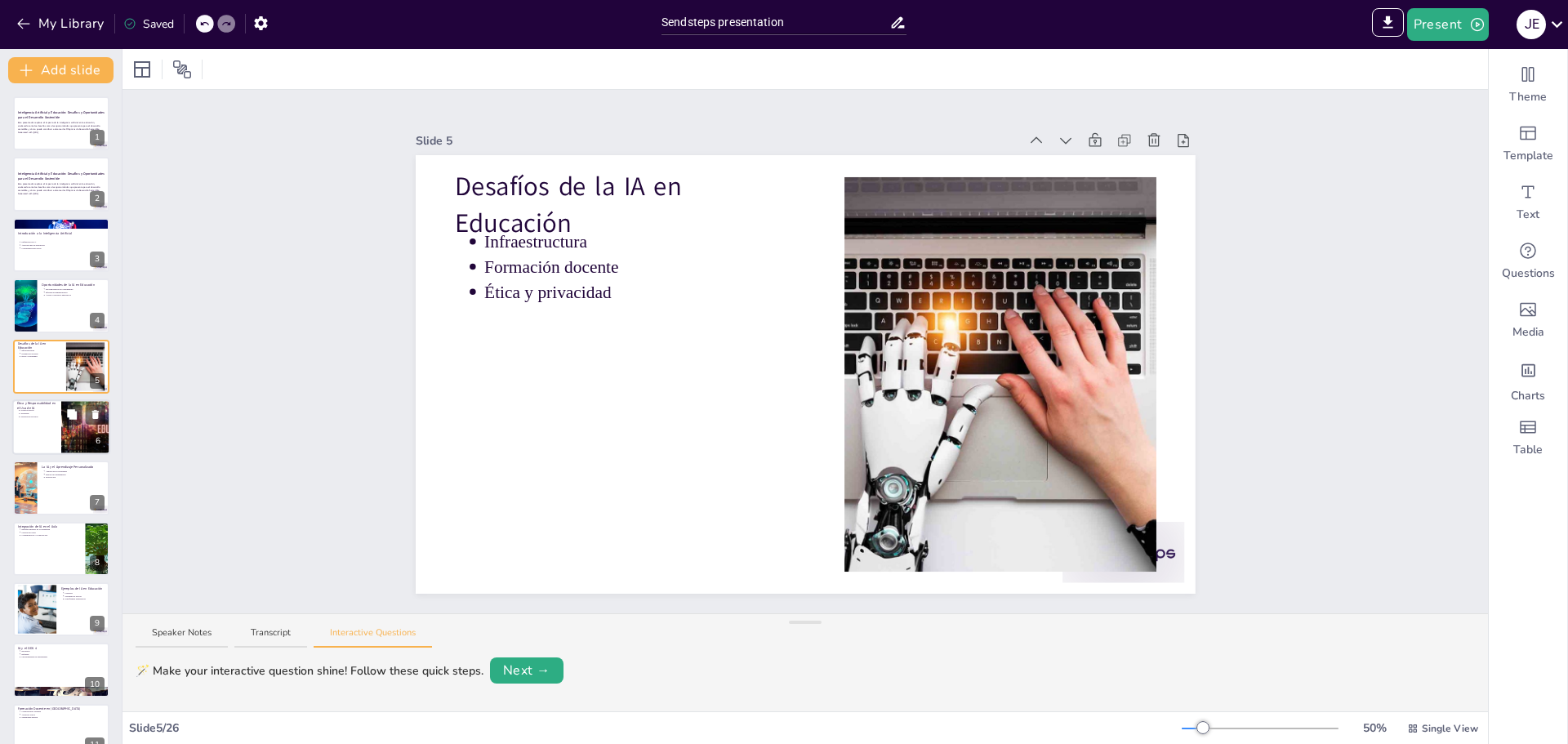
click at [40, 442] on div at bounding box center [61, 426] width 98 height 55
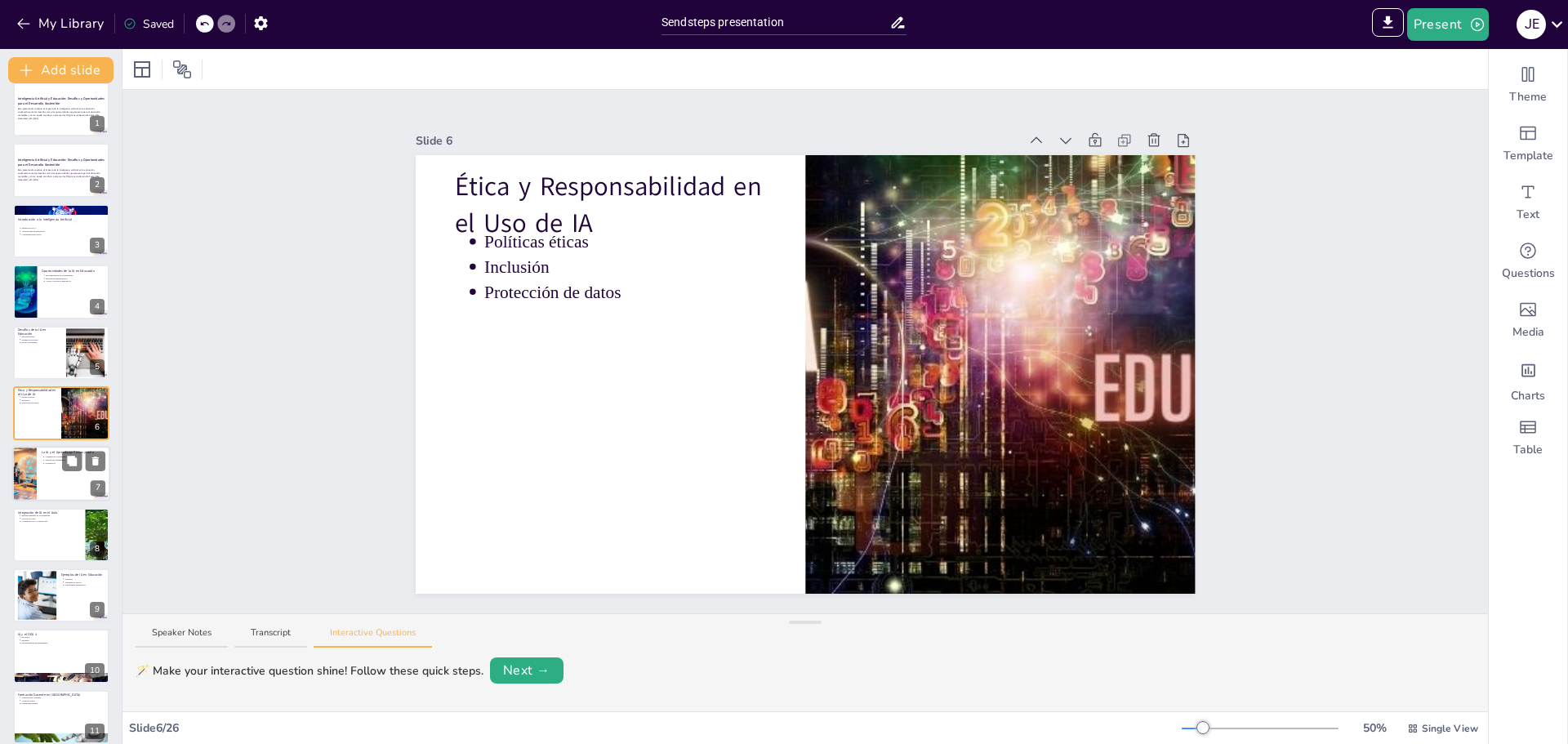
click at [46, 492] on div at bounding box center [61, 474] width 98 height 55
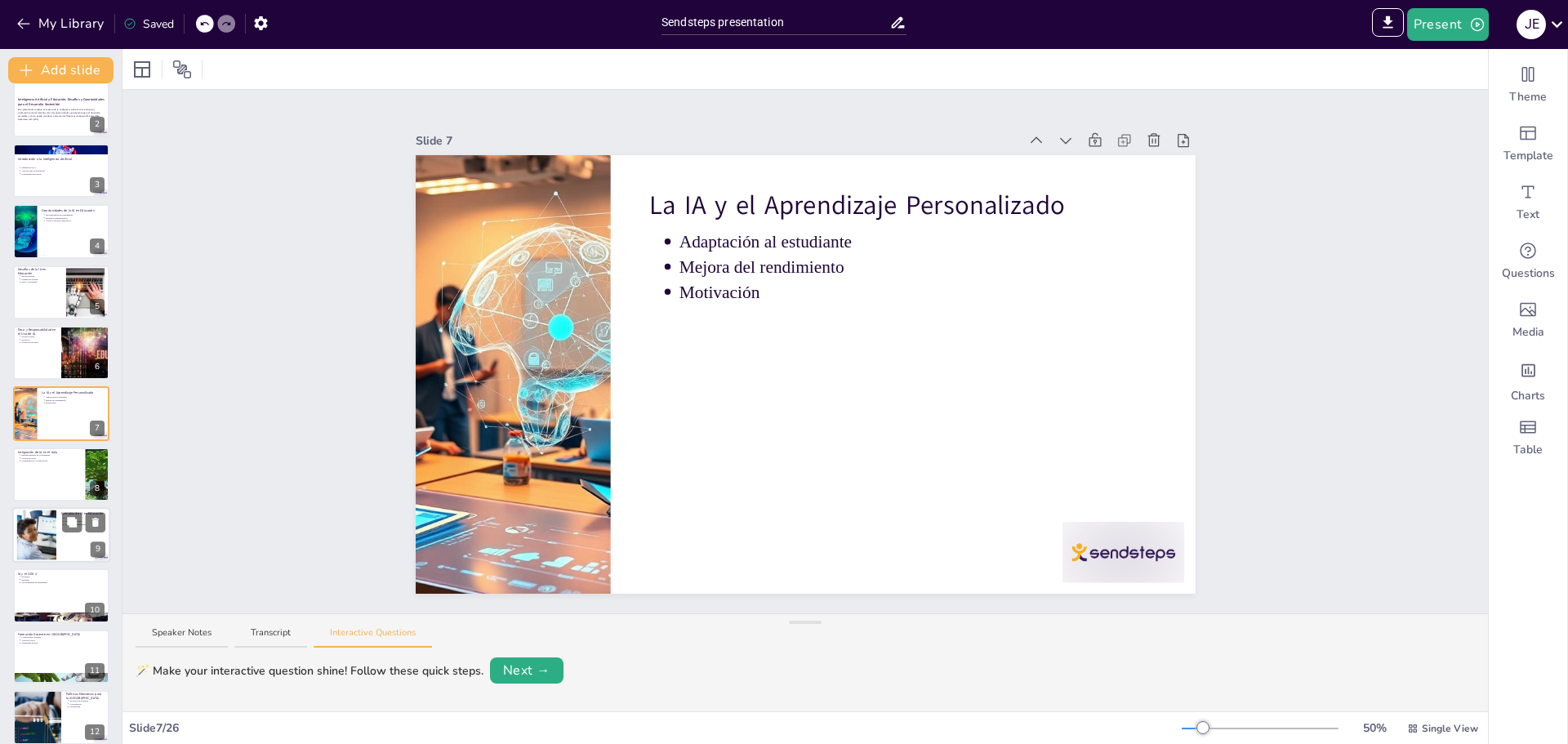
click at [41, 545] on div at bounding box center [37, 535] width 75 height 50
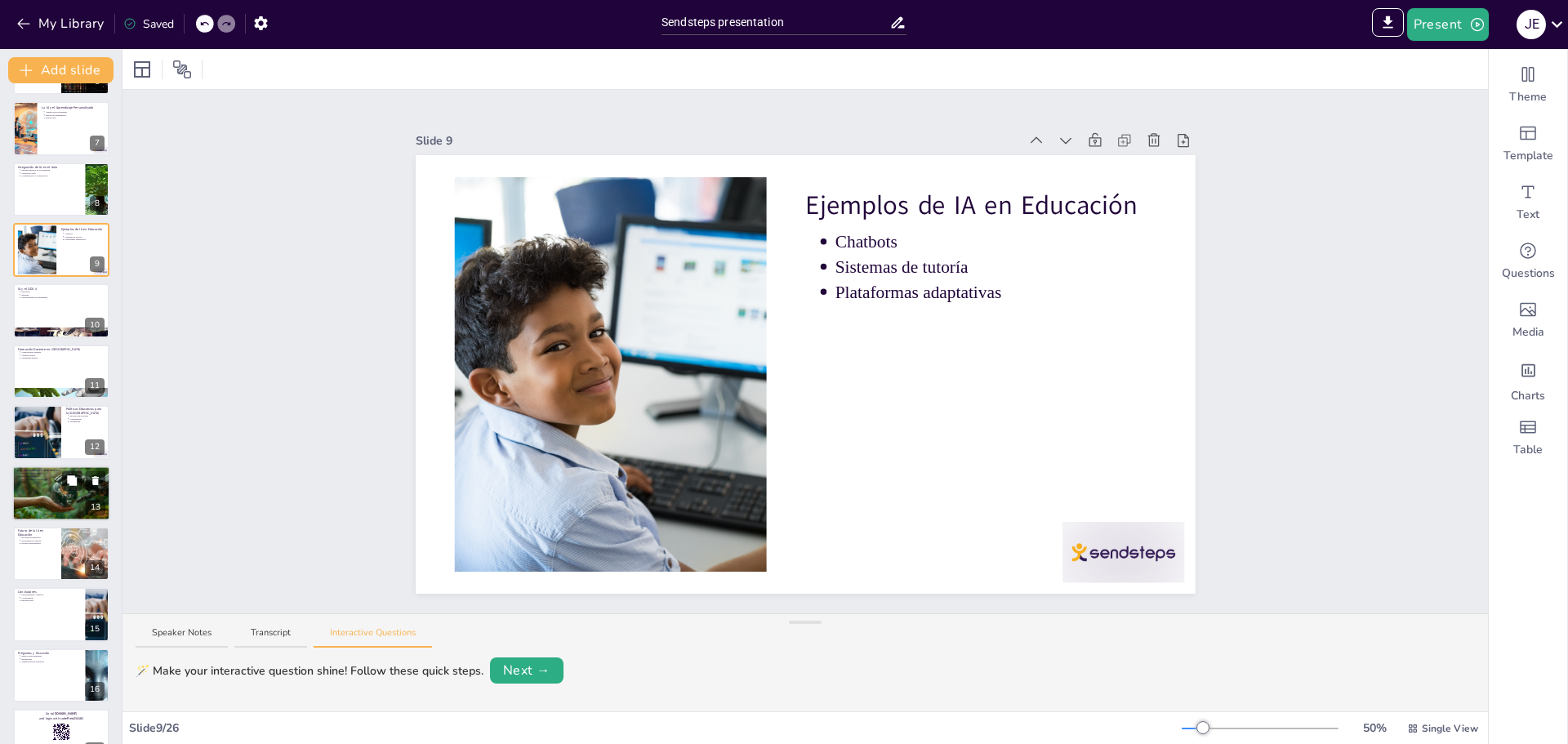
click at [59, 502] on div at bounding box center [61, 494] width 98 height 66
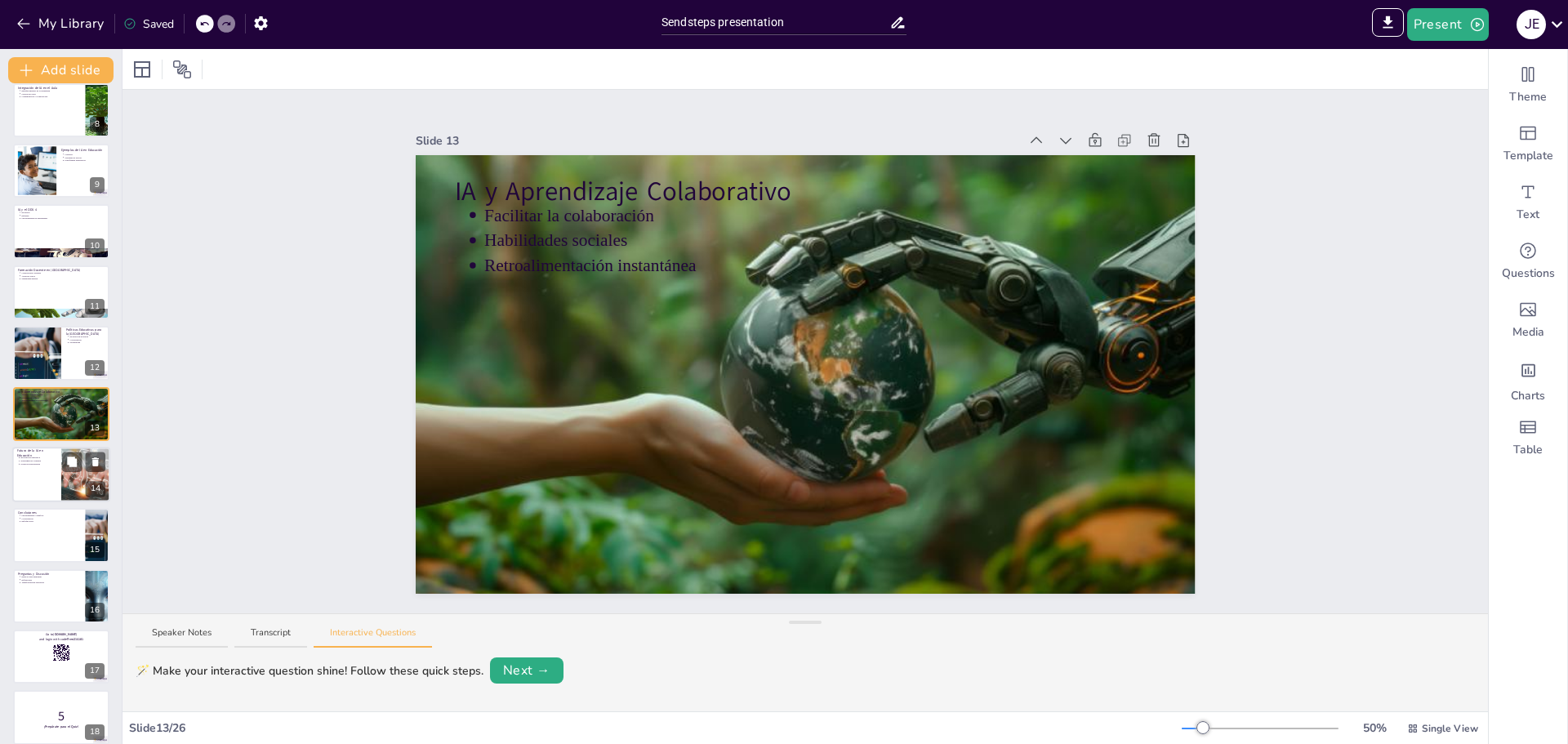
click at [45, 485] on div at bounding box center [61, 474] width 98 height 55
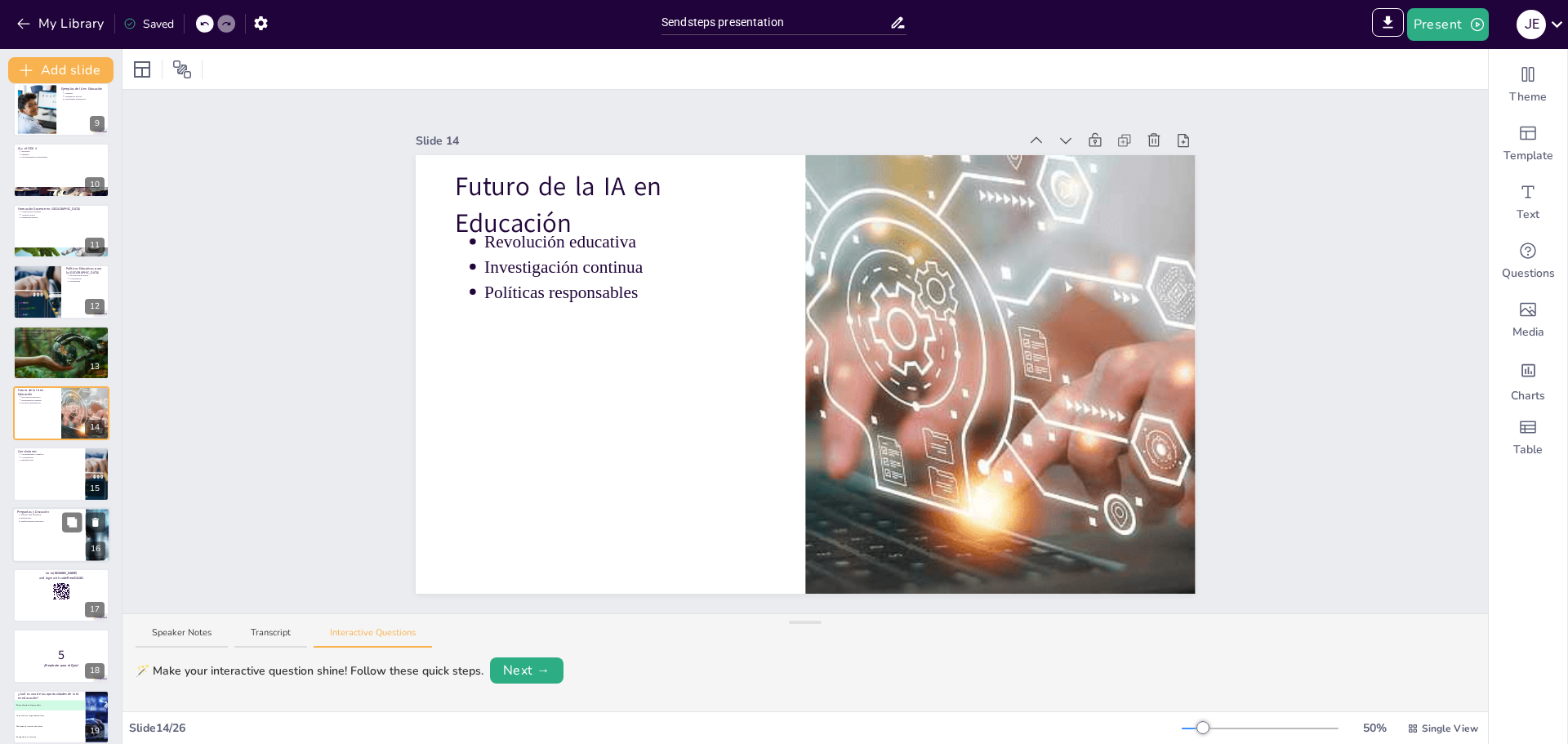
click at [48, 528] on div at bounding box center [61, 534] width 98 height 55
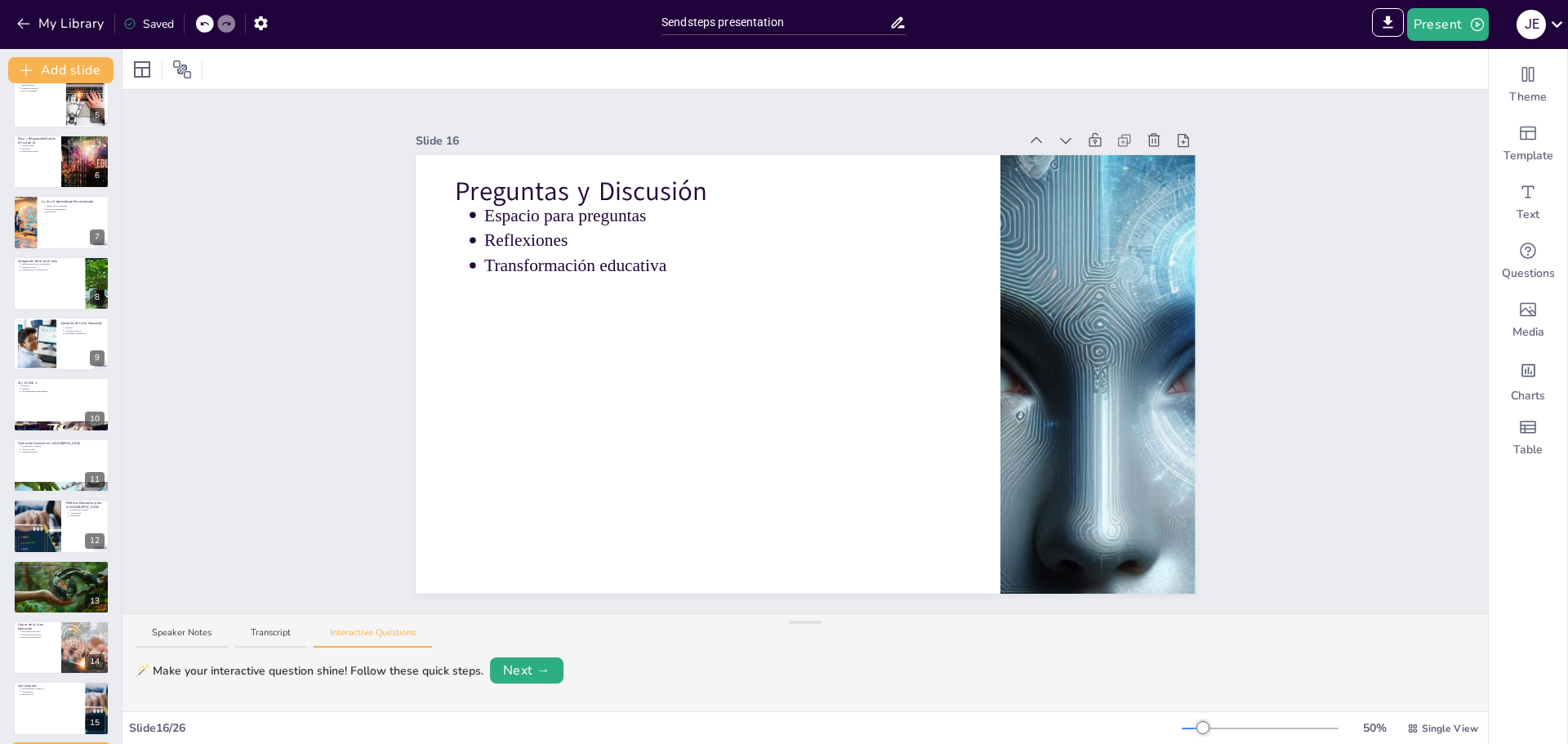
scroll to position [203, 0]
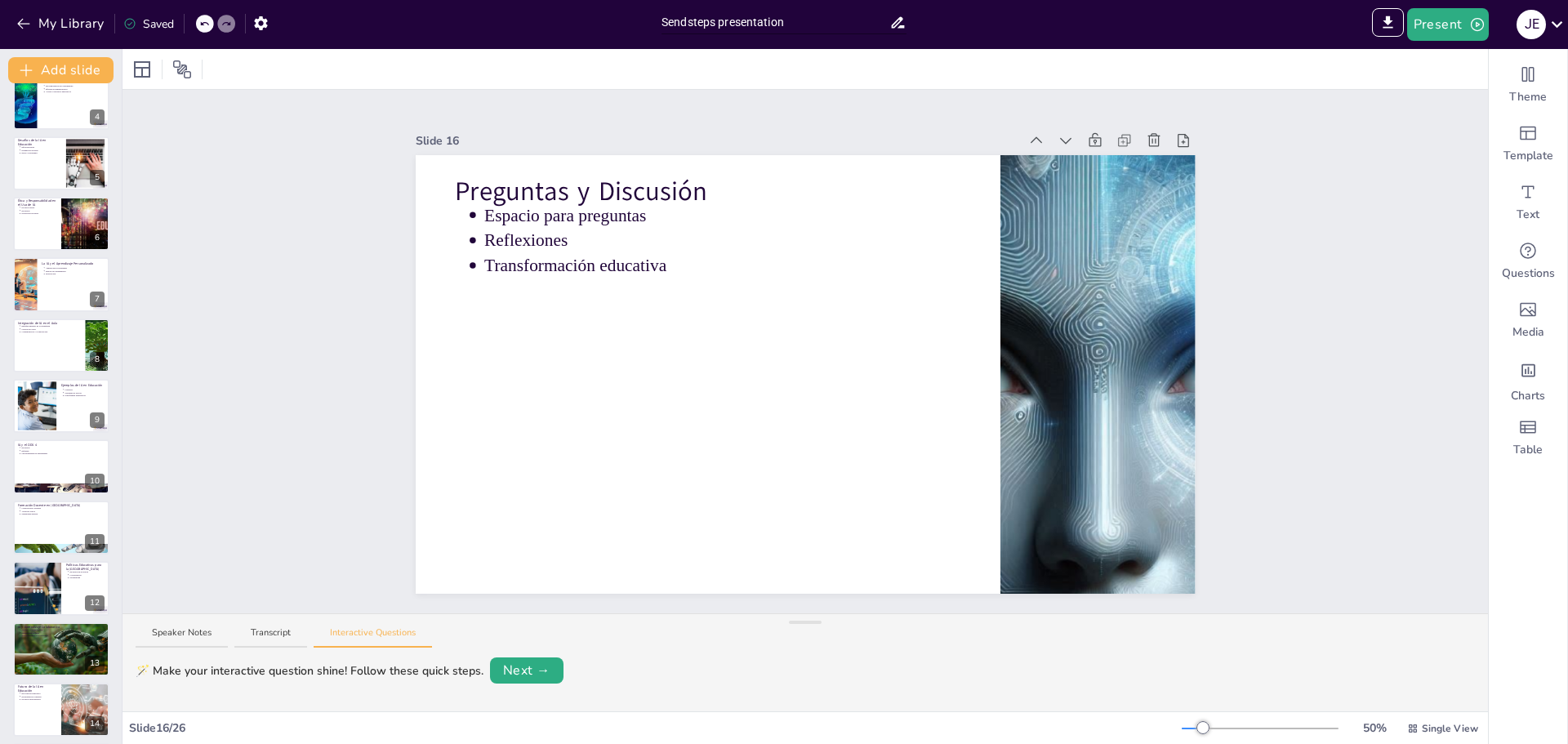
click at [798, 21] on input "Sendsteps presentation" at bounding box center [775, 22] width 228 height 23
click at [719, 22] on input "Sendsteps presentation" at bounding box center [775, 22] width 228 height 23
click at [785, 22] on input "Sendsteps presentation" at bounding box center [775, 22] width 228 height 23
click at [54, 22] on button "My Library" at bounding box center [61, 23] width 98 height 26
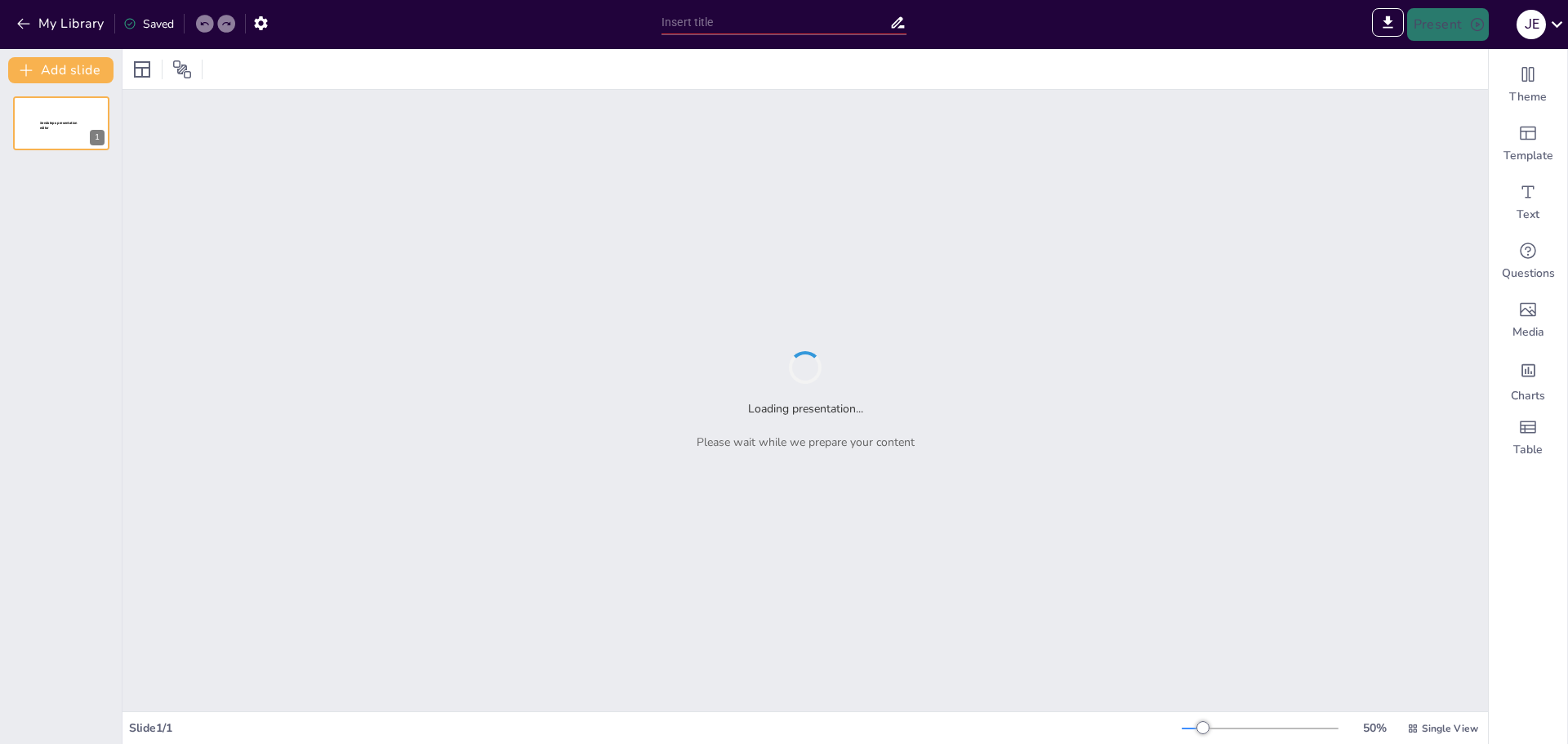
type input "La Integración de la Inteligencia Artificial en la Educación Superior: Un Enfoq…"
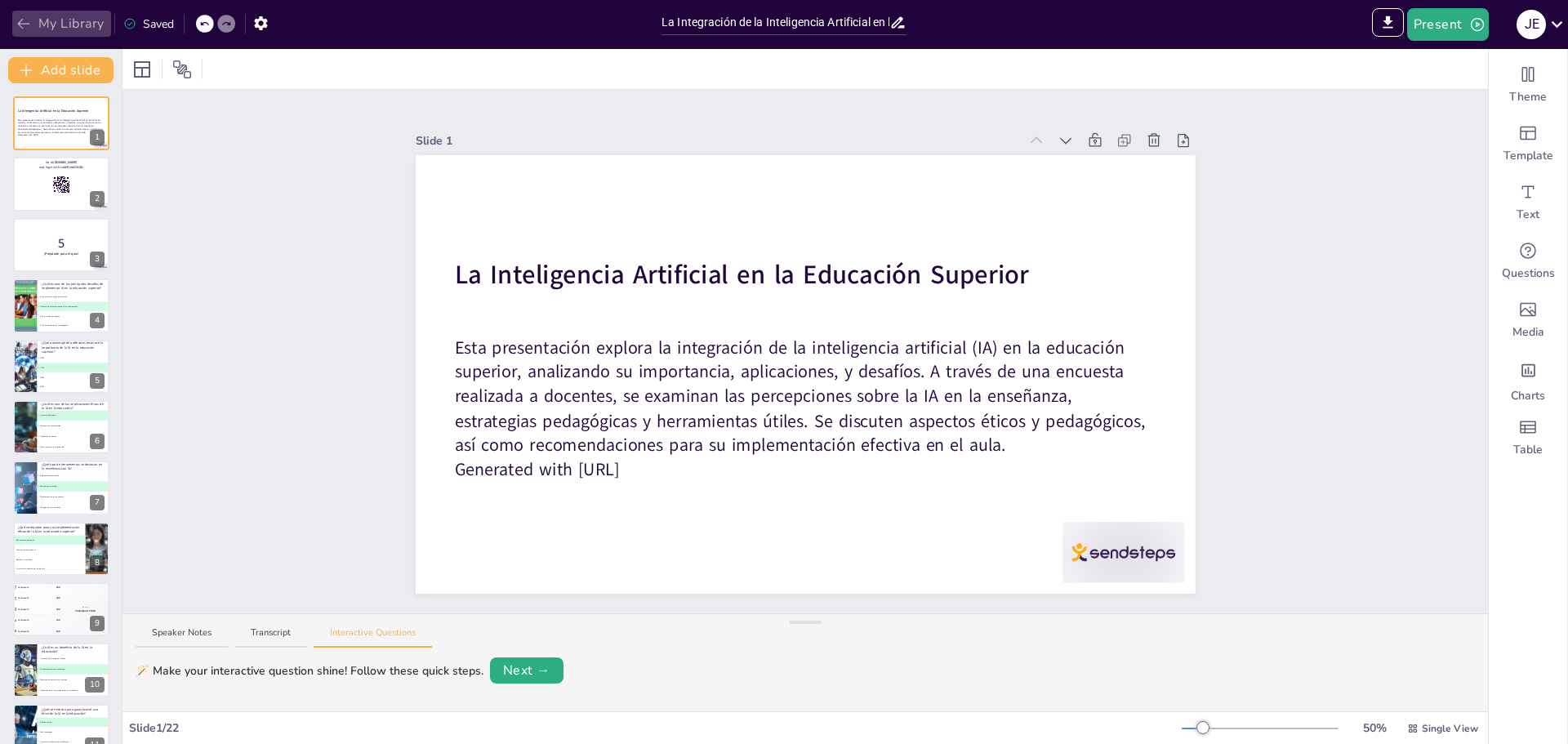
click at [22, 21] on icon "button" at bounding box center [22, 23] width 12 height 10
